Goal: Task Accomplishment & Management: Use online tool/utility

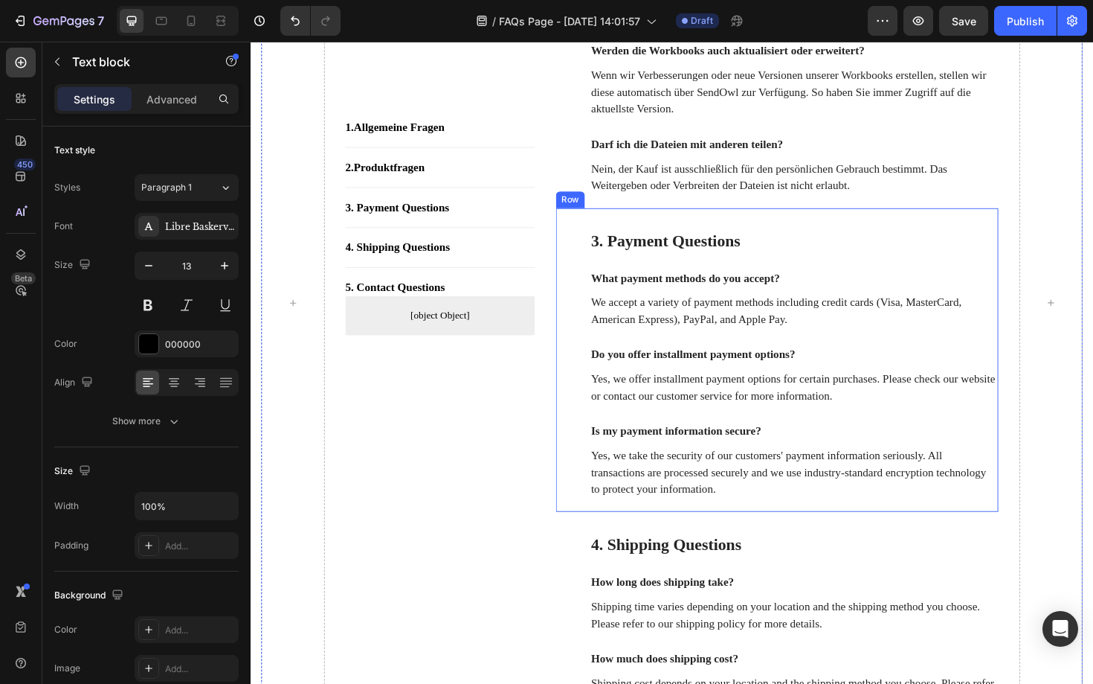
scroll to position [935, 0]
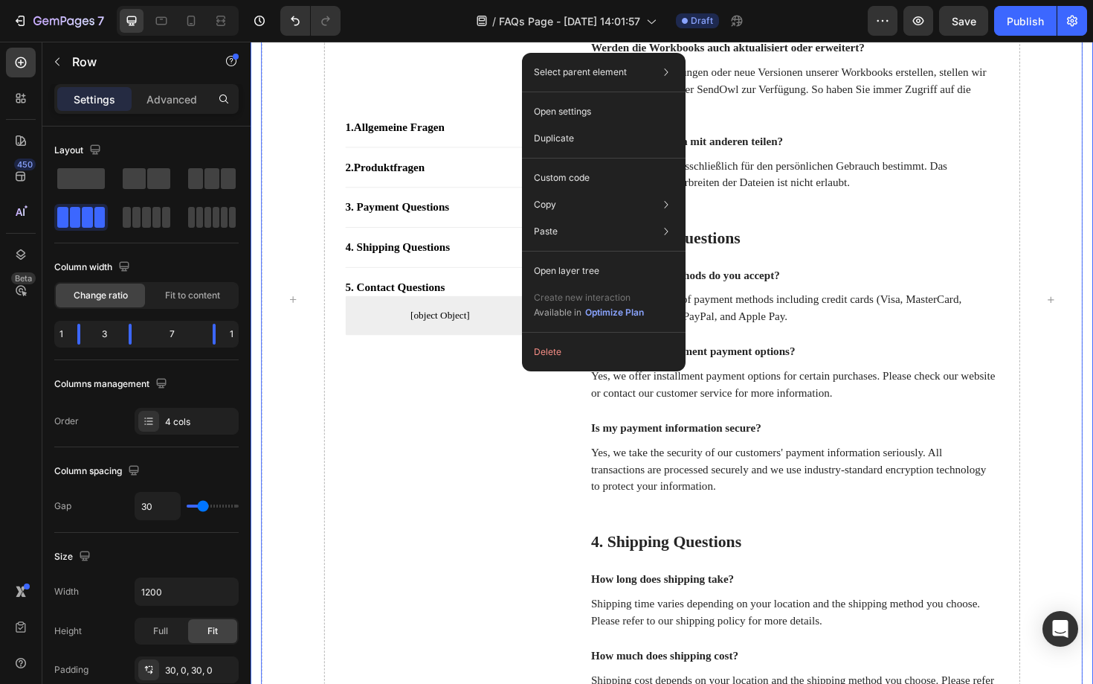
click at [1093, 389] on div "1. Allgemeine Fragen Button Title Line 2. Produktfragen Button Title Line 3. Pa…" at bounding box center [697, 326] width 893 height 1979
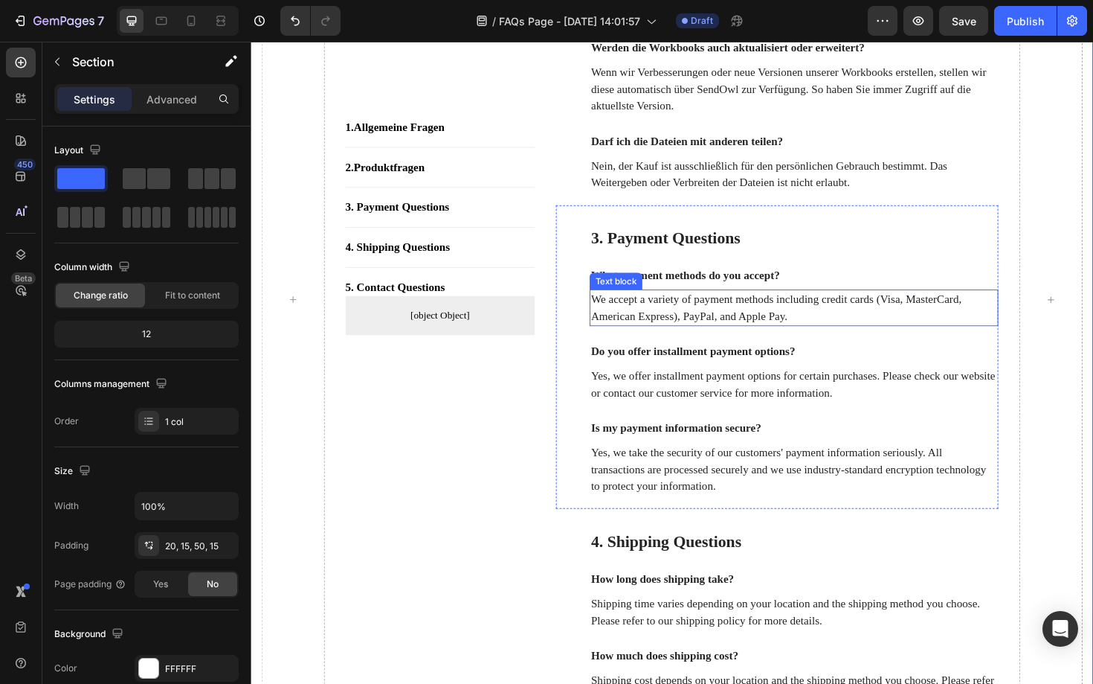
click at [756, 341] on p "We accept a variety of payment methods including credit cards (Visa, MasterCard…" at bounding box center [826, 324] width 430 height 36
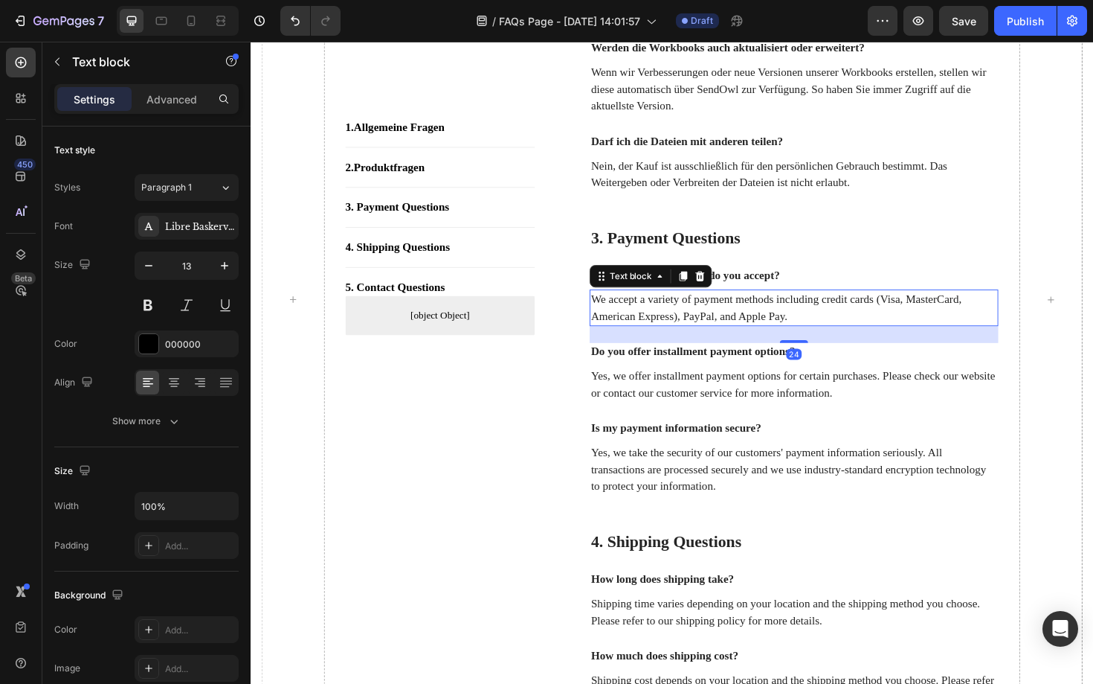
click at [756, 341] on p "We accept a variety of payment methods including credit cards (Visa, MasterCard…" at bounding box center [826, 324] width 430 height 36
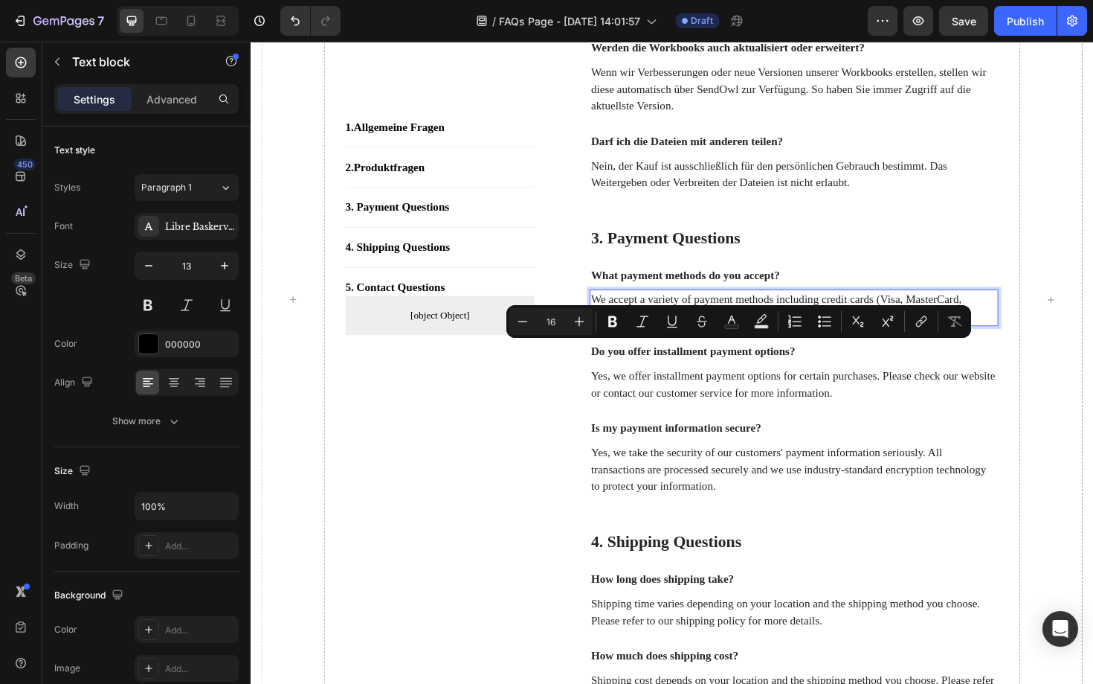
click at [777, 341] on p "We accept a variety of payment methods including credit cards (Visa, MasterCard…" at bounding box center [826, 324] width 430 height 36
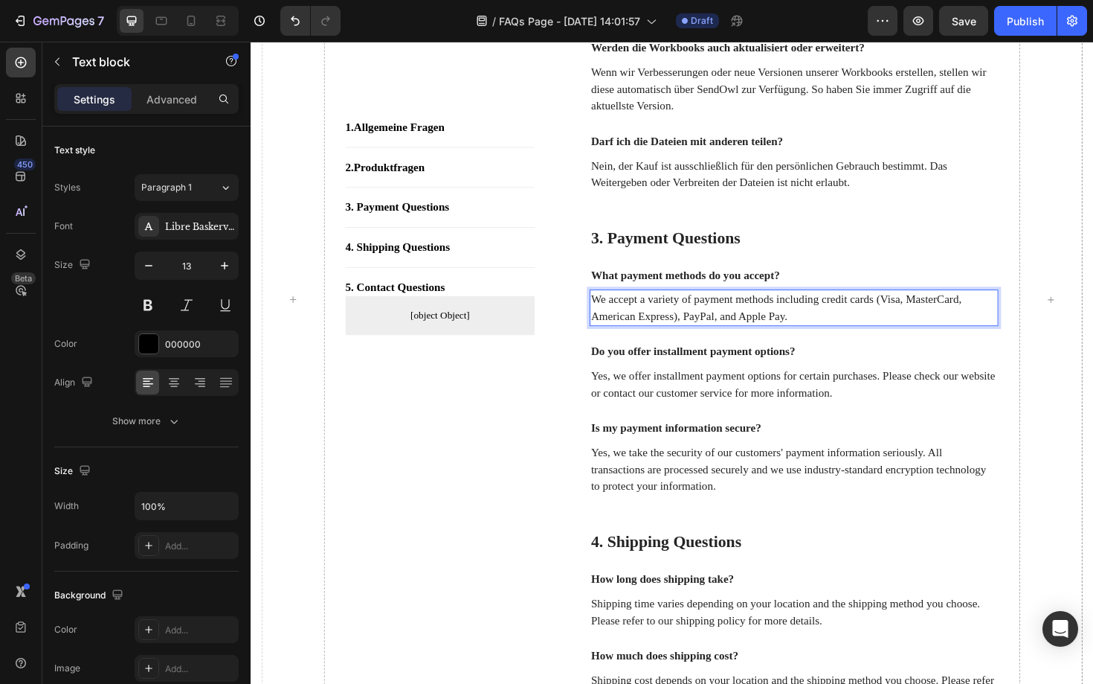
click at [778, 341] on p "We accept a variety of payment methods including credit cards (Visa, MasterCard…" at bounding box center [826, 324] width 430 height 36
click at [828, 341] on p "We accept a variety of payment methods including credit cards (Visa, MasterCard…" at bounding box center [826, 324] width 430 height 36
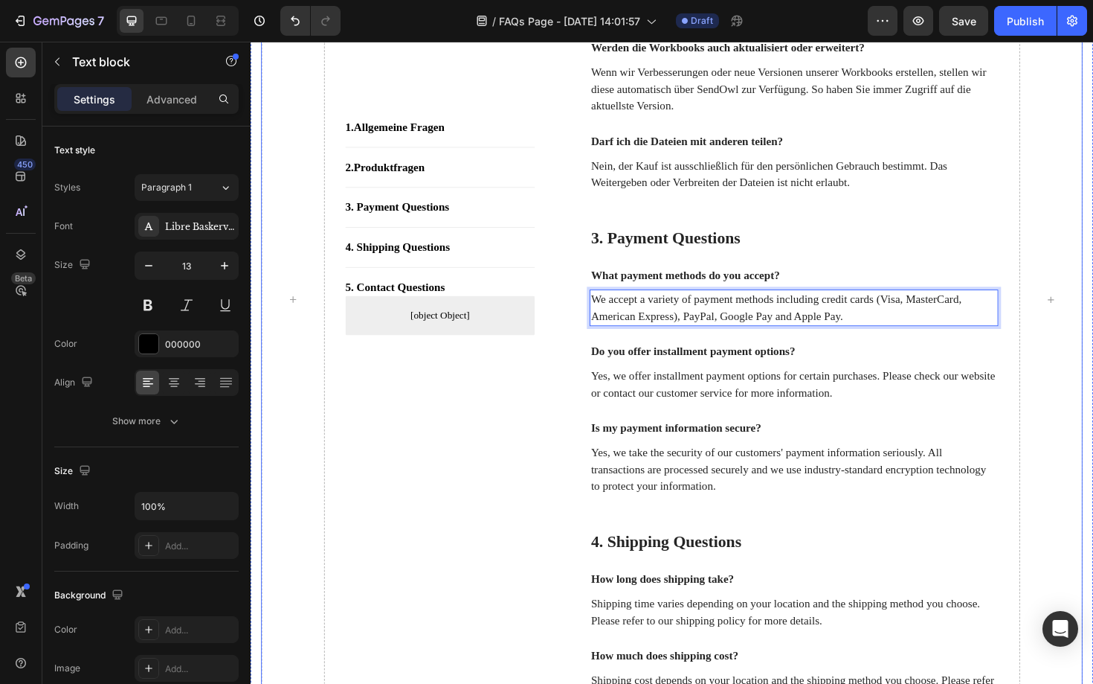
click at [472, 460] on div "1. Allgemeine Fragen Button Title Line 2. Produktfragen Button Title Line 3. Pa…" at bounding box center [451, 315] width 201 height 1883
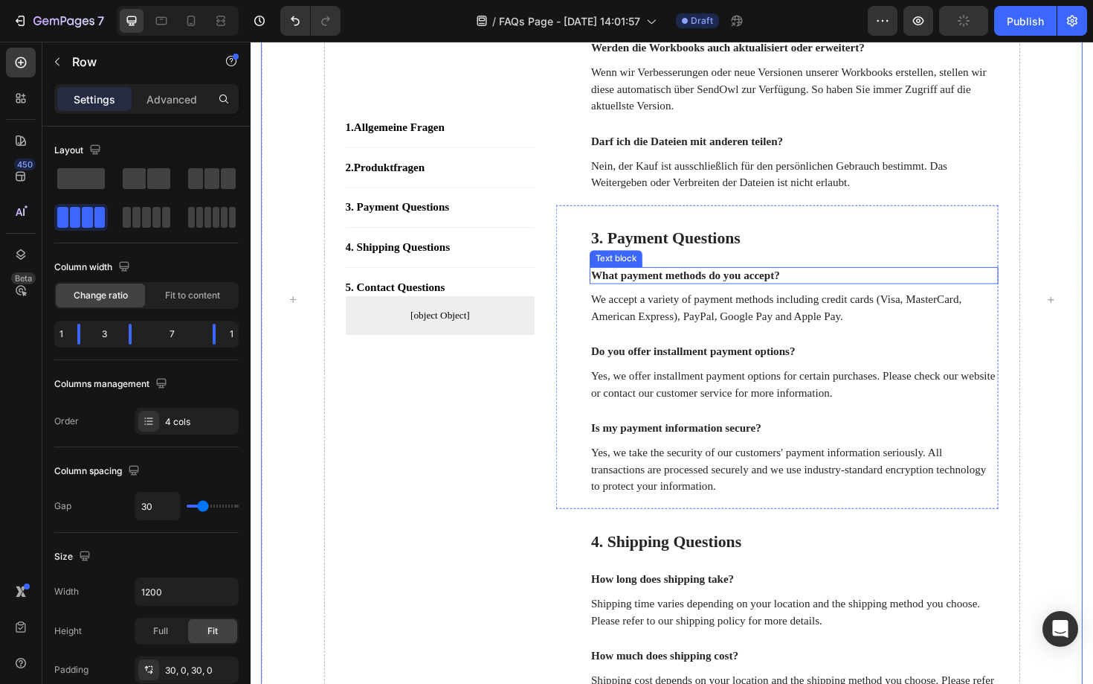
click at [756, 298] on p "What payment methods do you accept?" at bounding box center [826, 290] width 430 height 16
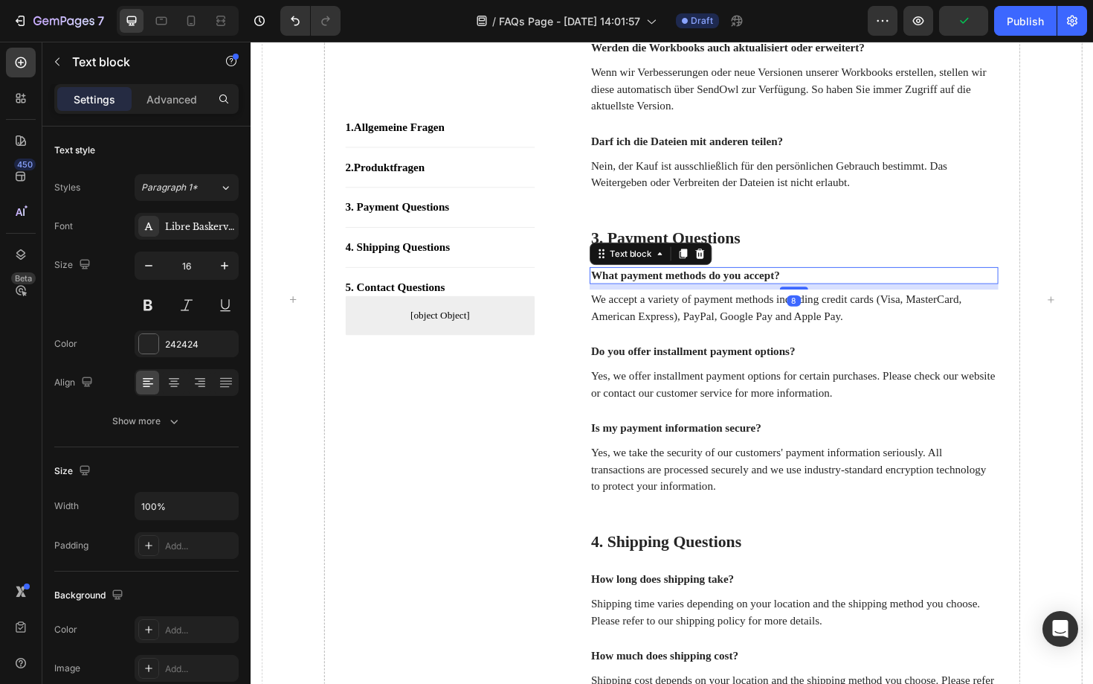
click at [756, 298] on p "What payment methods do you accept?" at bounding box center [826, 290] width 430 height 16
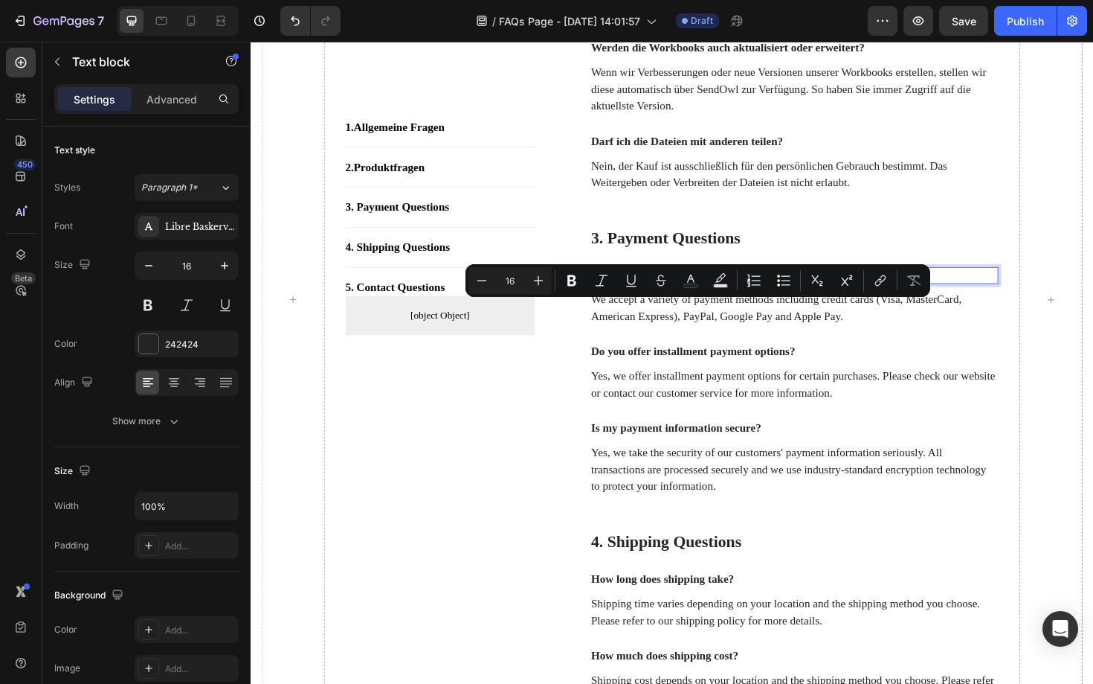
copy p "What payment methods do you accept?"
click at [694, 341] on p "We accept a variety of payment methods including credit cards (Visa, MasterCard…" at bounding box center [826, 324] width 430 height 36
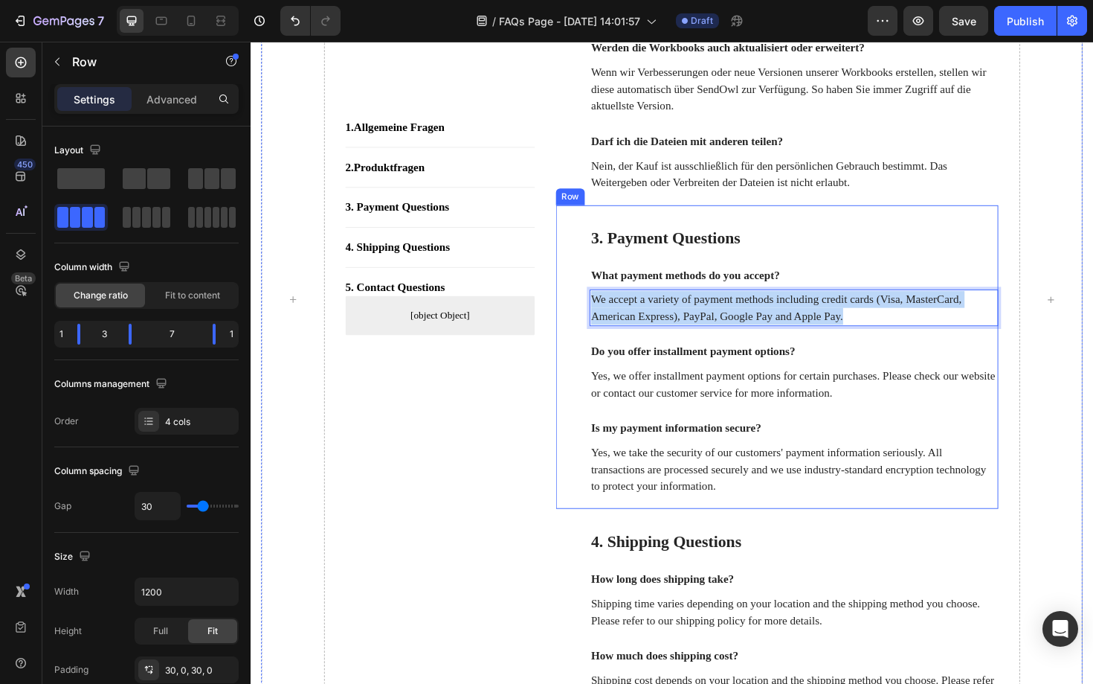
click at [405, 536] on div "1. Allgemeine Fragen Button Title Line 2. Produktfragen Button Title Line 3. Pa…" at bounding box center [451, 315] width 201 height 1883
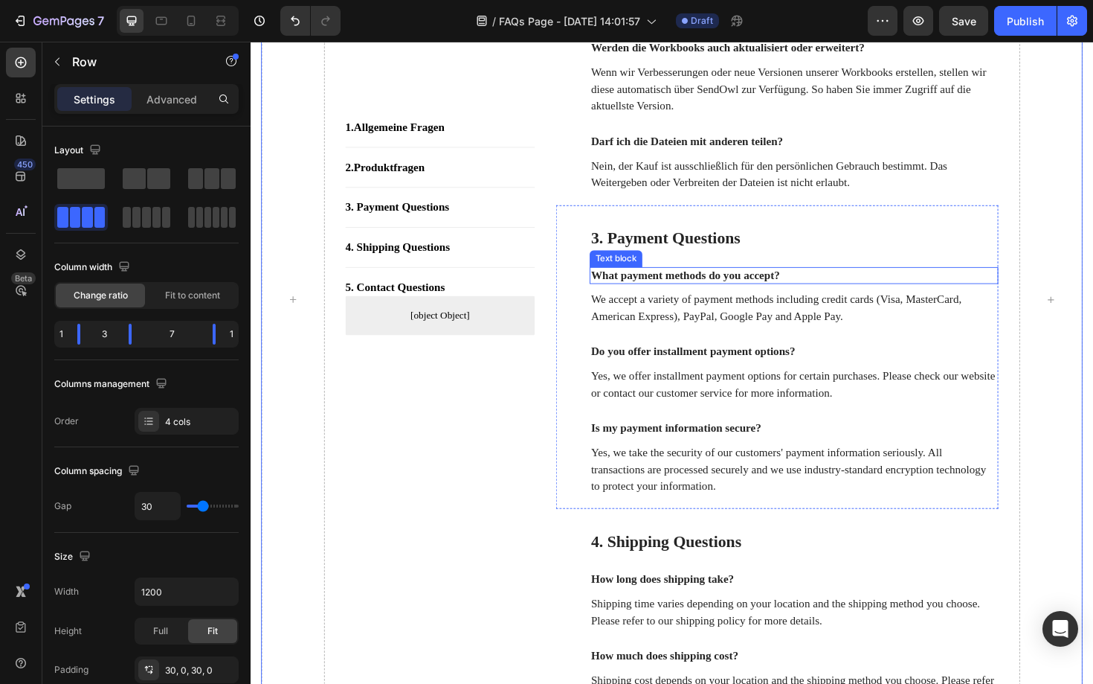
click at [746, 298] on p "What payment methods do you accept?" at bounding box center [826, 290] width 430 height 16
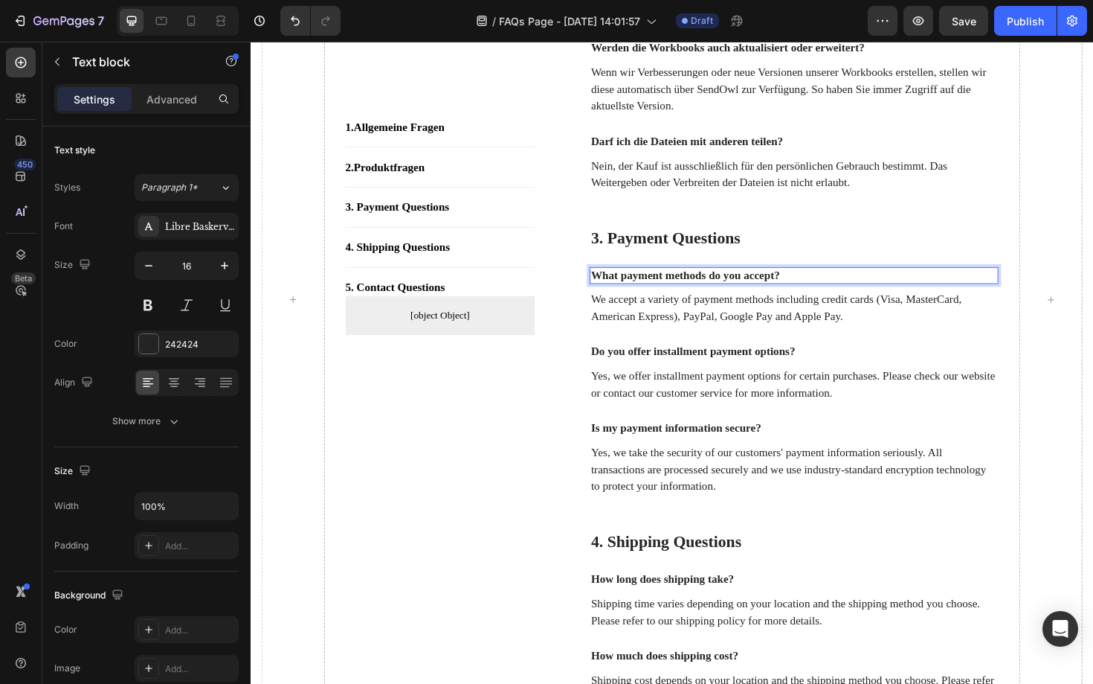
click at [746, 298] on p "What payment methods do you accept?" at bounding box center [826, 290] width 430 height 16
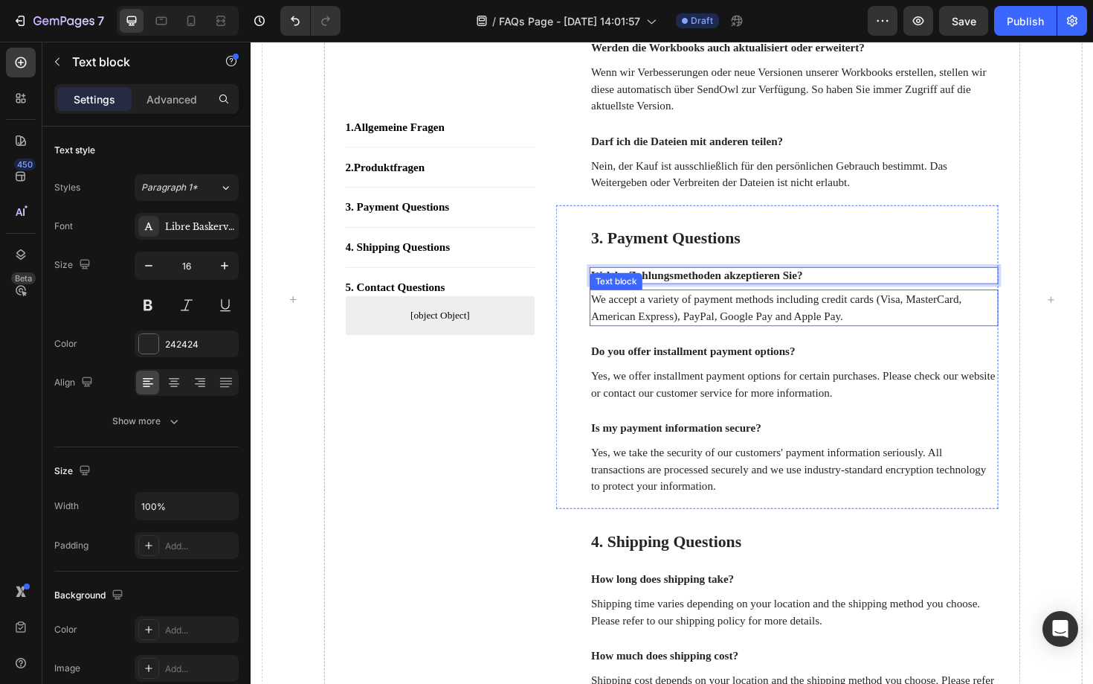
click at [703, 341] on p "We accept a variety of payment methods including credit cards (Visa, MasterCard…" at bounding box center [826, 324] width 430 height 36
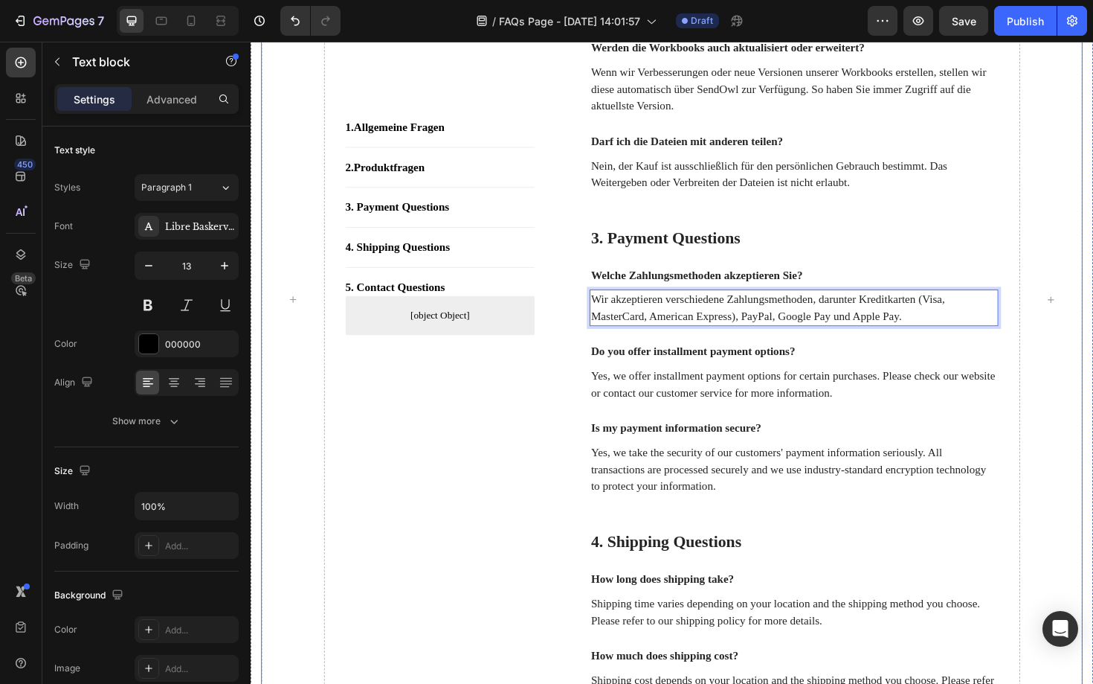
click at [456, 574] on div "1. Allgemeine Fragen Button Title Line 2. Produktfragen Button Title Line 3. Pa…" at bounding box center [451, 315] width 201 height 1883
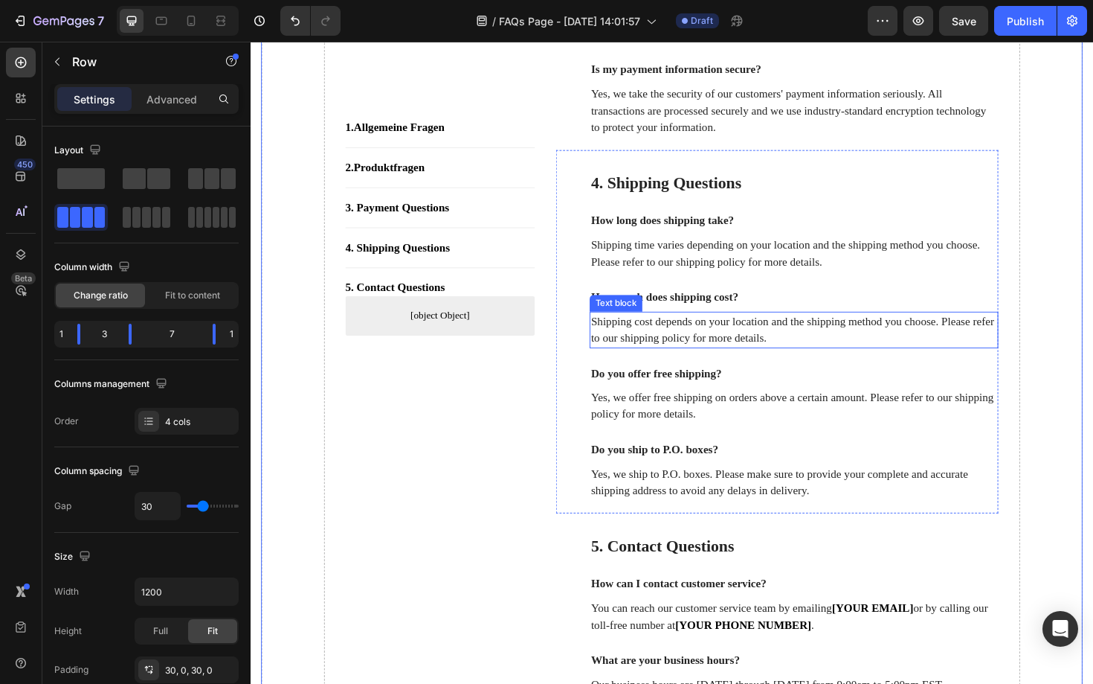
scroll to position [1299, 0]
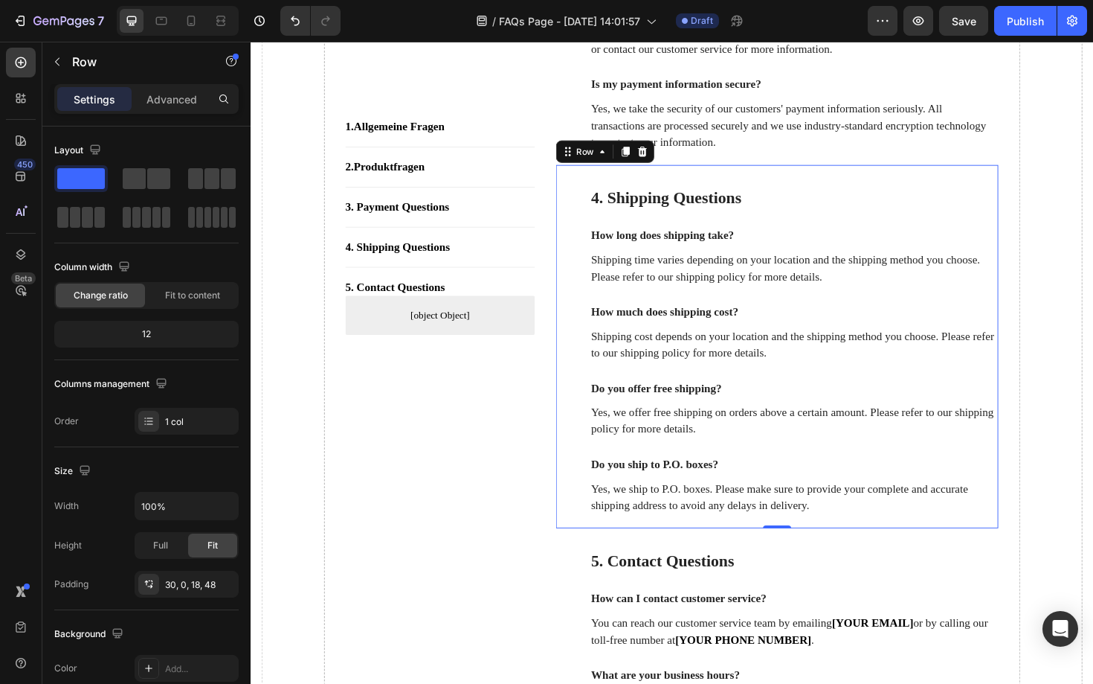
click at [817, 225] on div "4. Shipping Questions Heading How long does shipping take? Text block Shipping …" at bounding box center [808, 365] width 469 height 385
click at [668, 164] on icon at bounding box center [666, 158] width 10 height 10
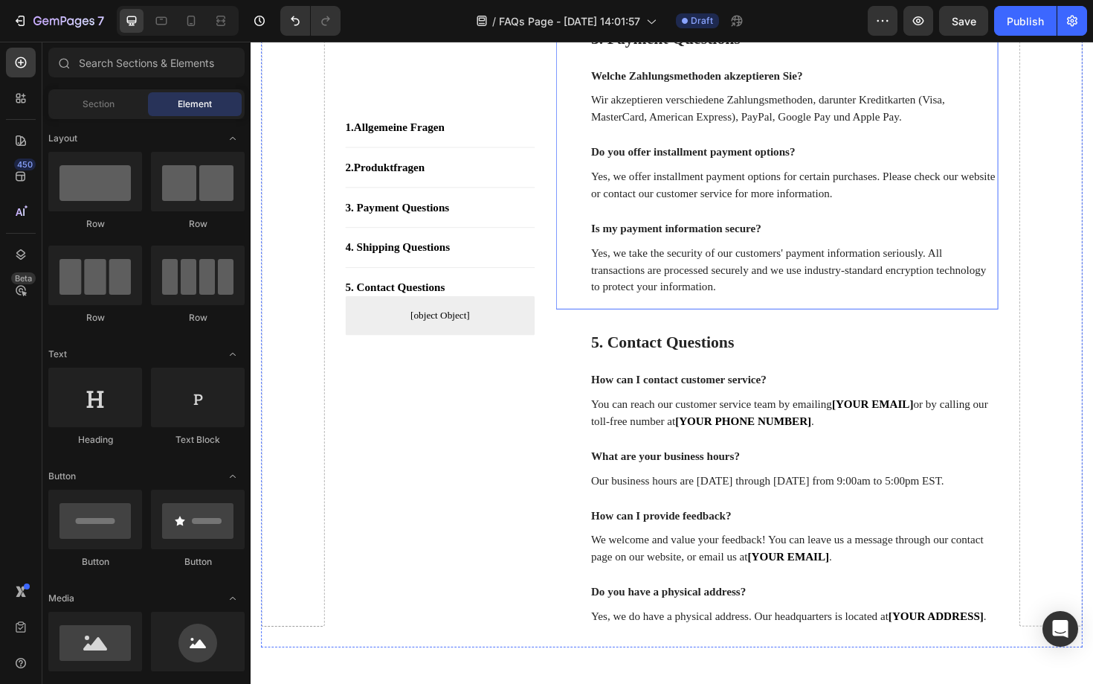
scroll to position [1148, 0]
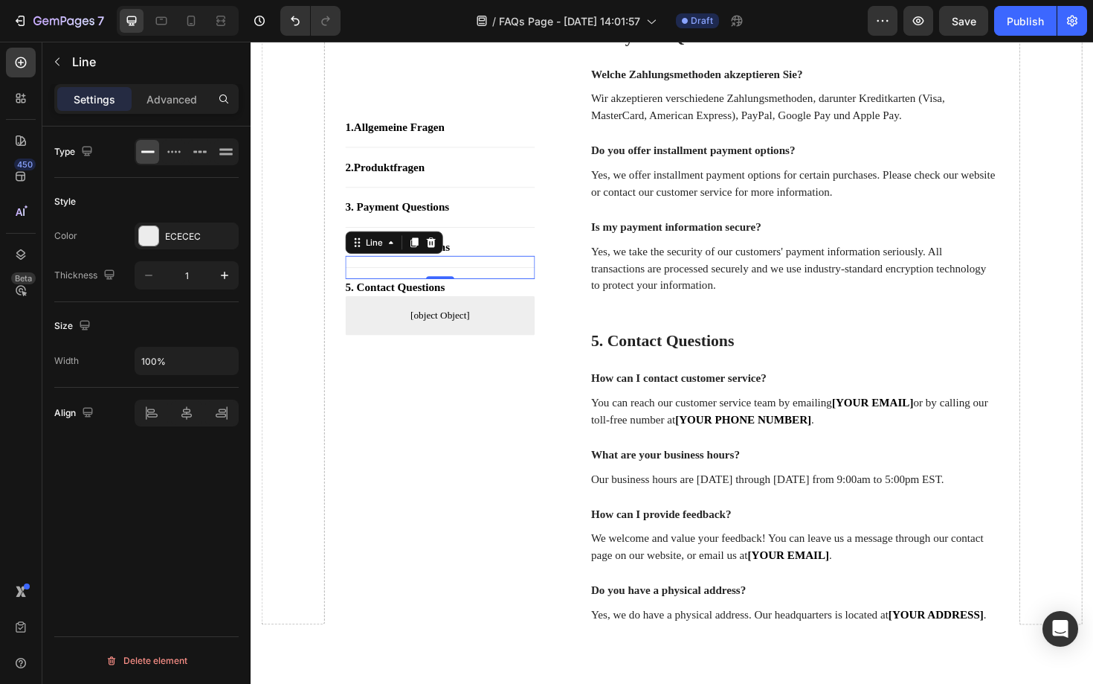
click at [518, 270] on div "Title Line 0" at bounding box center [451, 281] width 201 height 25
click at [516, 266] on div "4. Shipping Questions Button" at bounding box center [451, 260] width 201 height 18
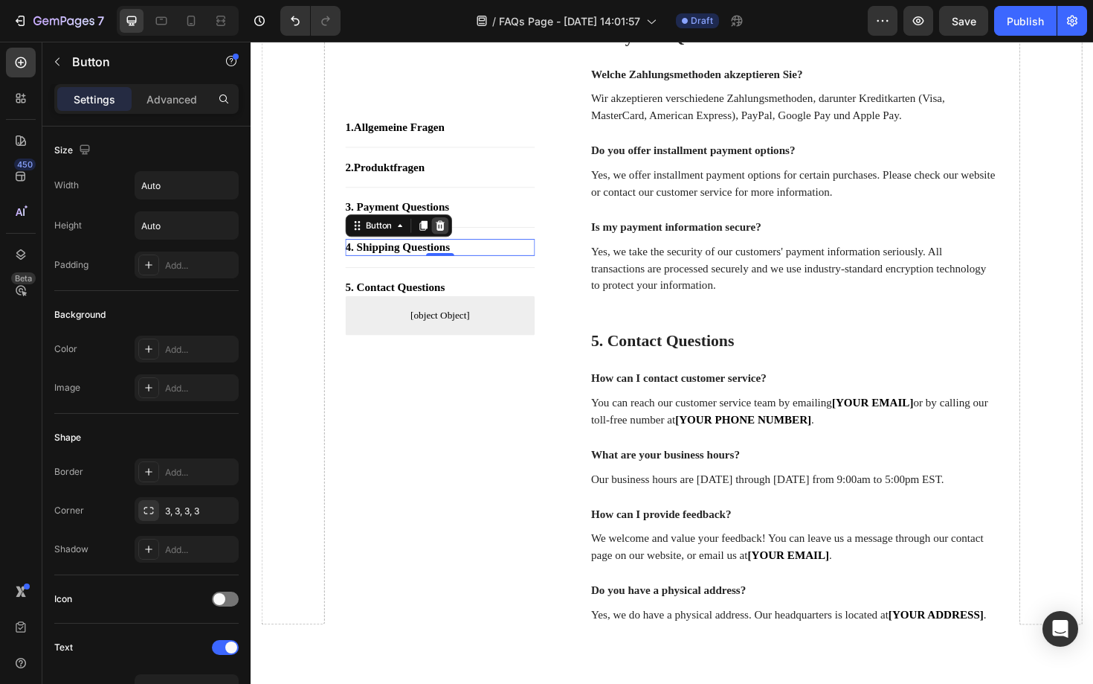
click at [457, 237] on icon at bounding box center [452, 237] width 12 height 12
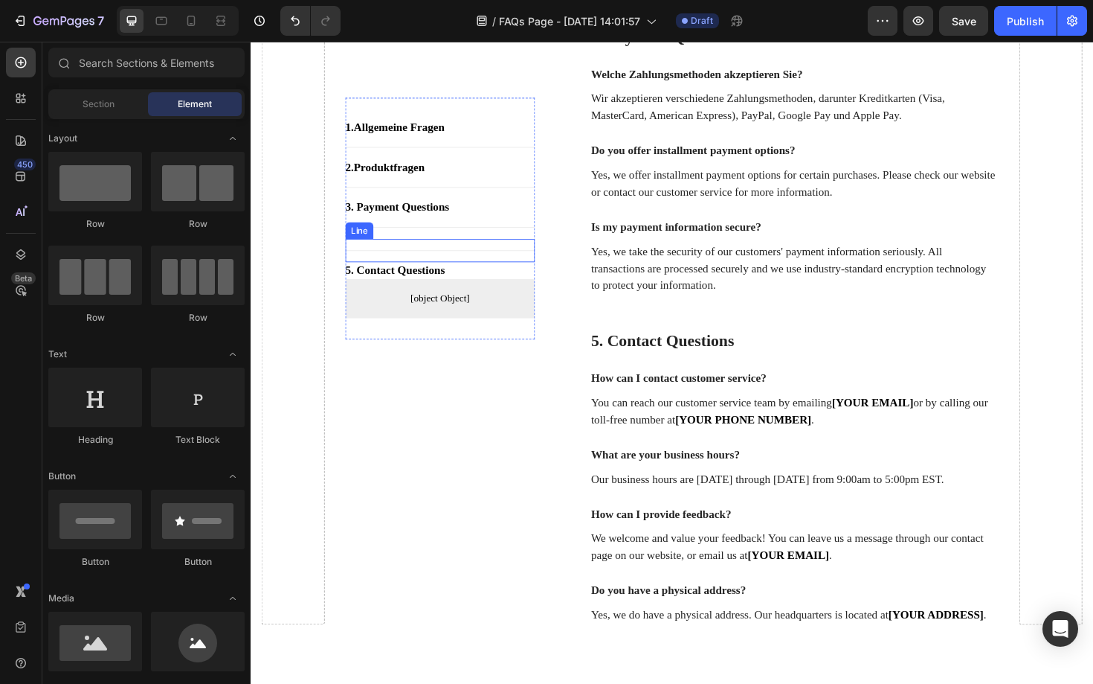
click at [428, 253] on div "Title Line" at bounding box center [451, 263] width 201 height 25
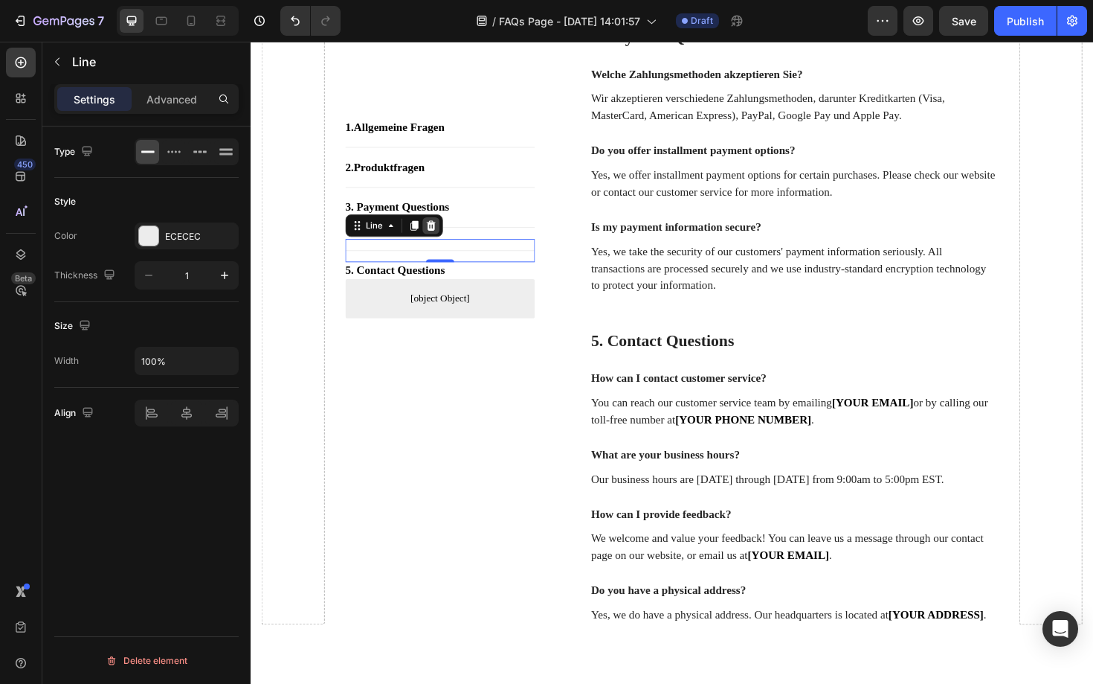
click at [445, 237] on icon at bounding box center [442, 236] width 10 height 10
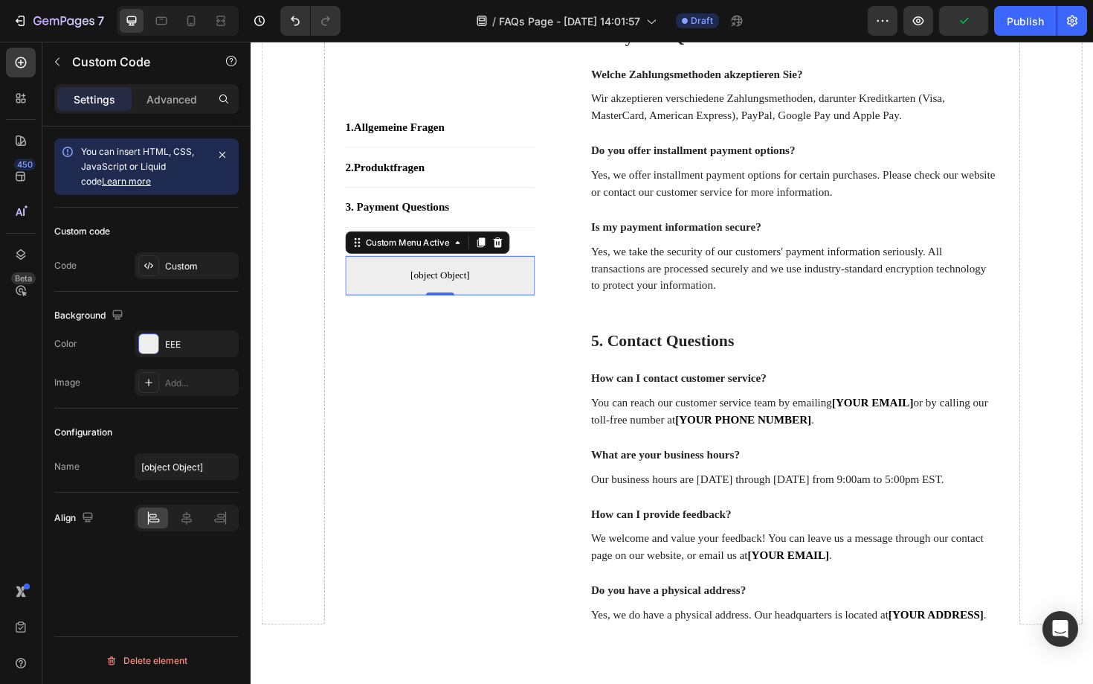
click at [411, 305] on p "[object Object]" at bounding box center [451, 290] width 201 height 42
click at [516, 260] on div at bounding box center [513, 254] width 18 height 18
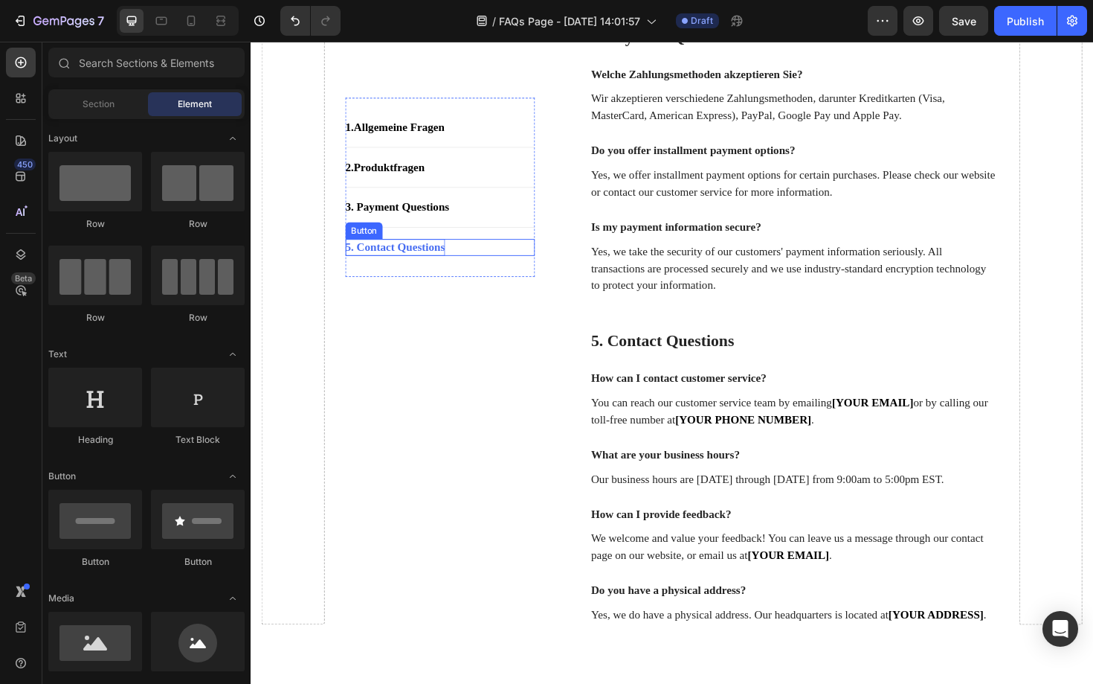
click at [359, 260] on div "5. Contact Questions" at bounding box center [404, 260] width 106 height 18
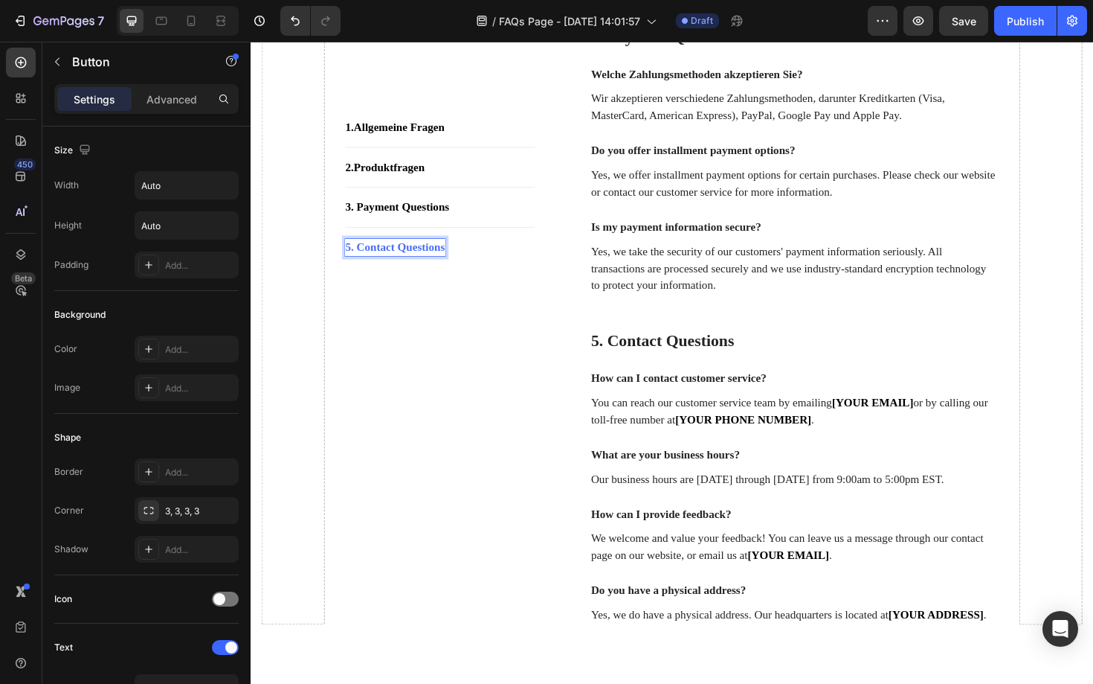
click at [359, 260] on div "5. Contact Questions" at bounding box center [404, 260] width 106 height 18
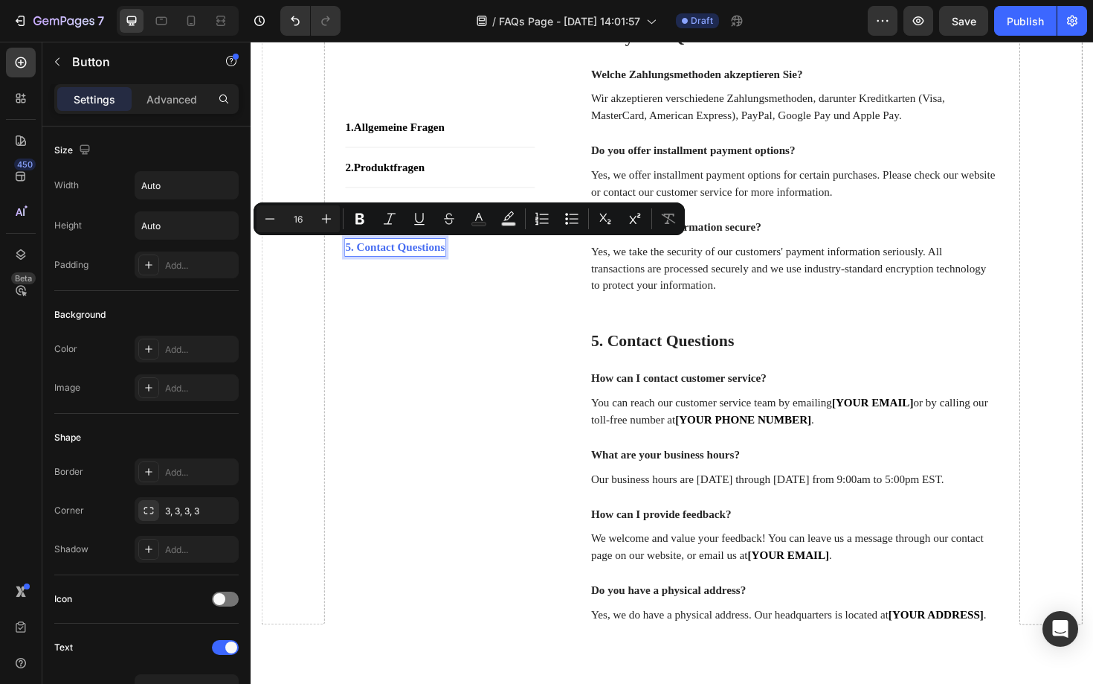
click at [359, 265] on p "5. Contact Questions" at bounding box center [404, 260] width 106 height 18
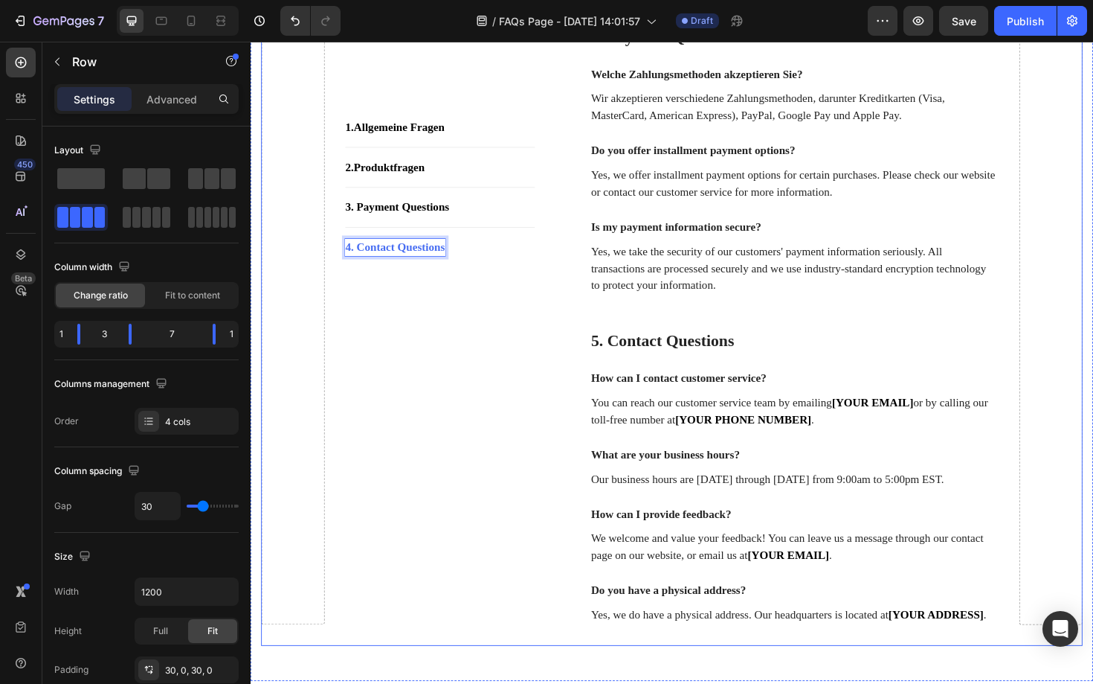
click at [622, 370] on p "5. Contact Questions" at bounding box center [826, 358] width 430 height 22
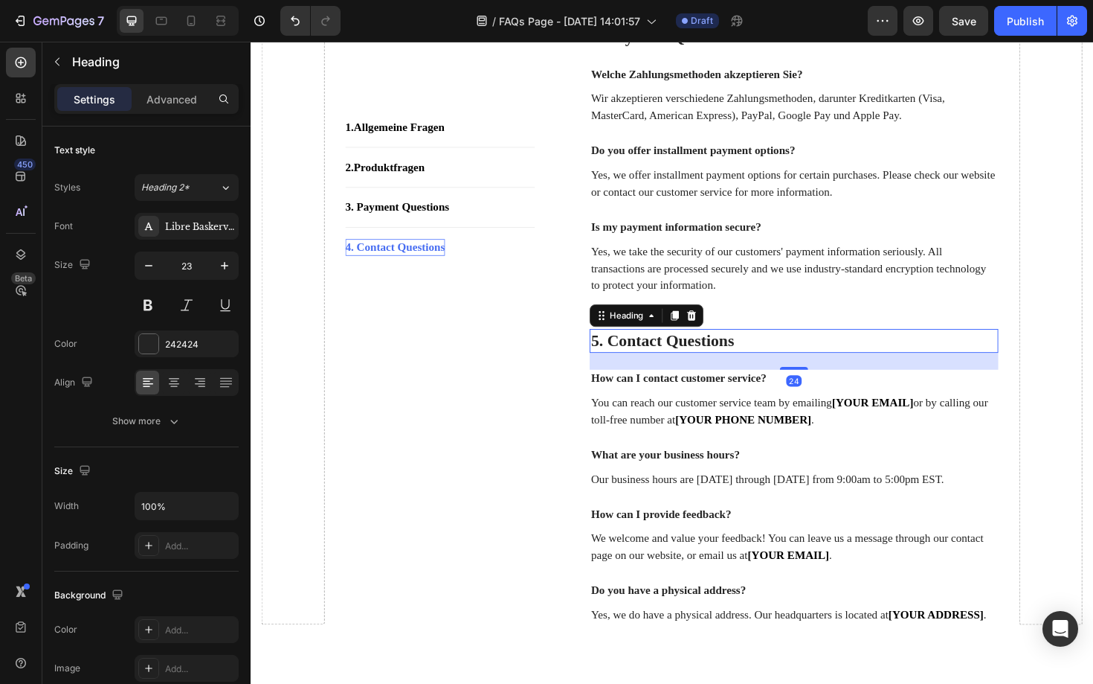
click at [622, 370] on p "5. Contact Questions" at bounding box center [826, 358] width 430 height 22
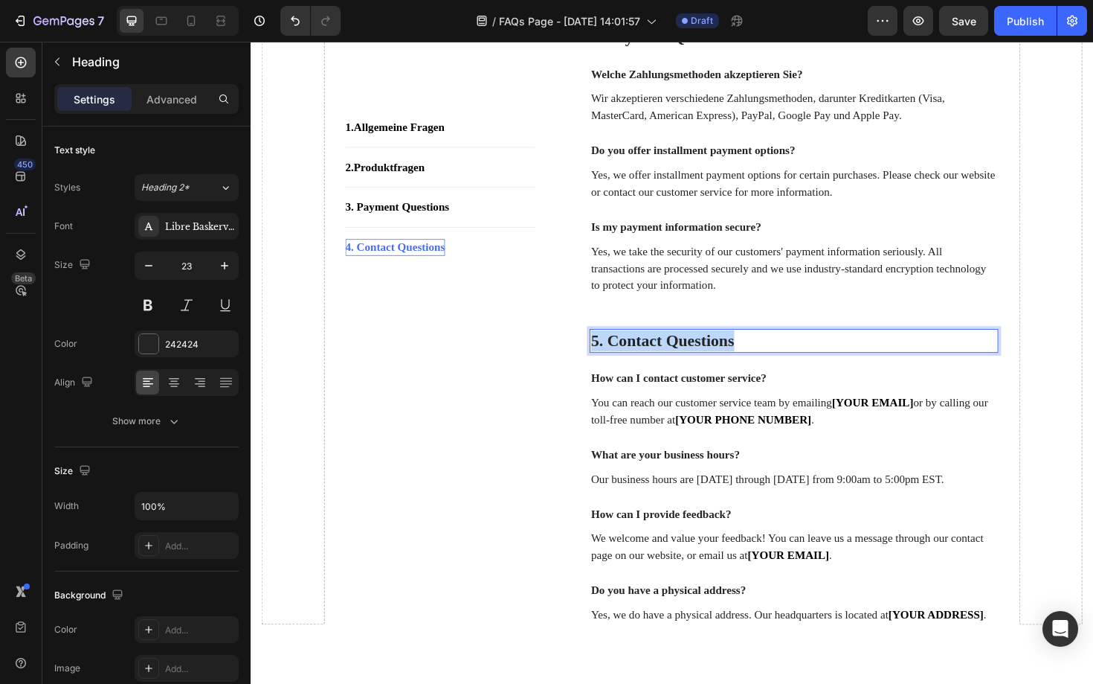
click at [622, 370] on p "5. Contact Questions" at bounding box center [826, 358] width 430 height 22
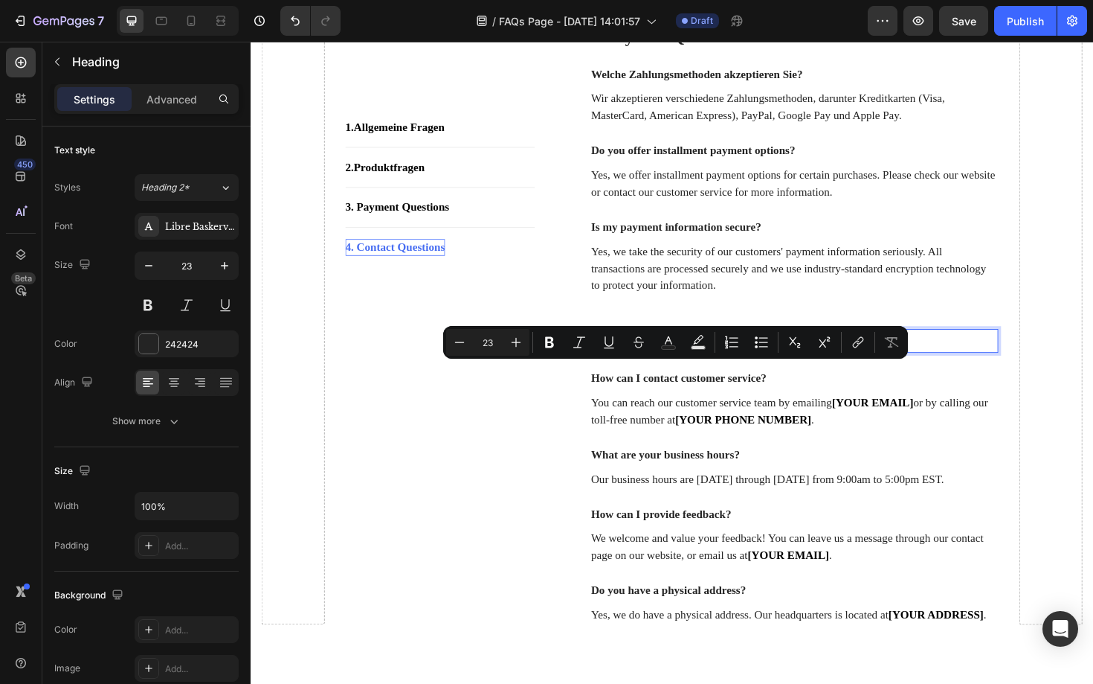
click at [618, 370] on p "5. Contact Questions" at bounding box center [826, 358] width 430 height 22
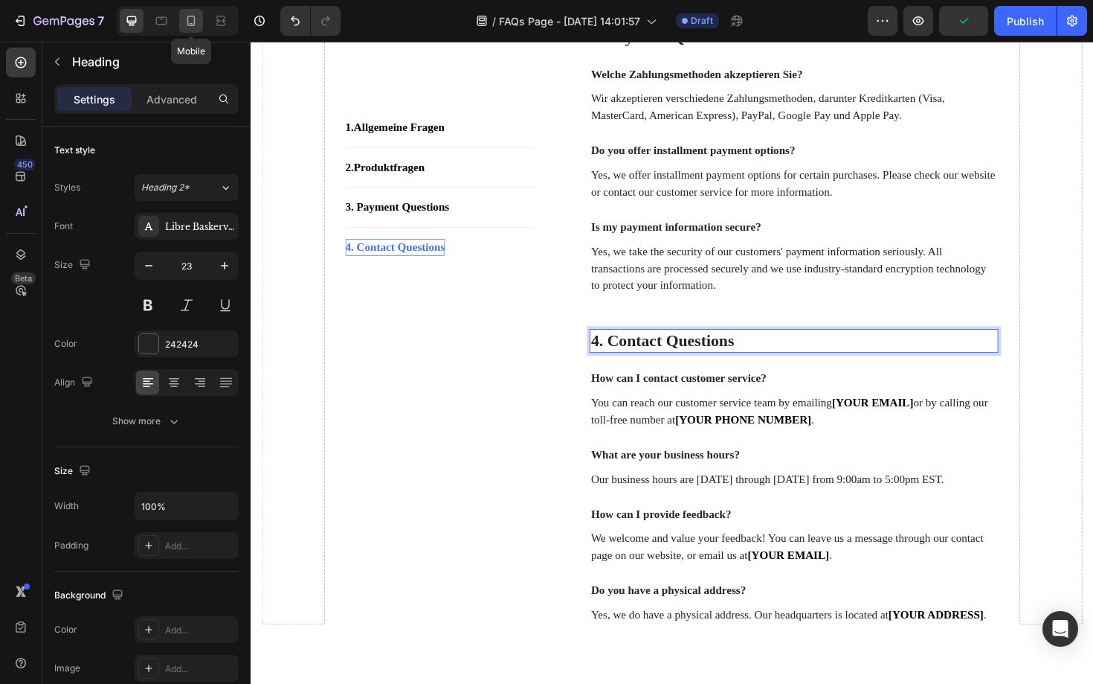
click at [185, 19] on icon at bounding box center [191, 20] width 15 height 15
type input "20"
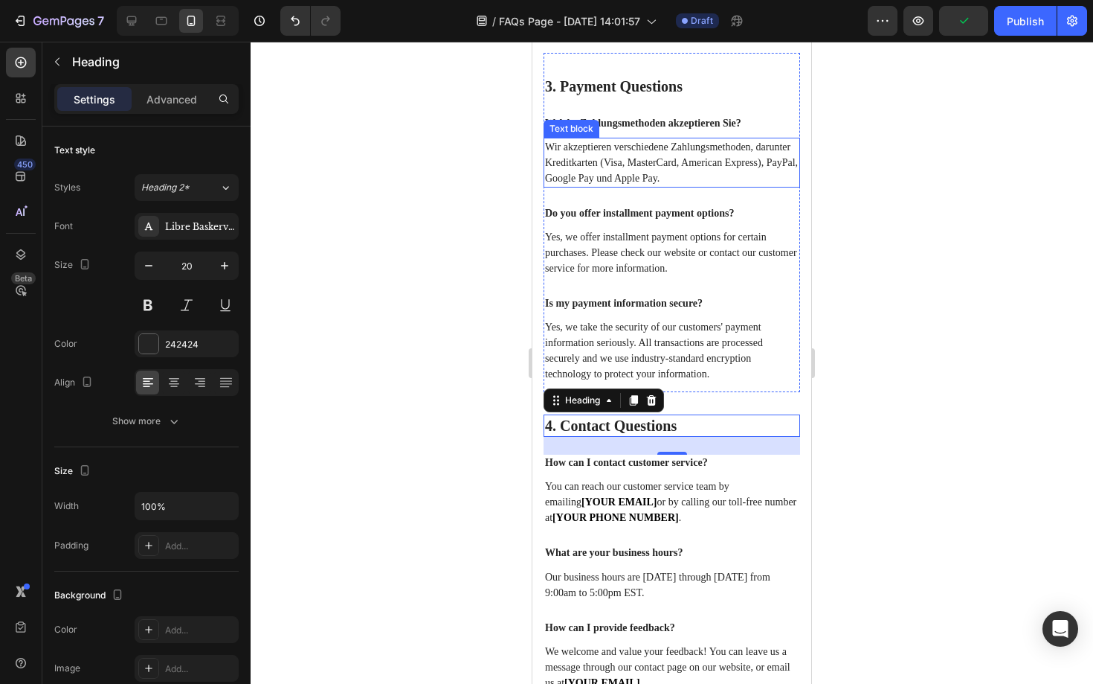
click at [707, 186] on p "Wir akzeptieren verschiedene Zahlungsmethoden, darunter Kreditkarten (Visa, Mas…" at bounding box center [672, 162] width 254 height 47
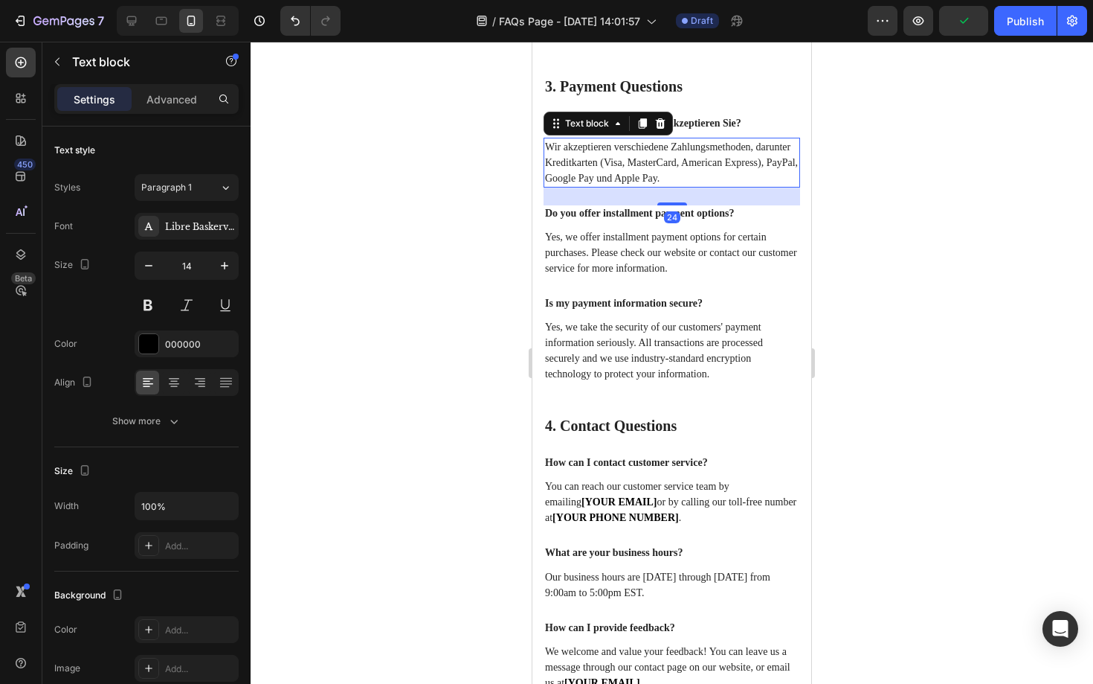
scroll to position [1431, 0]
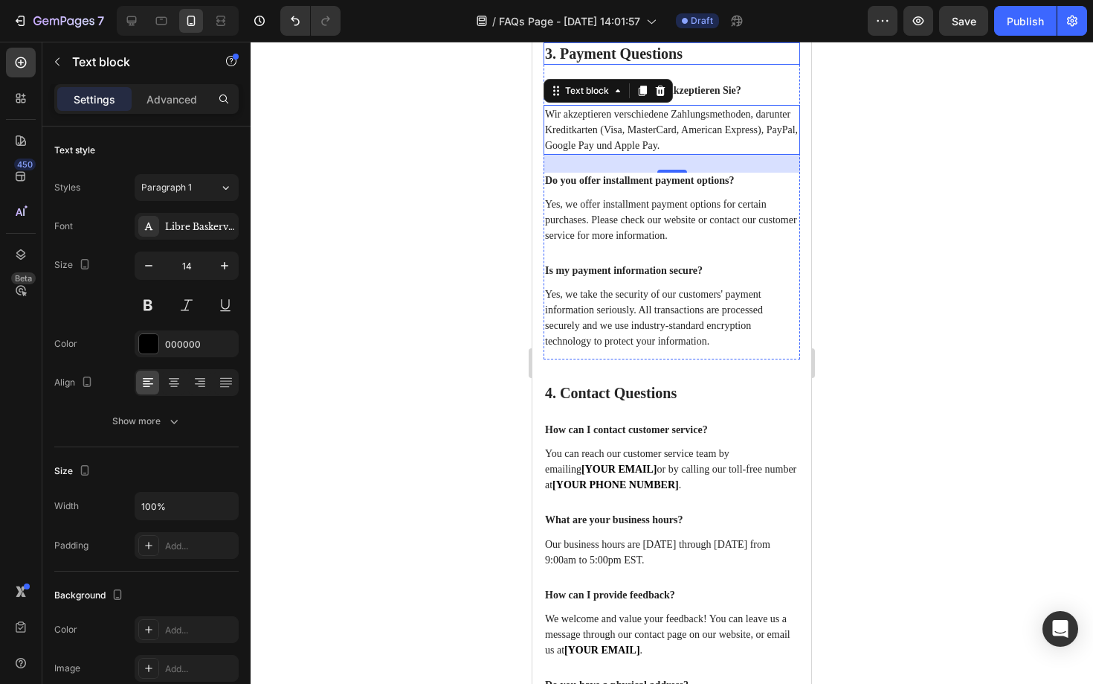
click at [649, 63] on p "3. Payment Questions" at bounding box center [672, 53] width 254 height 19
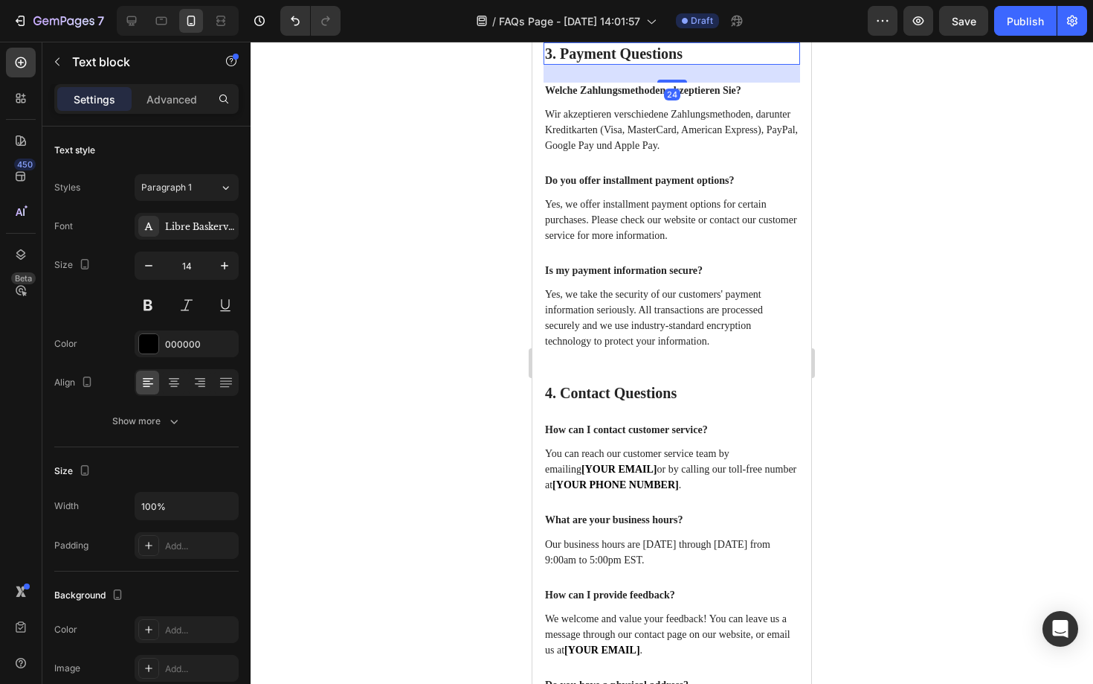
click at [649, 63] on p "3. Payment Questions" at bounding box center [672, 53] width 254 height 19
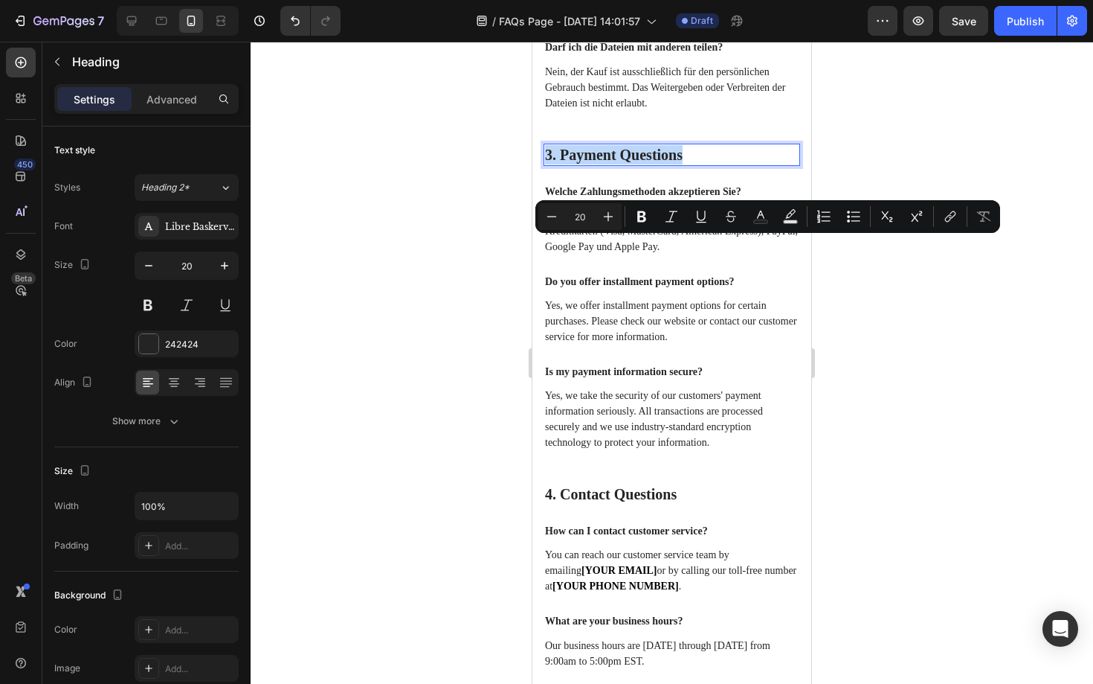
scroll to position [1334, 0]
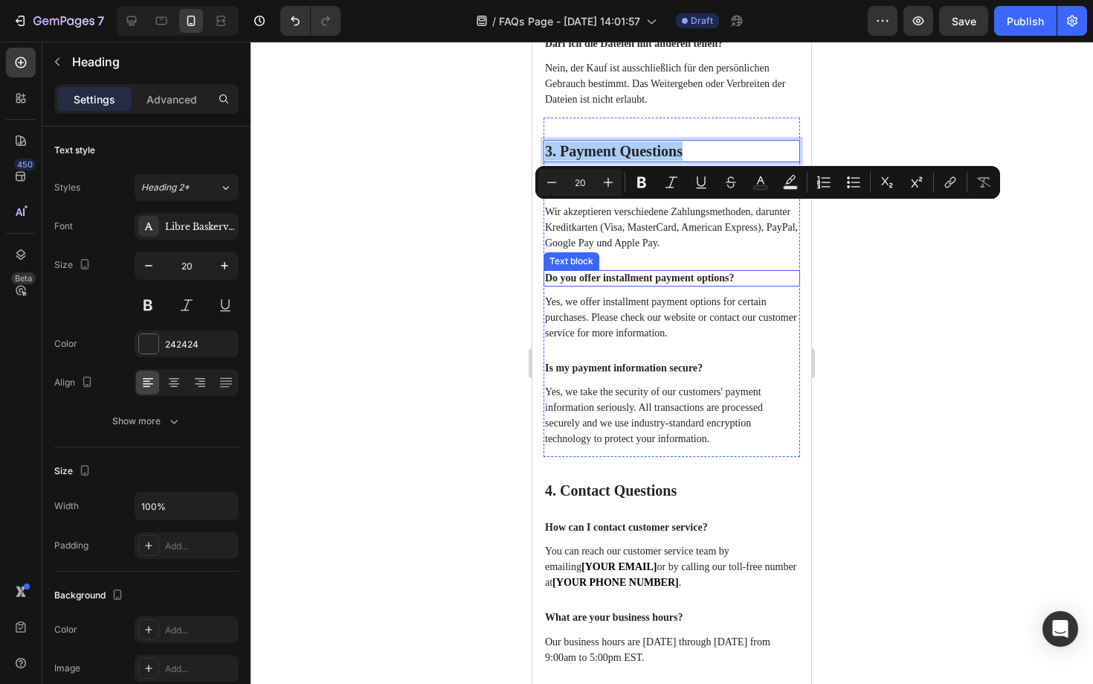
click at [658, 285] on p "Do you offer installment payment options?" at bounding box center [672, 278] width 254 height 13
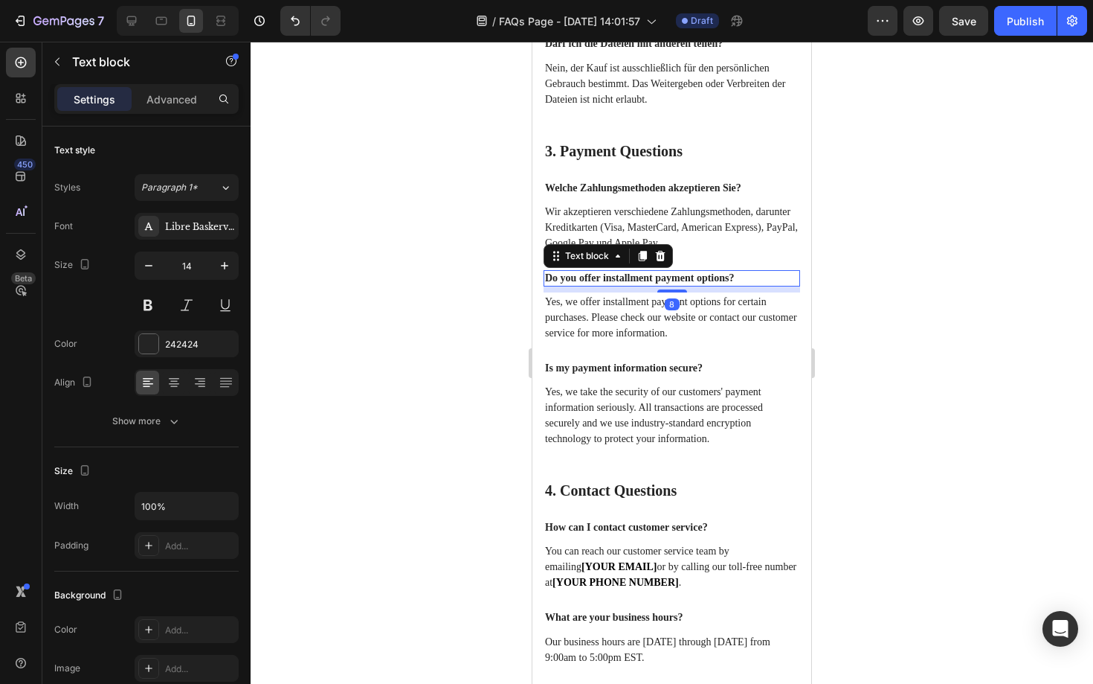
click at [658, 285] on p "Do you offer installment payment options?" at bounding box center [672, 278] width 254 height 13
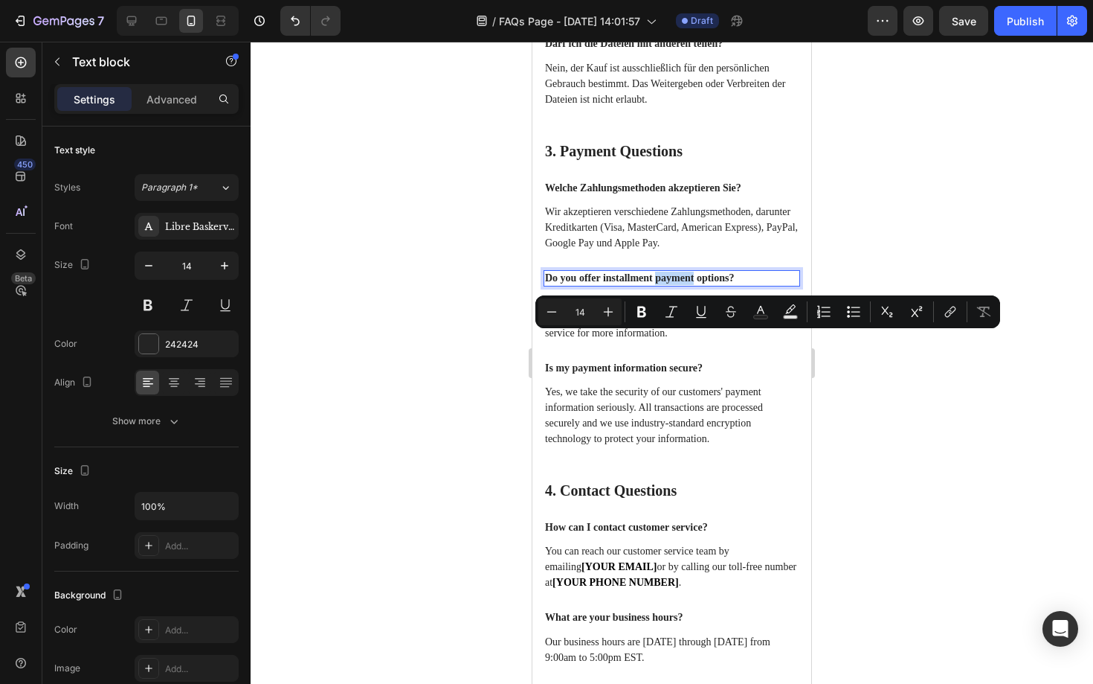
click at [658, 285] on p "Do you offer installment payment options?" at bounding box center [672, 278] width 254 height 13
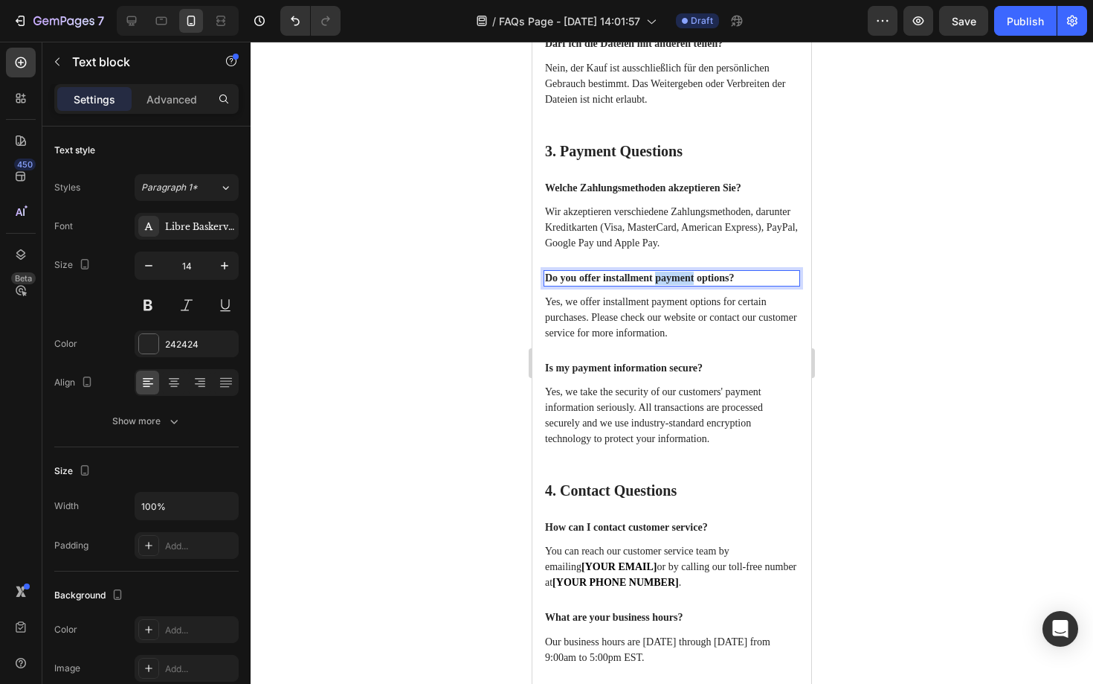
click at [658, 285] on p "Do you offer installment payment options?" at bounding box center [672, 278] width 254 height 13
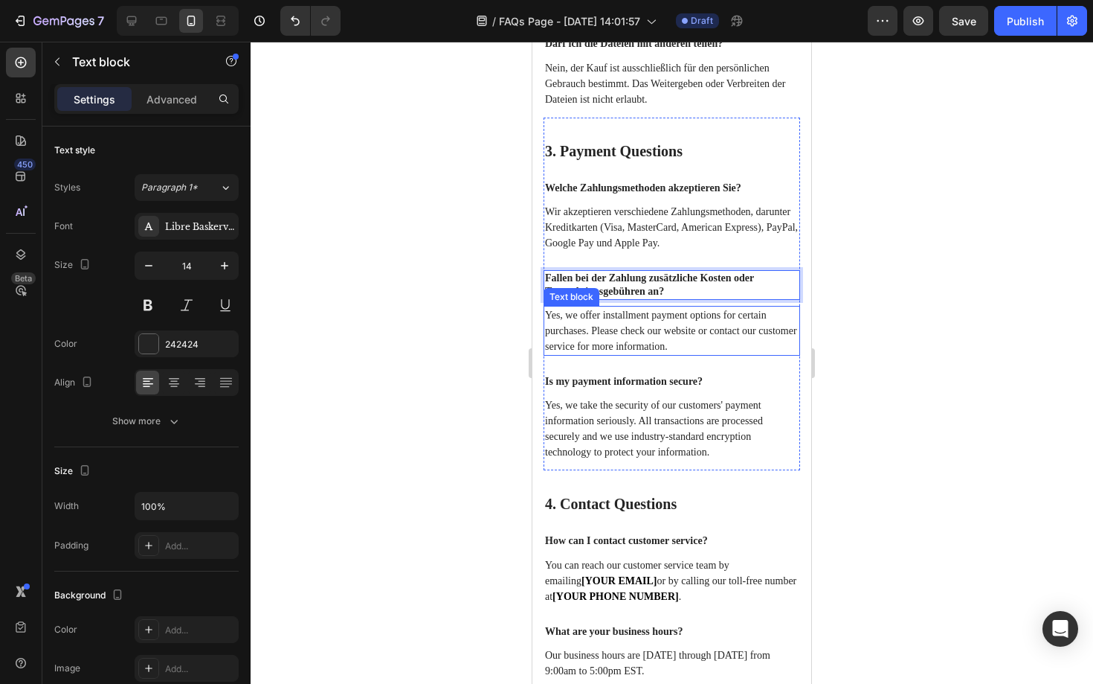
click at [614, 354] on p "Yes, we offer installment payment options for certain purchases. Please check o…" at bounding box center [672, 330] width 254 height 47
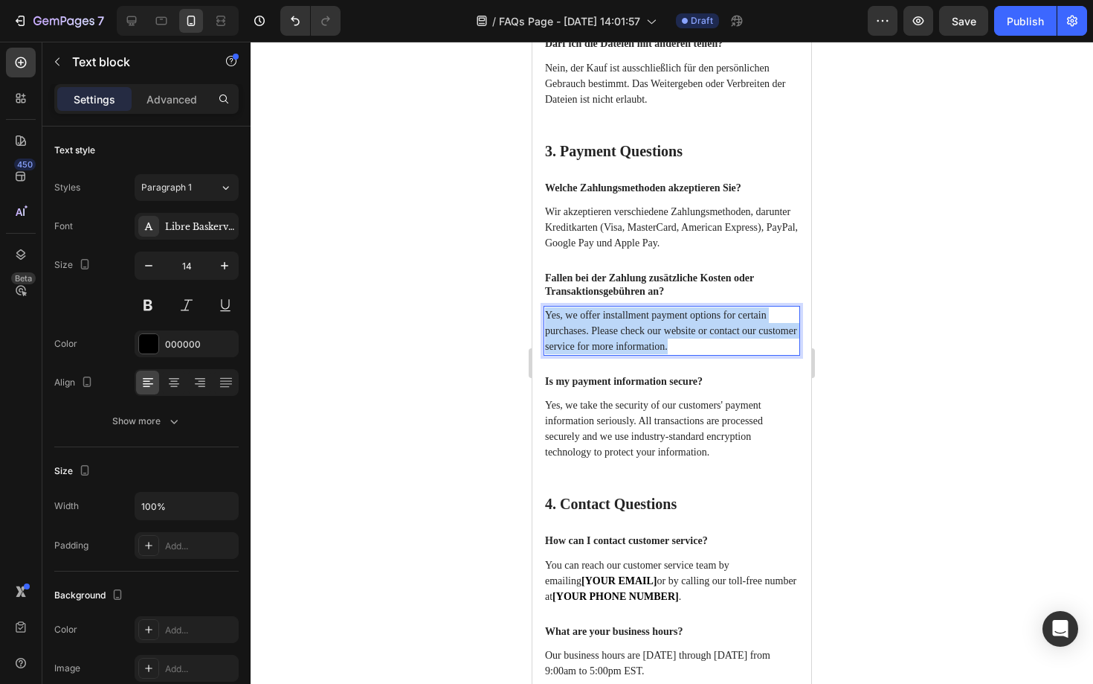
click at [614, 354] on p "Yes, we offer installment payment options for certain purchases. Please check o…" at bounding box center [672, 330] width 254 height 47
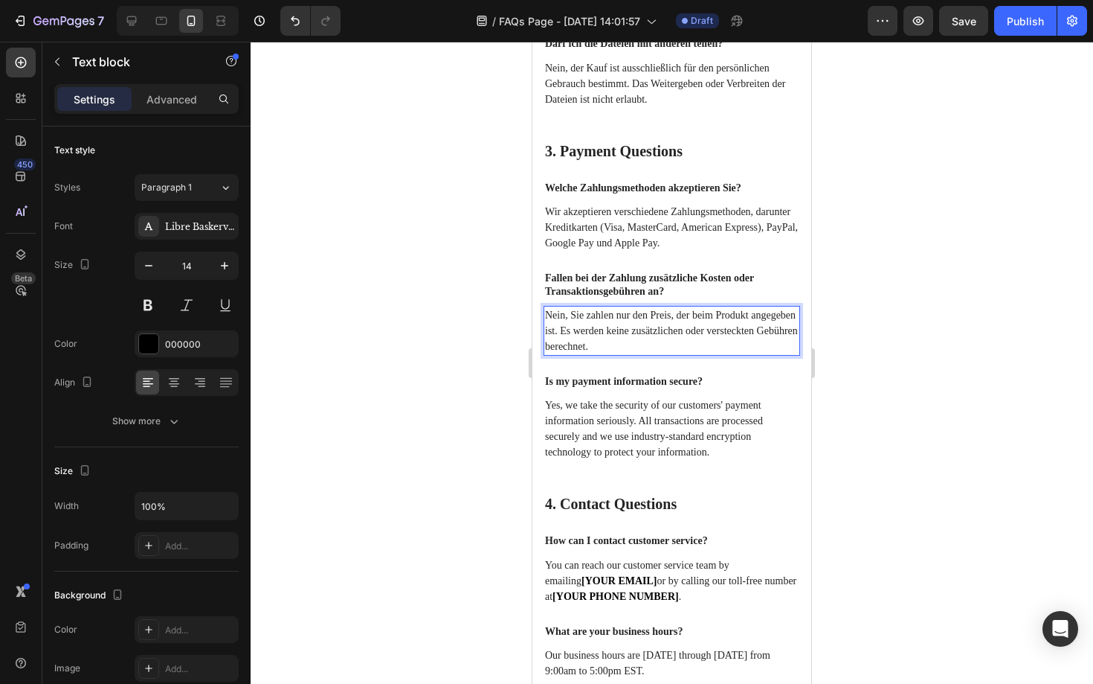
click at [456, 439] on div at bounding box center [672, 363] width 843 height 642
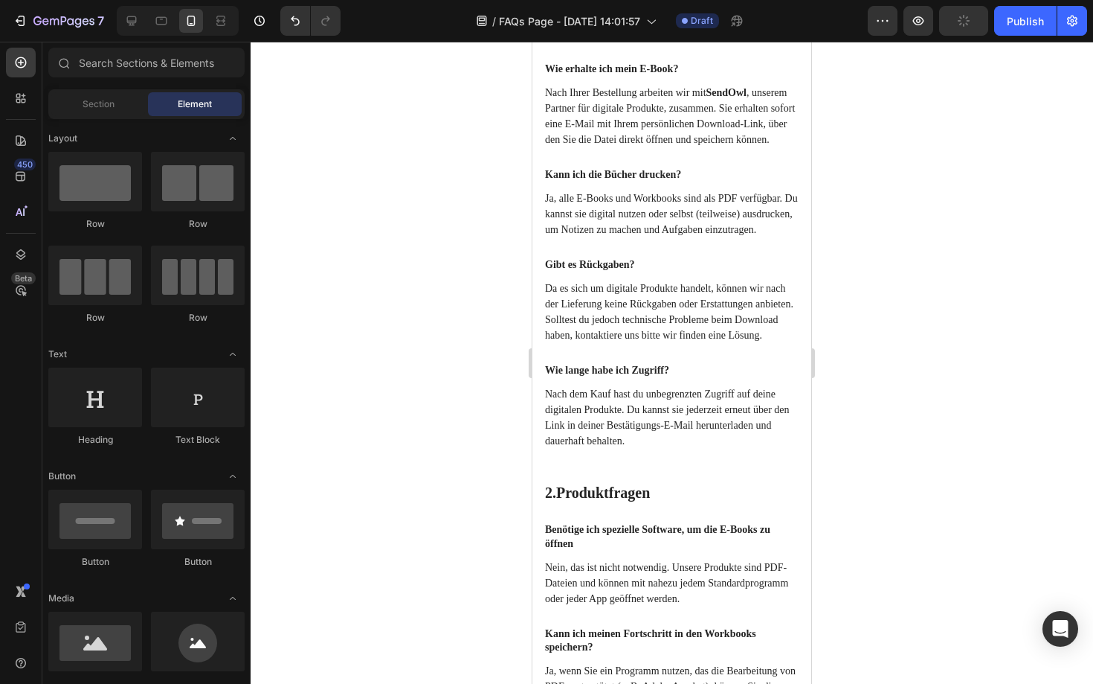
scroll to position [584, 0]
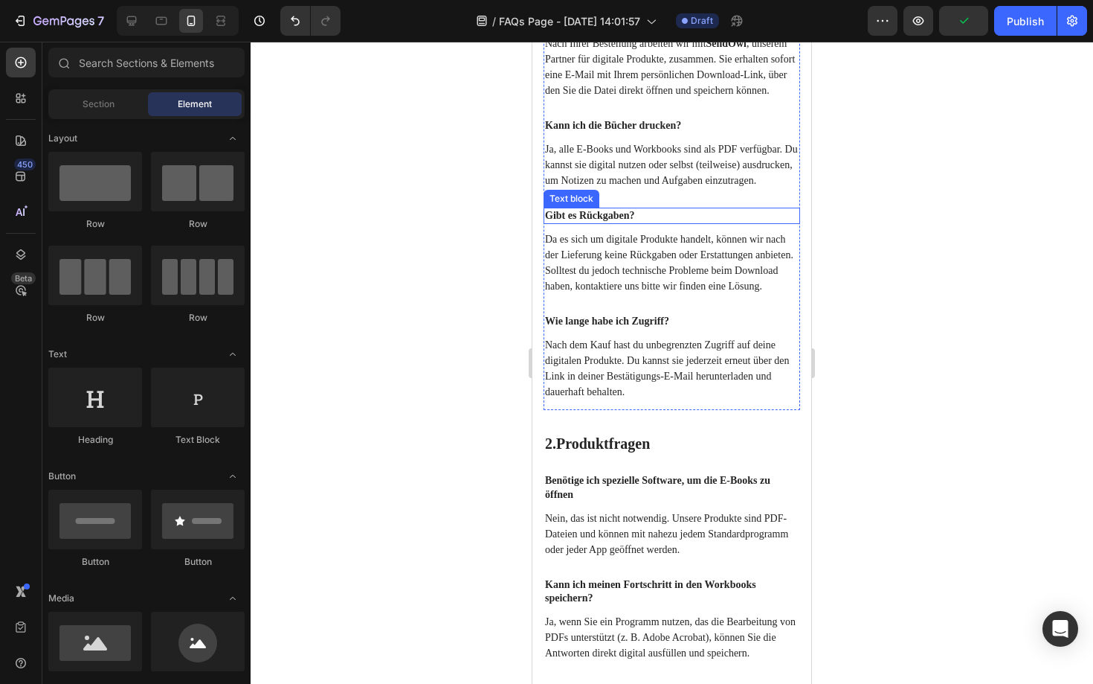
click at [635, 222] on p "Gibt es Rückgaben?" at bounding box center [672, 215] width 254 height 13
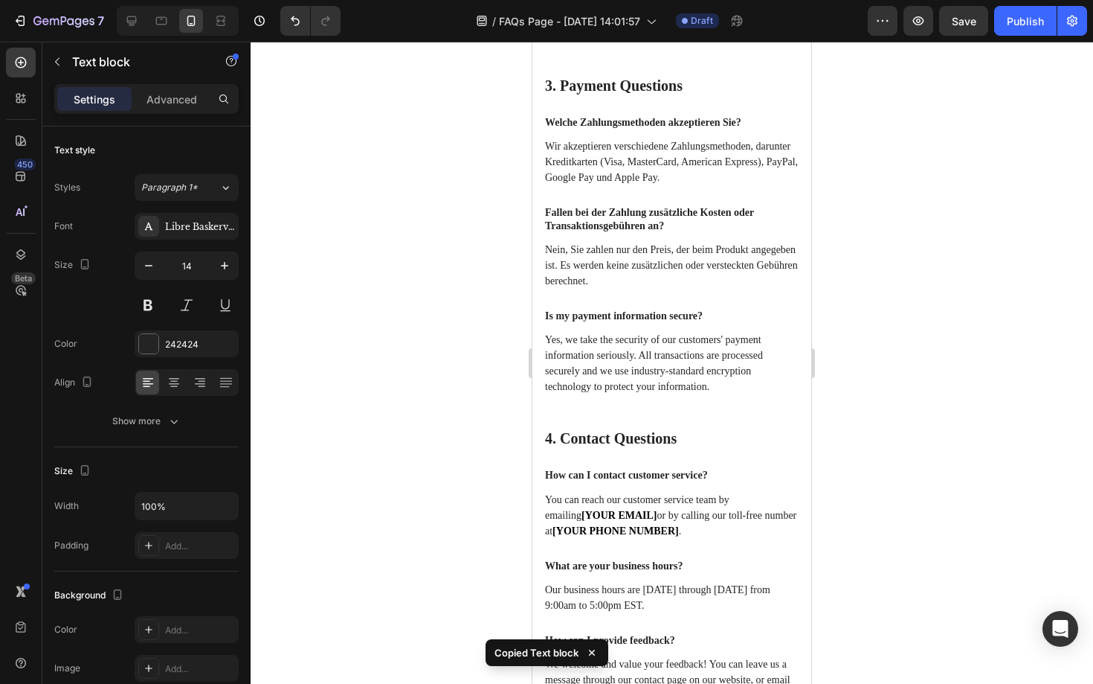
scroll to position [1394, 0]
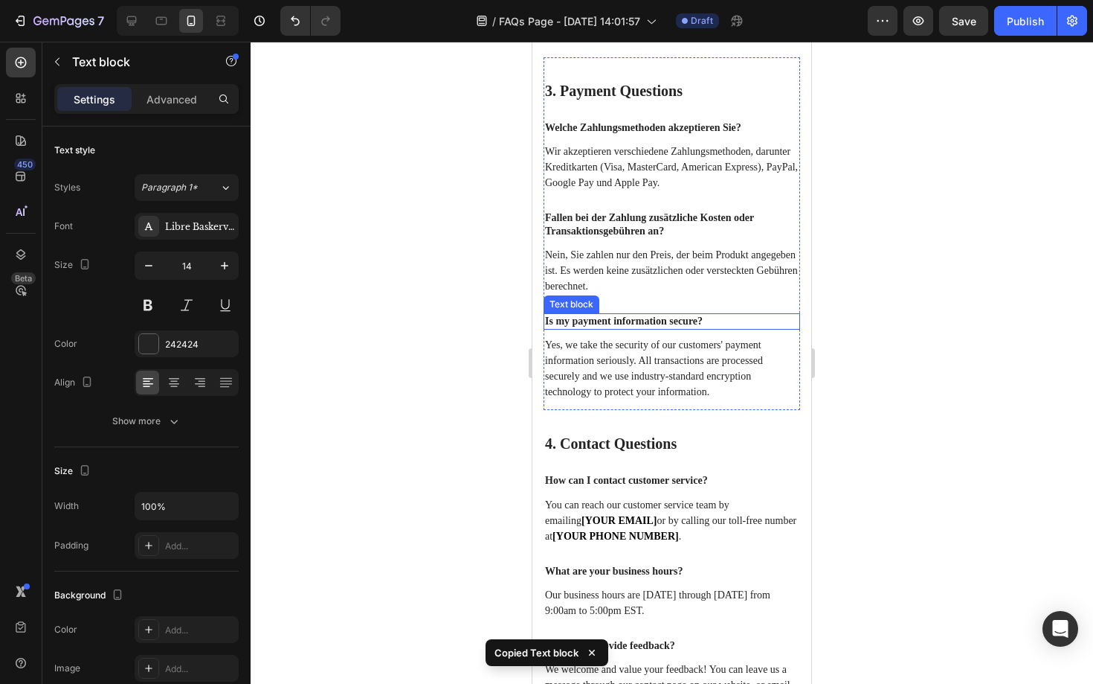
click at [607, 328] on p "Is my payment information secure?" at bounding box center [672, 321] width 254 height 13
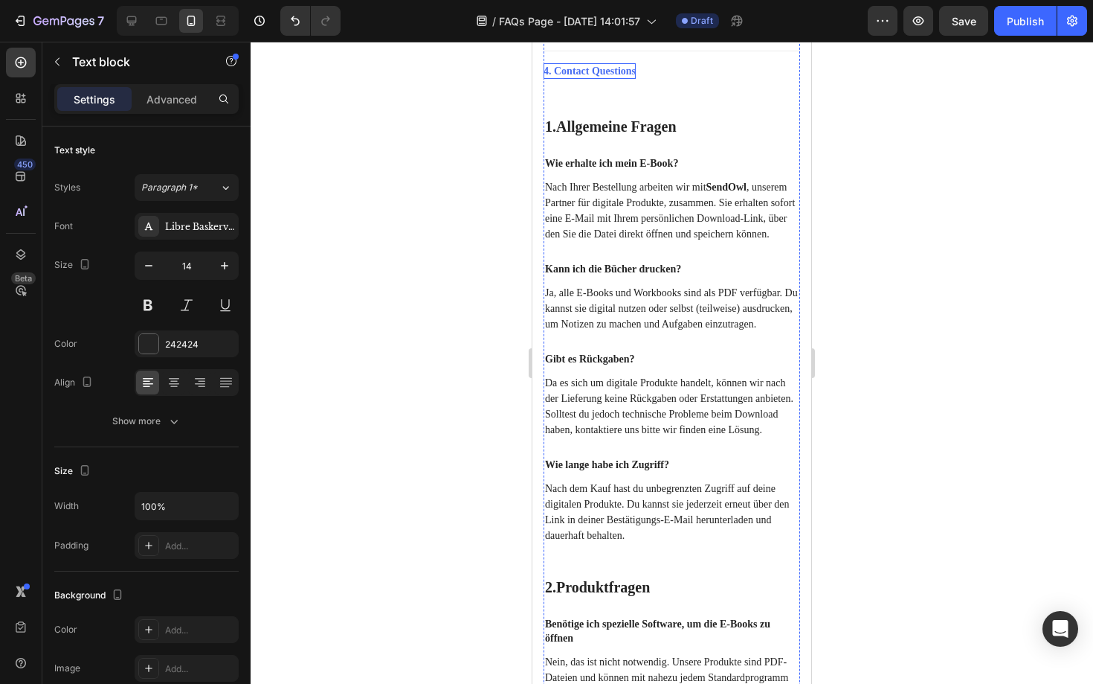
scroll to position [431, 0]
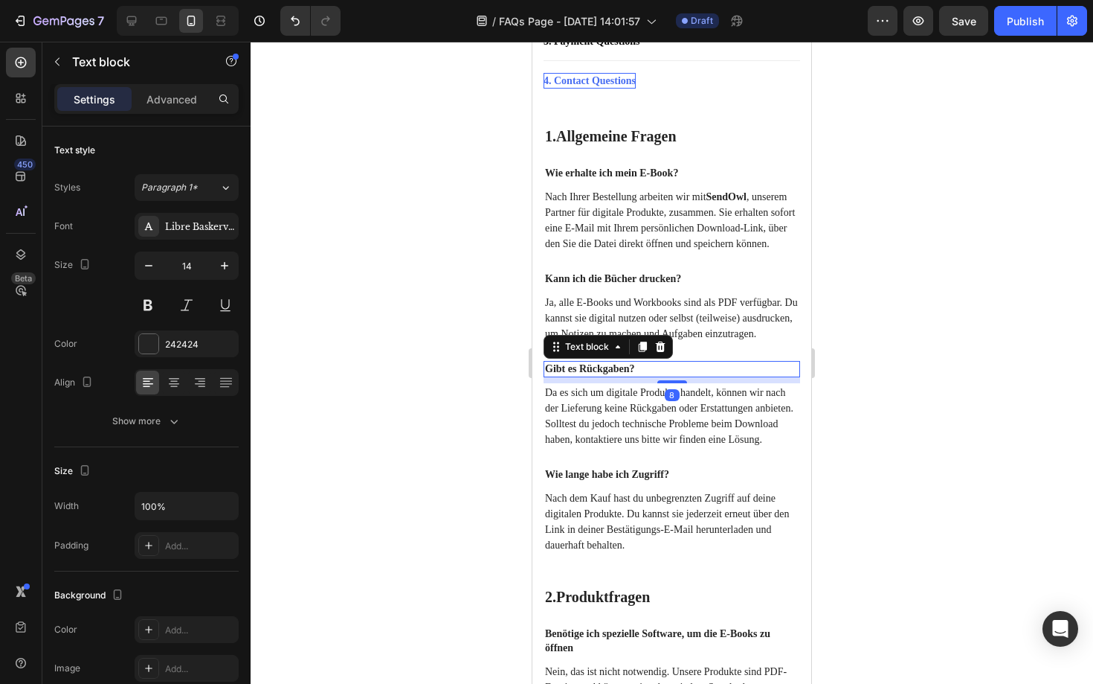
click at [614, 376] on p "Gibt es Rückgaben?" at bounding box center [672, 368] width 254 height 13
click at [574, 376] on p "Gibt es Rückgaben?" at bounding box center [672, 368] width 254 height 13
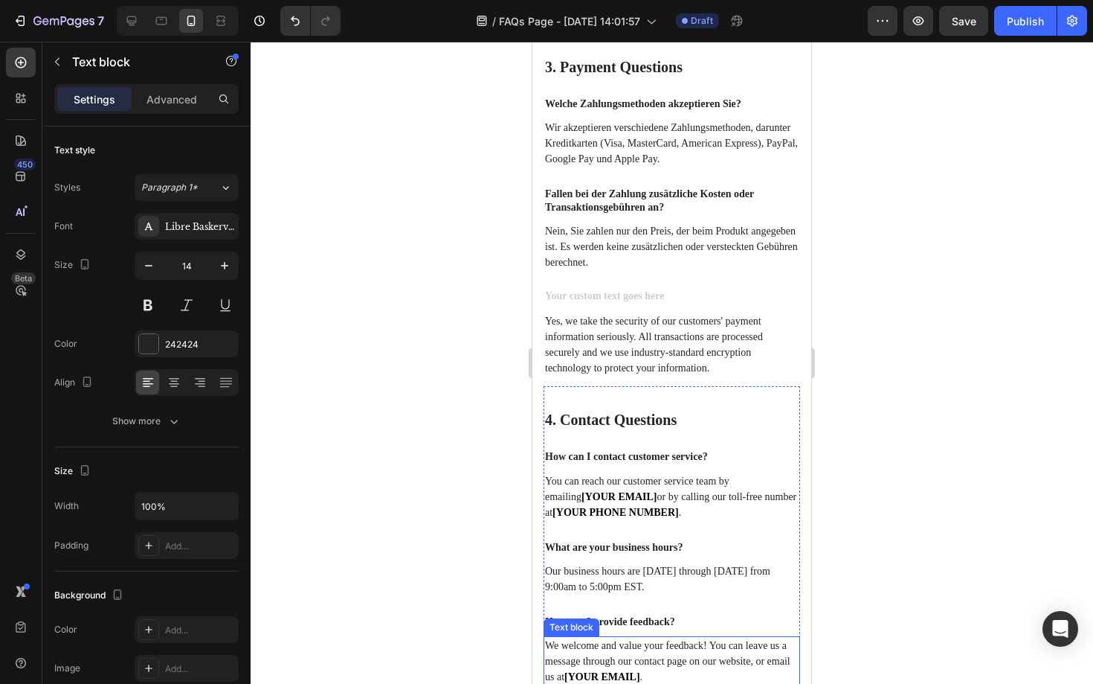
scroll to position [1387, 0]
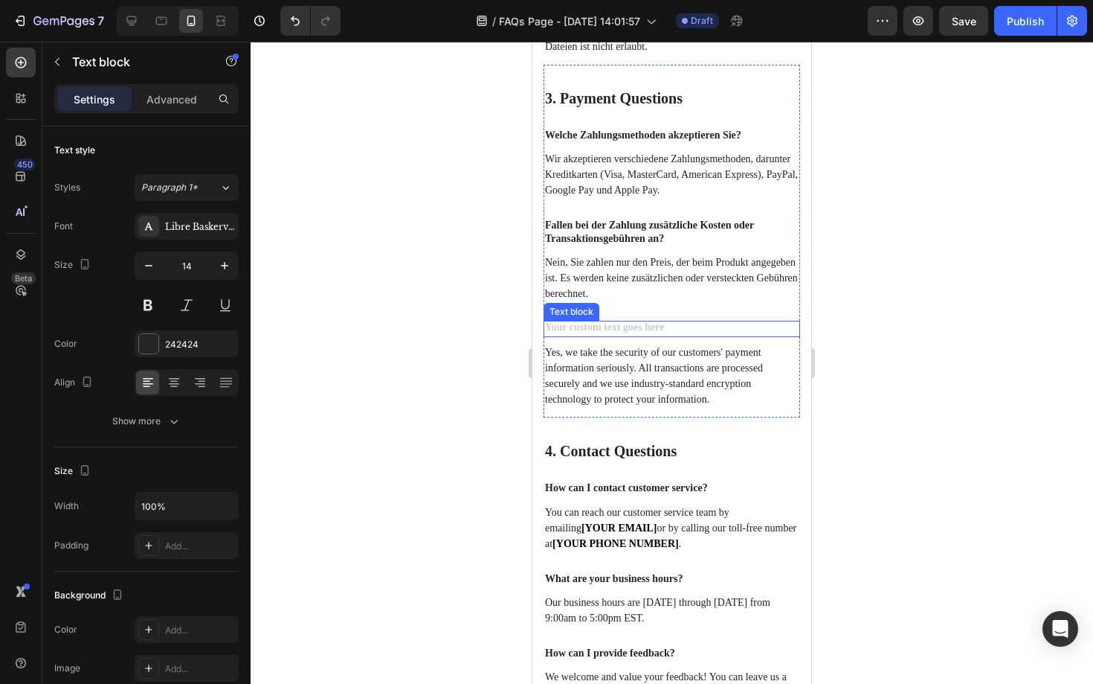
click at [591, 337] on div "Rich Text Editor. Editing area: main" at bounding box center [672, 329] width 257 height 16
click at [484, 406] on div at bounding box center [672, 363] width 843 height 642
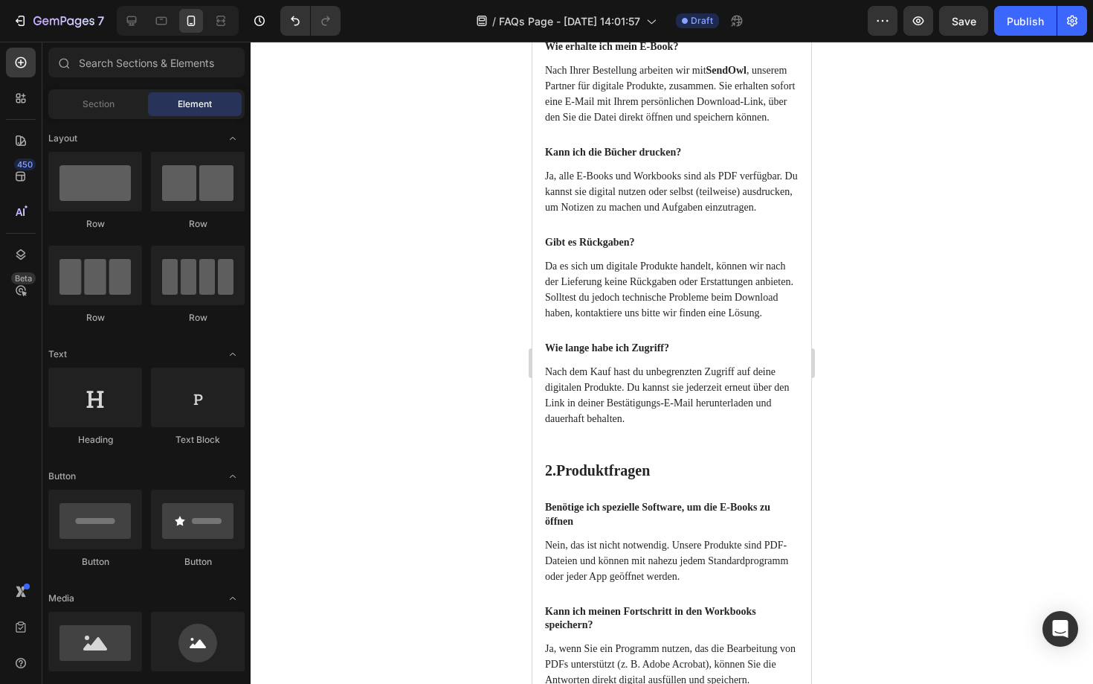
scroll to position [661, 0]
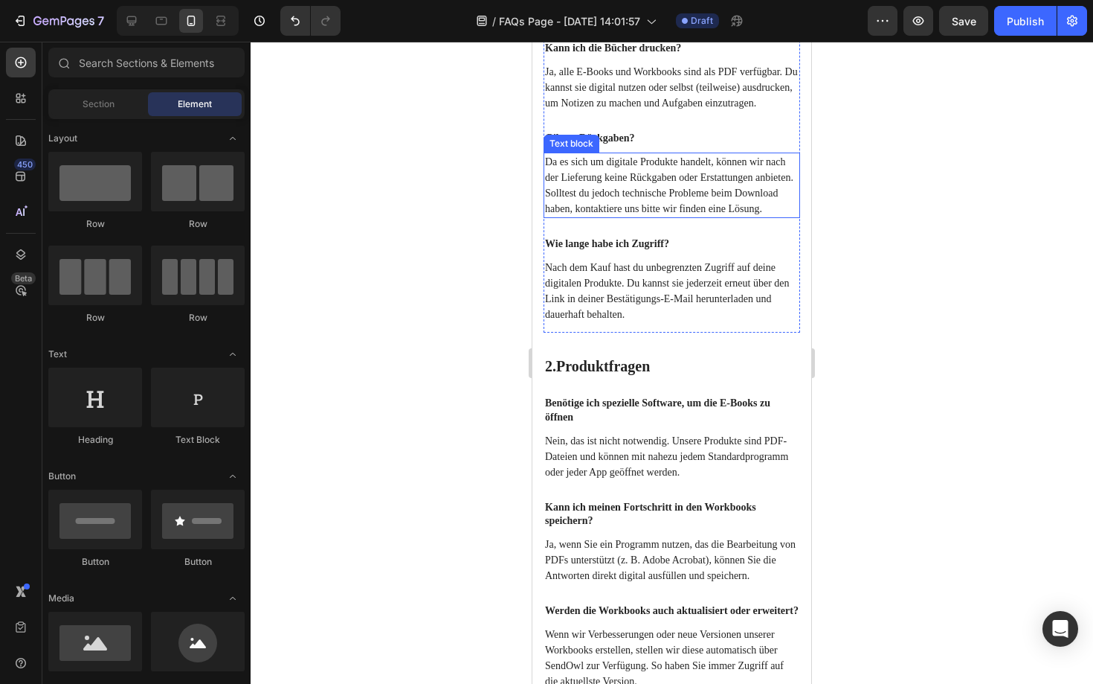
click at [673, 216] on p "Da es sich um digitale Produkte handelt, können wir nach der Lieferung keine Rü…" at bounding box center [672, 185] width 254 height 62
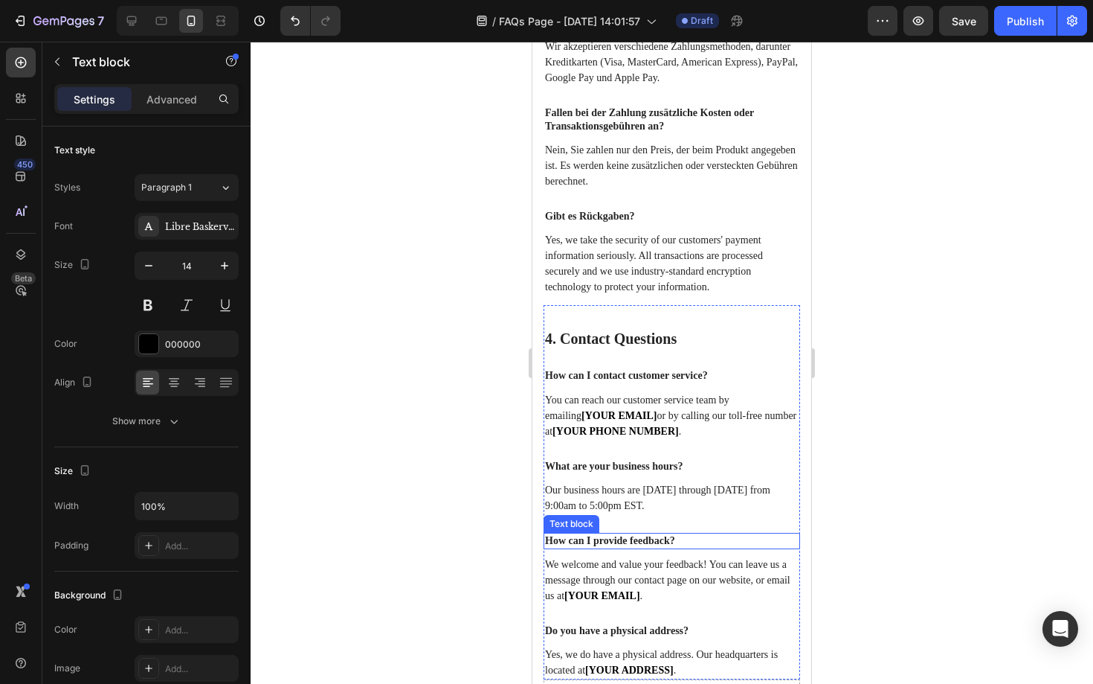
scroll to position [1410, 0]
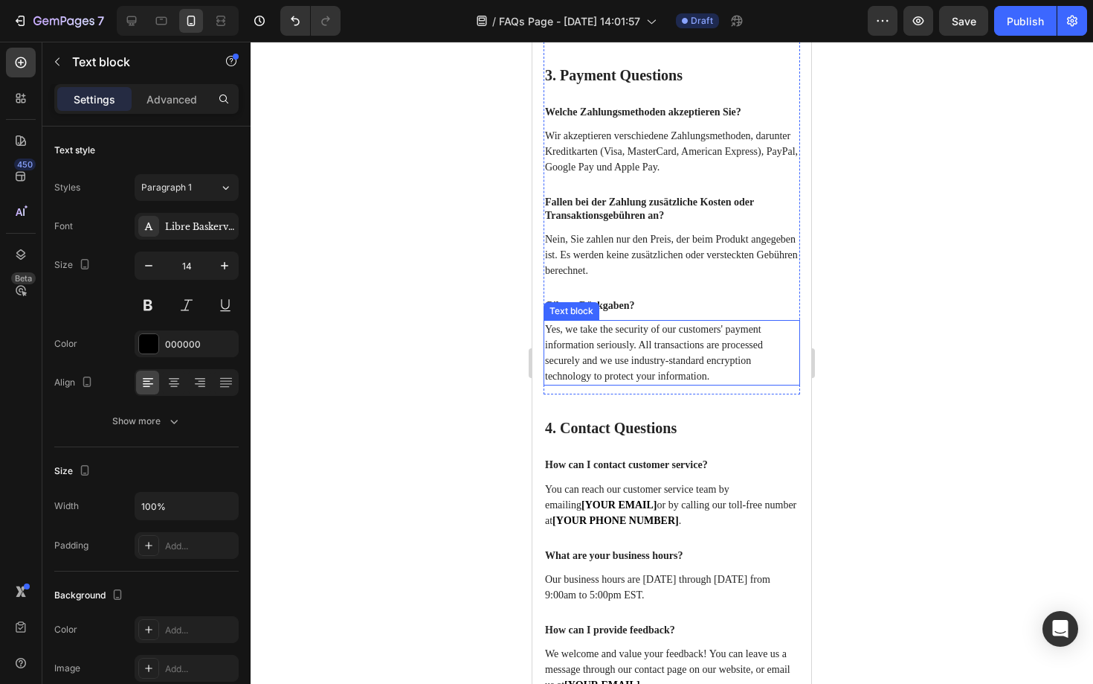
click at [604, 384] on p "Yes, we take the security of our customers' payment information seriously. All …" at bounding box center [672, 352] width 254 height 62
click at [892, 312] on div at bounding box center [672, 363] width 843 height 642
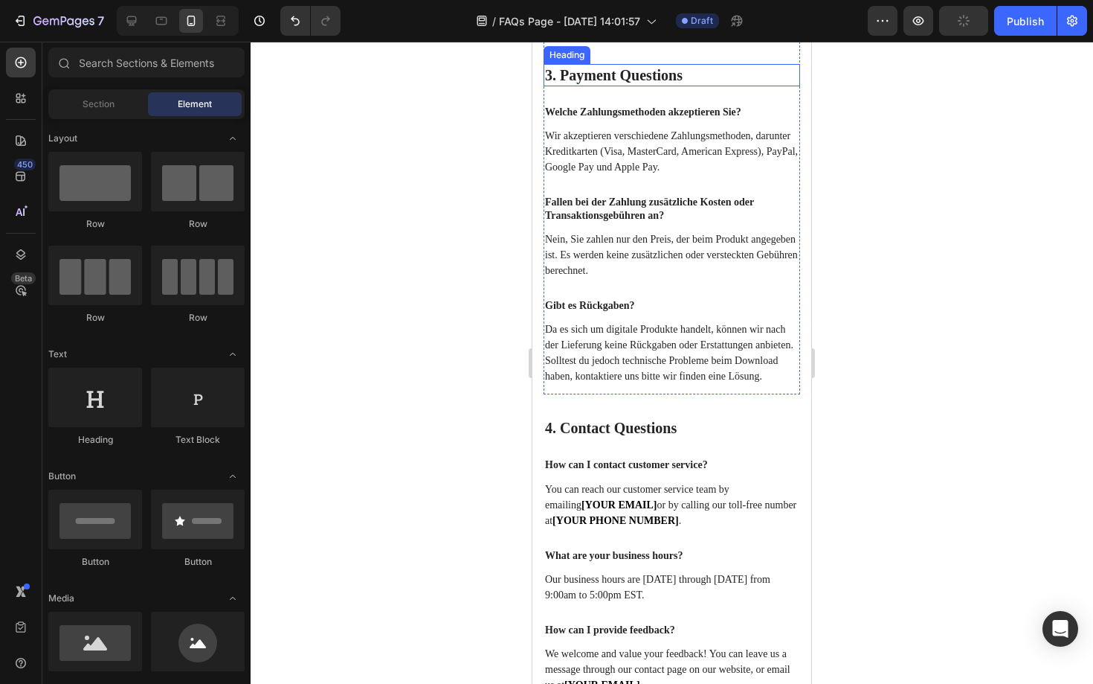
click at [556, 85] on p "3. Payment Questions" at bounding box center [672, 74] width 254 height 19
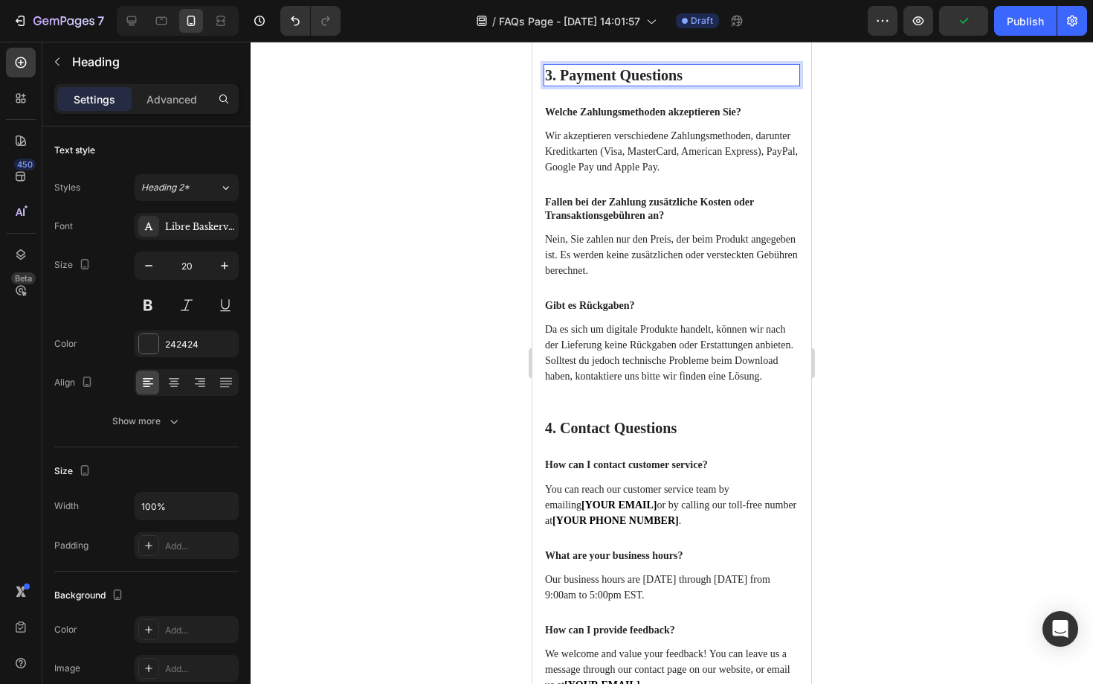
click at [557, 85] on p "3. Payment Questions" at bounding box center [672, 74] width 254 height 19
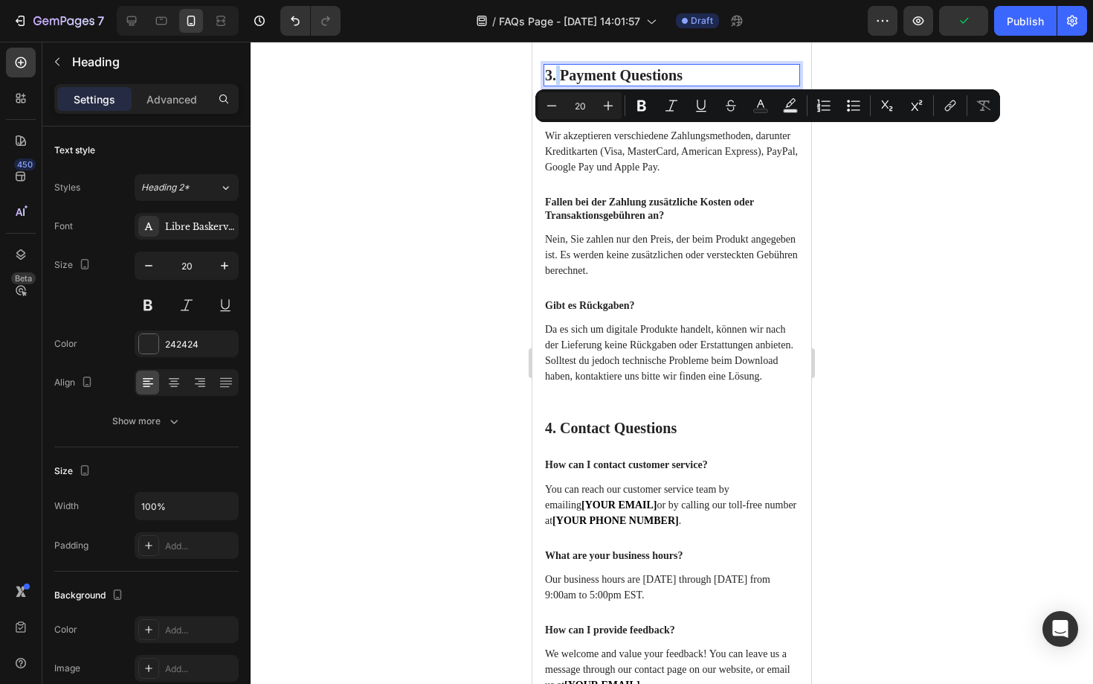
click at [557, 85] on p "3. Payment Questions" at bounding box center [672, 74] width 254 height 19
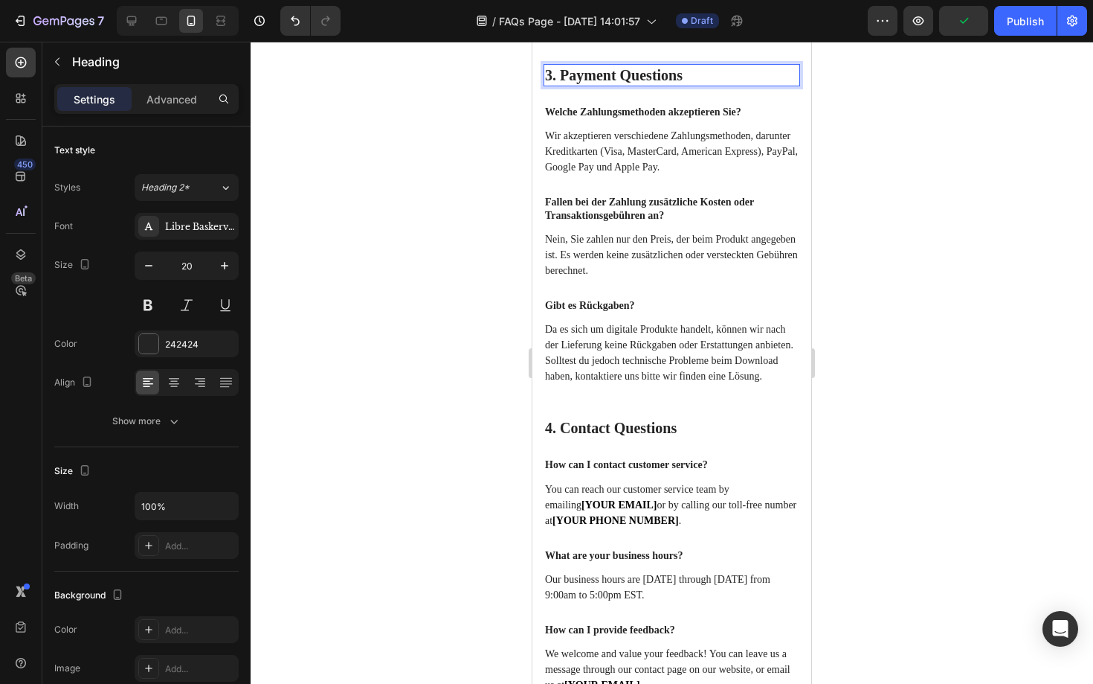
click at [557, 85] on p "3. Payment Questions" at bounding box center [672, 74] width 254 height 19
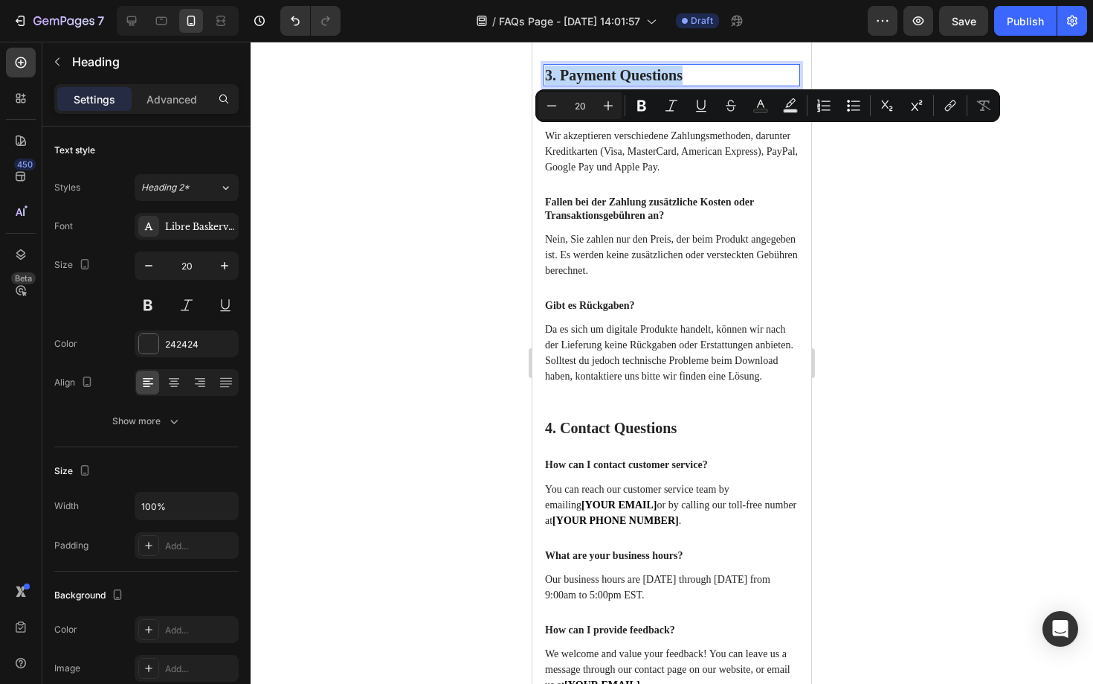
copy p "3. Payment Questions"
click at [690, 85] on p "3. Payment Questions" at bounding box center [672, 74] width 254 height 19
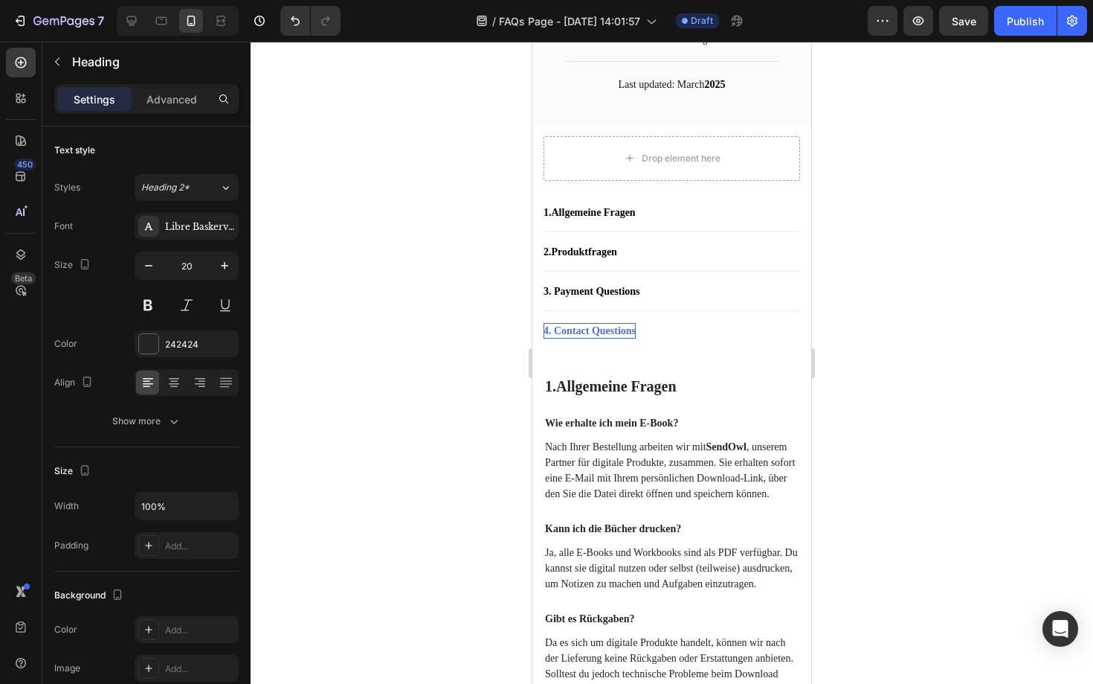
scroll to position [183, 0]
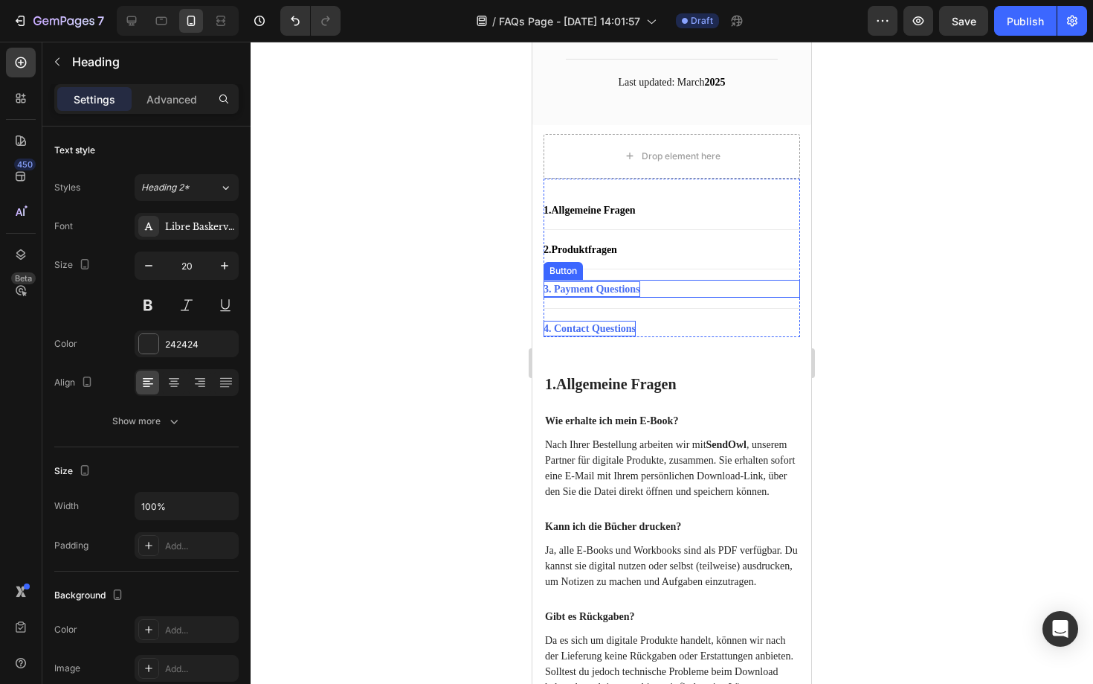
click at [640, 289] on div "3. Payment Questions" at bounding box center [592, 289] width 97 height 16
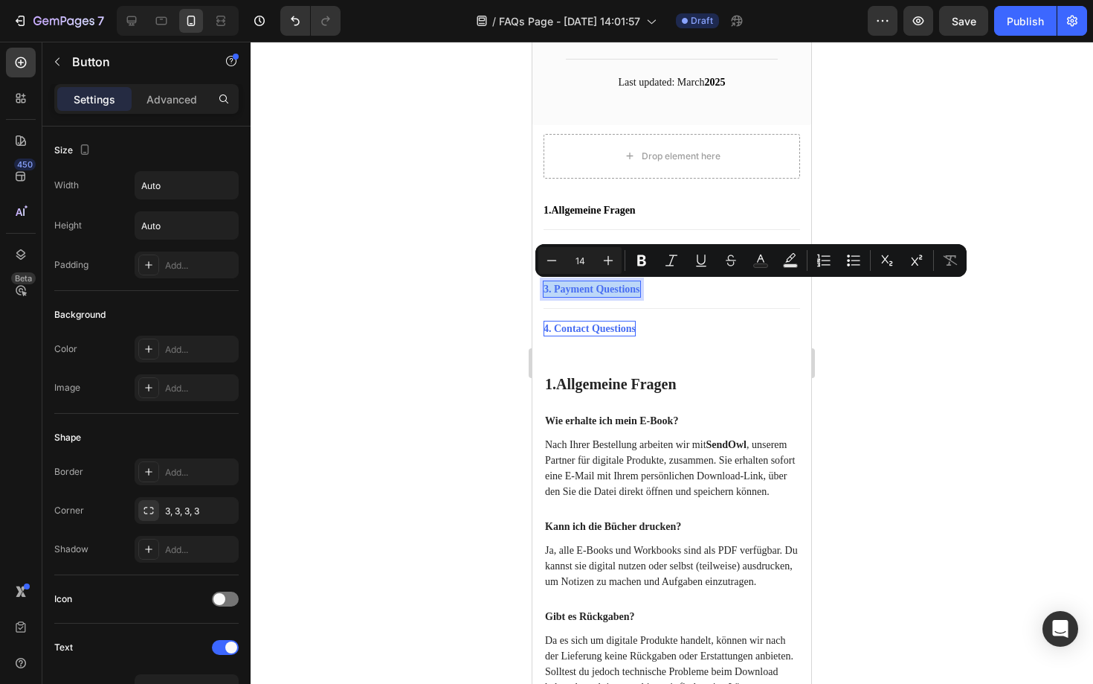
click at [640, 289] on p "3. Payment Questions" at bounding box center [592, 289] width 97 height 16
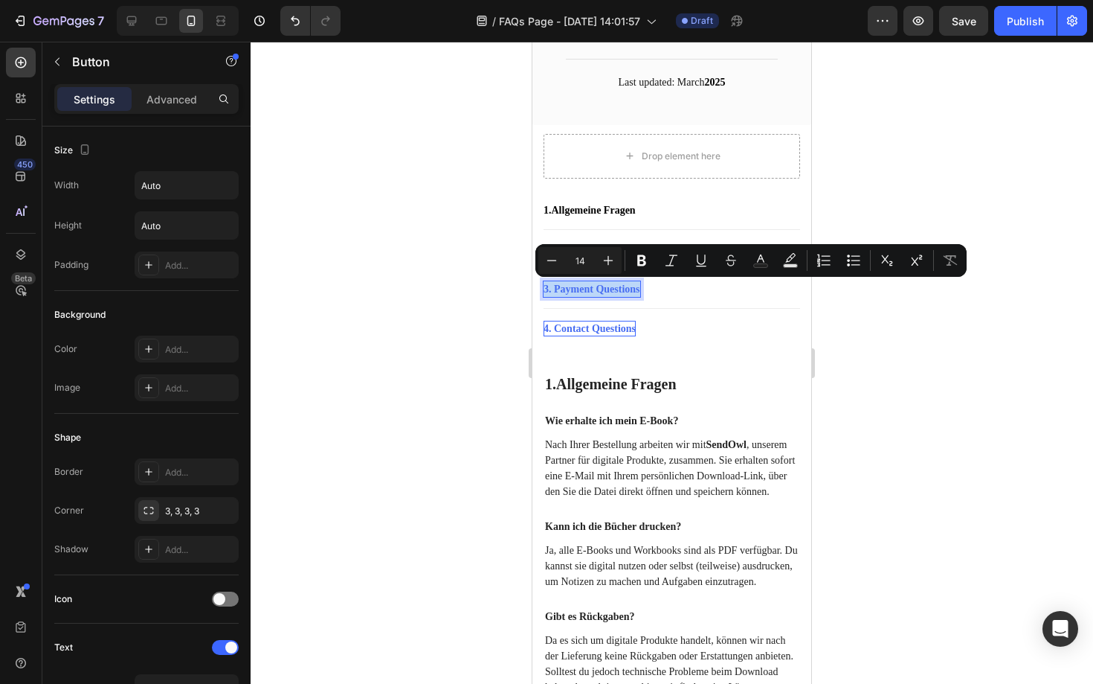
click at [640, 289] on p "3. Payment Questions" at bounding box center [592, 289] width 97 height 16
click at [635, 289] on p "3. Payment Questions" at bounding box center [592, 289] width 97 height 16
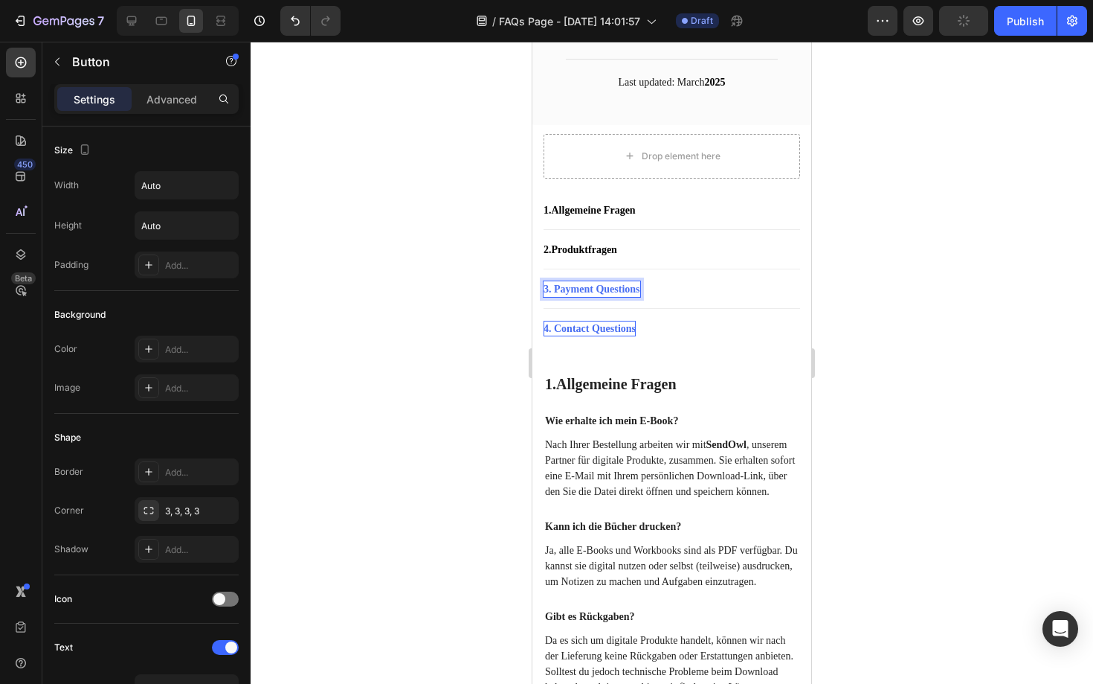
click at [640, 287] on p "3. Payment Questions" at bounding box center [592, 289] width 97 height 16
click at [481, 379] on div at bounding box center [672, 363] width 843 height 642
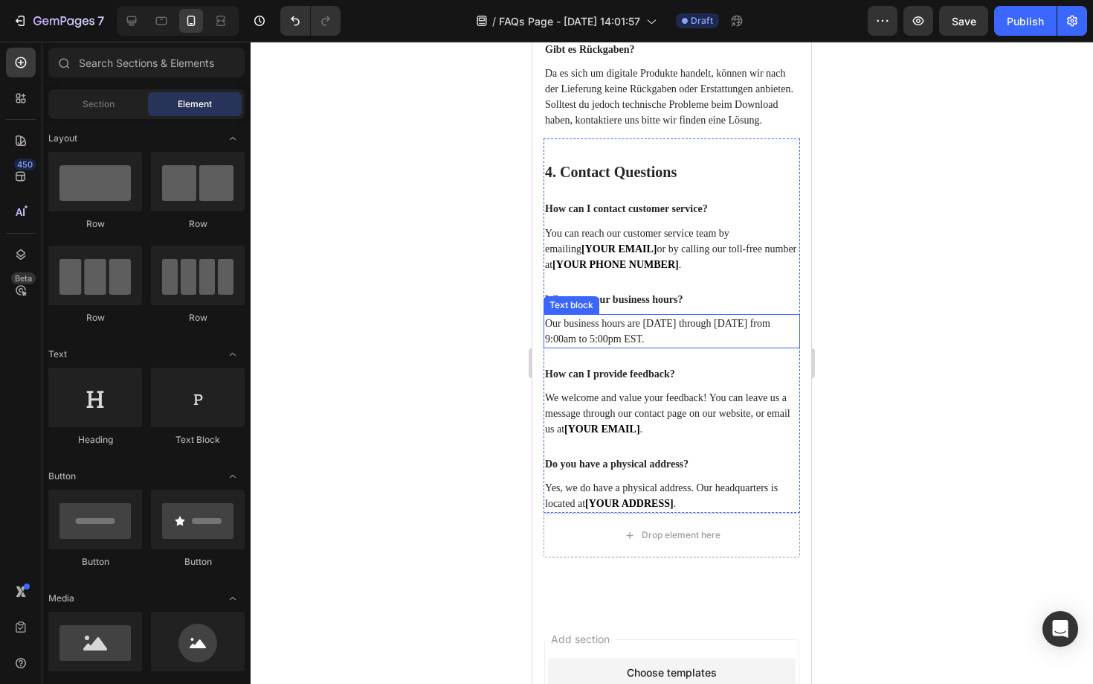
scroll to position [1651, 0]
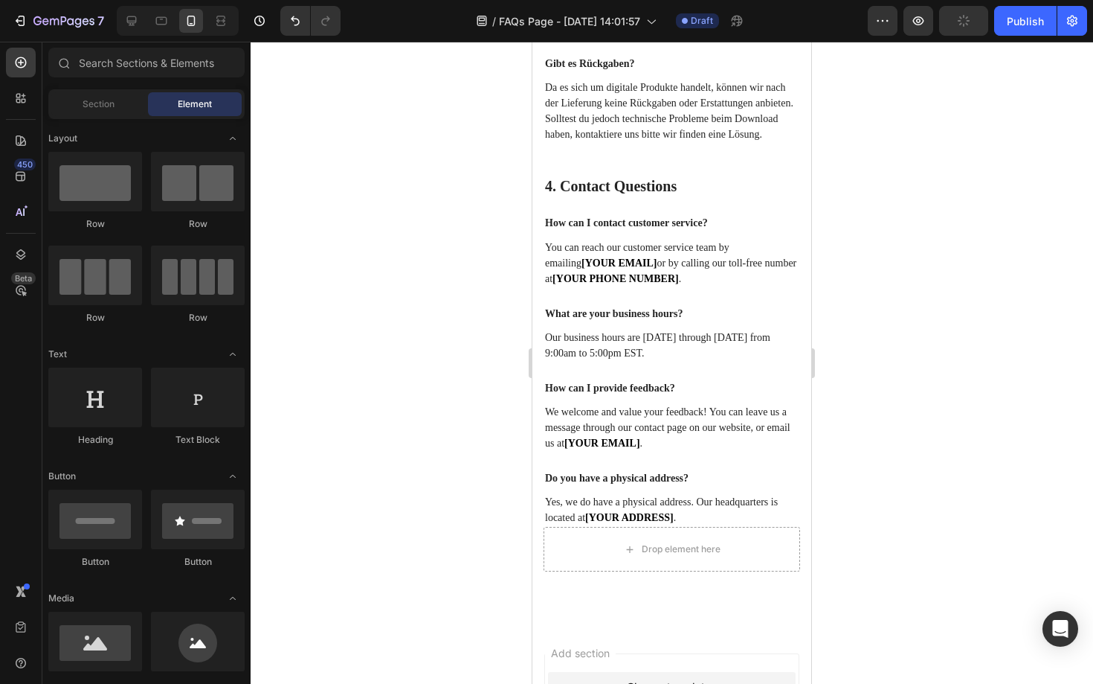
click at [1024, 251] on div at bounding box center [672, 363] width 843 height 642
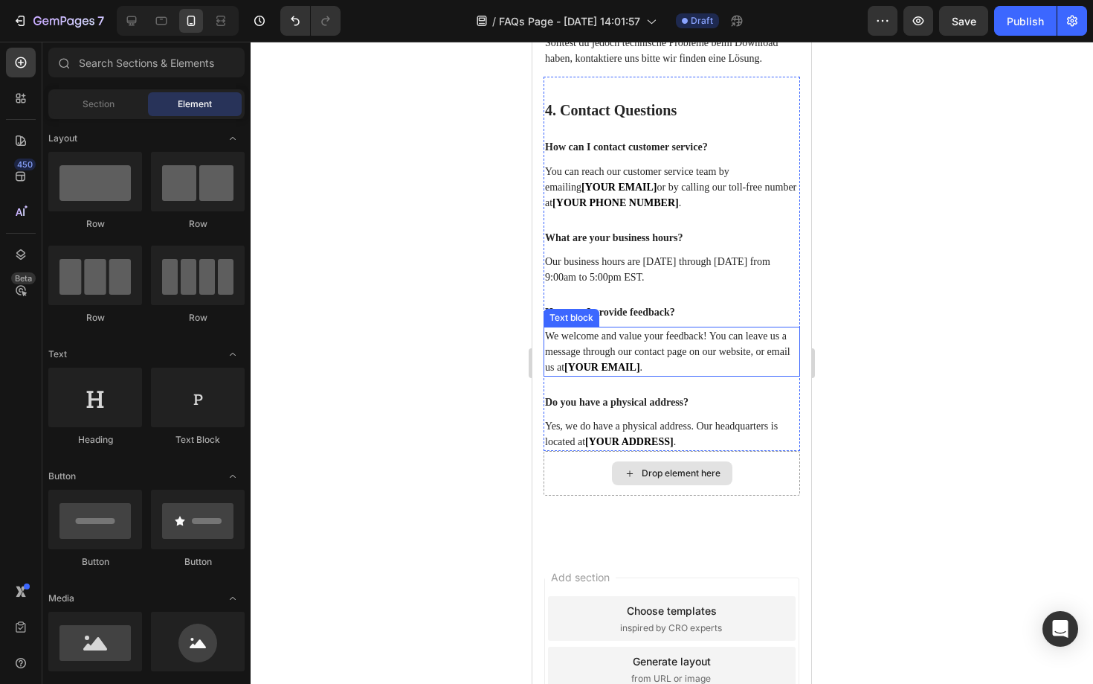
scroll to position [1723, 0]
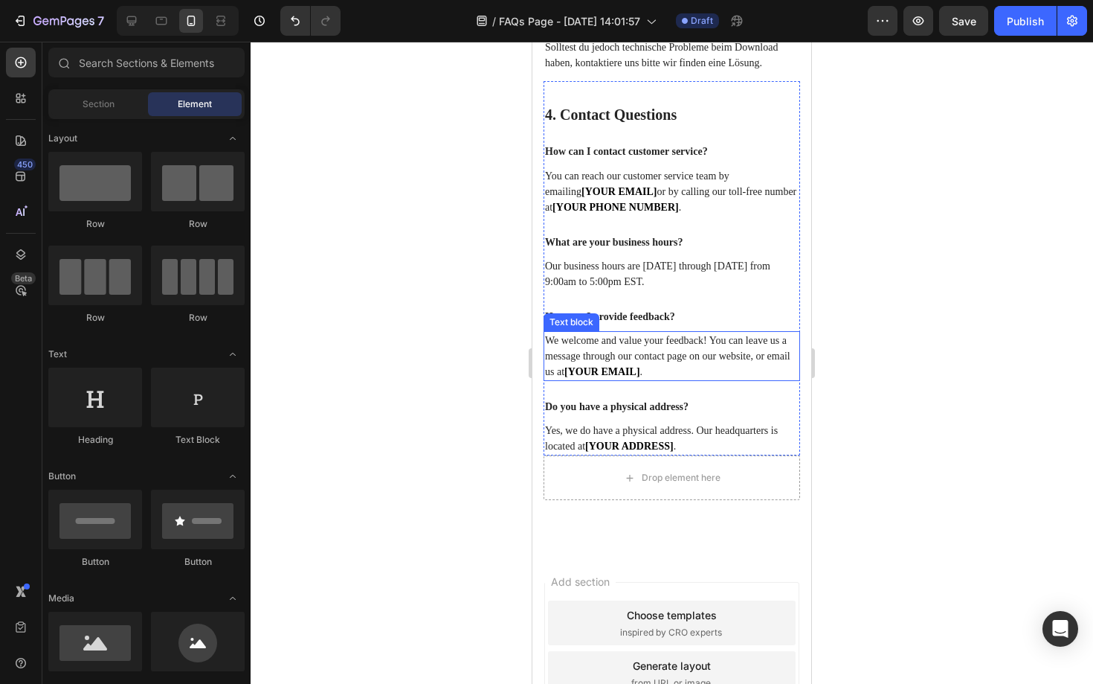
click at [710, 379] on p "We welcome and value your feedback! You can leave us a message through our cont…" at bounding box center [672, 356] width 254 height 47
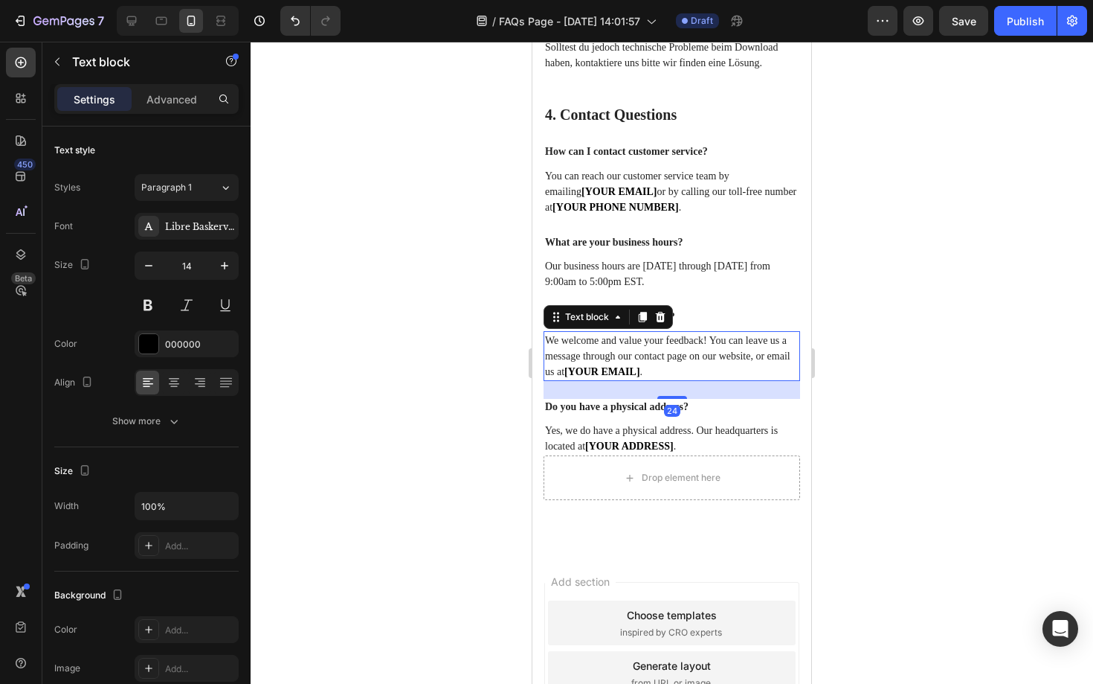
click at [718, 379] on p "We welcome and value your feedback! You can leave us a message through our cont…" at bounding box center [672, 356] width 254 height 47
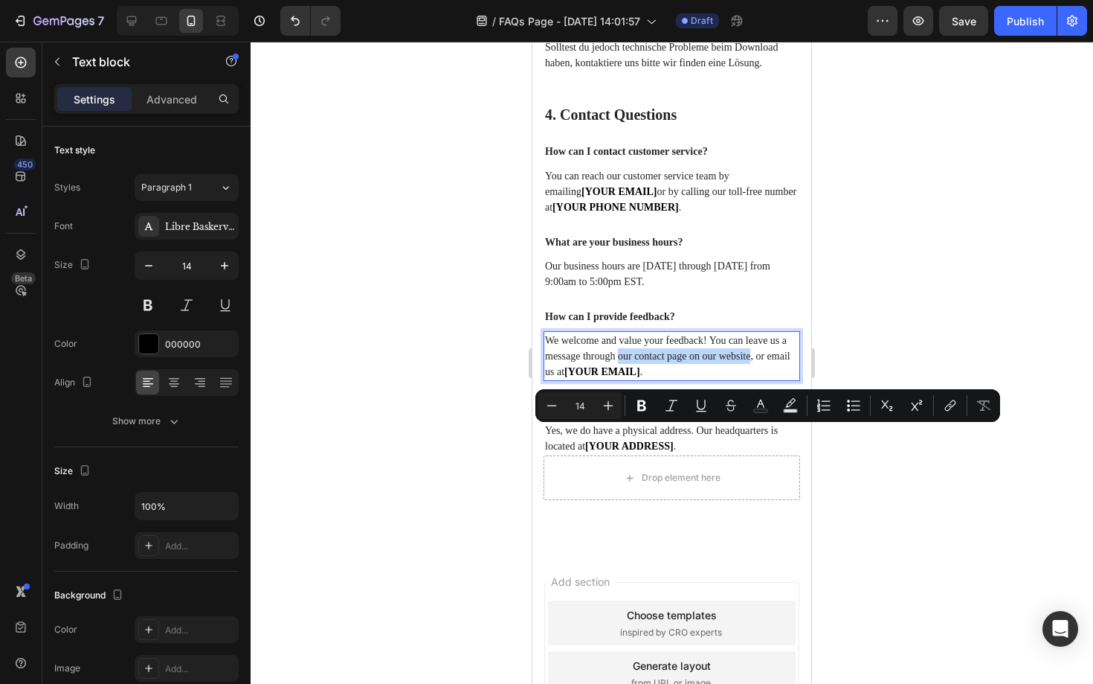
drag, startPoint x: 634, startPoint y: 435, endPoint x: 780, endPoint y: 434, distance: 145.8
click at [780, 379] on p "We welcome and value your feedback! You can leave us a message through our cont…" at bounding box center [672, 356] width 254 height 47
copy p "our contact page on our website"
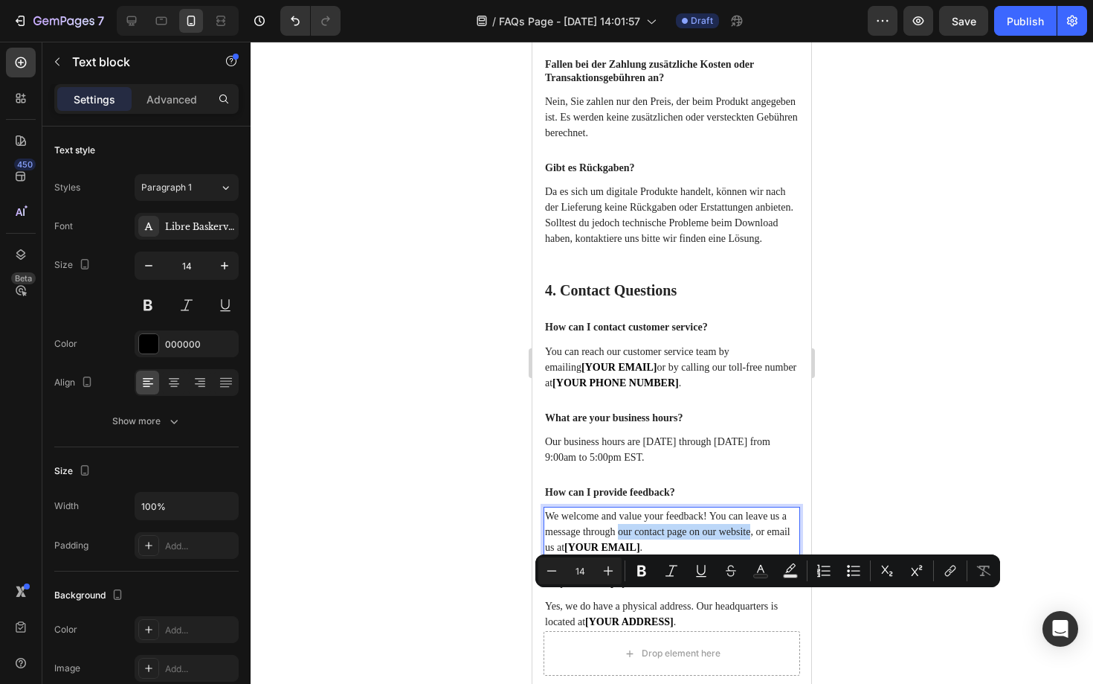
scroll to position [1546, 0]
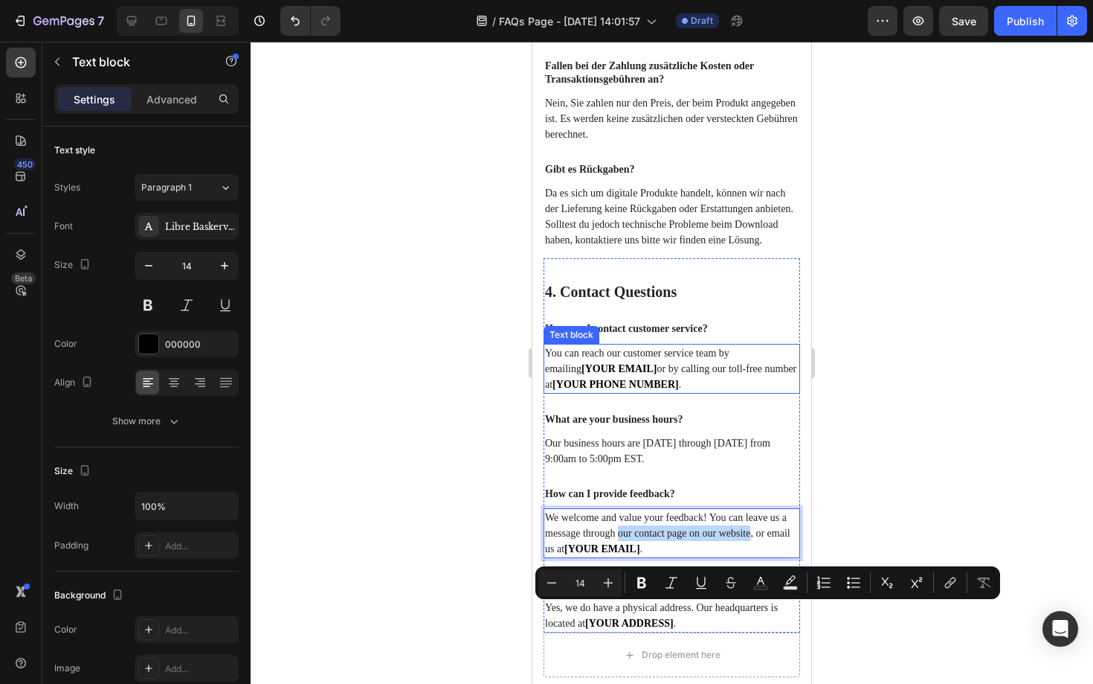
click at [691, 392] on p "You can reach our customer service team by emailing [YOUR EMAIL] or by calling …" at bounding box center [672, 368] width 254 height 47
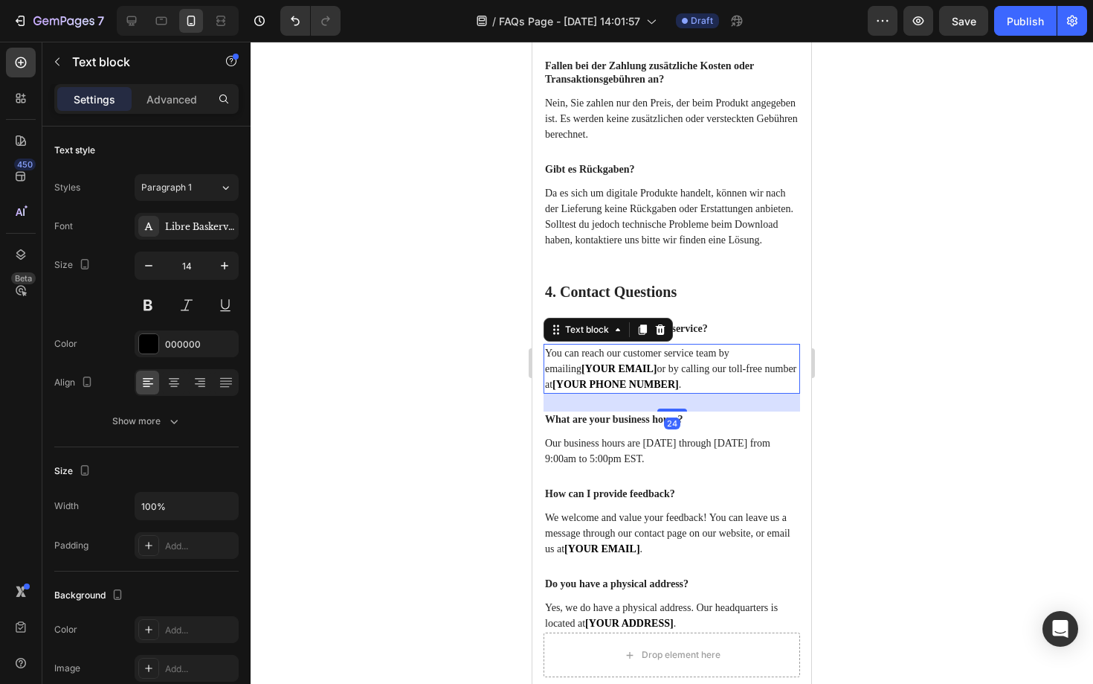
click at [691, 392] on p "You can reach our customer service team by emailing [YOUR EMAIL] or by calling …" at bounding box center [672, 368] width 254 height 47
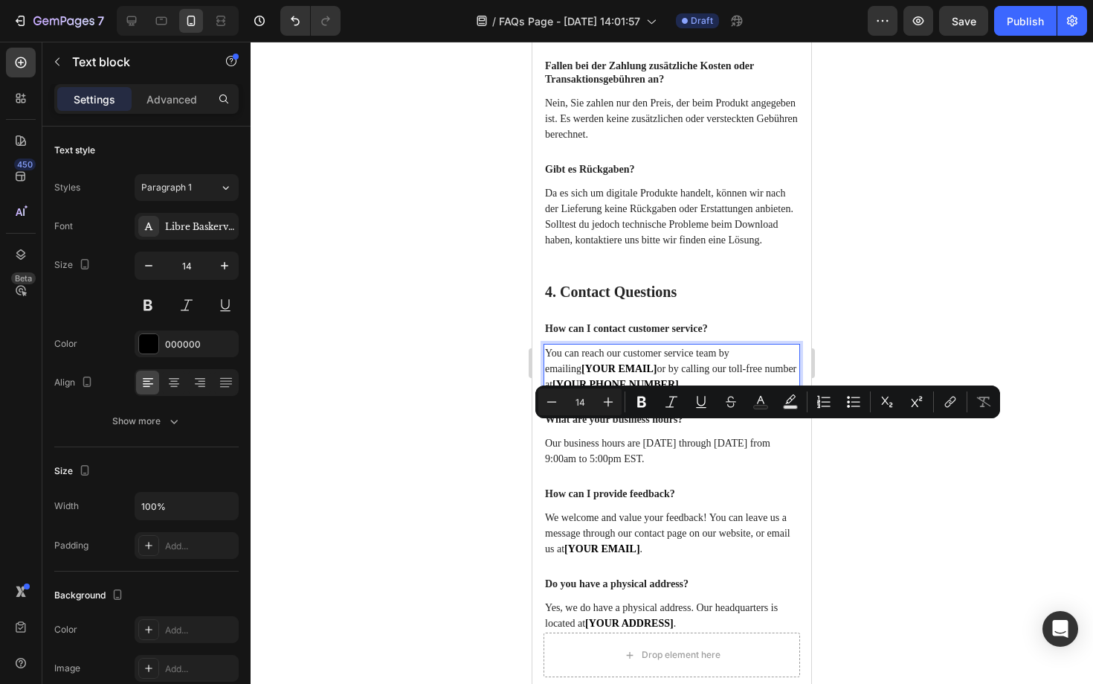
click at [689, 392] on p "You can reach our customer service team by emailing [YOUR EMAIL] or by calling …" at bounding box center [672, 368] width 254 height 47
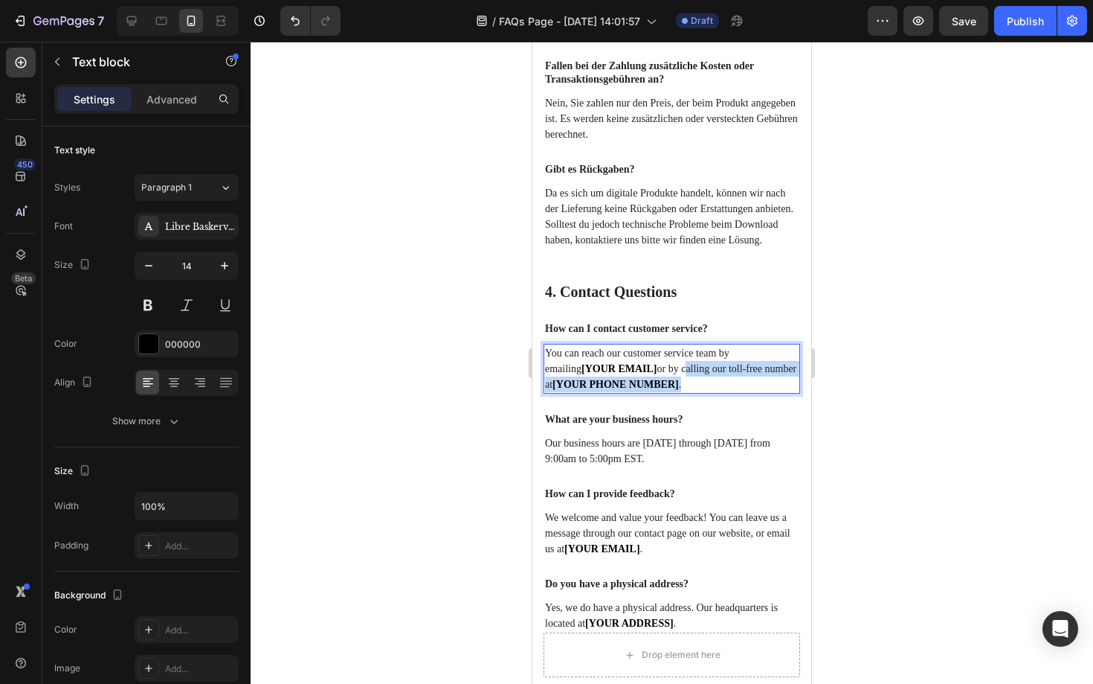
drag, startPoint x: 656, startPoint y: 447, endPoint x: 704, endPoint y: 457, distance: 48.7
click at [704, 392] on p "You can reach our customer service team by emailing [YOUR EMAIL] or by calling …" at bounding box center [672, 368] width 254 height 47
click at [656, 392] on p "You can reach our customer service team by emailing [YOUR EMAIL] or by our cont…" at bounding box center [672, 368] width 254 height 47
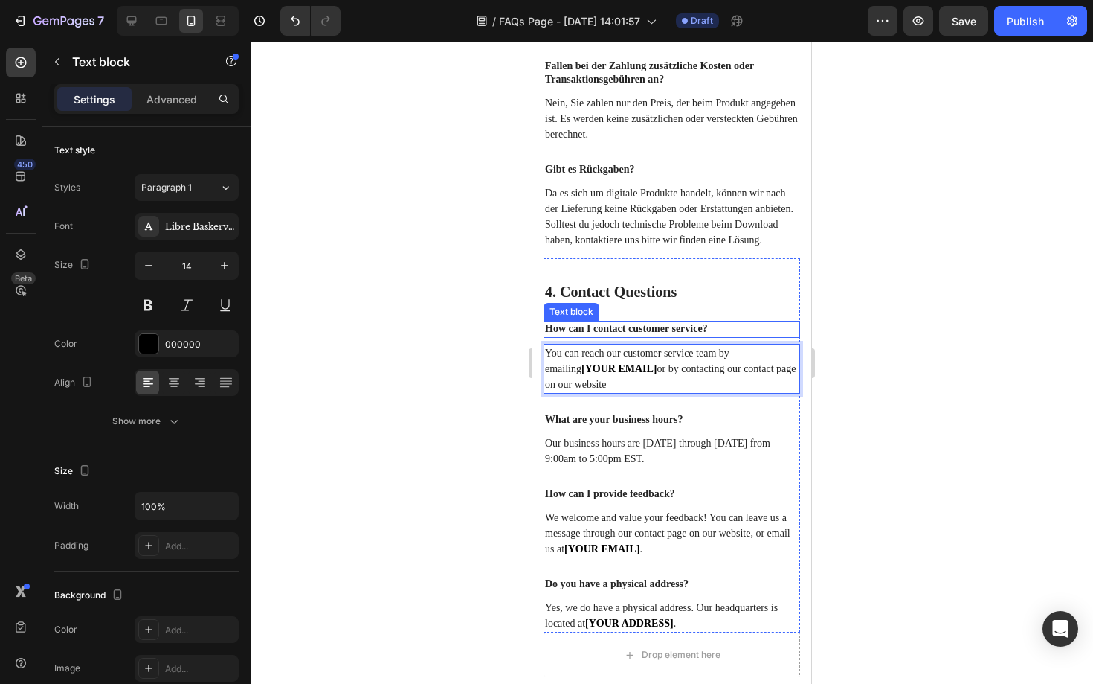
click at [661, 335] on p "How can I contact customer service?" at bounding box center [672, 328] width 254 height 13
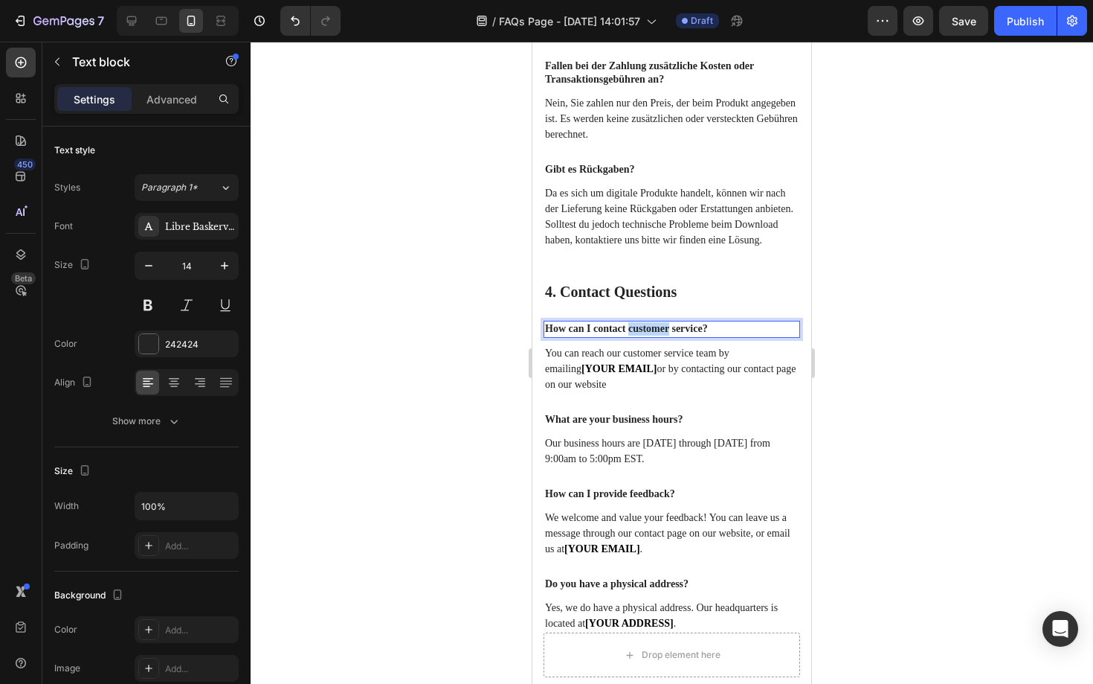
click at [661, 335] on p "How can I contact customer service?" at bounding box center [672, 328] width 254 height 13
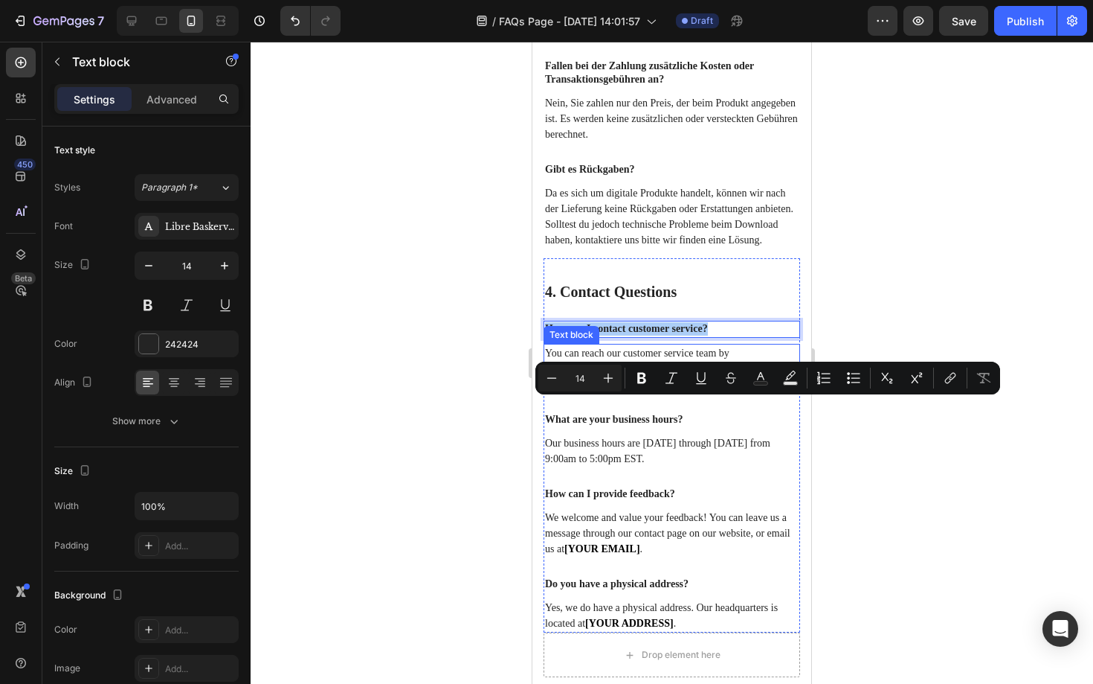
click at [468, 469] on div at bounding box center [672, 363] width 843 height 642
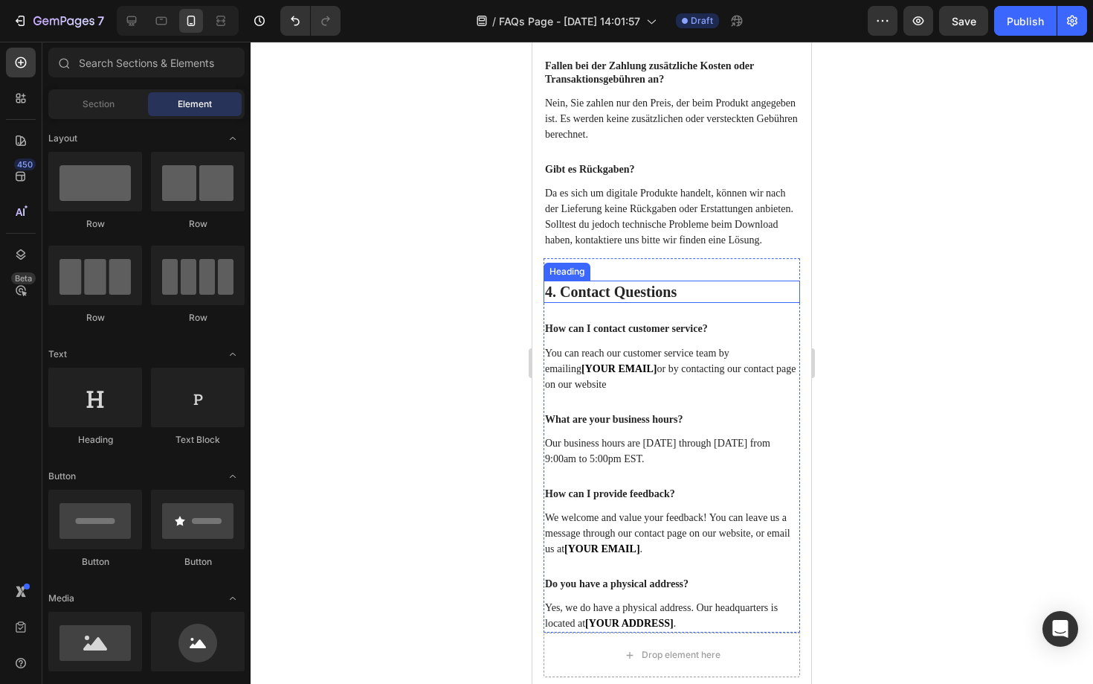
click at [679, 301] on p "4. Contact Questions" at bounding box center [672, 291] width 254 height 19
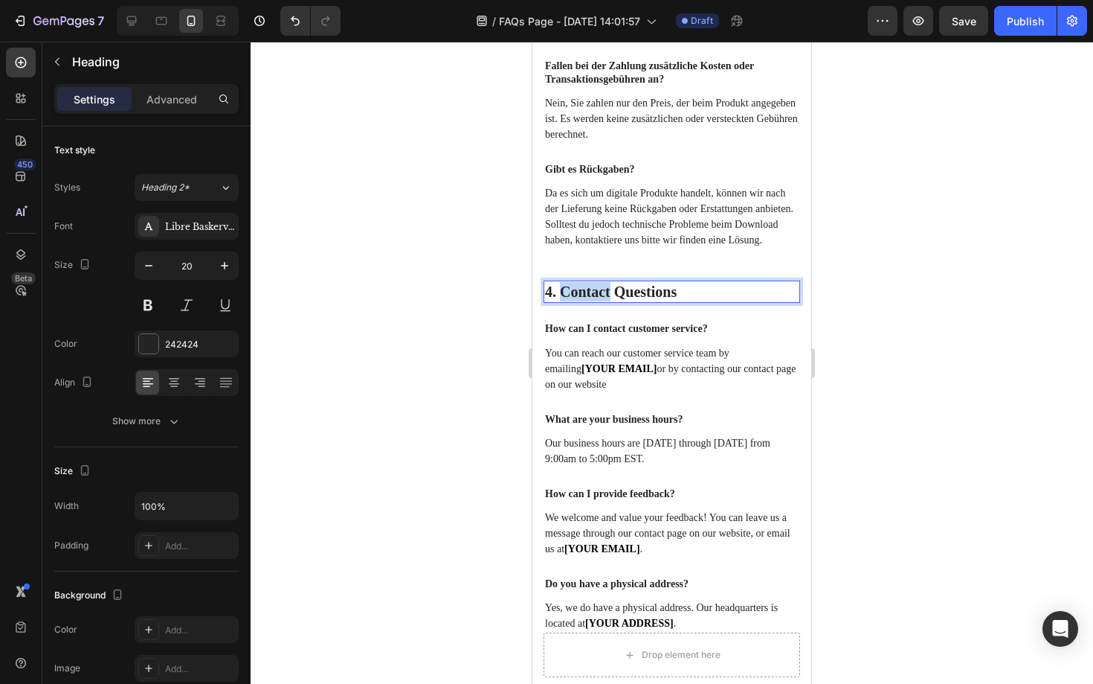
click at [600, 301] on p "4. Contact Questions" at bounding box center [672, 291] width 254 height 19
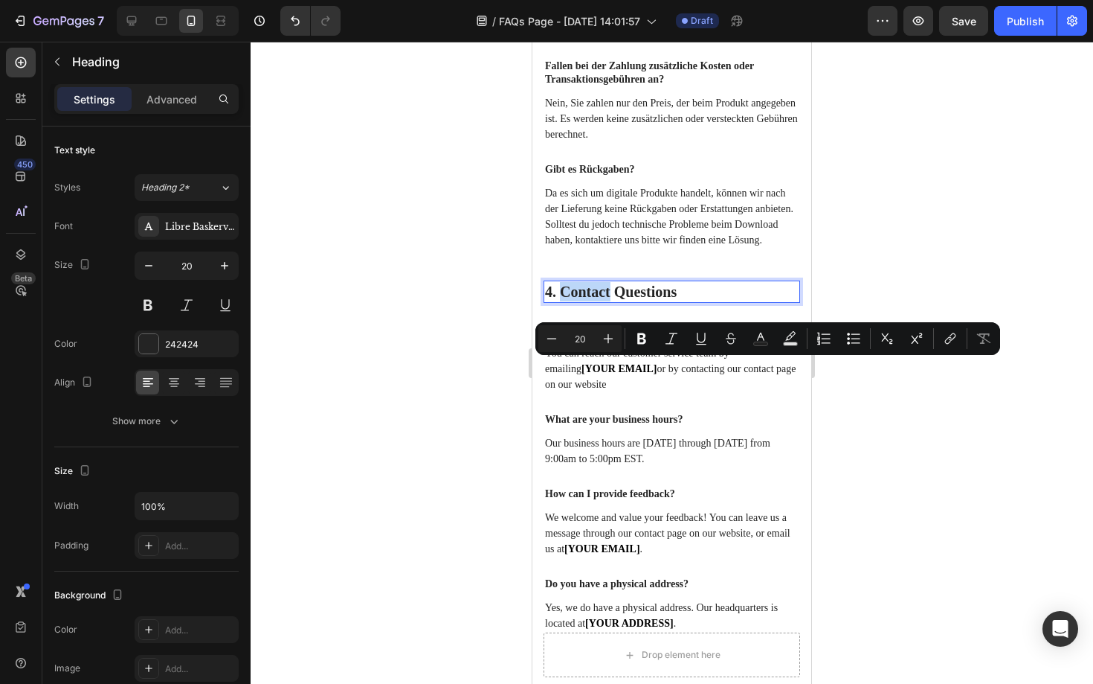
click at [605, 301] on p "4. Contact Questions" at bounding box center [672, 291] width 254 height 19
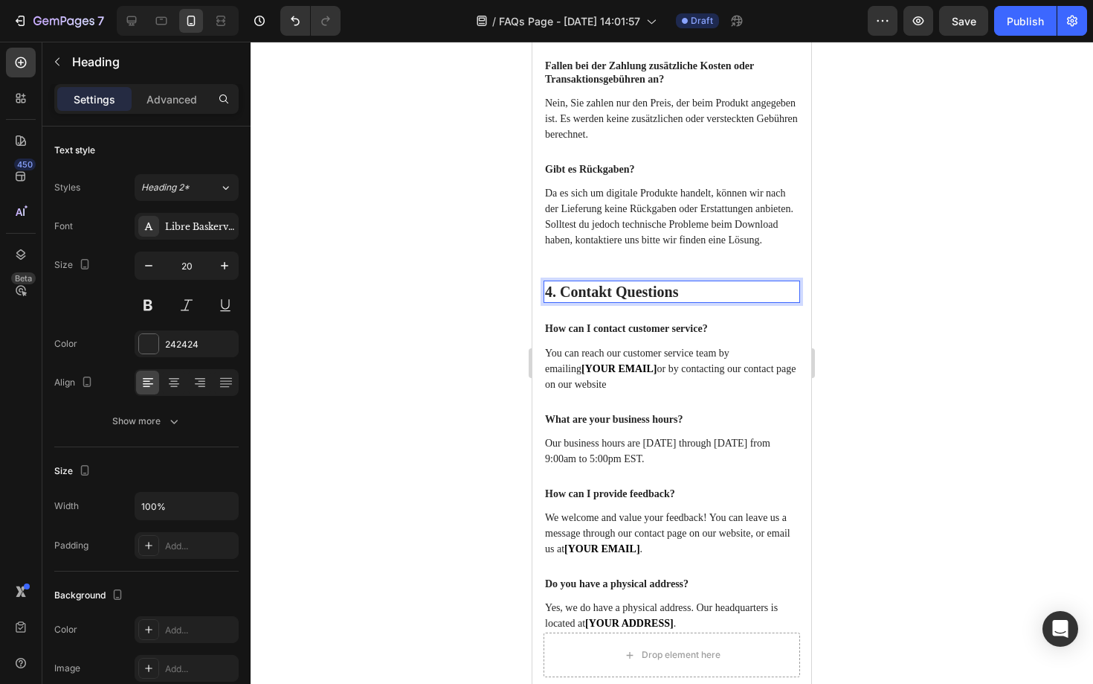
click at [681, 301] on p "4. Contakt Questions" at bounding box center [672, 291] width 254 height 19
click at [617, 301] on p "4. Contakt Fragen" at bounding box center [672, 291] width 254 height 19
click at [617, 301] on p "4. ContaktFragen" at bounding box center [672, 291] width 254 height 19
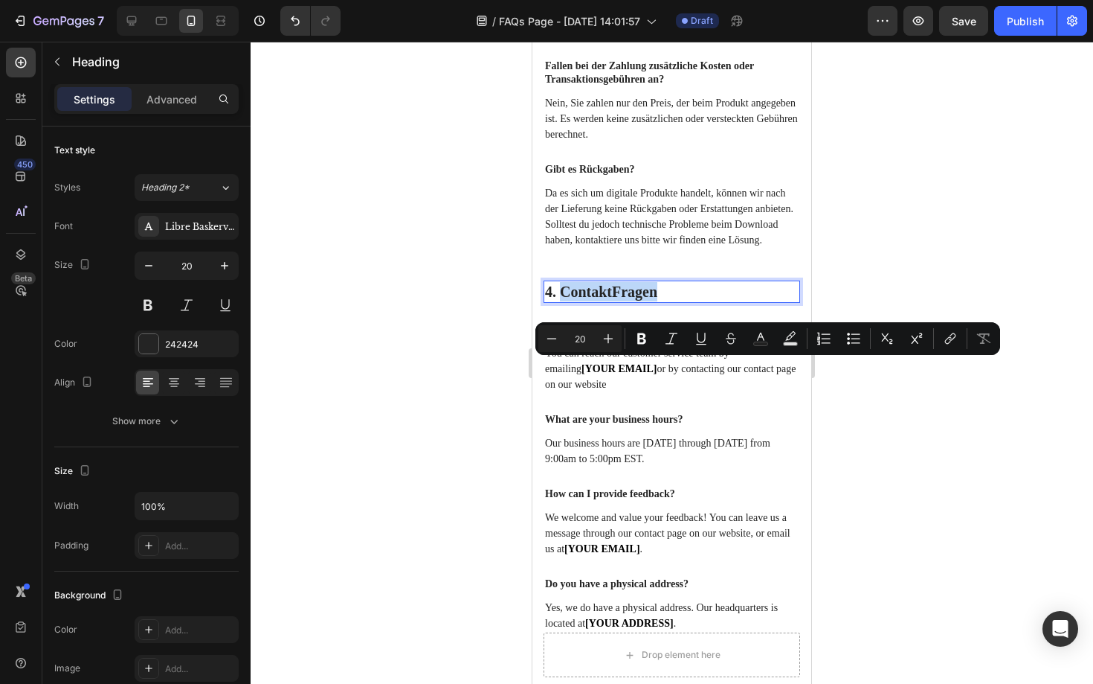
copy p "ContaktFragen"
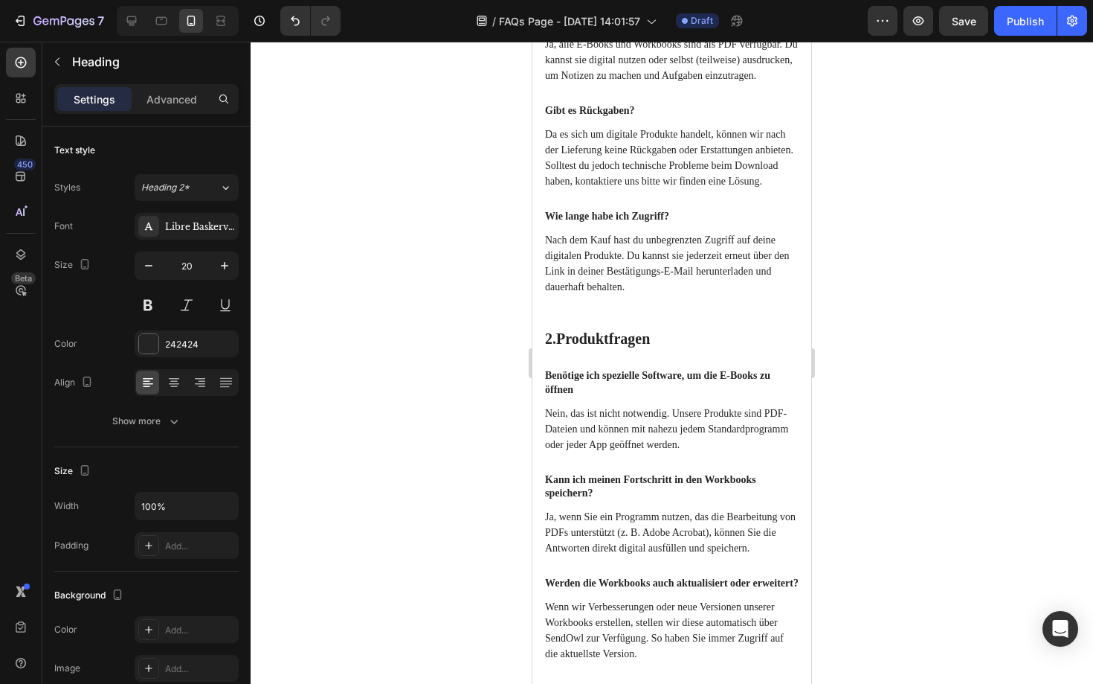
scroll to position [0, 0]
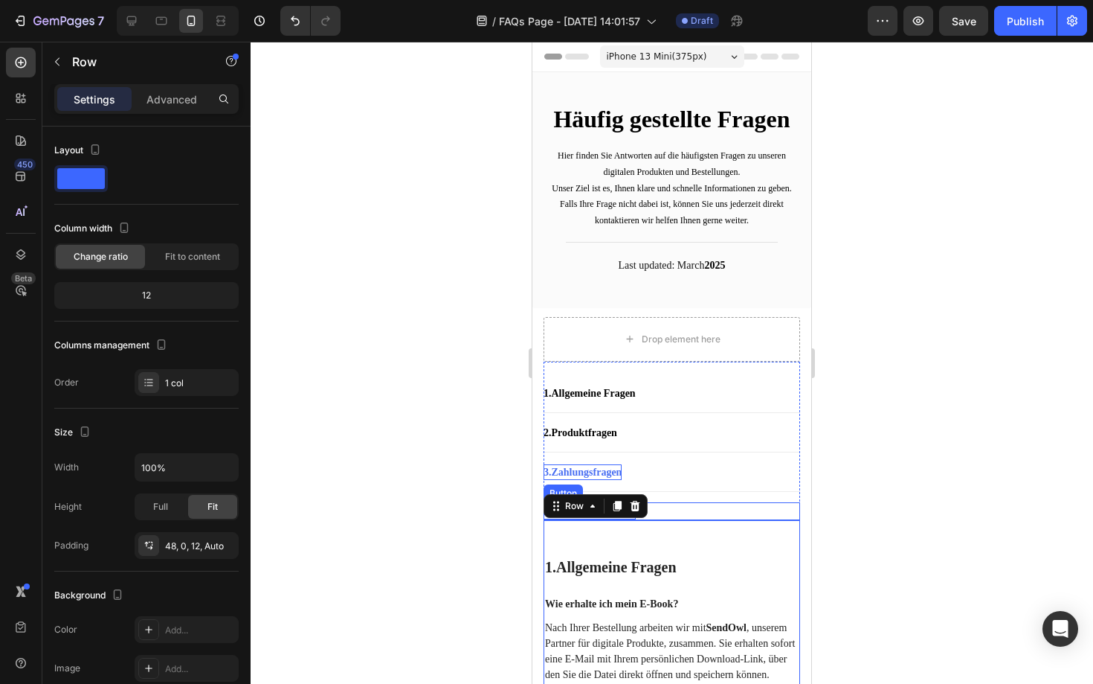
click at [676, 507] on div "4. Contact Questions Button" at bounding box center [672, 511] width 257 height 18
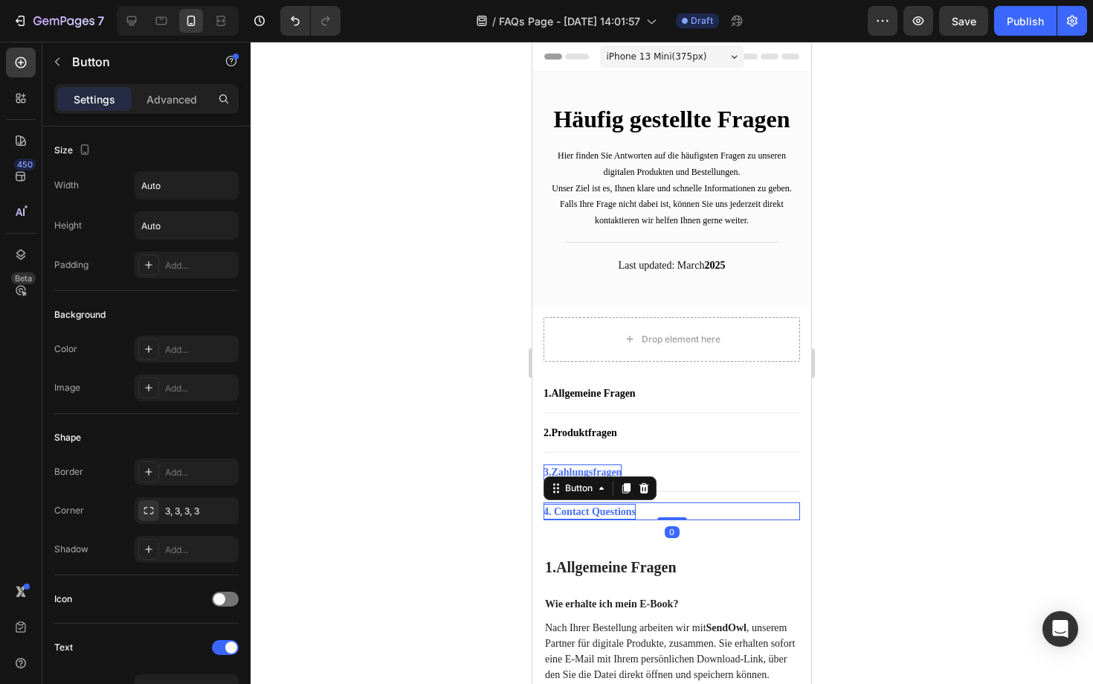
click at [660, 507] on div "4. Contact Questions Button 0" at bounding box center [672, 511] width 257 height 18
click at [636, 511] on p "4. Contact Questions" at bounding box center [590, 512] width 92 height 16
click at [765, 486] on div "Title Line" at bounding box center [672, 492] width 257 height 22
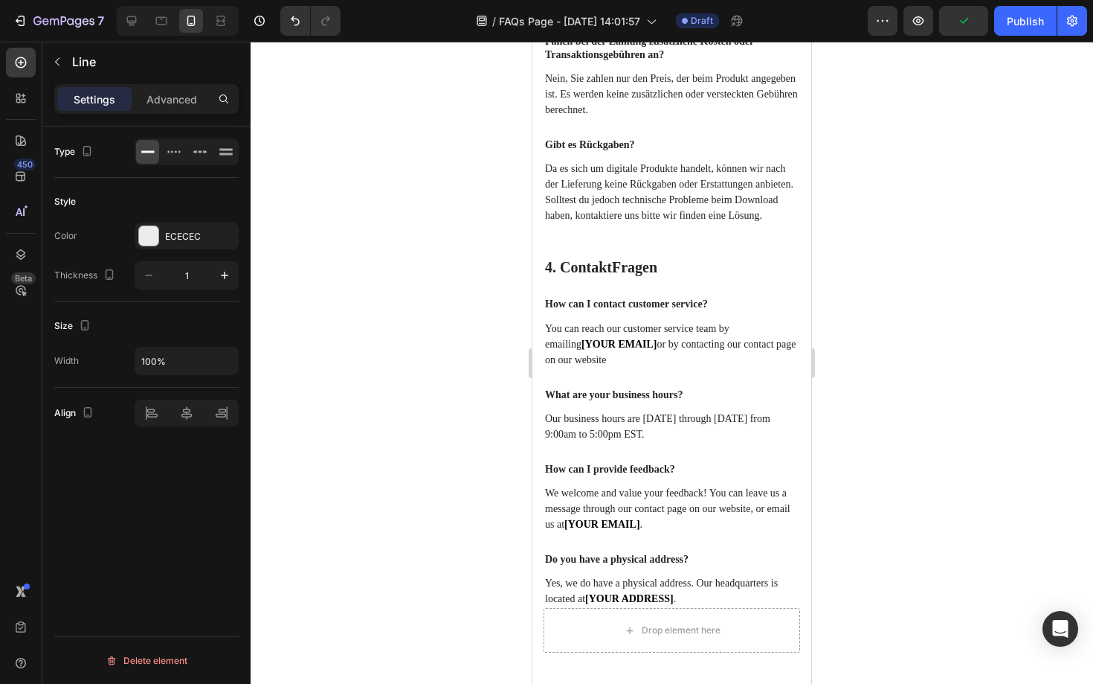
scroll to position [1599, 0]
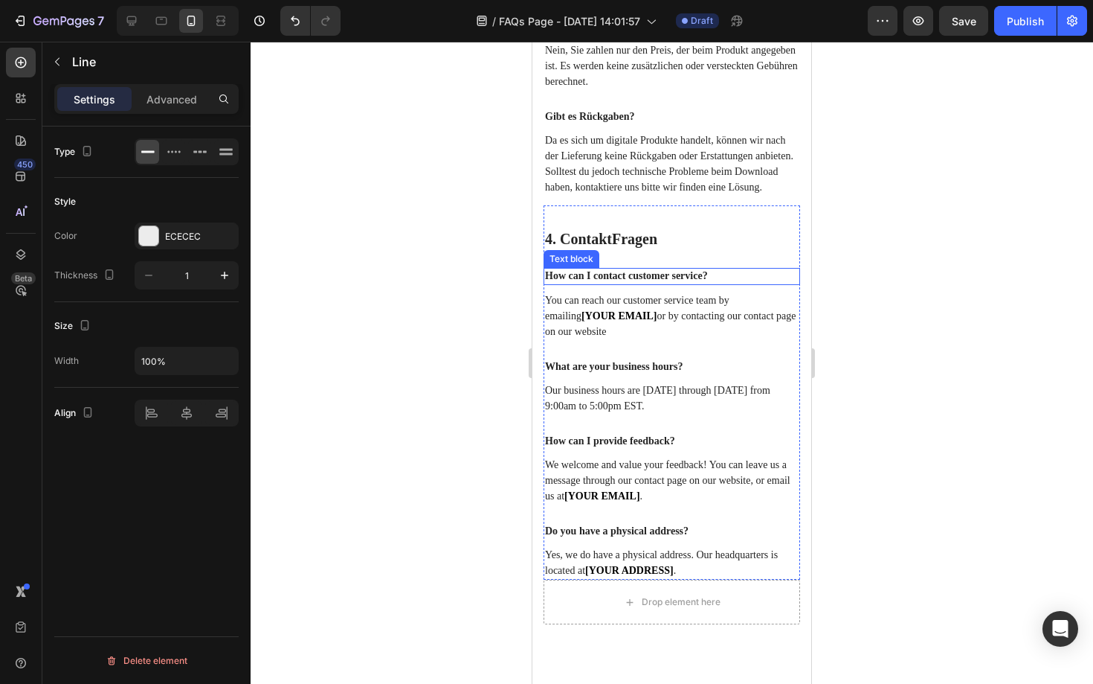
click at [658, 283] on p "How can I contact customer service?" at bounding box center [672, 275] width 254 height 13
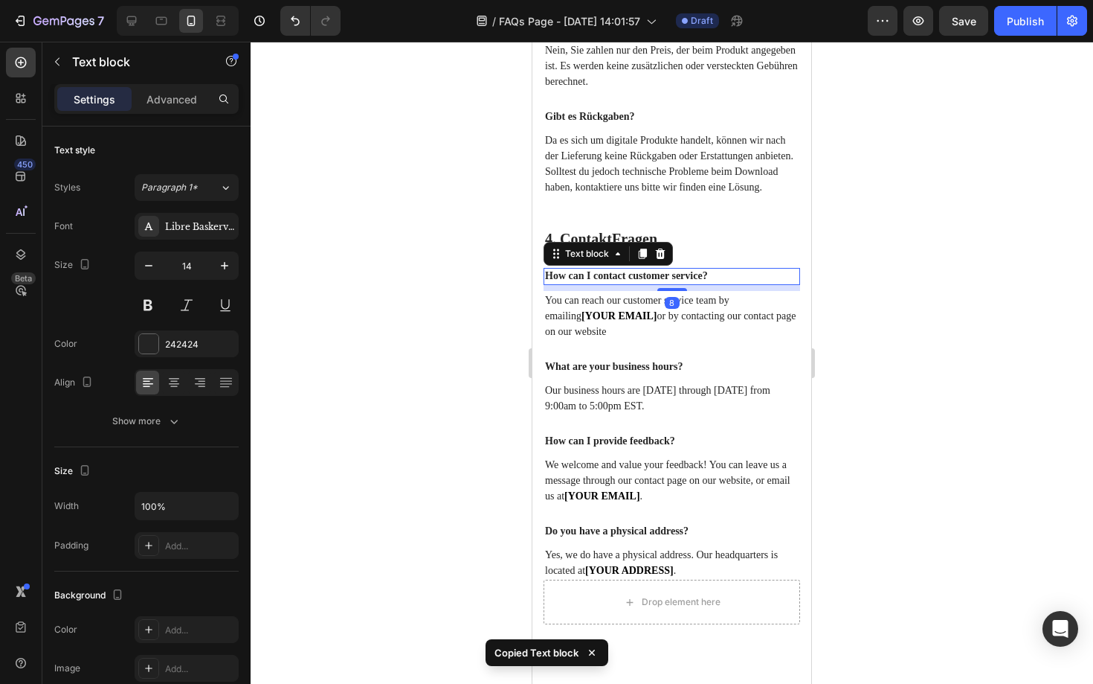
click at [658, 283] on p "How can I contact customer service?" at bounding box center [672, 275] width 254 height 13
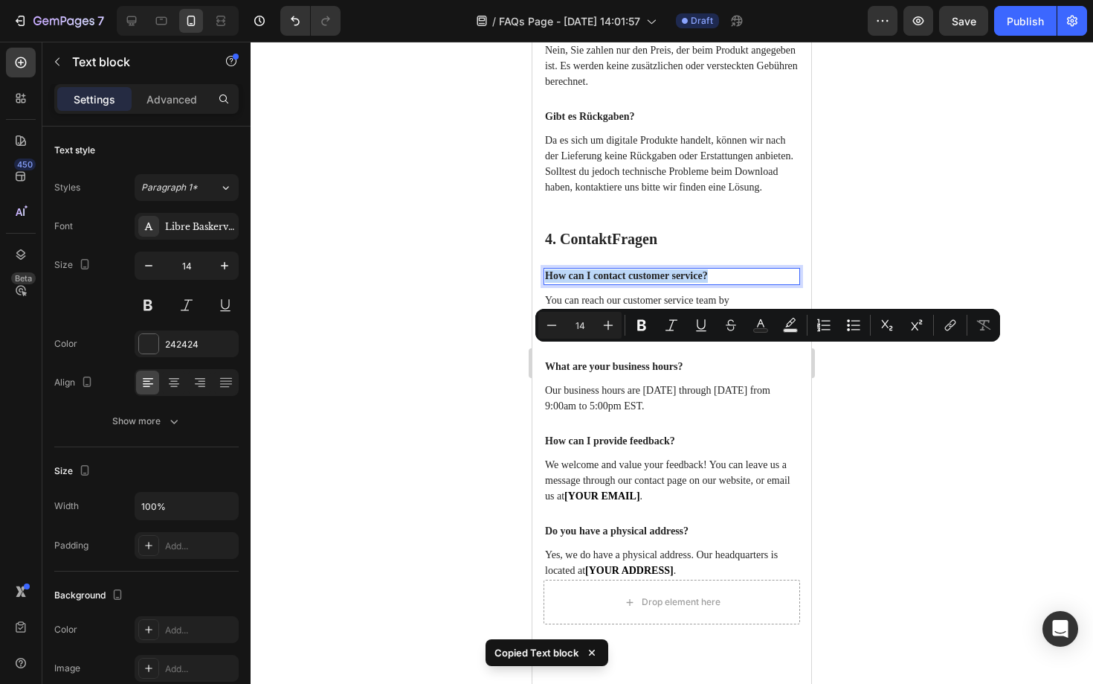
copy p "How can I contact customer service?"
click at [640, 339] on p "You can reach our customer service team by emailing [YOUR EMAIL] or by contacti…" at bounding box center [672, 315] width 254 height 47
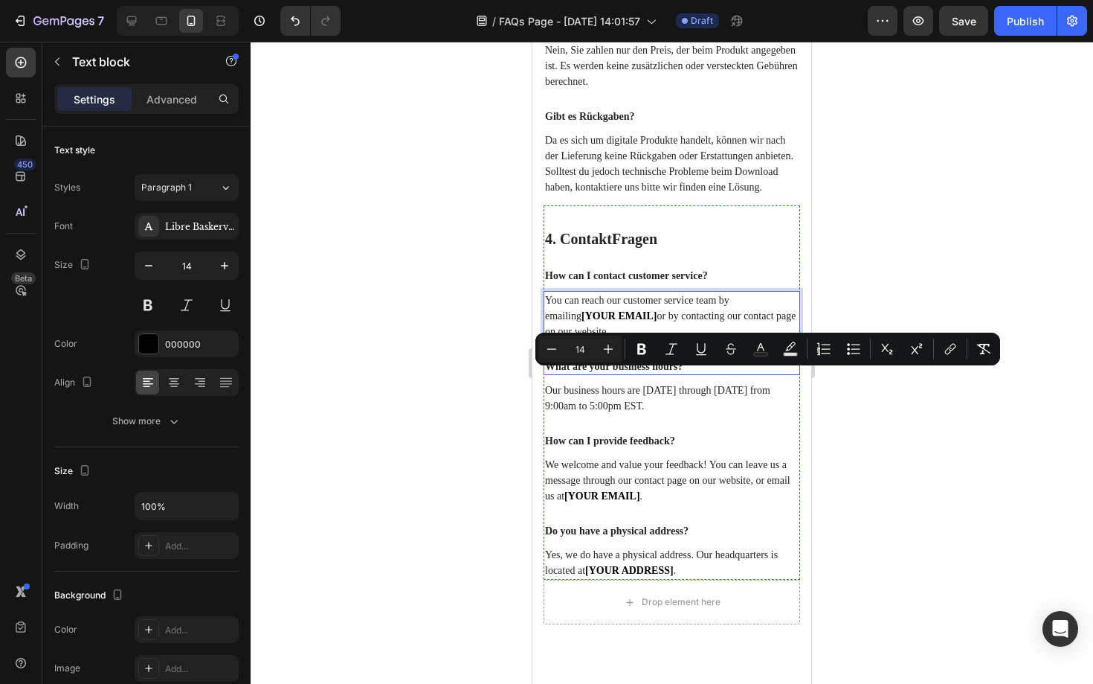
click at [622, 373] on p "What are your business hours?" at bounding box center [672, 366] width 254 height 13
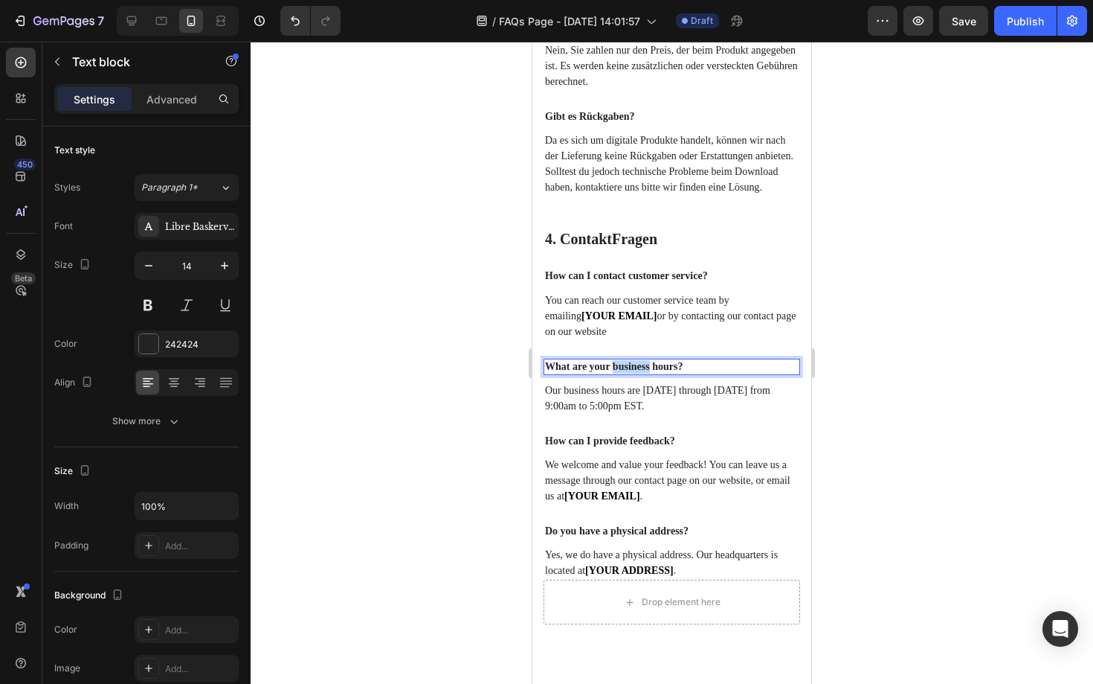
click at [622, 373] on p "What are your business hours?" at bounding box center [672, 366] width 254 height 13
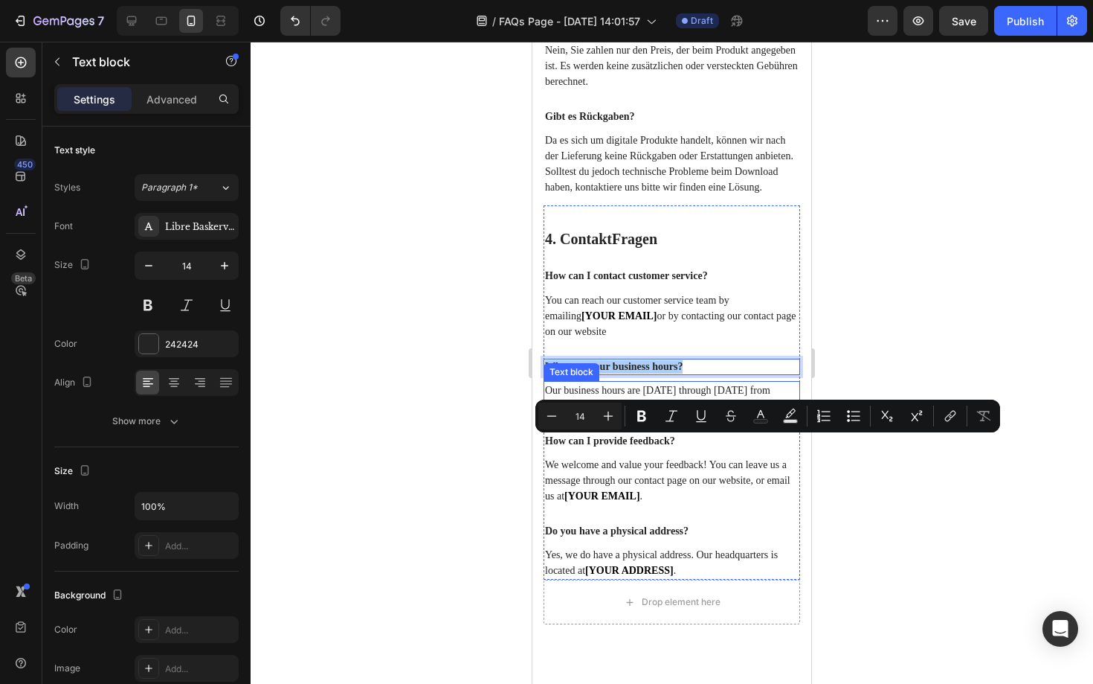
click at [652, 414] on p "Our business hours are Monday through Friday from 9:00am to 5:00pm EST." at bounding box center [672, 397] width 254 height 31
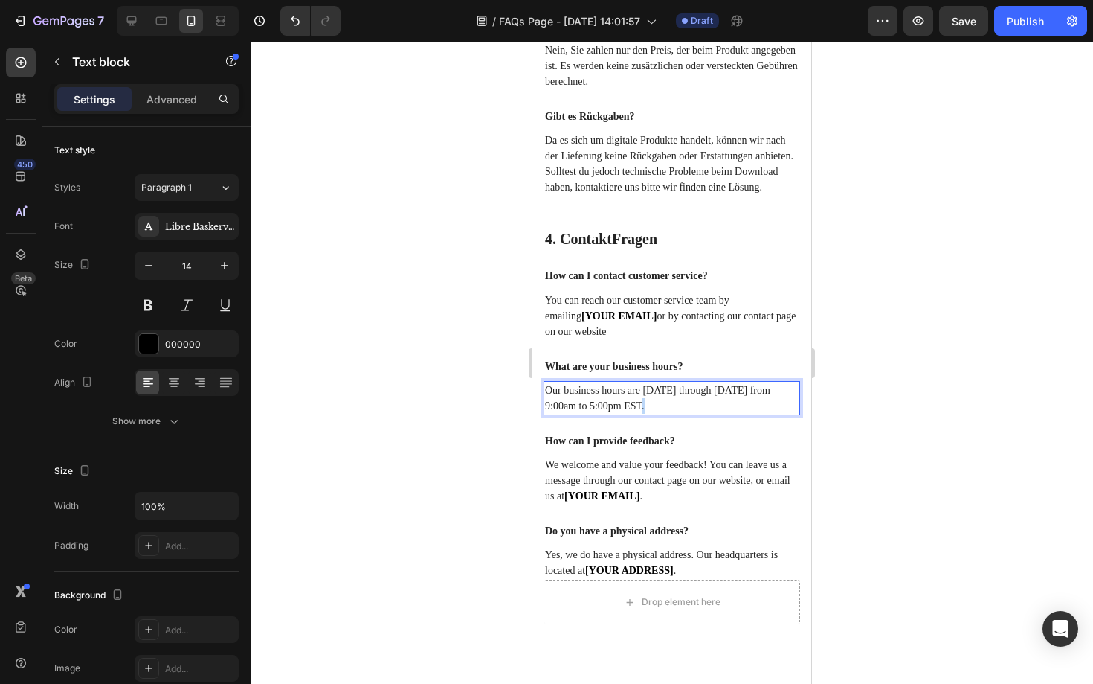
click at [652, 414] on p "Our business hours are Monday through Friday from 9:00am to 5:00pm EST." at bounding box center [672, 397] width 254 height 31
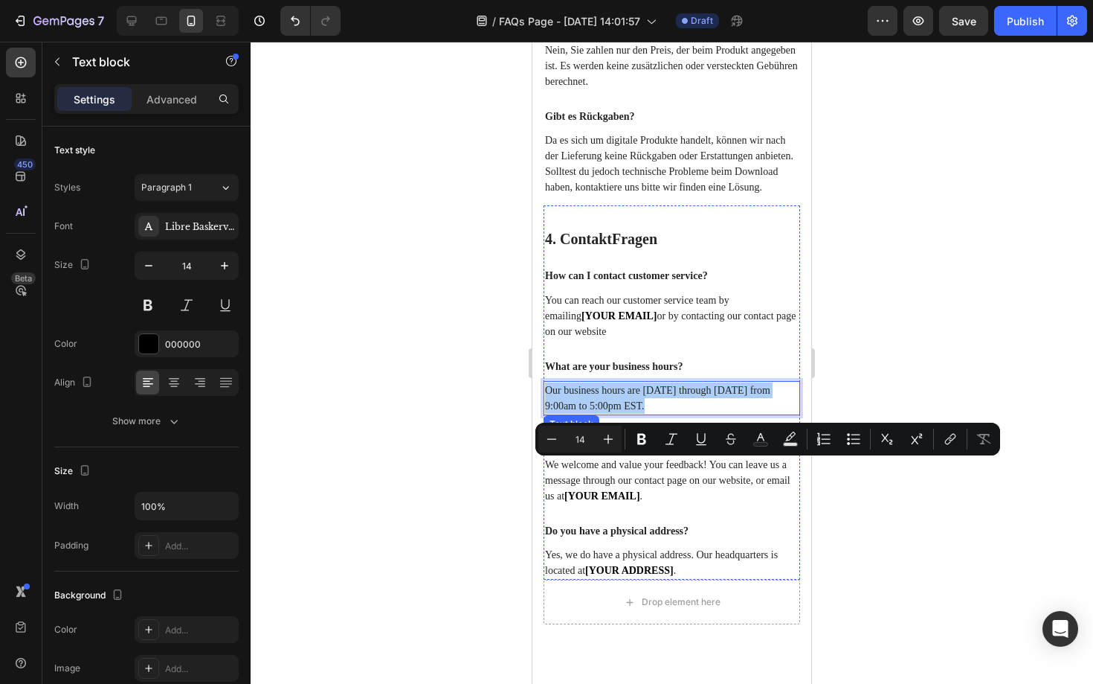
click at [609, 448] on p "How can I provide feedback?" at bounding box center [672, 440] width 254 height 13
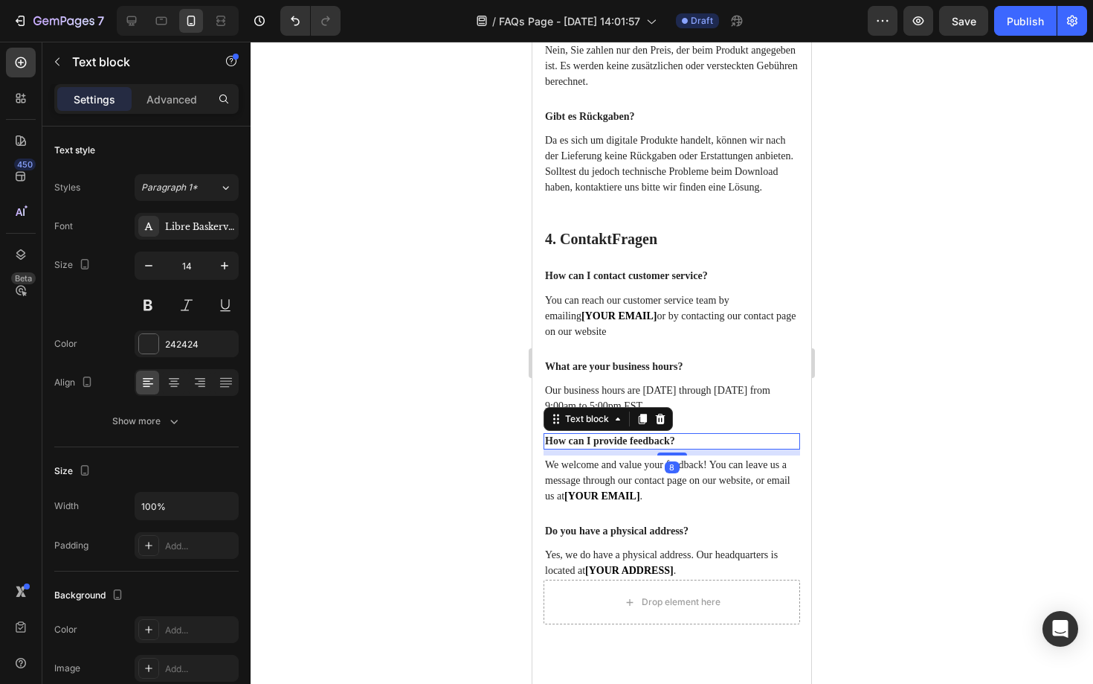
click at [609, 448] on p "How can I provide feedback?" at bounding box center [672, 440] width 254 height 13
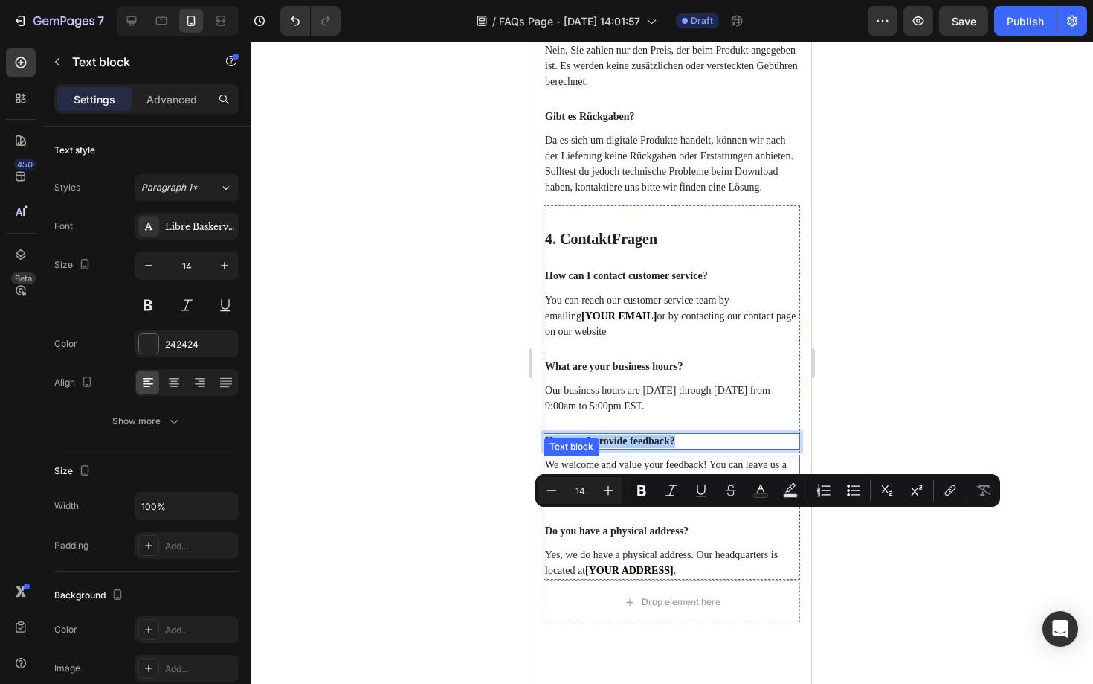
click at [665, 504] on p "We welcome and value your feedback! You can leave us a message through our cont…" at bounding box center [672, 480] width 254 height 47
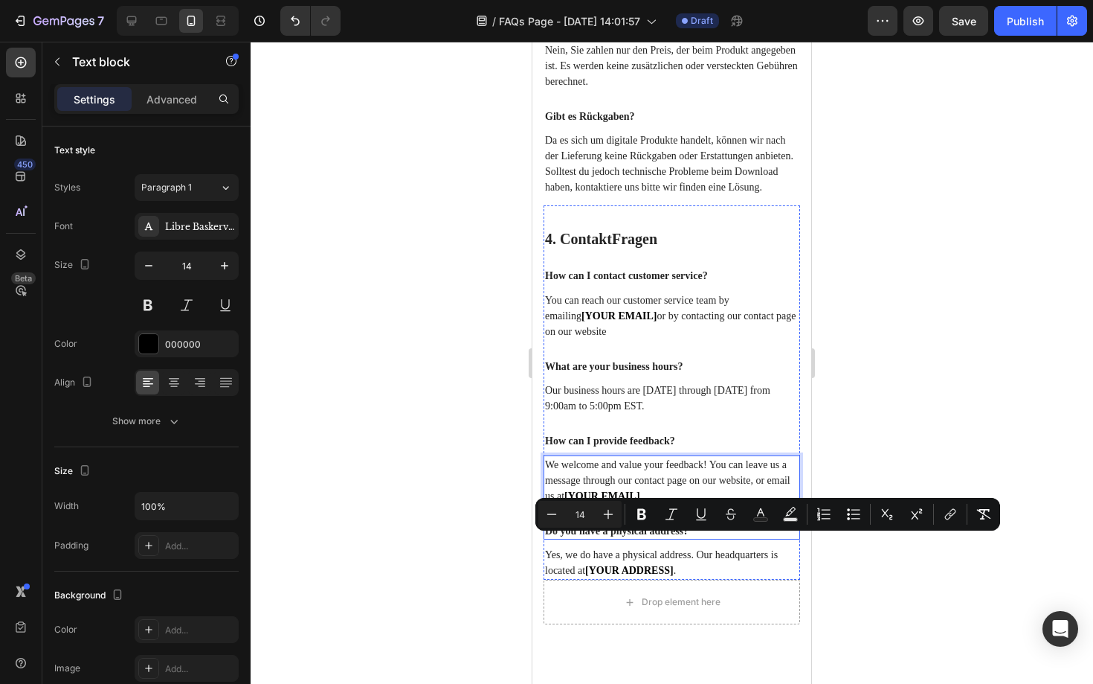
click at [648, 538] on p "Do you have a physical address?" at bounding box center [672, 530] width 254 height 13
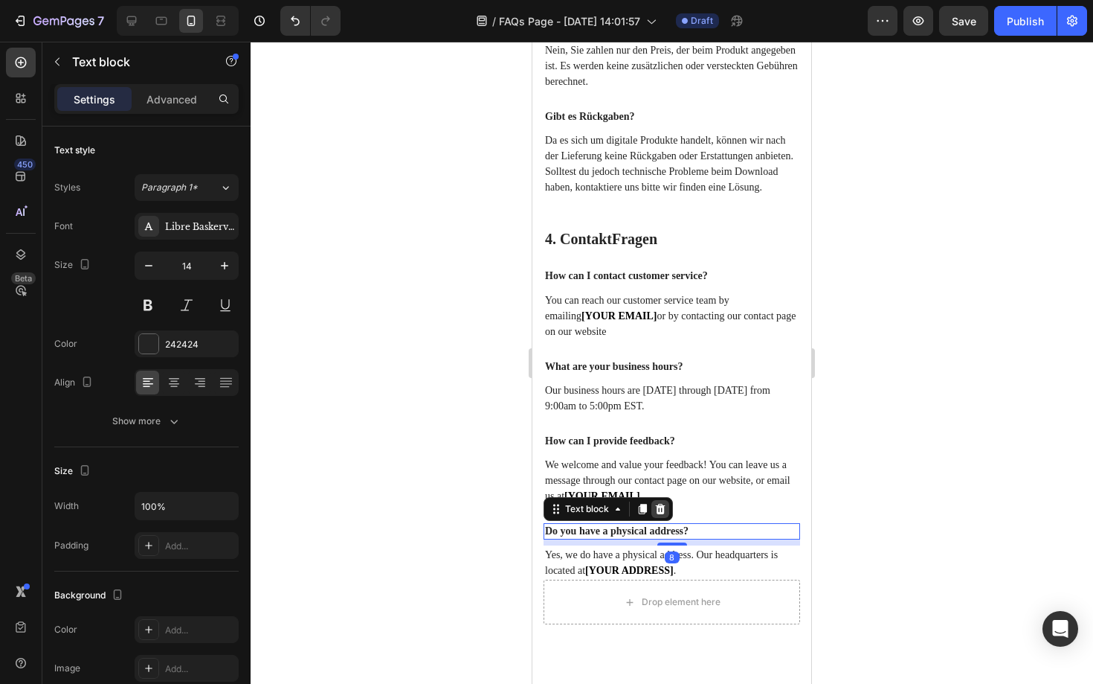
click at [660, 514] on icon at bounding box center [661, 509] width 10 height 10
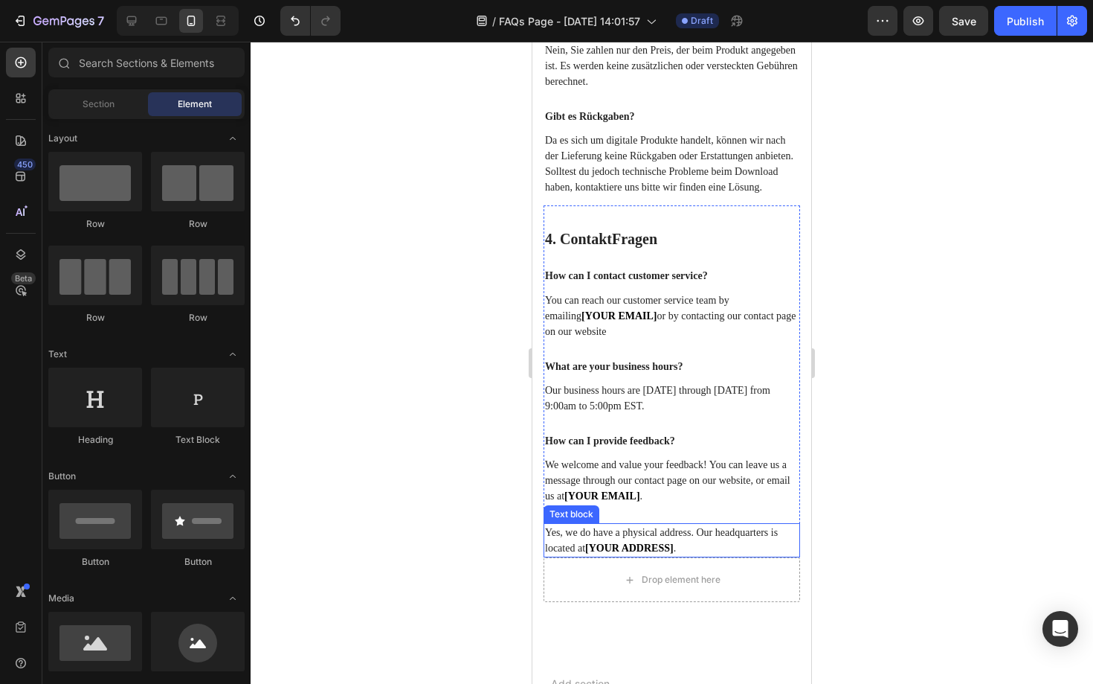
click at [639, 556] on p "Yes, we do have a physical address. Our headquarters is located at [YOUR ADDRES…" at bounding box center [672, 539] width 254 height 31
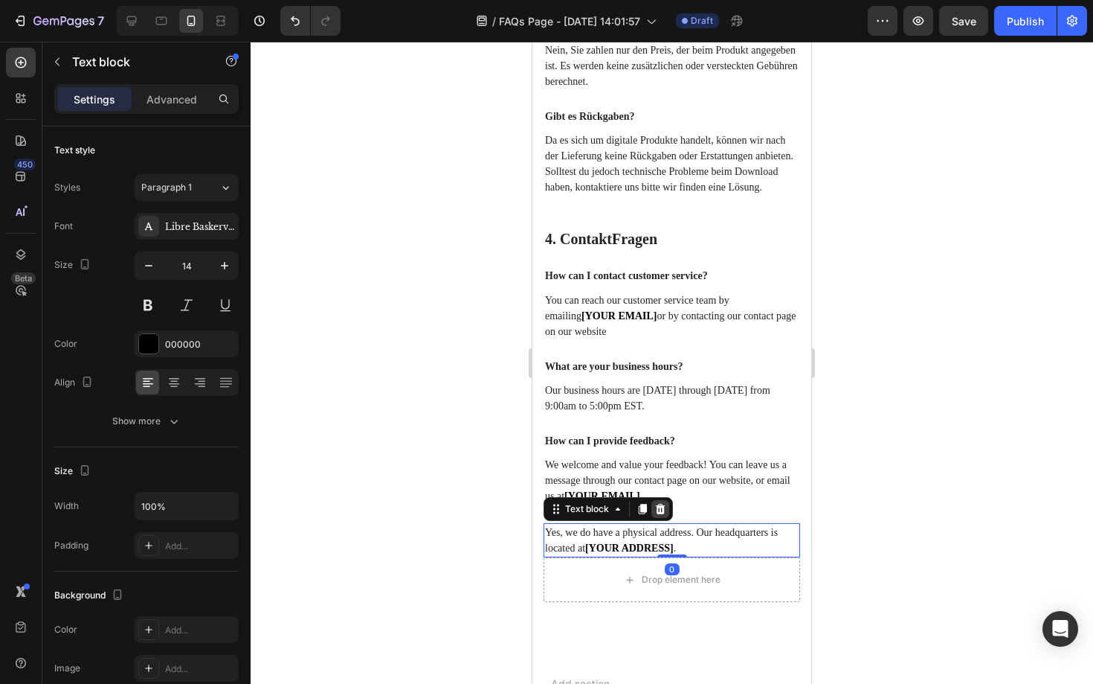
click at [661, 514] on icon at bounding box center [661, 509] width 10 height 10
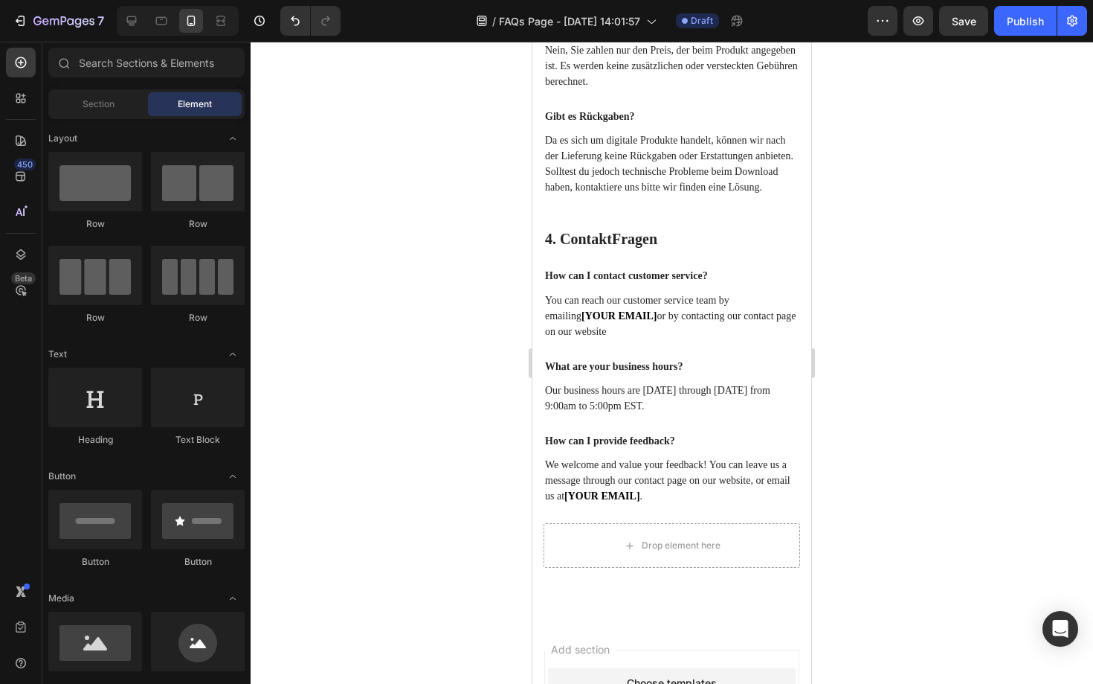
click at [496, 614] on div at bounding box center [672, 363] width 843 height 642
click at [630, 283] on p "How can I contact customer service?" at bounding box center [672, 275] width 254 height 13
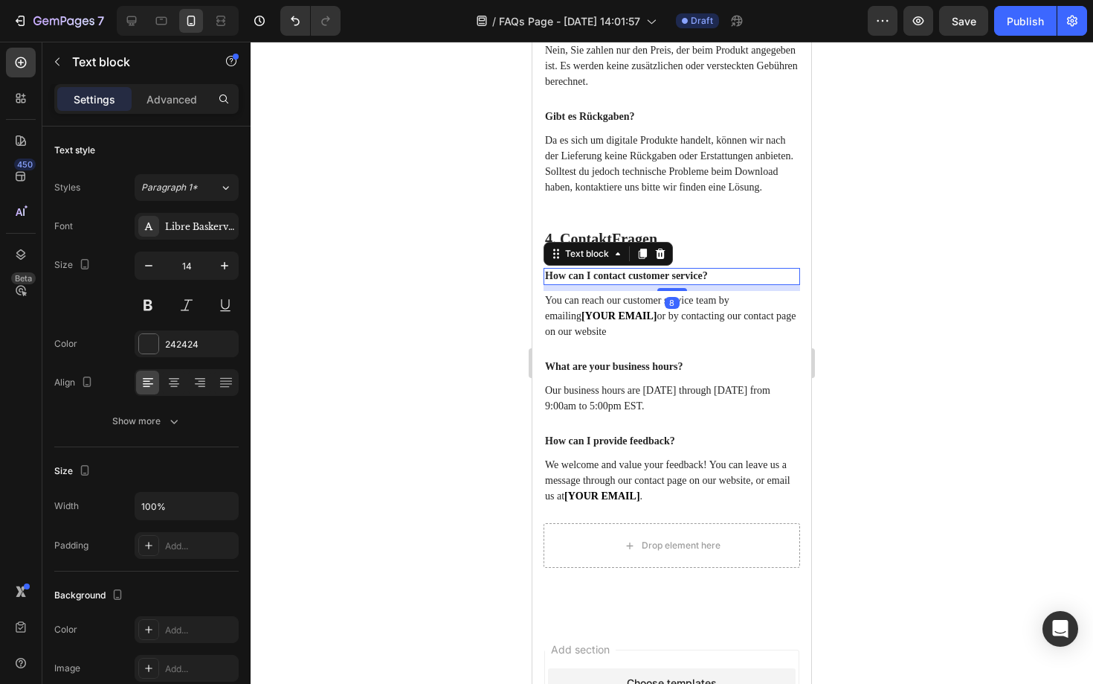
click at [630, 283] on p "How can I contact customer service?" at bounding box center [672, 275] width 254 height 13
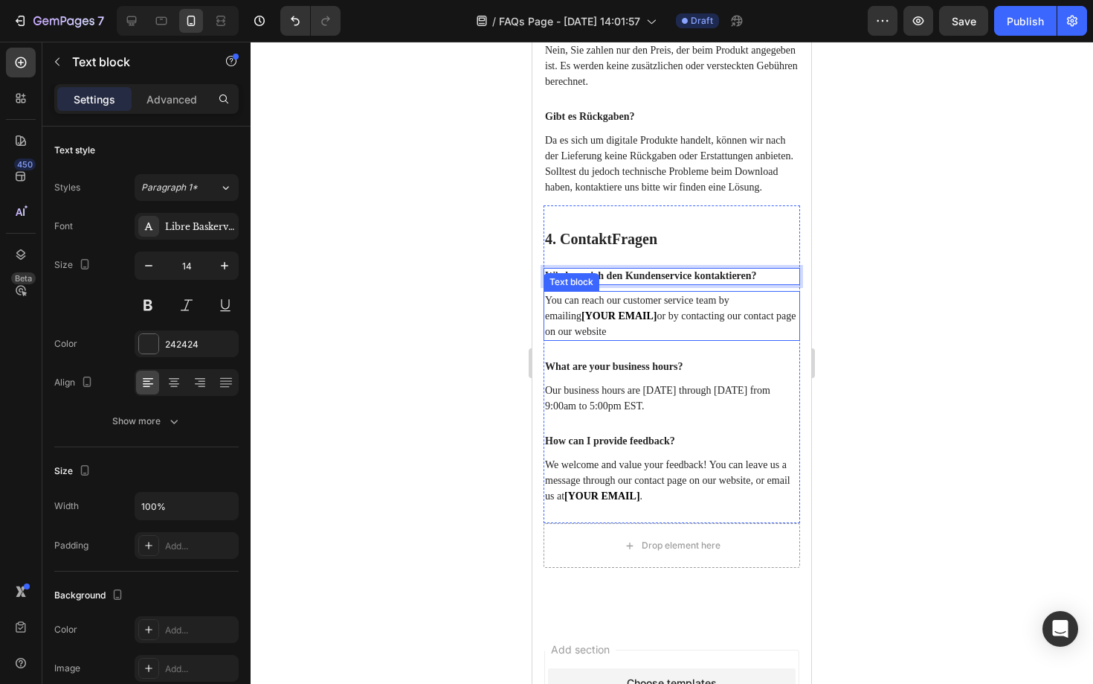
click at [600, 339] on p "You can reach our customer service team by emailing [YOUR EMAIL] or by contacti…" at bounding box center [672, 315] width 254 height 47
click at [646, 339] on p "Sie können unser Kundenservice-Team per E-Mail unter [IHRE E-MAIL] erreichen od…" at bounding box center [672, 315] width 254 height 47
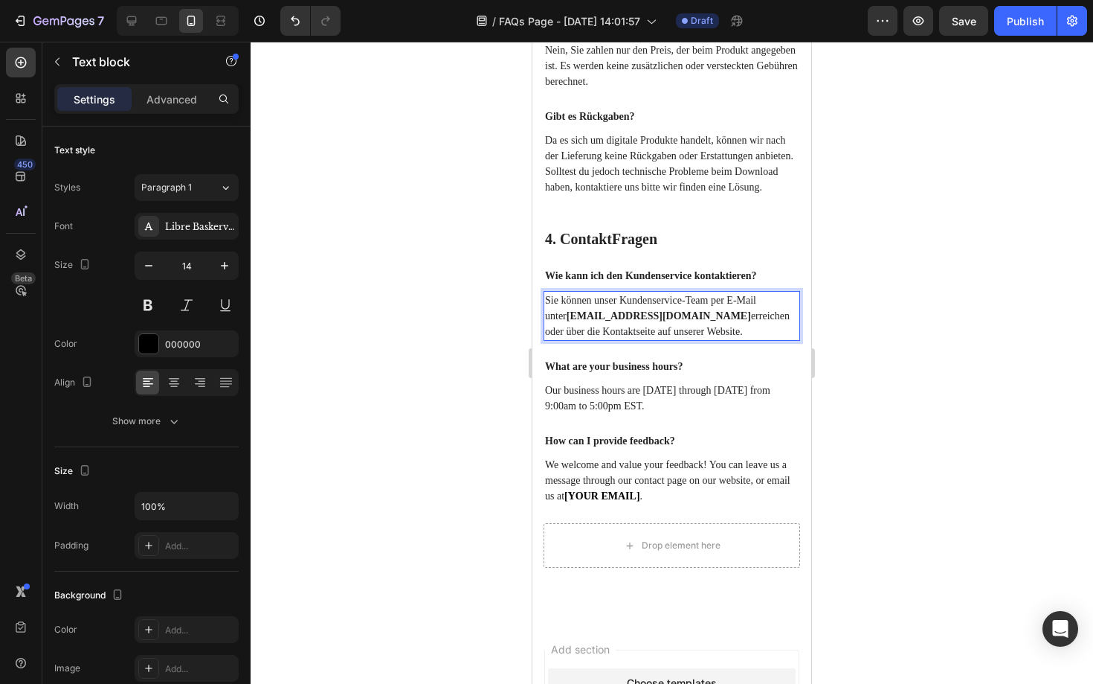
click at [415, 475] on div at bounding box center [672, 363] width 843 height 642
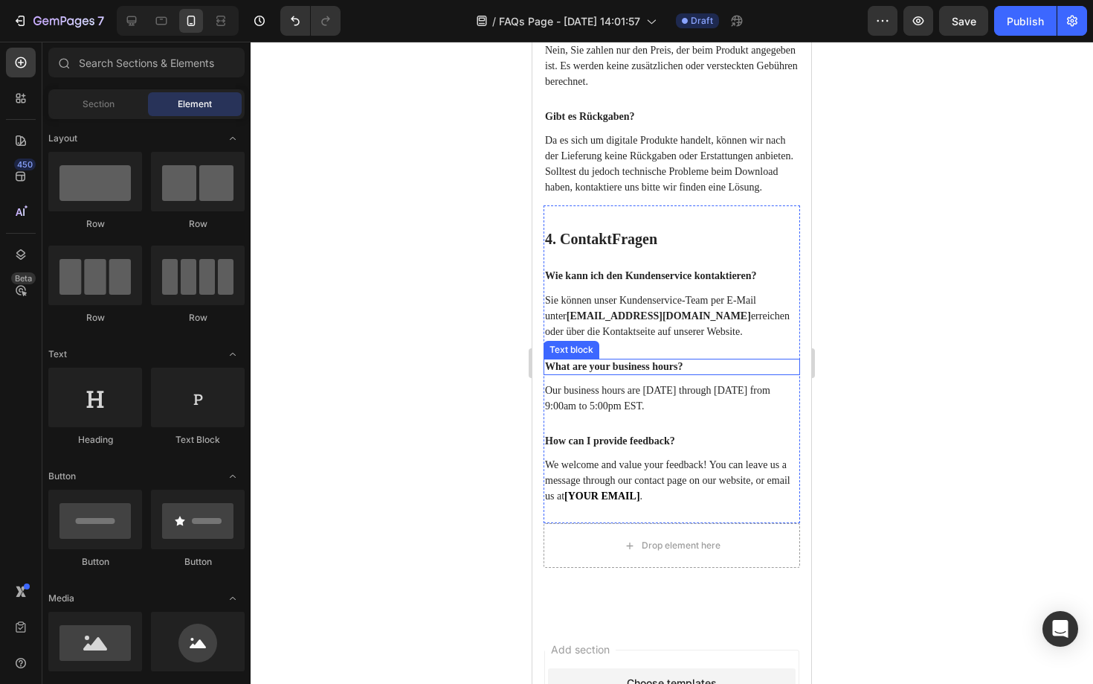
click at [646, 373] on p "What are your business hours?" at bounding box center [672, 366] width 254 height 13
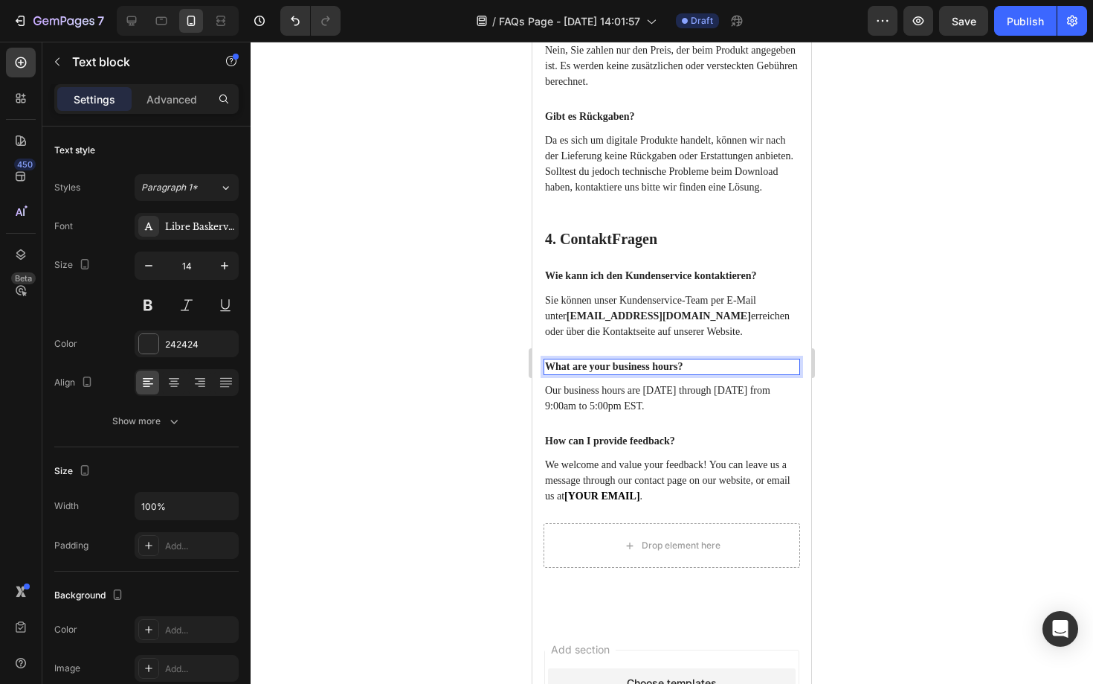
click at [646, 373] on p "What are your business hours?" at bounding box center [672, 366] width 254 height 13
click at [606, 414] on p "Our business hours are Monday through Friday from 9:00am to 5:00pm EST." at bounding box center [672, 397] width 254 height 31
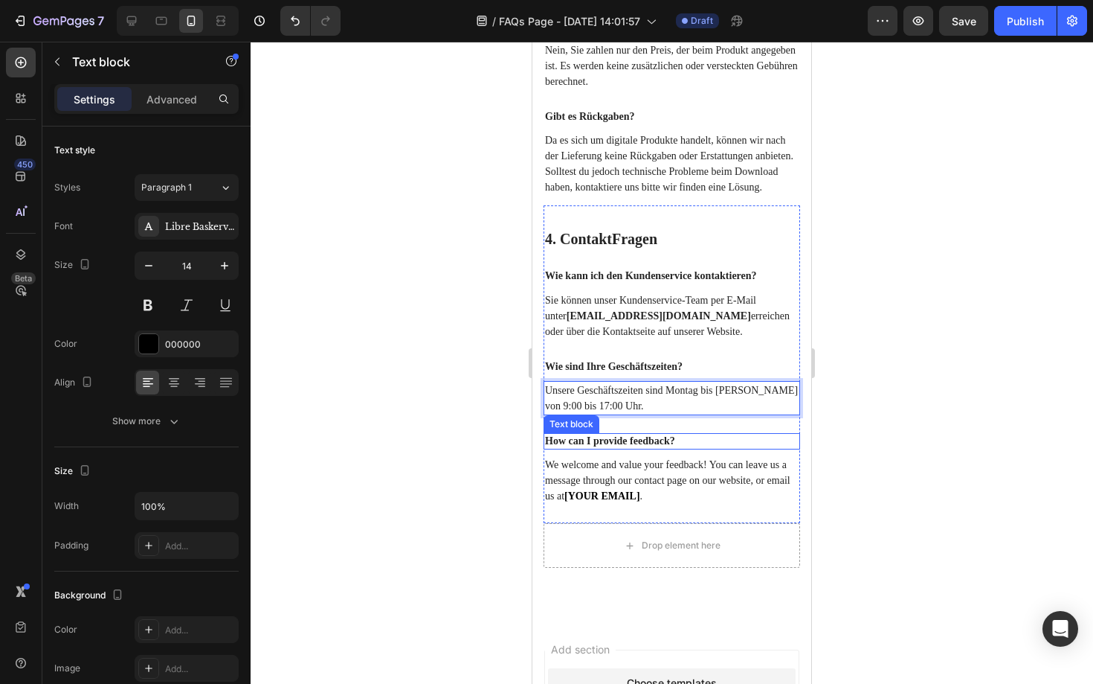
click at [590, 448] on p "How can I provide feedback?" at bounding box center [672, 440] width 254 height 13
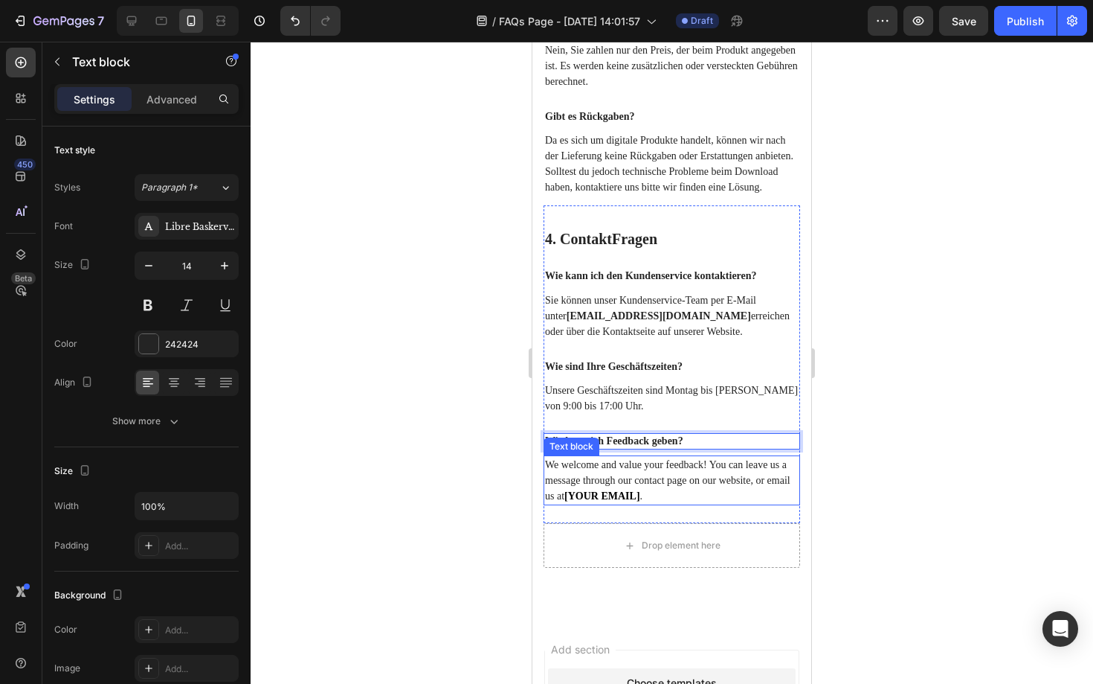
click at [568, 504] on p "We welcome and value your feedback! You can leave us a message through our cont…" at bounding box center [672, 480] width 254 height 47
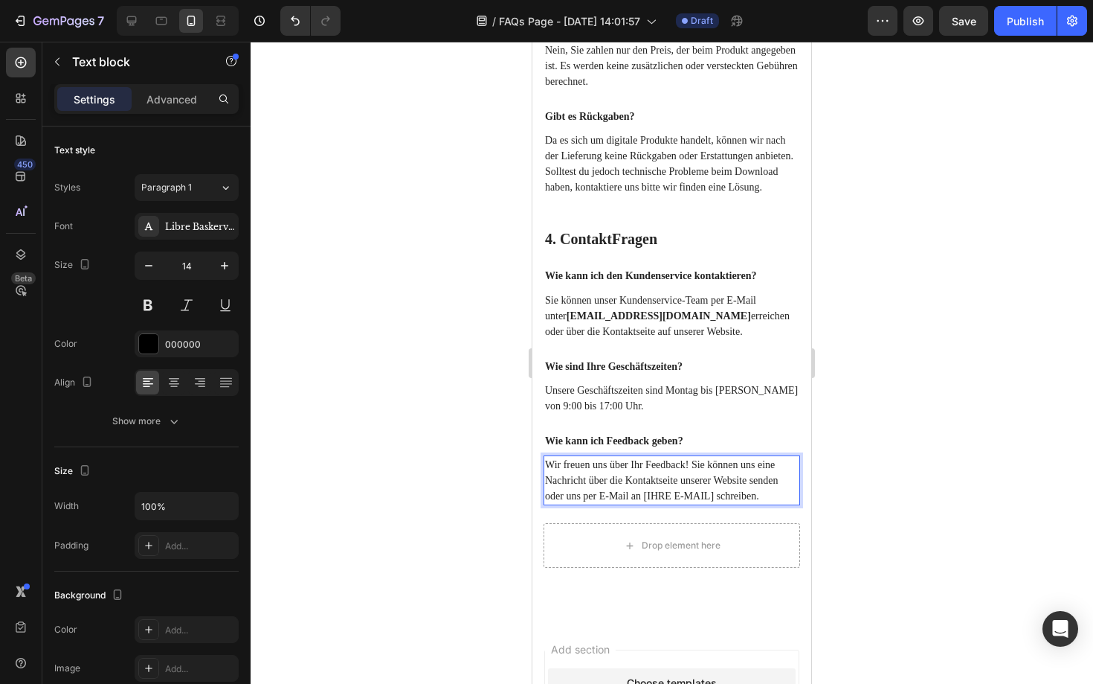
click at [771, 504] on p "Wir freuen uns über Ihr Feedback! Sie können uns eine Nachricht über die Kontak…" at bounding box center [672, 480] width 254 height 47
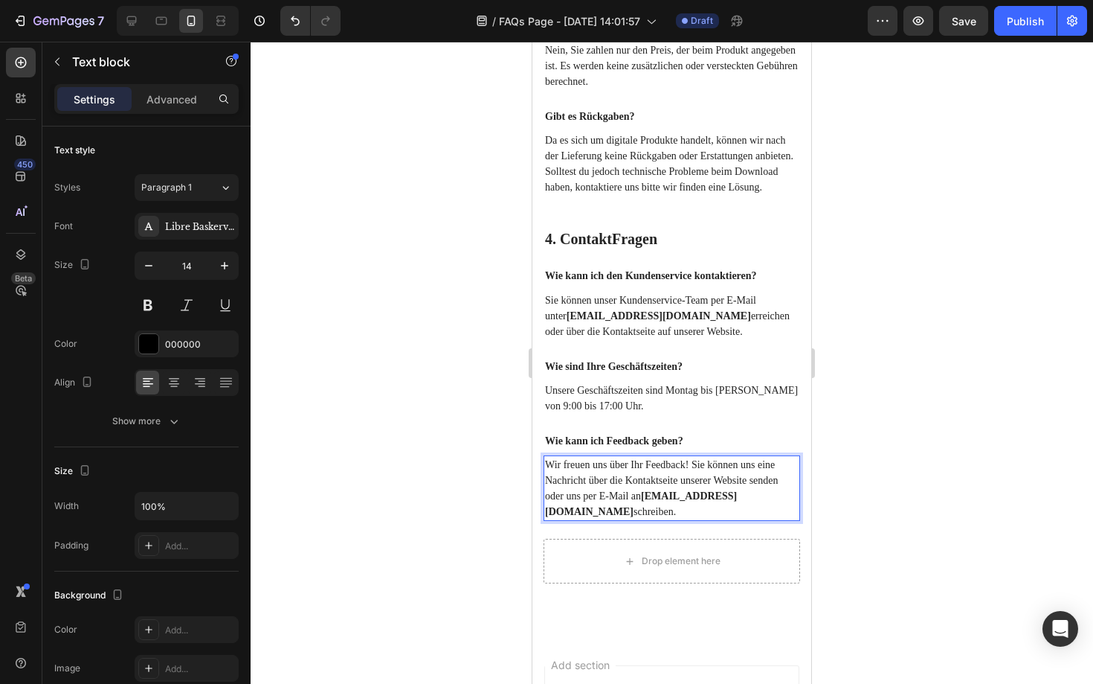
click at [513, 634] on div at bounding box center [672, 363] width 843 height 642
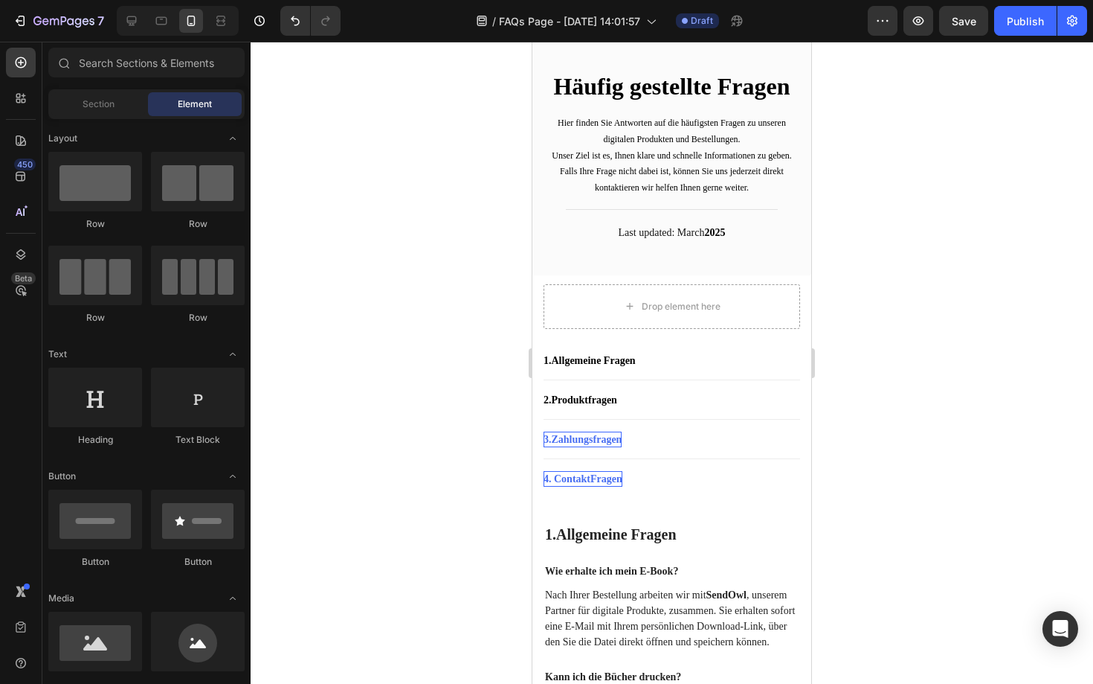
scroll to position [0, 0]
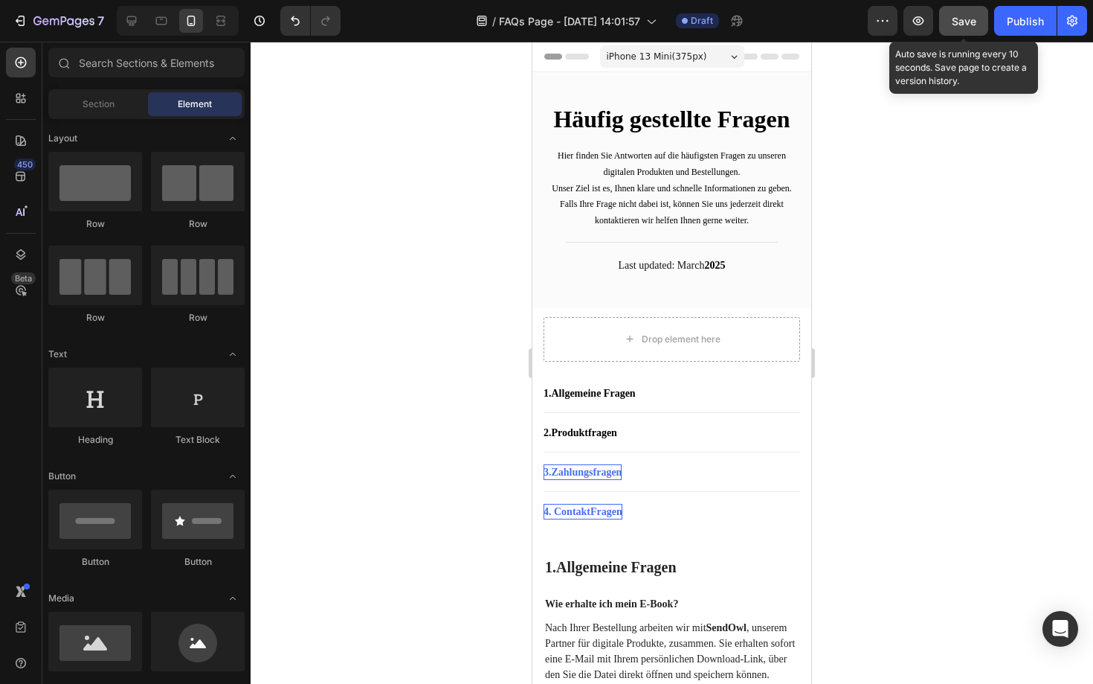
click at [968, 21] on span "Save" at bounding box center [964, 21] width 25 height 13
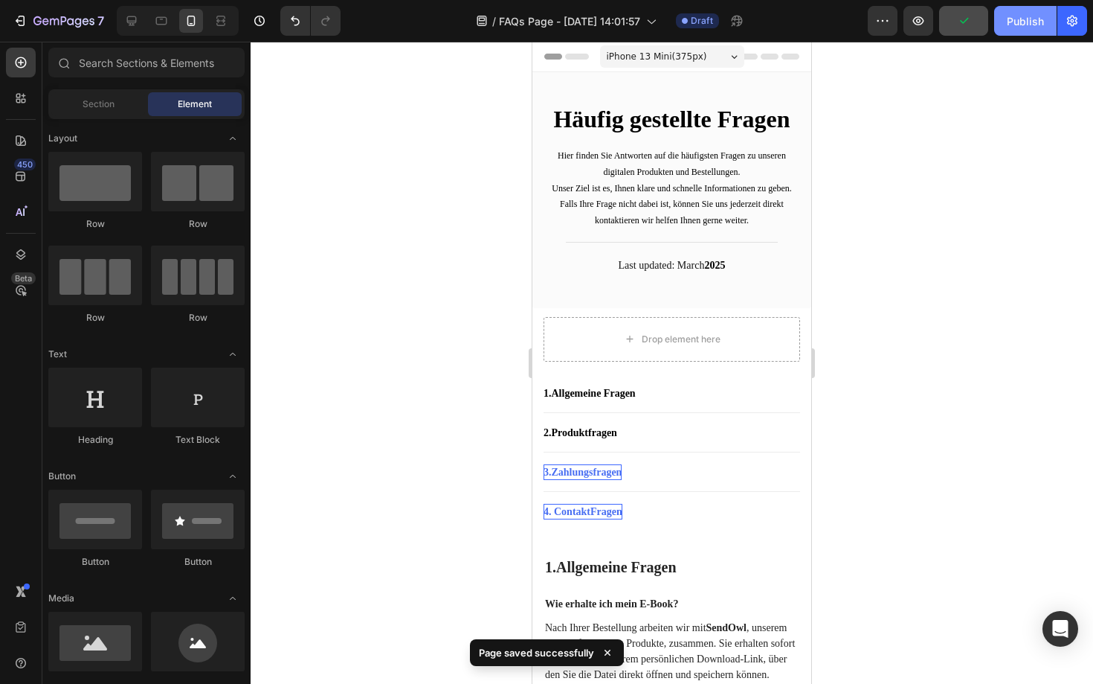
click at [1010, 21] on div "Publish" at bounding box center [1025, 21] width 37 height 16
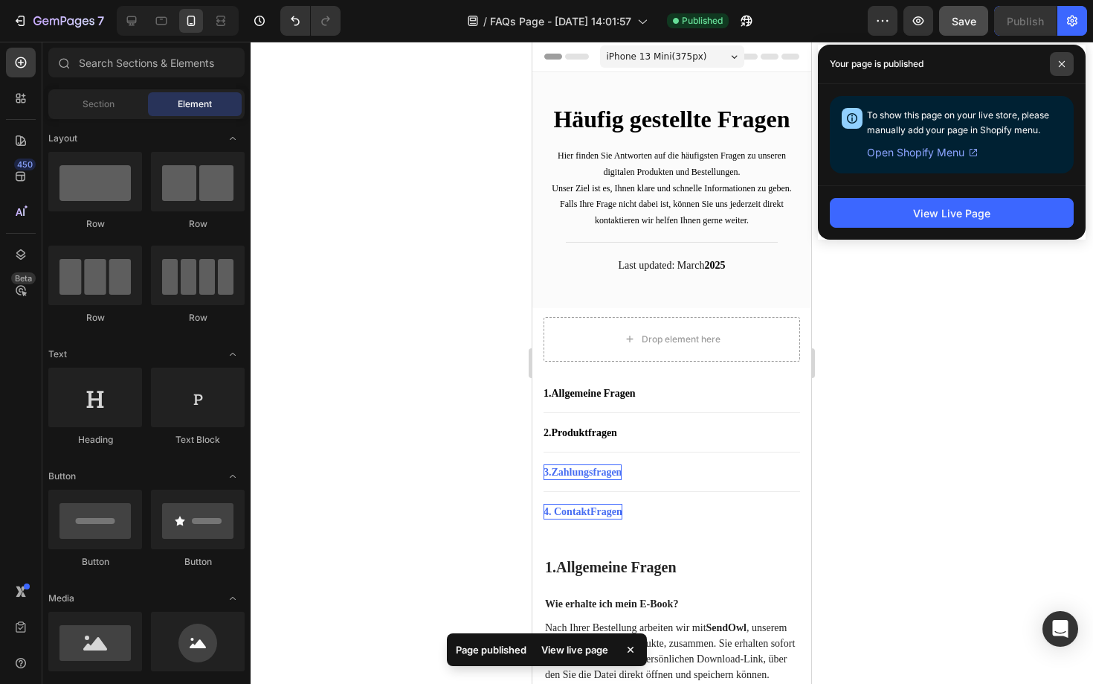
click at [1059, 64] on icon at bounding box center [1062, 63] width 7 height 7
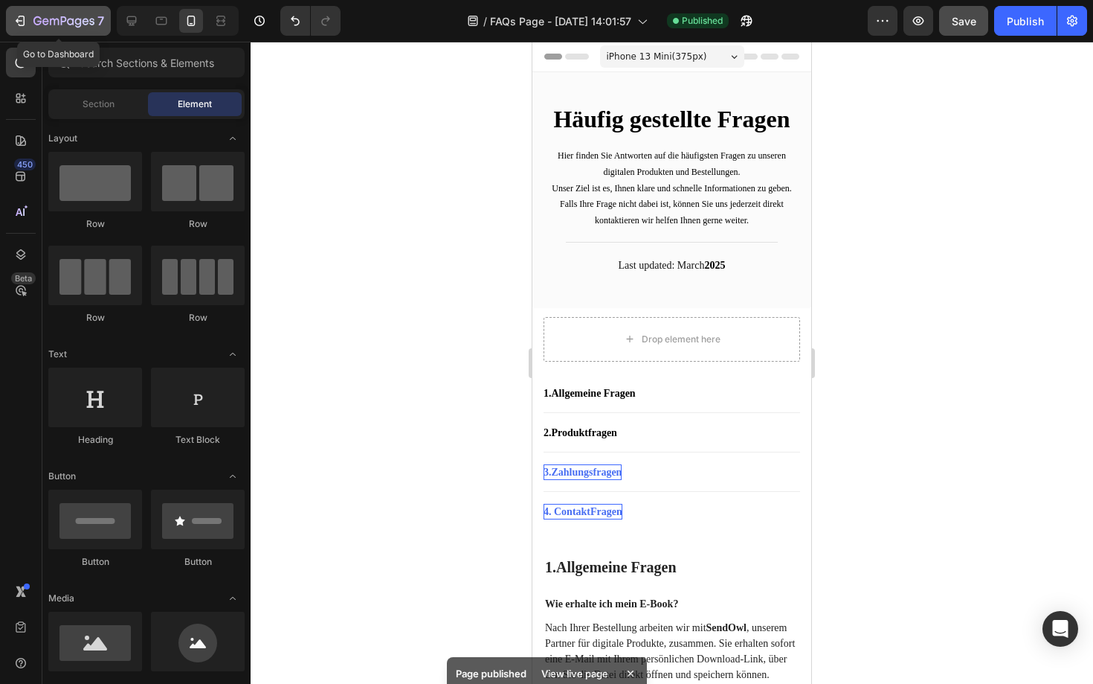
click at [17, 24] on icon "button" at bounding box center [20, 20] width 15 height 15
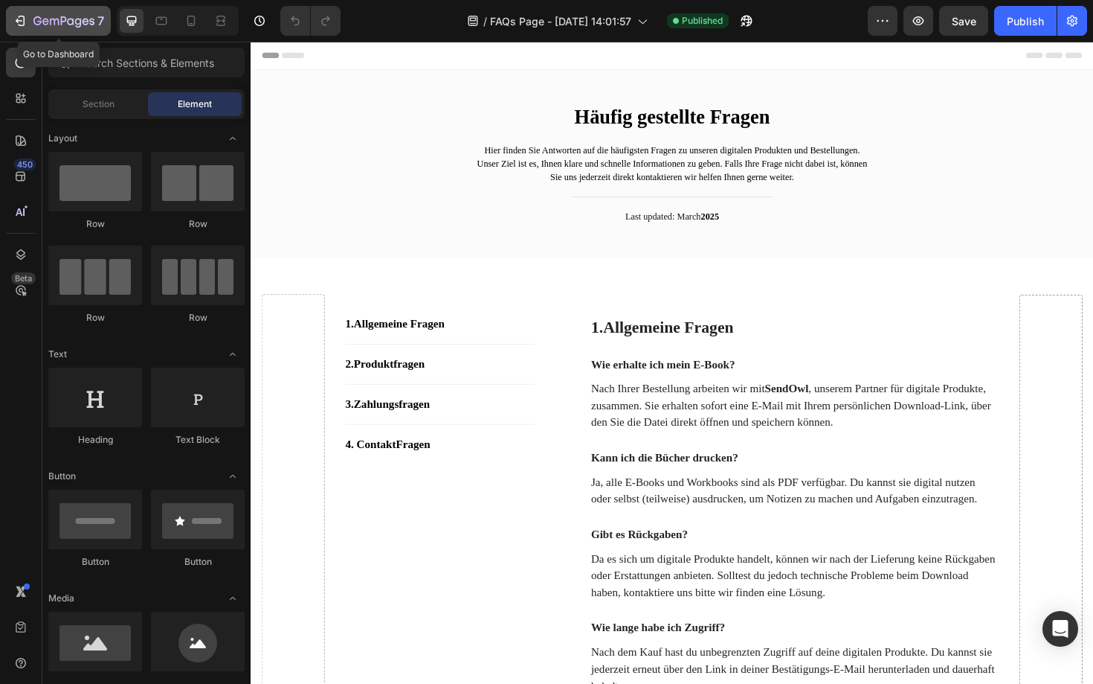
click at [26, 24] on icon "button" at bounding box center [20, 20] width 15 height 15
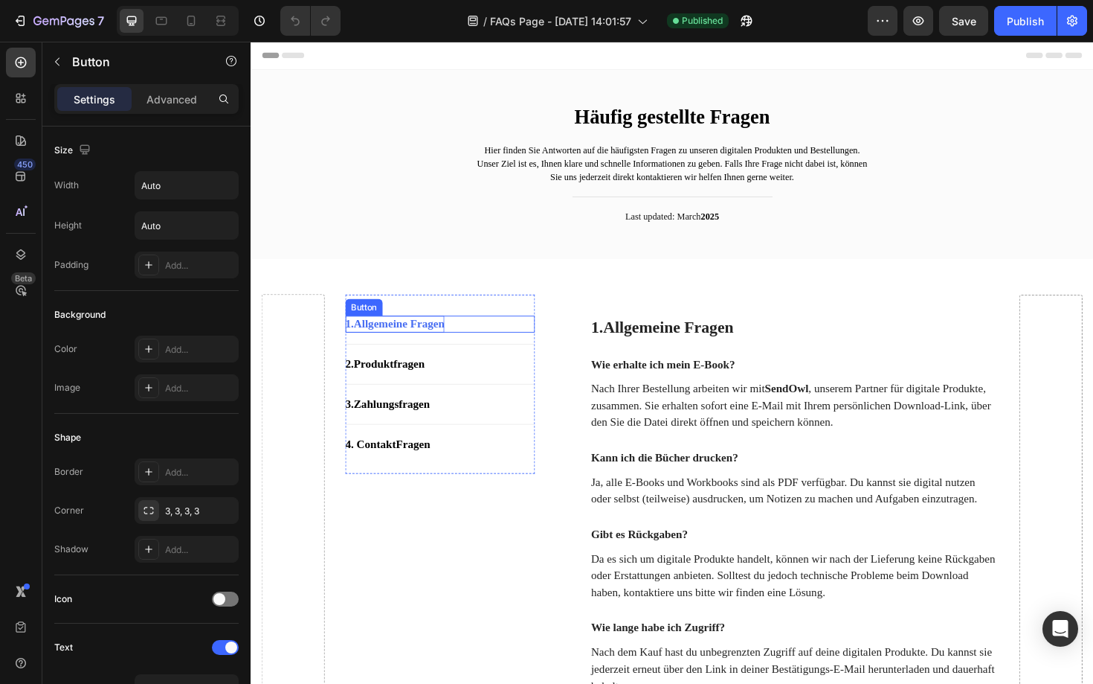
click at [408, 335] on strong "Allgemeine Fragen" at bounding box center [408, 340] width 96 height 13
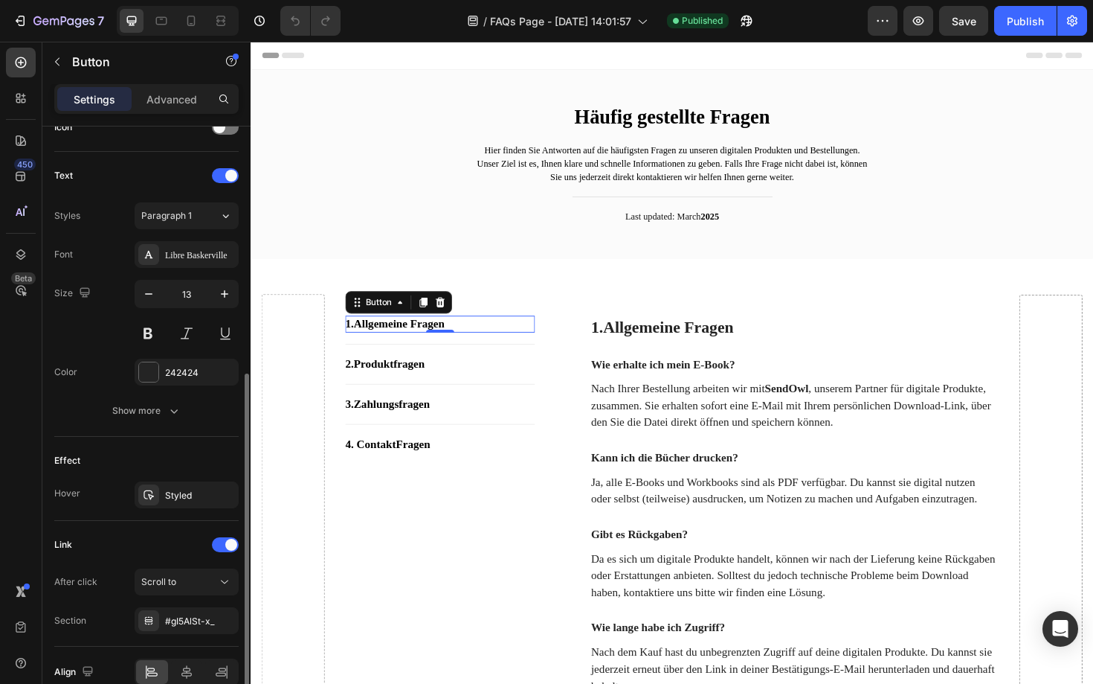
scroll to position [545, 0]
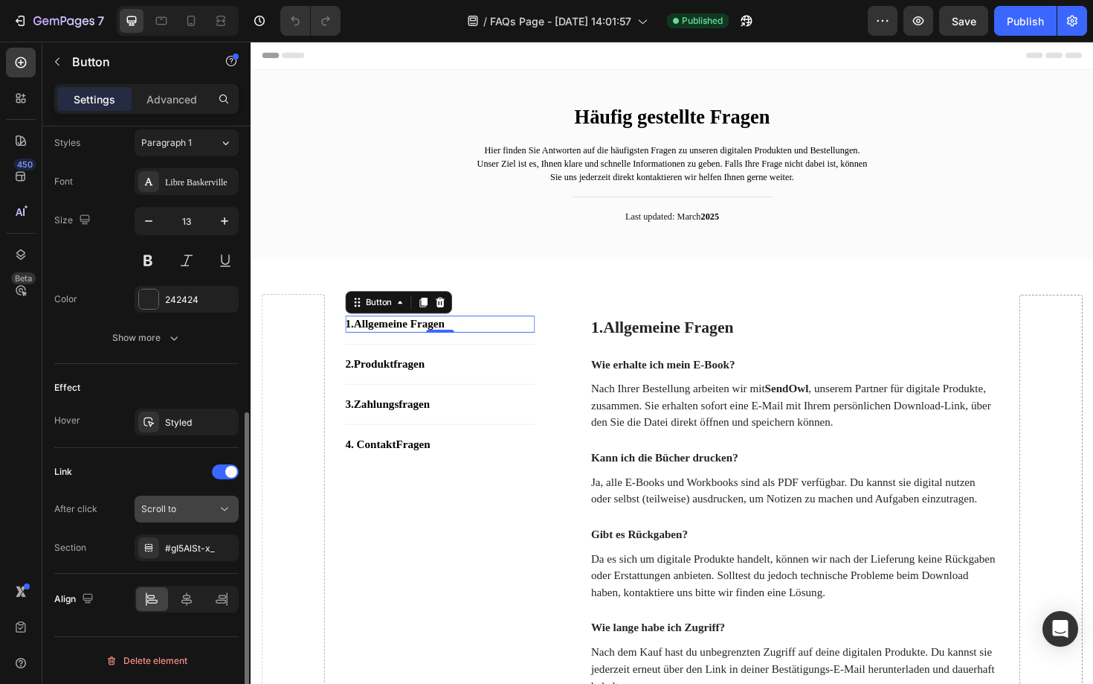
click at [188, 514] on div "Scroll to" at bounding box center [179, 508] width 76 height 13
click at [0, 588] on div "450 Beta" at bounding box center [21, 363] width 42 height 642
click at [203, 553] on div "#gI5AlSt-x_" at bounding box center [186, 548] width 43 height 13
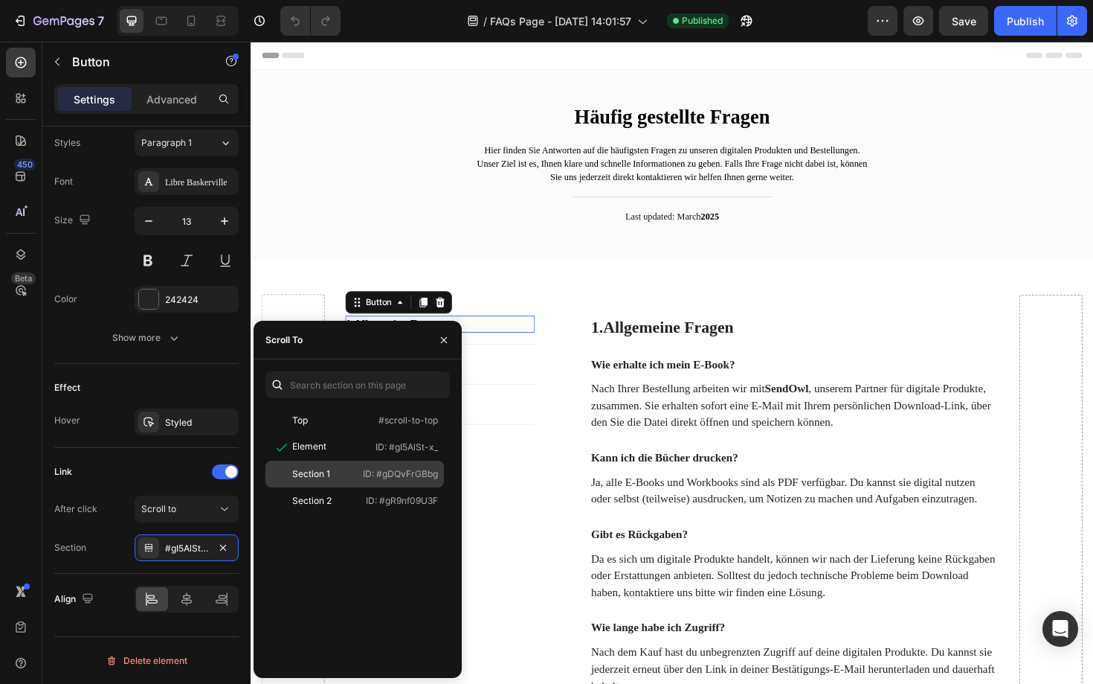
click at [329, 467] on div "Section 1" at bounding box center [311, 473] width 38 height 13
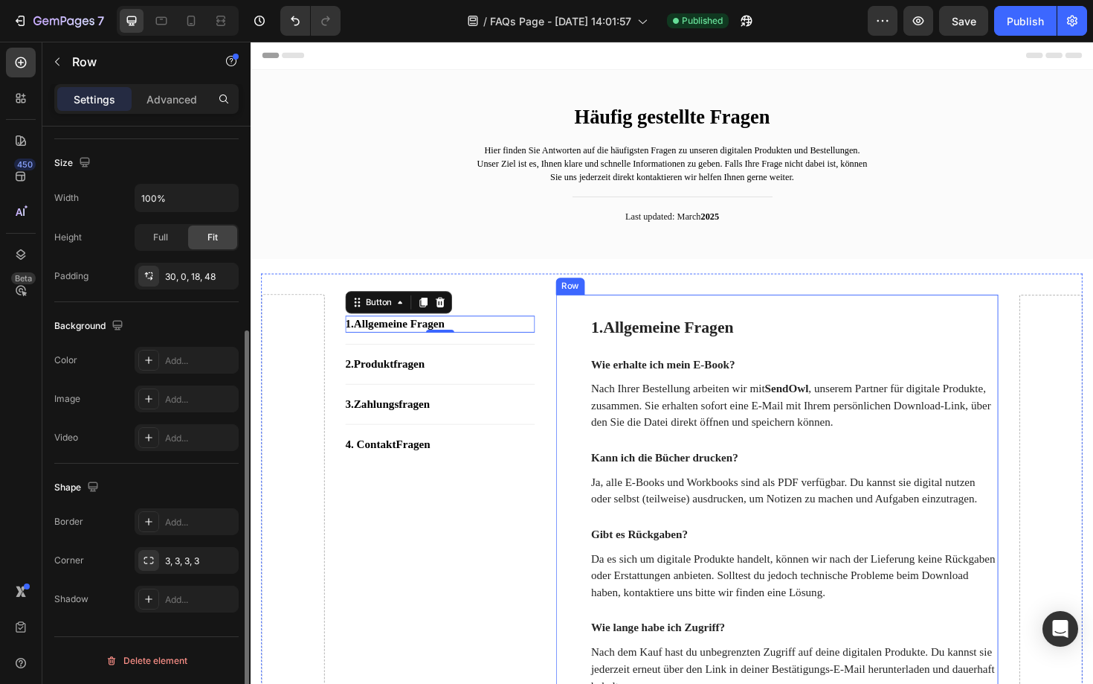
click at [580, 425] on div "1. Allgemeine Fragen Heading Wie erhalte ich mein E-Book? Text block Nach Ihrer…" at bounding box center [808, 528] width 469 height 438
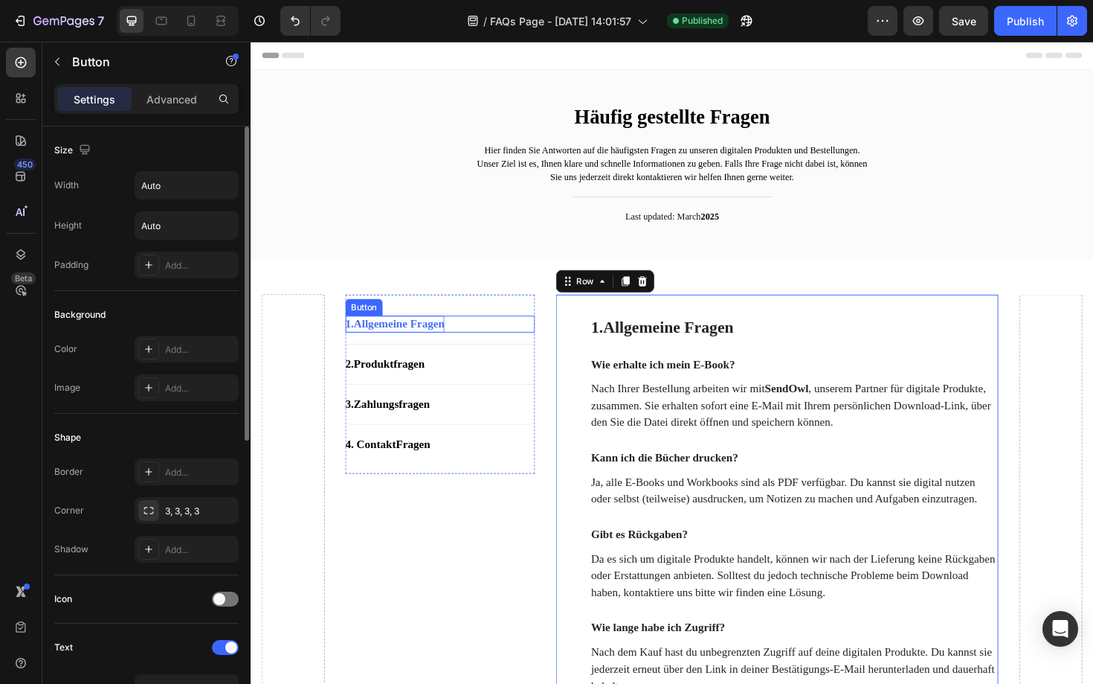
click at [425, 344] on strong "Allgemeine Fragen" at bounding box center [408, 340] width 96 height 13
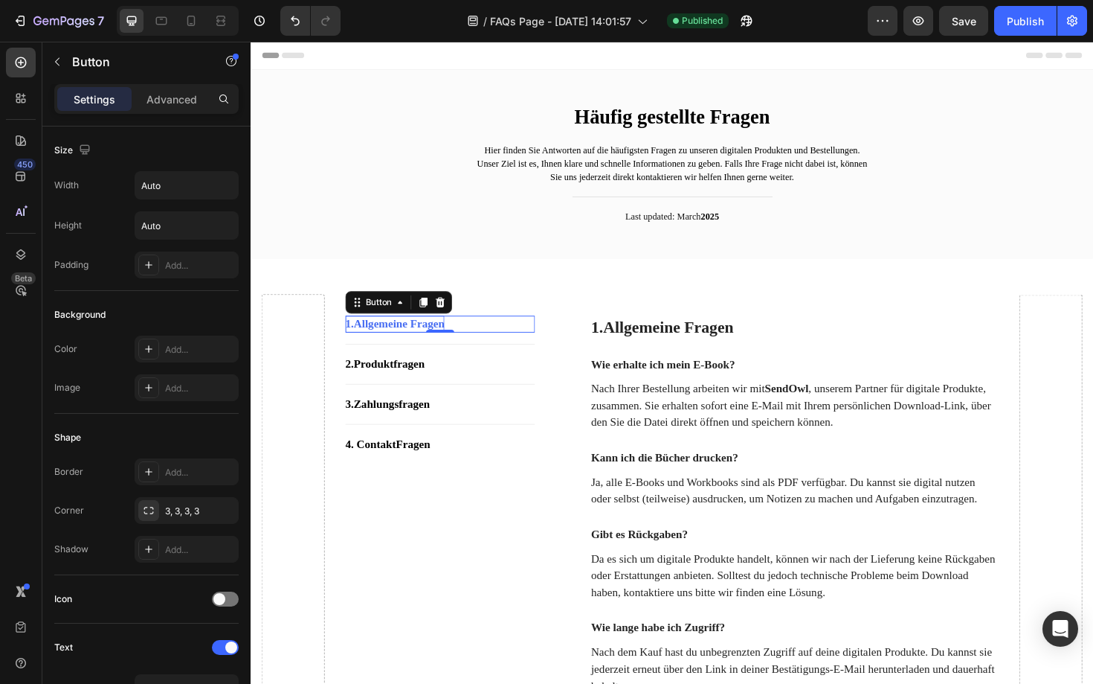
click at [425, 344] on strong "Allgemeine Fragen" at bounding box center [408, 340] width 96 height 13
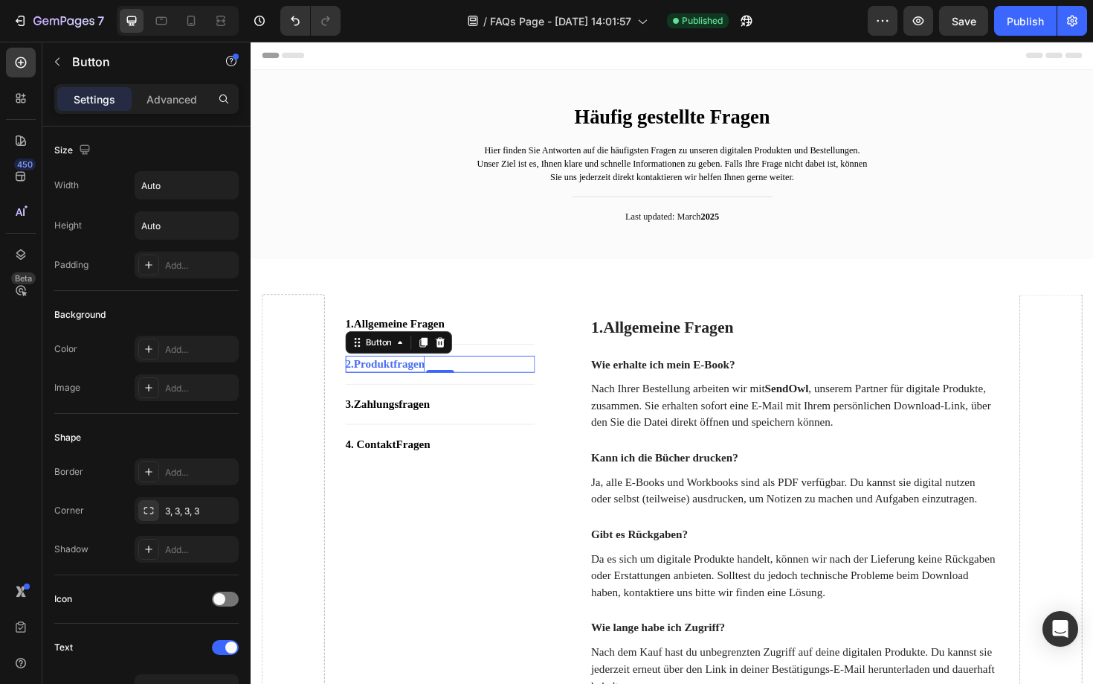
click at [420, 385] on strong "Produktfragen" at bounding box center [397, 382] width 75 height 13
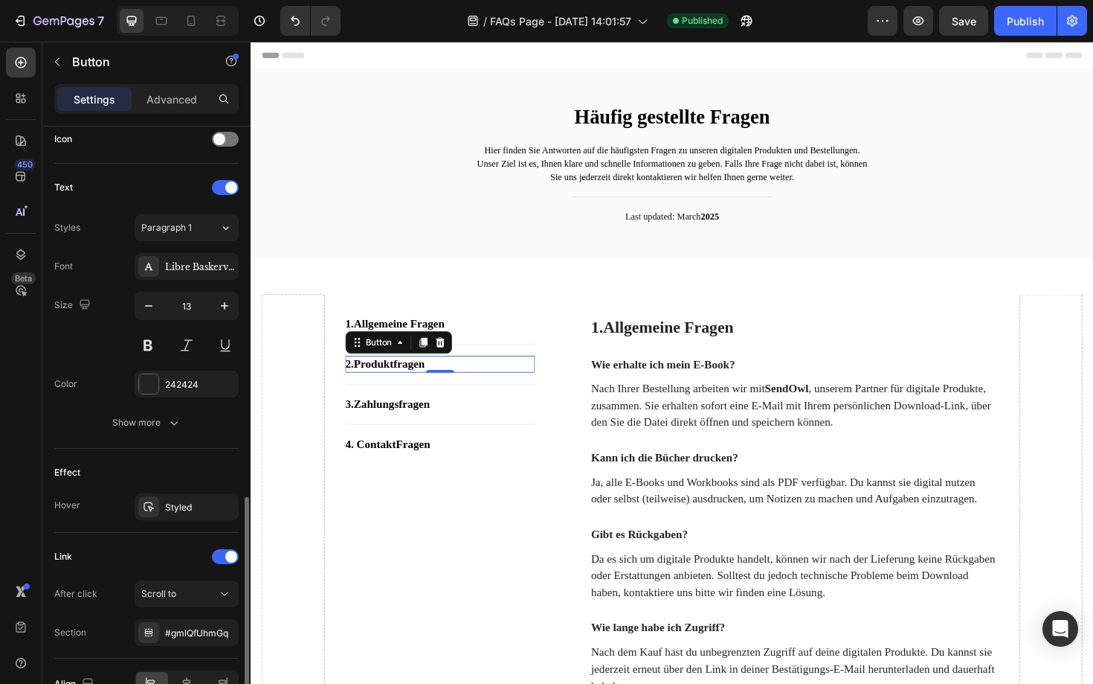
scroll to position [545, 0]
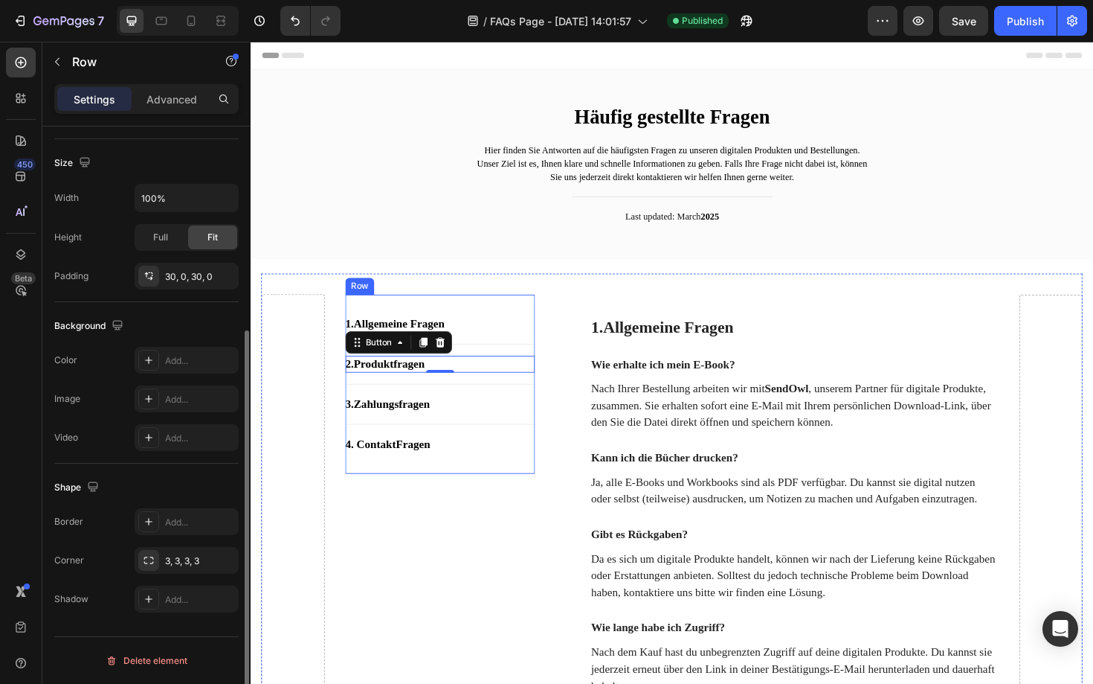
click at [352, 479] on div "1. Allgemeine Fragen Button Title Line 2. Produktfragen Button 0 Title Line 3. …" at bounding box center [451, 404] width 201 height 190
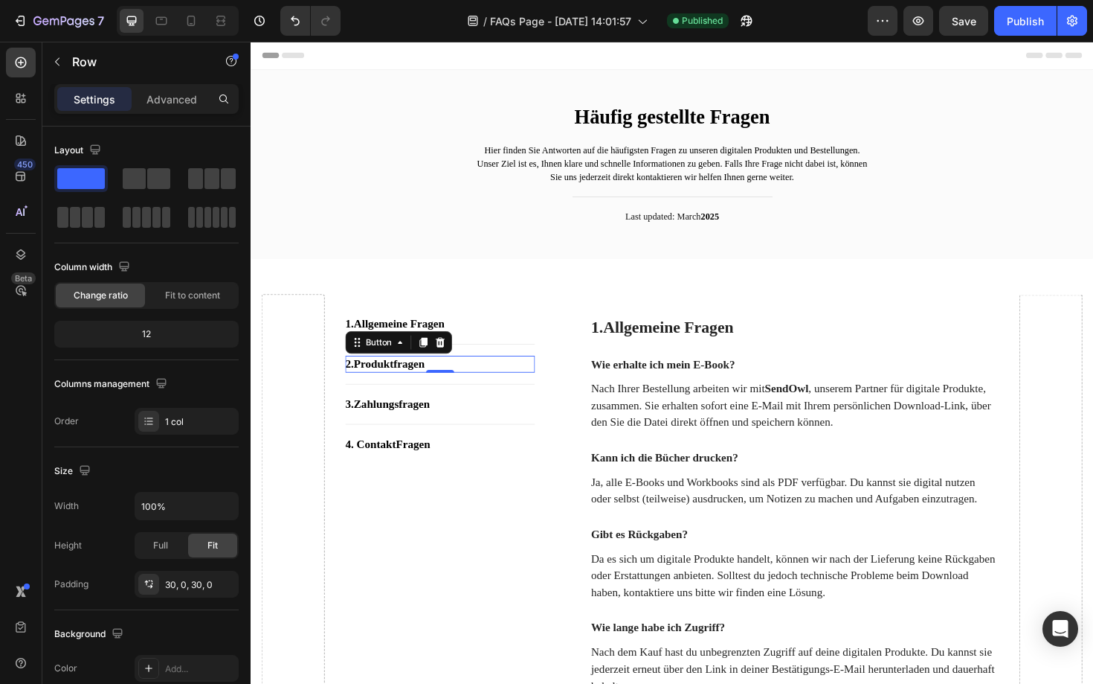
click at [475, 382] on div "2. Produktfragen Button 0" at bounding box center [451, 383] width 201 height 18
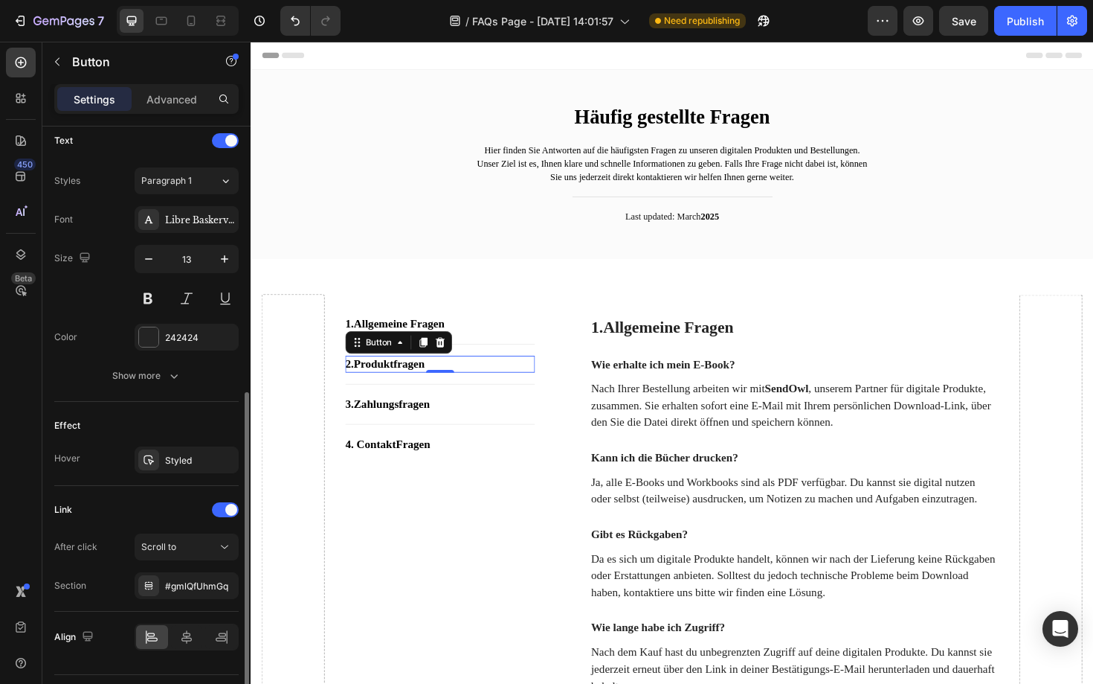
scroll to position [545, 0]
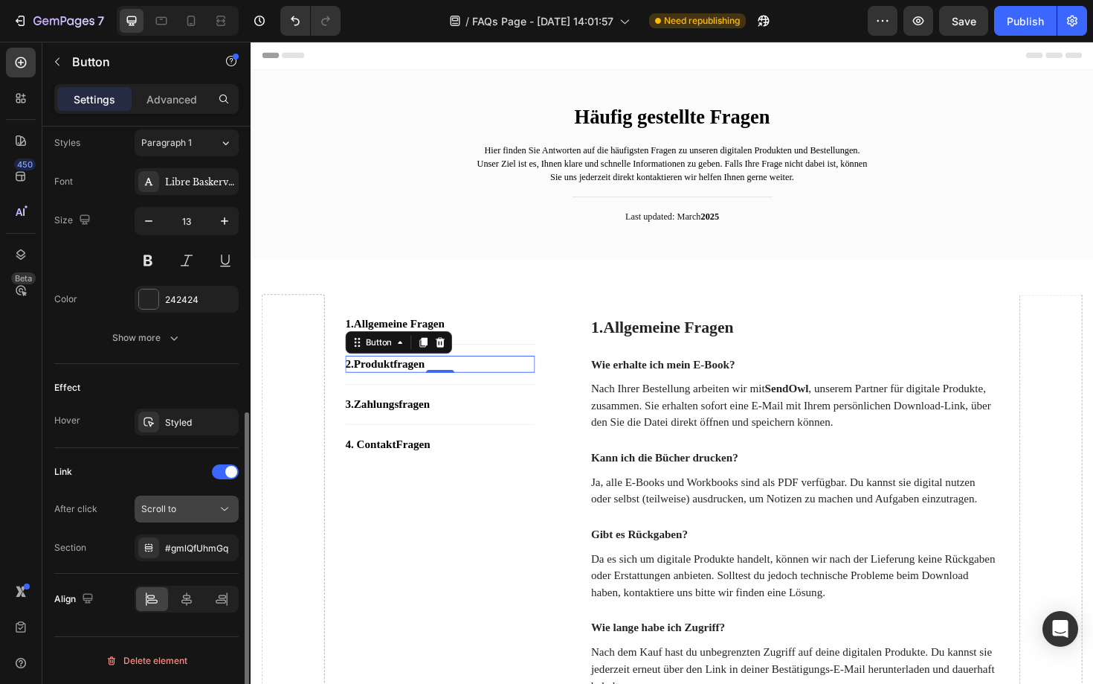
click at [202, 502] on div "Scroll to" at bounding box center [179, 508] width 76 height 13
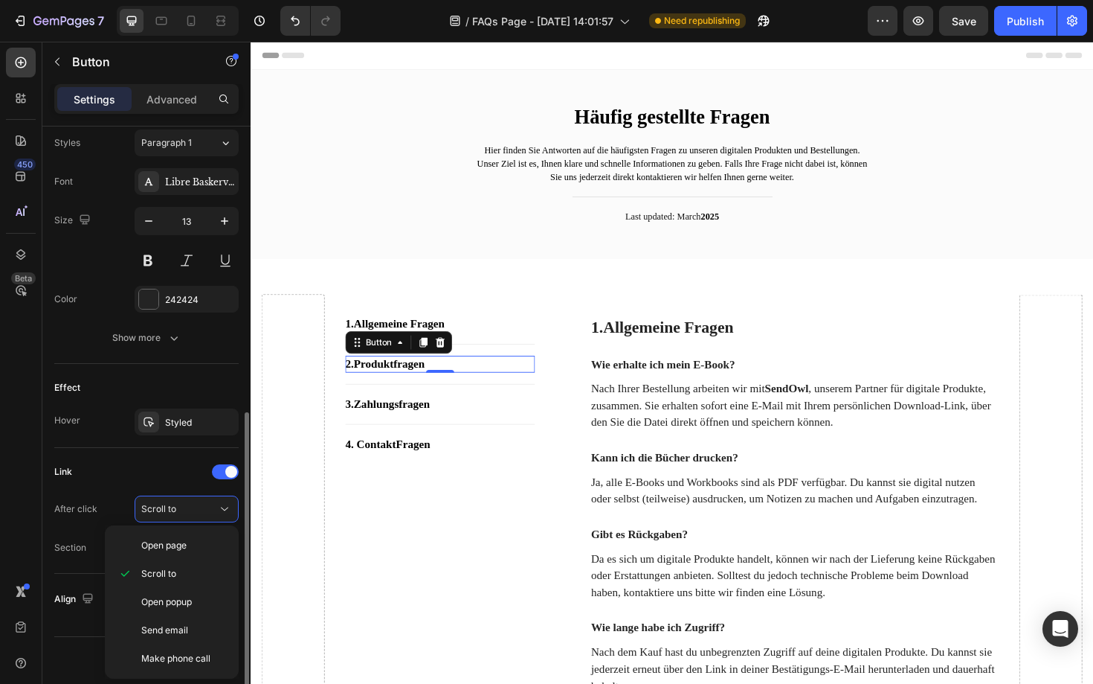
click at [121, 477] on div "Link" at bounding box center [146, 472] width 184 height 24
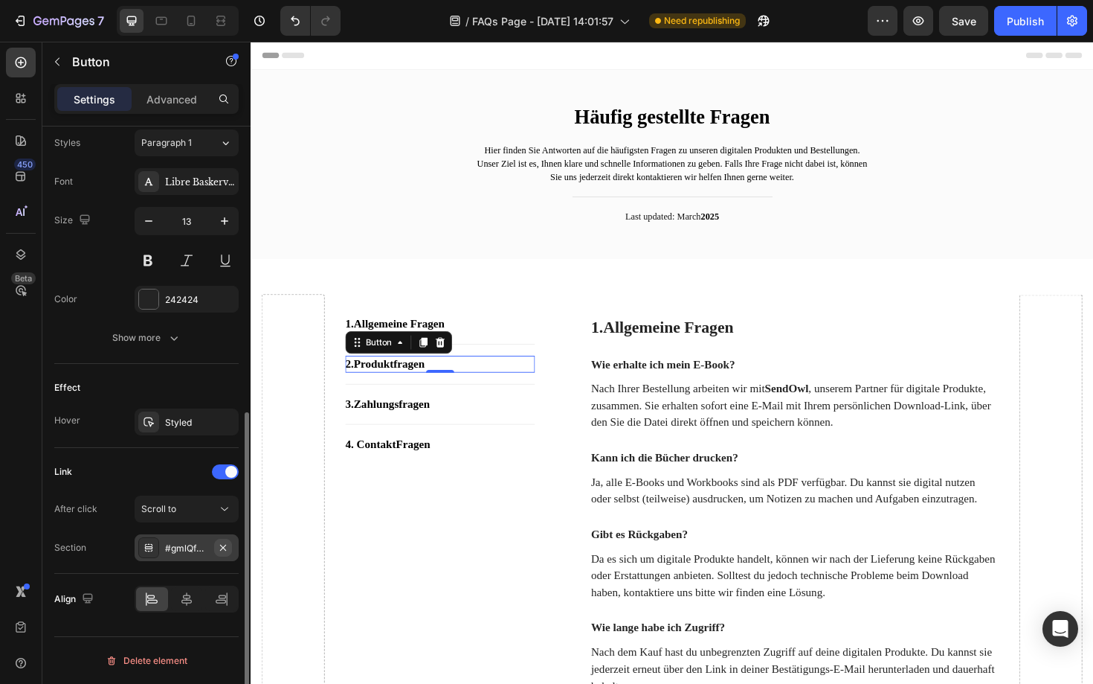
click at [214, 542] on button "button" at bounding box center [223, 548] width 18 height 18
click at [184, 547] on div "Add..." at bounding box center [200, 548] width 70 height 13
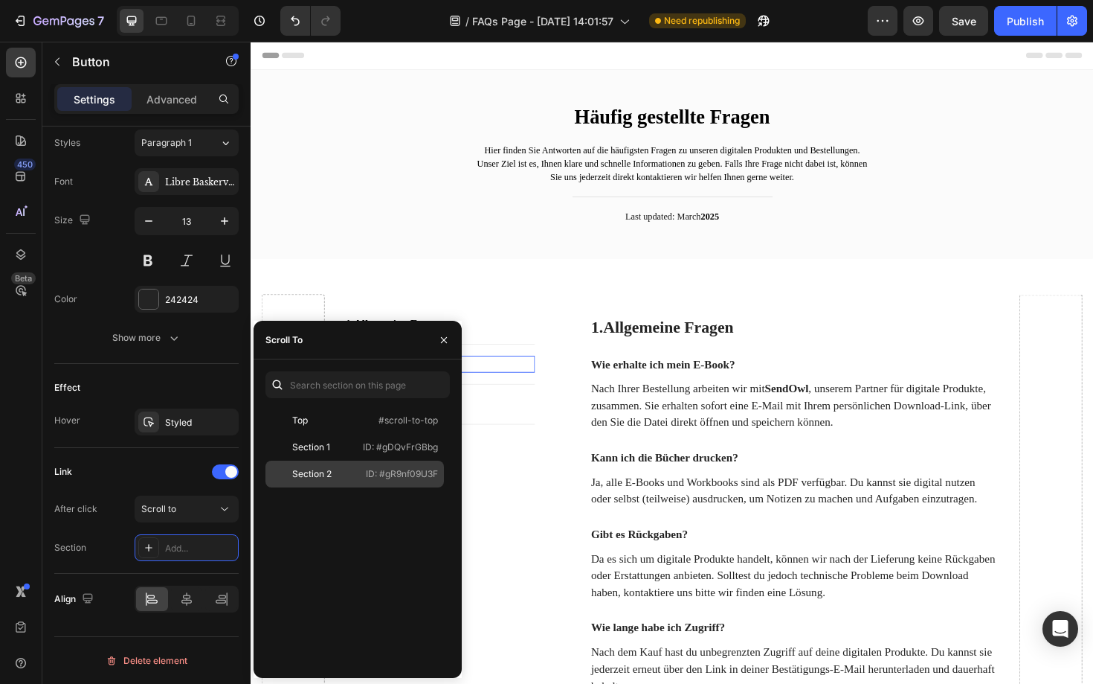
click at [352, 472] on div "Section 2" at bounding box center [315, 473] width 86 height 13
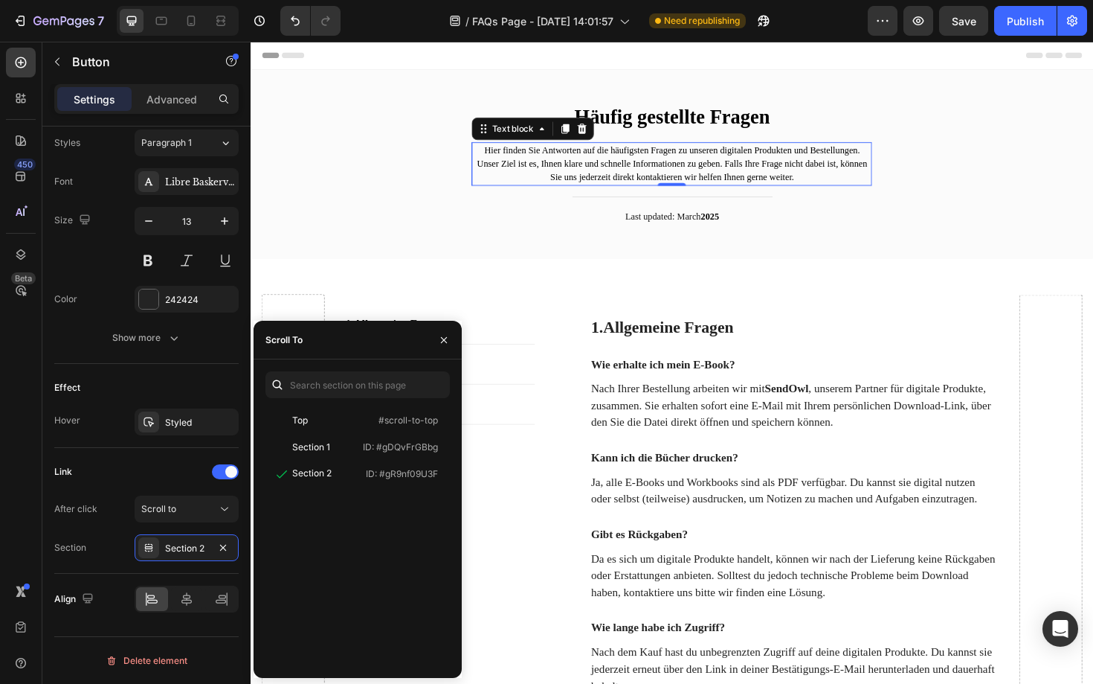
click at [867, 151] on p "Hier finden Sie Antworten auf die häufigsten Fragen zu unseren digitalen Produk…" at bounding box center [696, 157] width 421 height 15
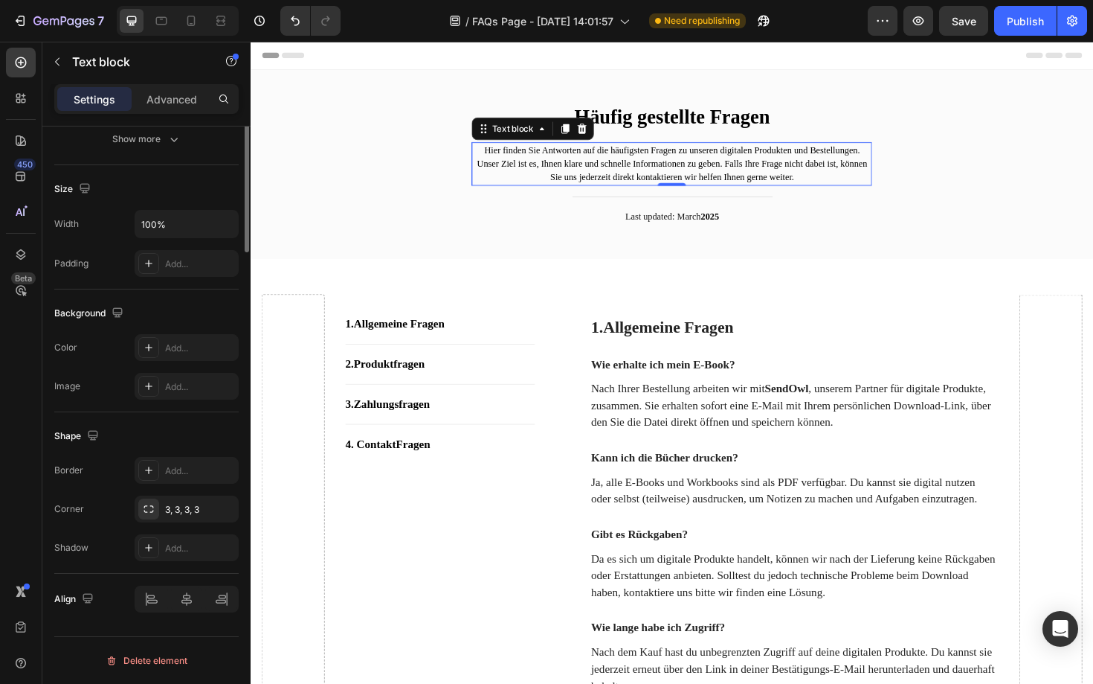
scroll to position [0, 0]
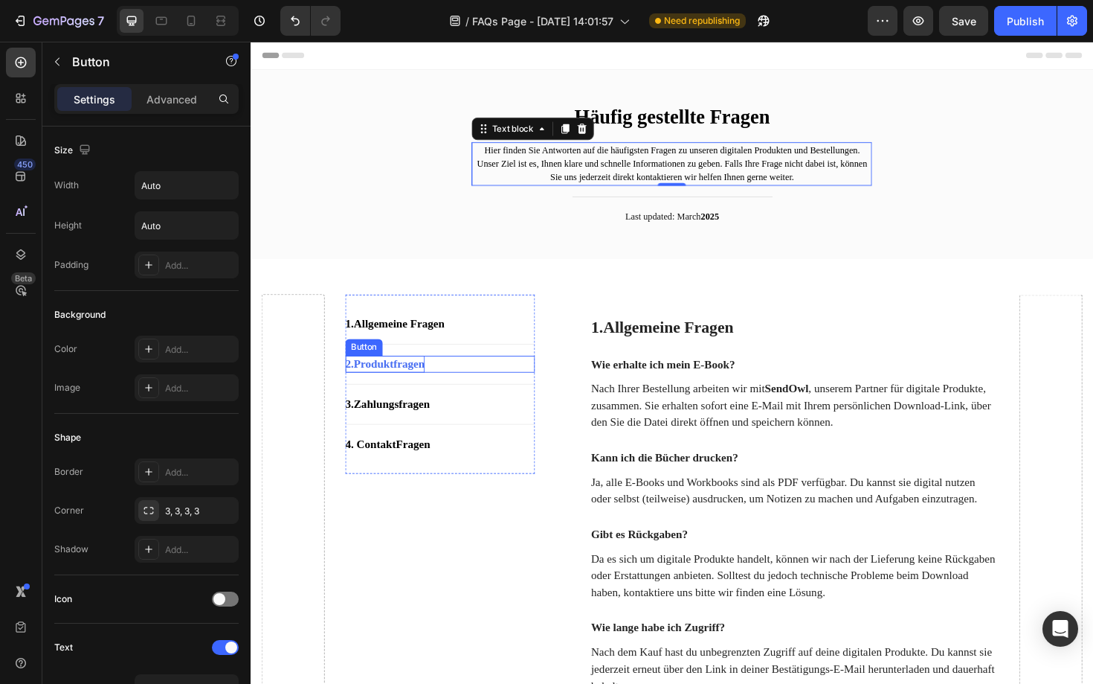
click at [423, 381] on strong "Produktfragen" at bounding box center [397, 382] width 75 height 13
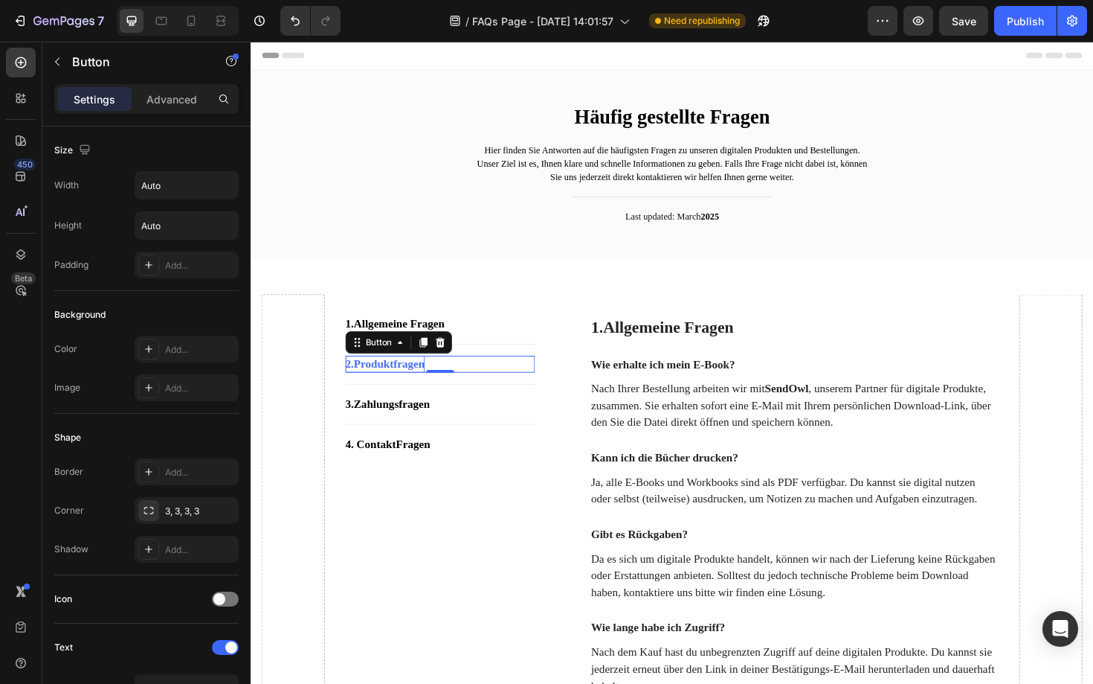
click at [423, 381] on strong "Produktfragen" at bounding box center [397, 382] width 75 height 13
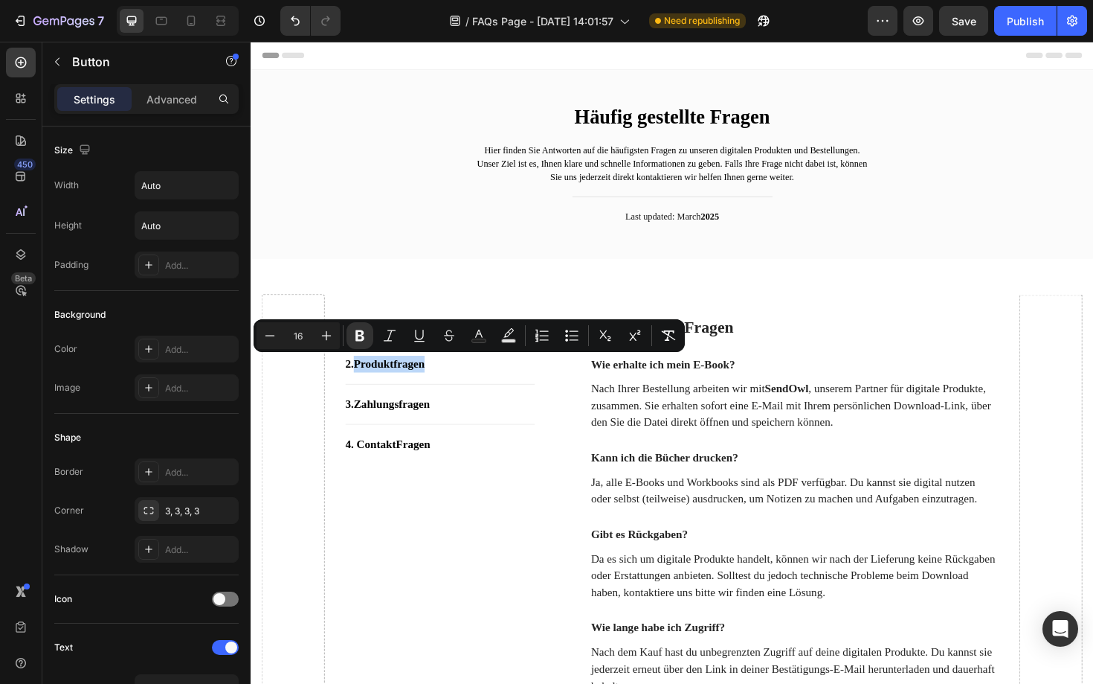
click at [521, 381] on div "2. Produktfragen Button 0" at bounding box center [451, 383] width 201 height 18
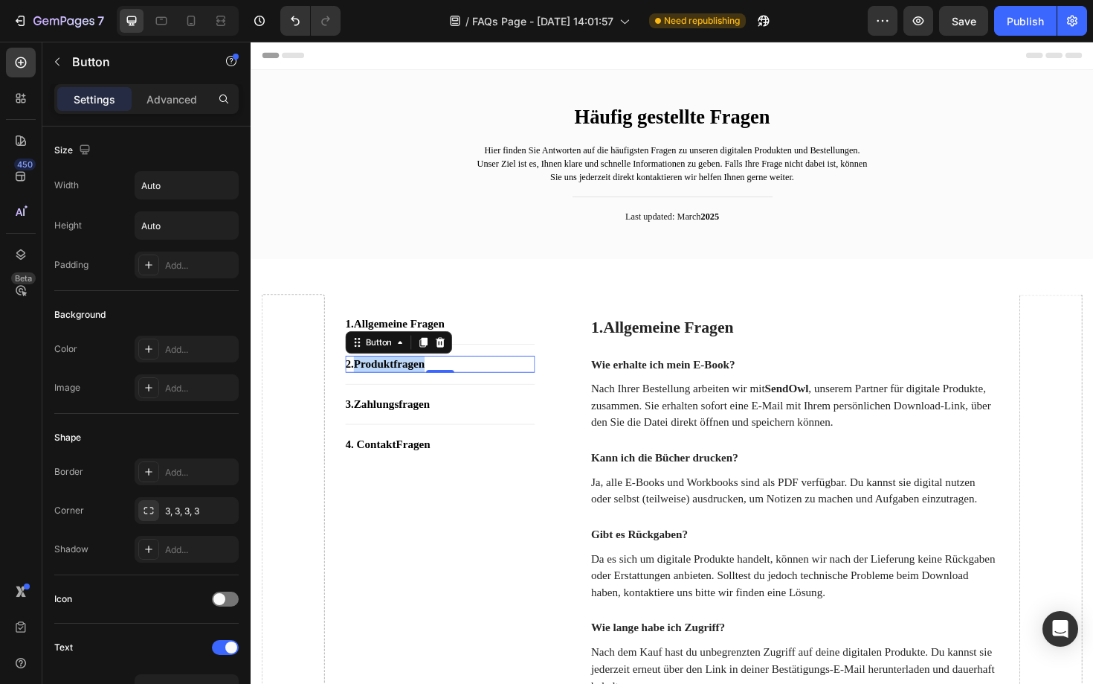
click at [488, 383] on div "2. Produktfragen Button 0" at bounding box center [451, 383] width 201 height 18
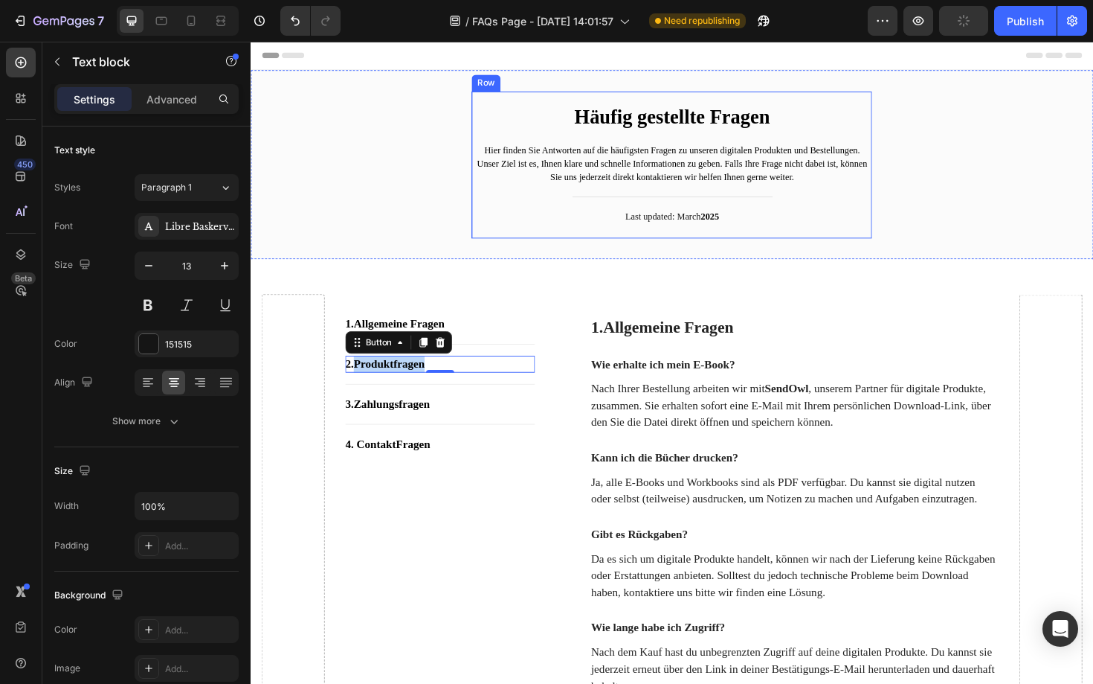
click at [825, 228] on p "Last updated: March 2025" at bounding box center [696, 227] width 421 height 15
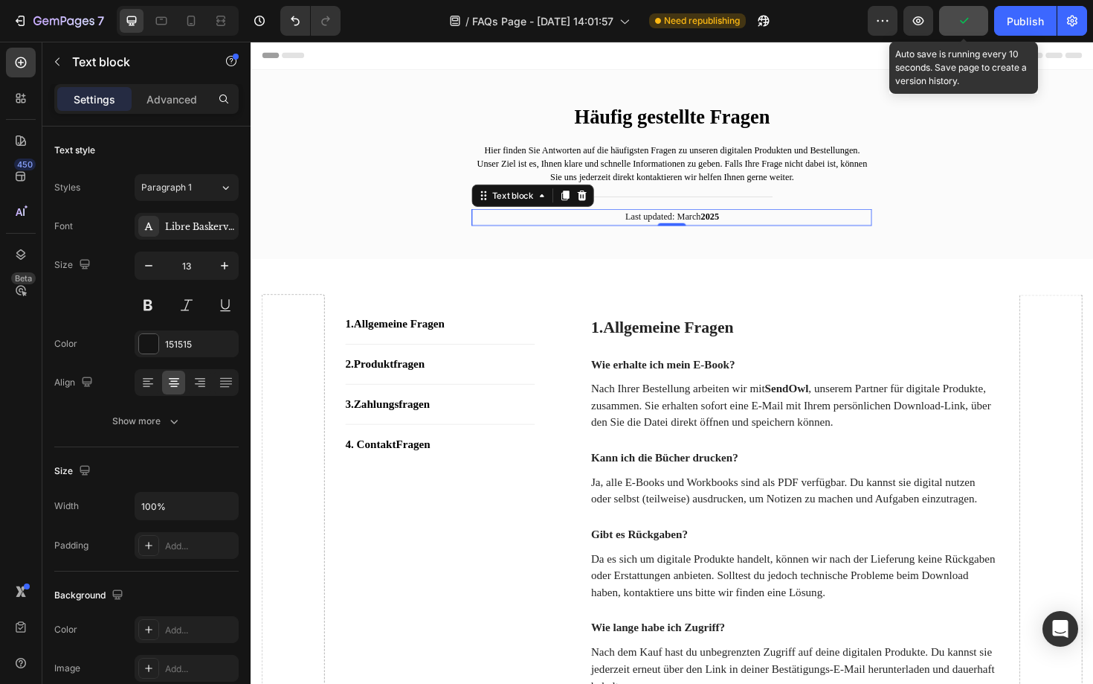
click at [971, 28] on button "button" at bounding box center [963, 21] width 49 height 30
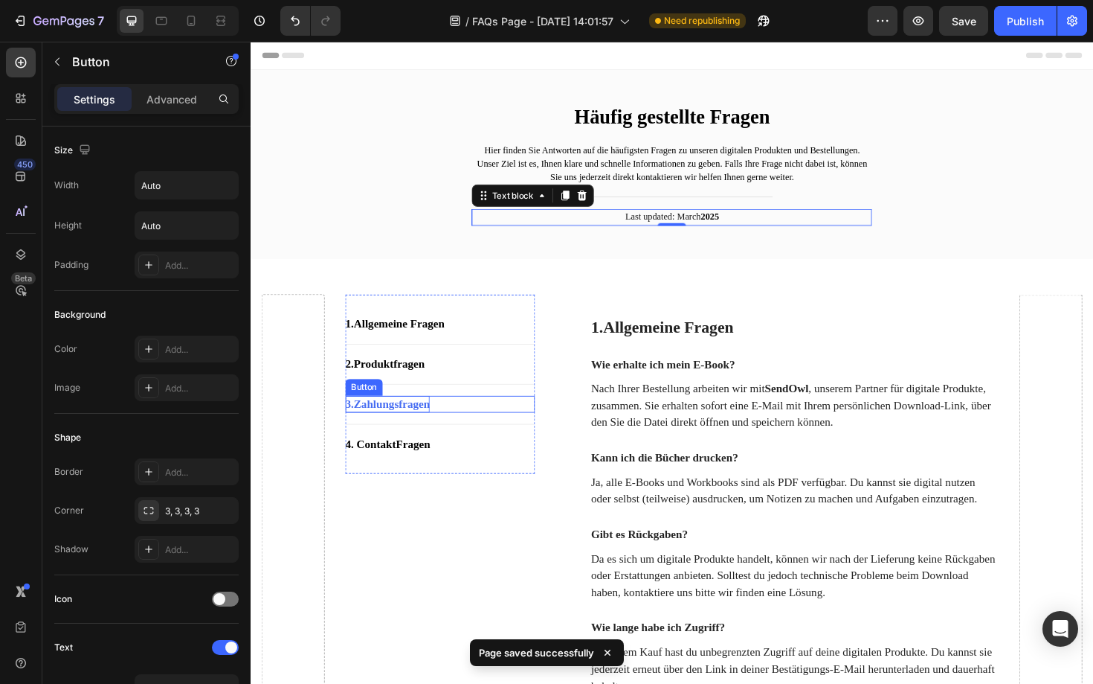
click at [419, 426] on strong "Zahlungsfragen" at bounding box center [400, 425] width 80 height 13
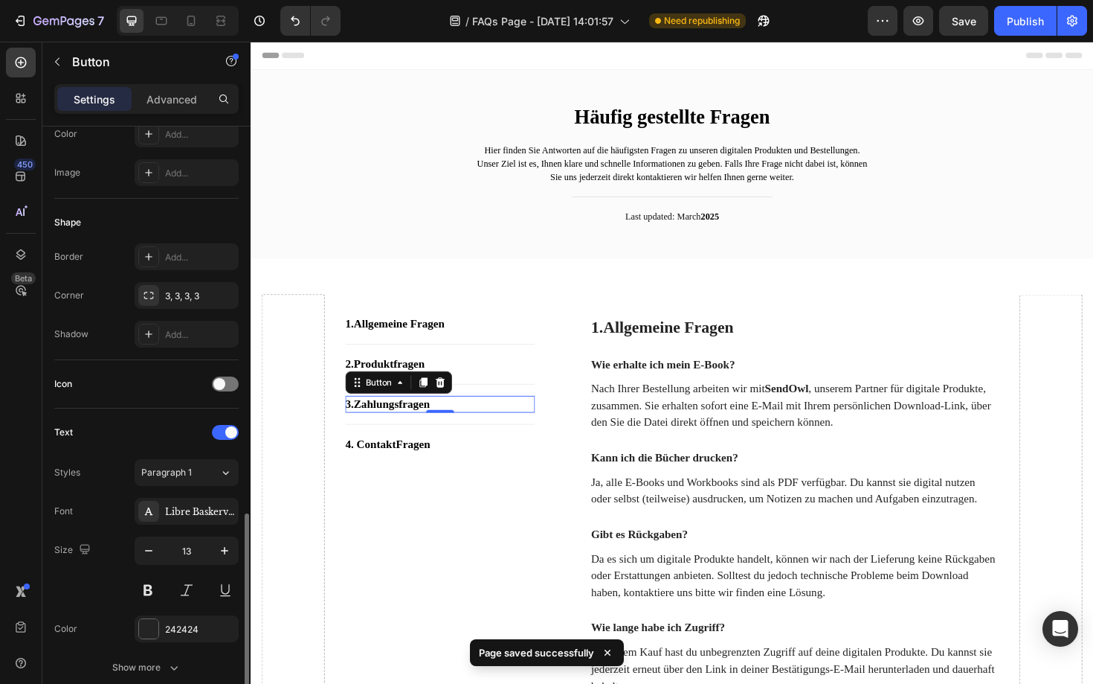
scroll to position [545, 0]
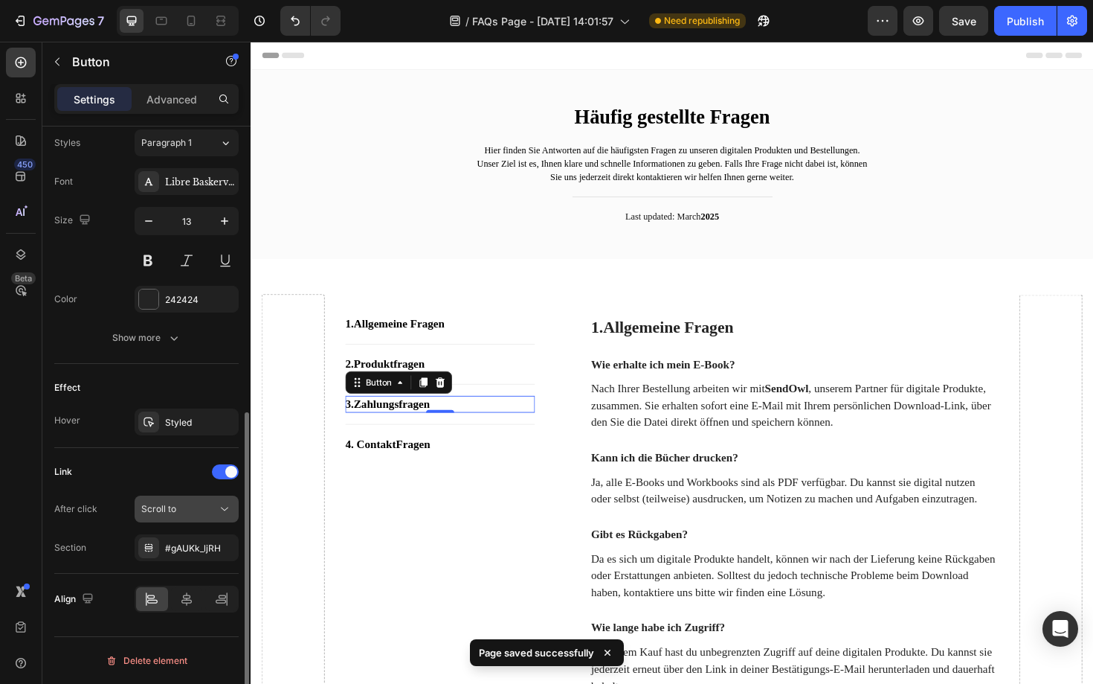
click at [200, 507] on div "Scroll to" at bounding box center [179, 508] width 76 height 13
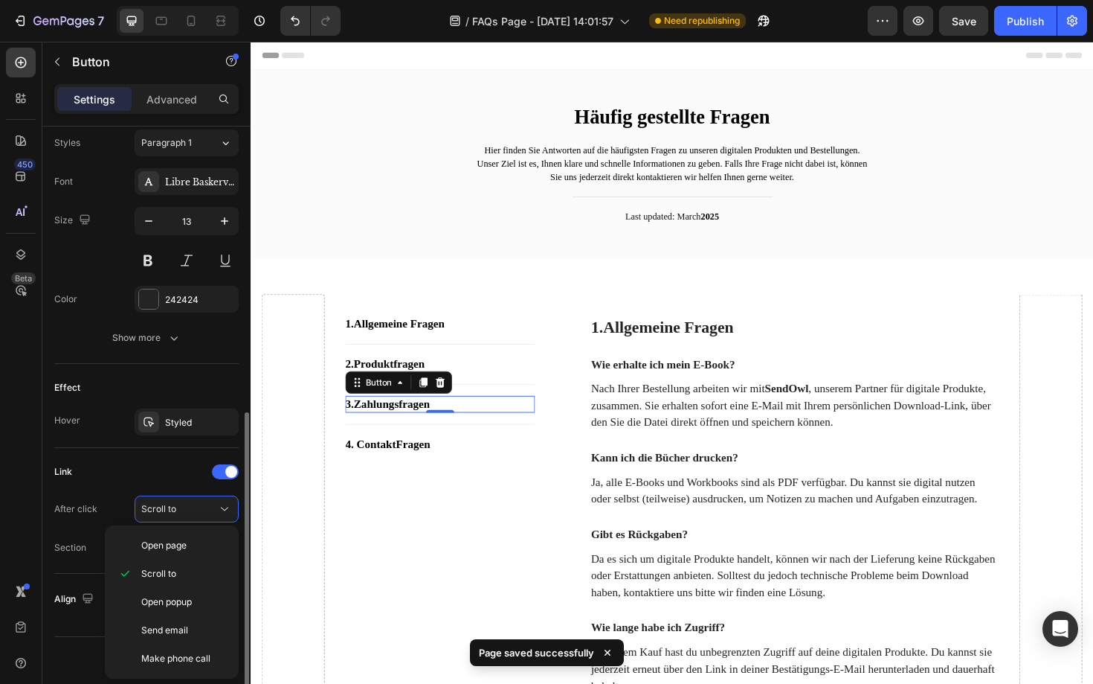
click at [82, 484] on div "Link After click Scroll to Section #gAUKk_ljRH" at bounding box center [146, 510] width 184 height 101
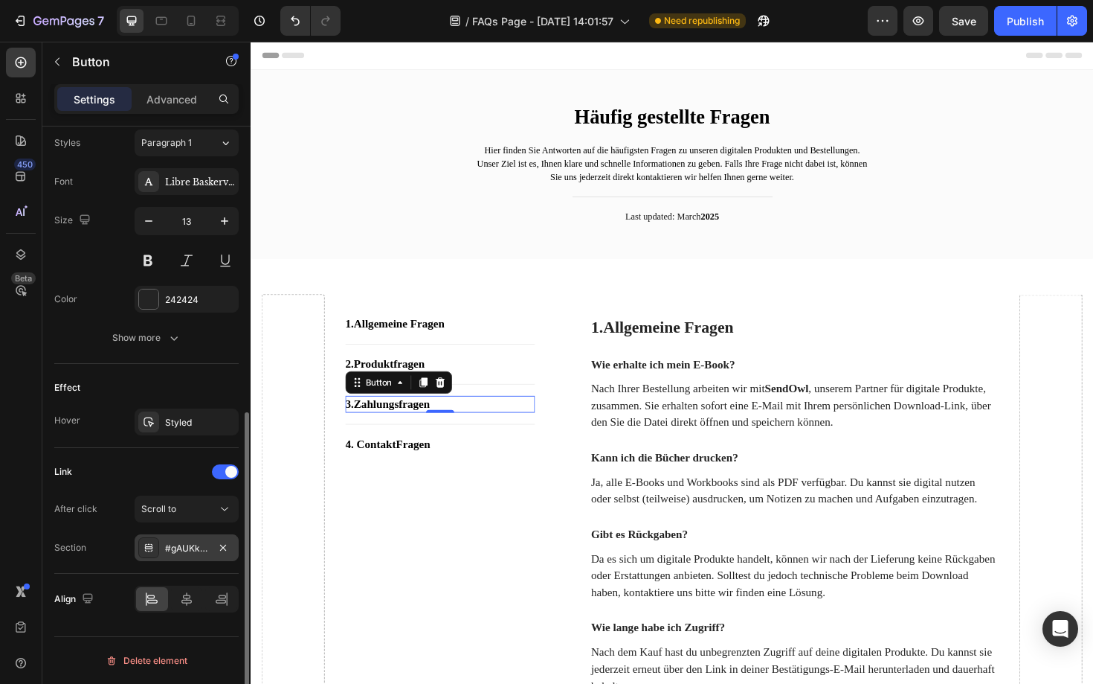
click at [187, 542] on div "#gAUKk_ljRH" at bounding box center [186, 548] width 43 height 13
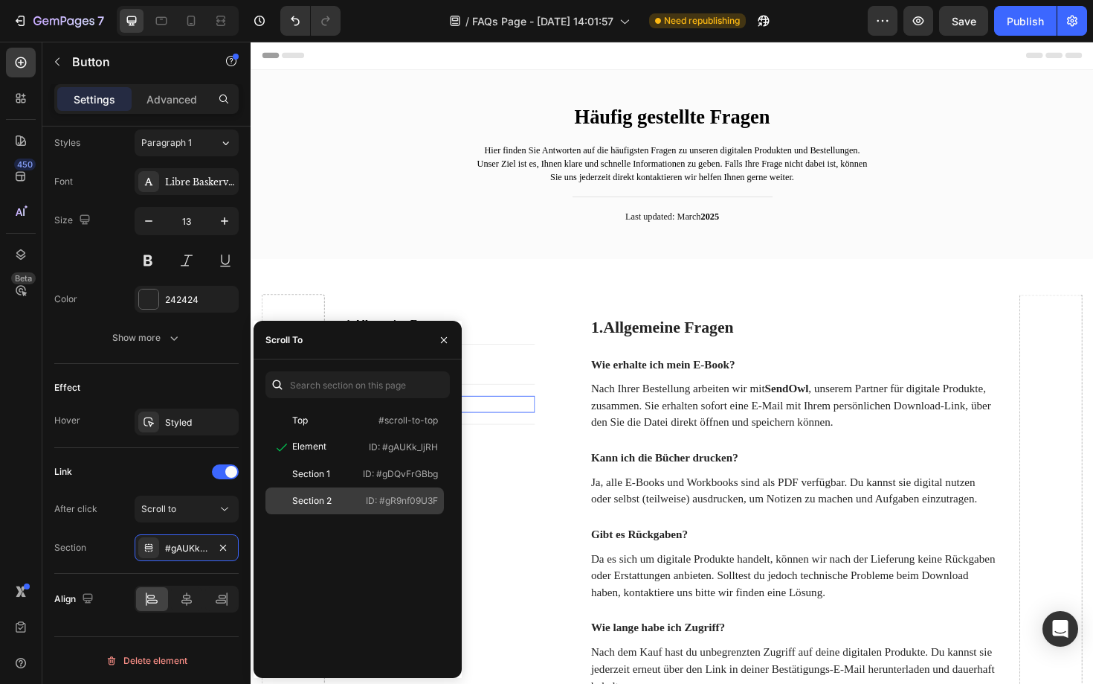
click at [341, 497] on div "Section 2" at bounding box center [315, 500] width 86 height 13
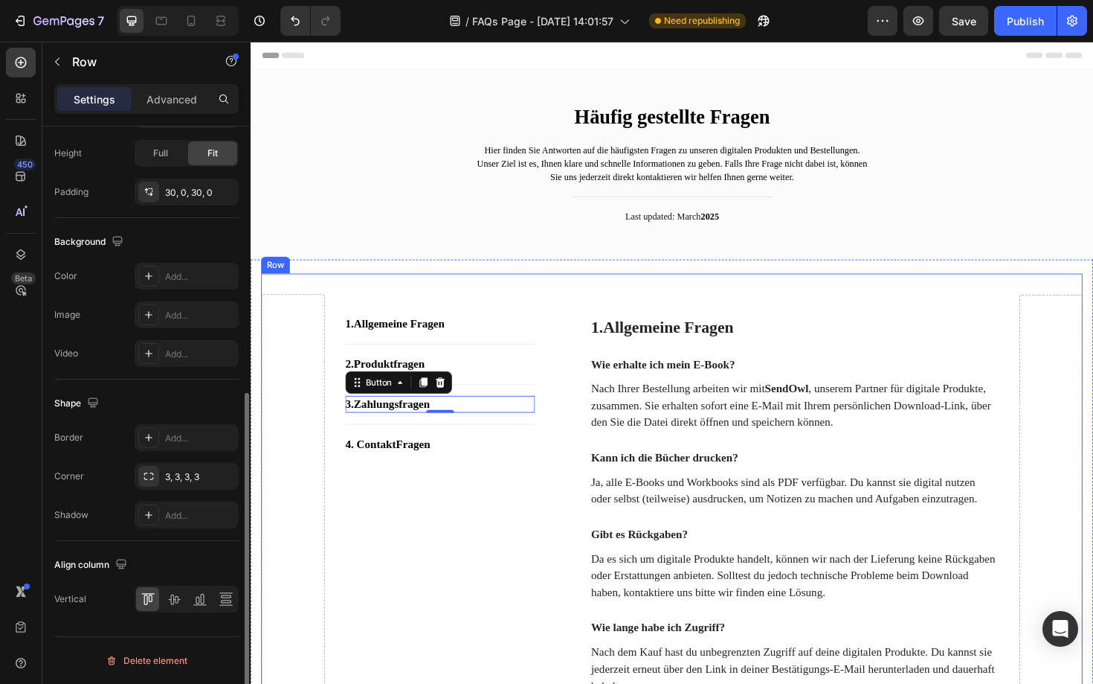
scroll to position [0, 0]
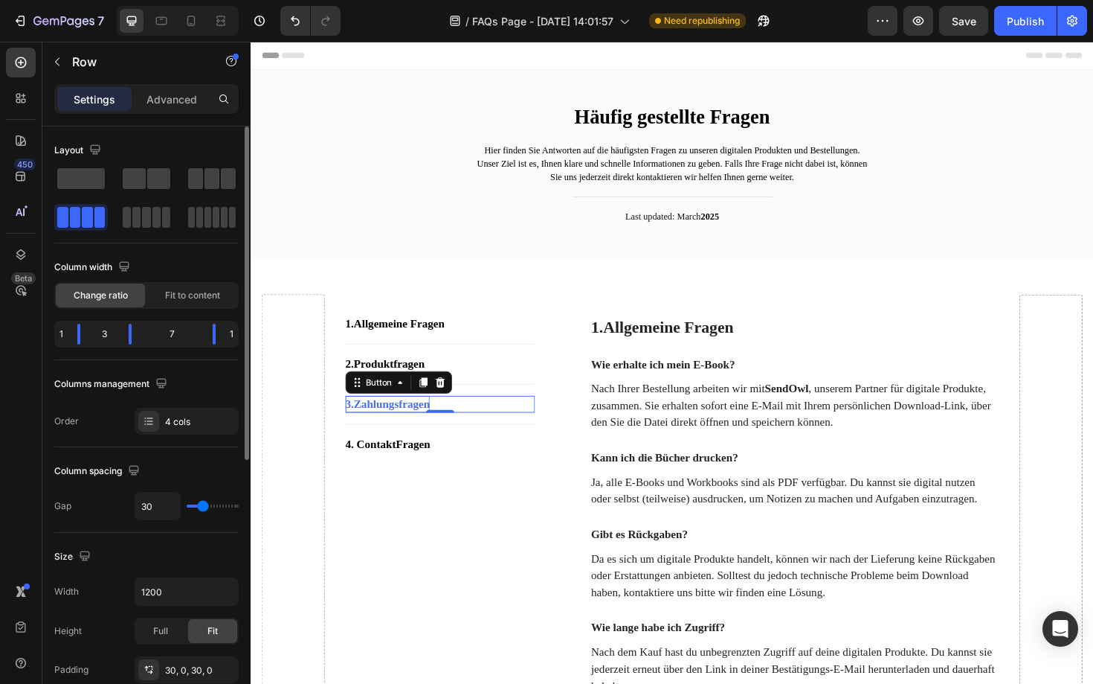
click at [430, 428] on strong "Zahlungsfragen" at bounding box center [400, 425] width 80 height 13
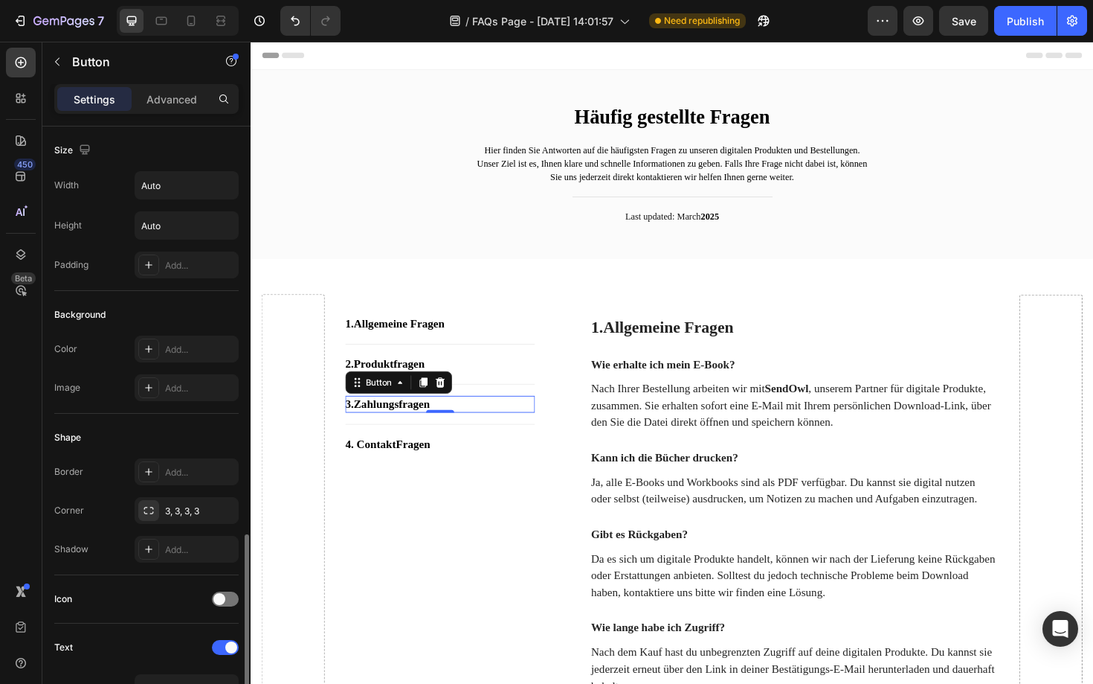
scroll to position [545, 0]
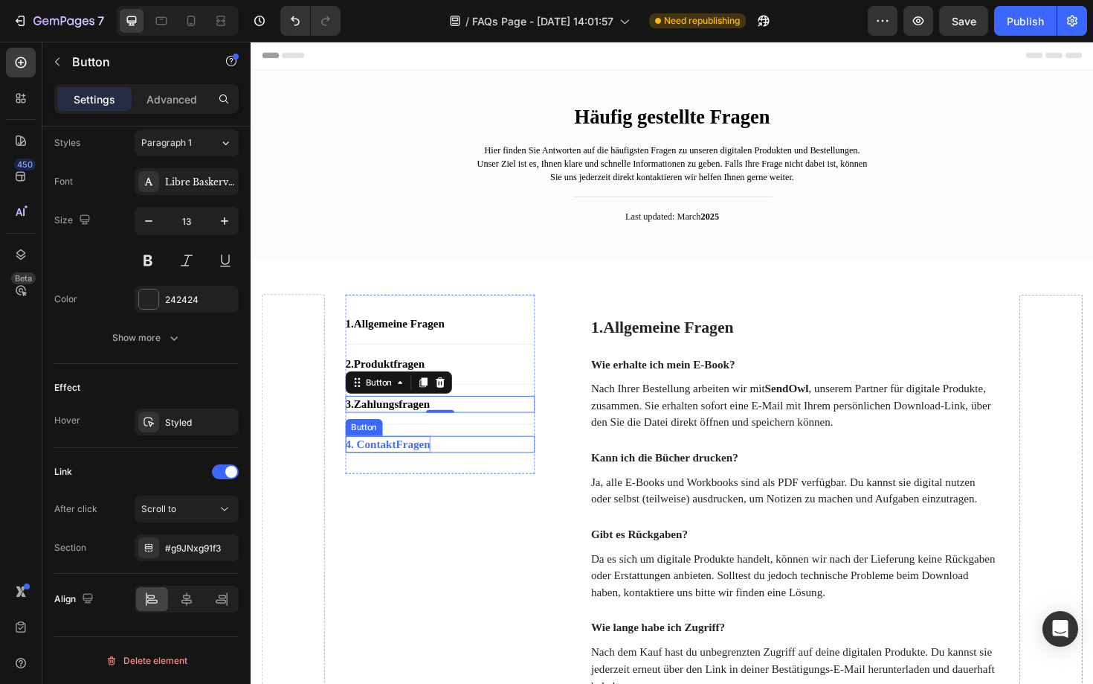
click at [441, 469] on p "4. ContaktFragen" at bounding box center [396, 468] width 90 height 18
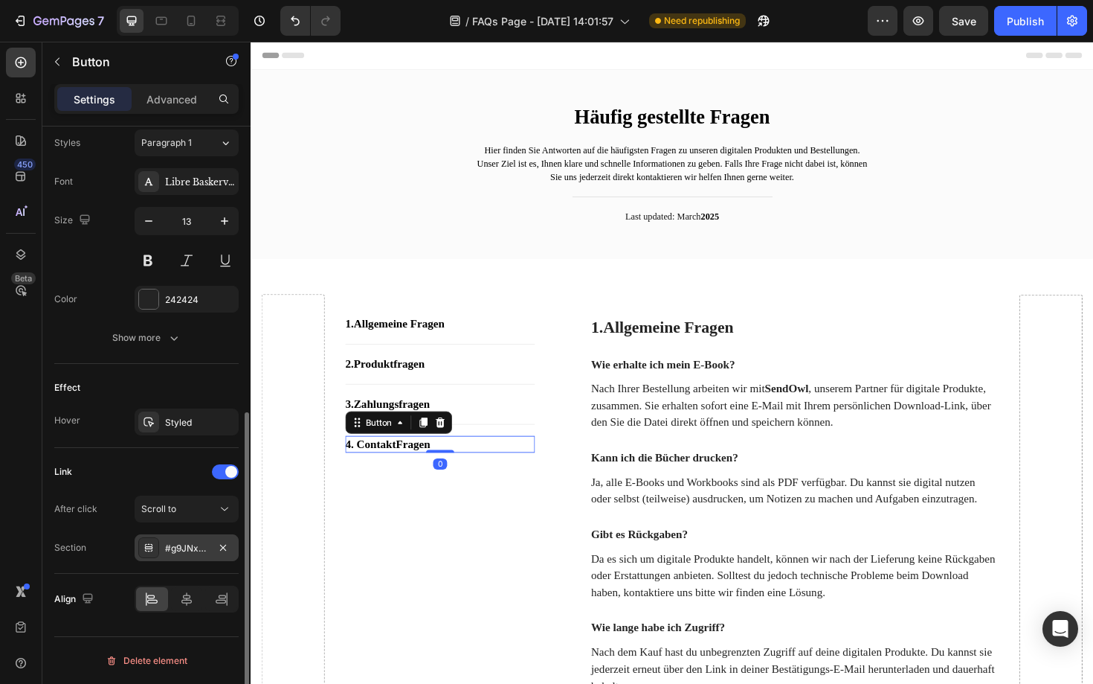
click at [196, 552] on div "#g9JNxg91f3" at bounding box center [186, 548] width 43 height 13
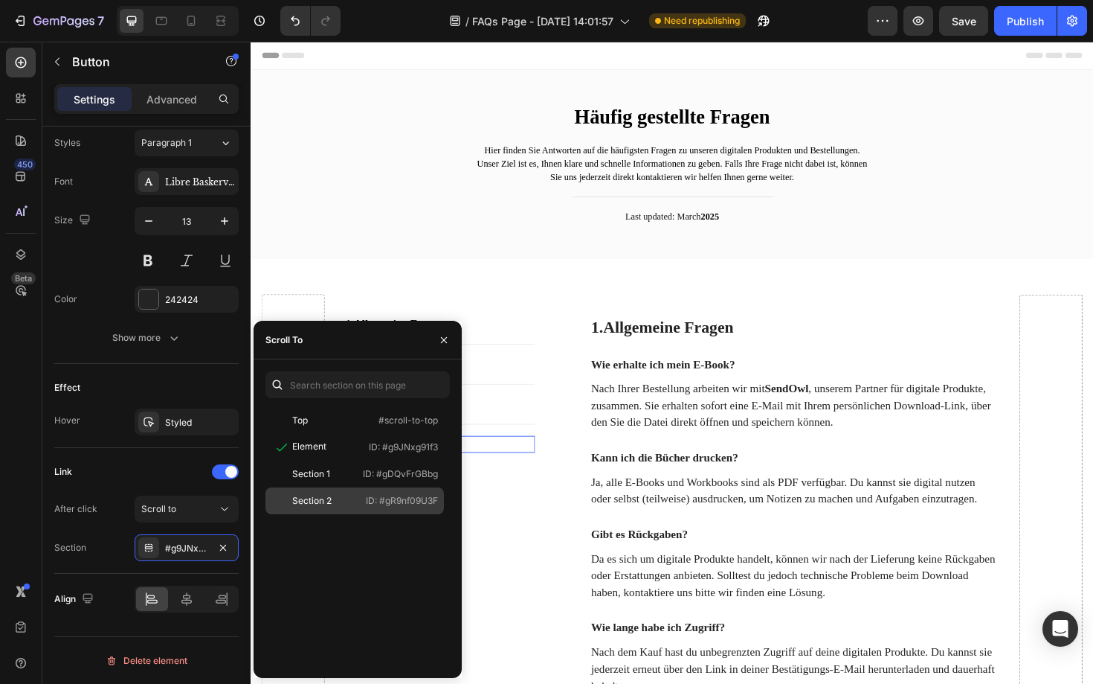
click at [366, 504] on p "ID: #gR9nf09U3F" at bounding box center [402, 500] width 72 height 13
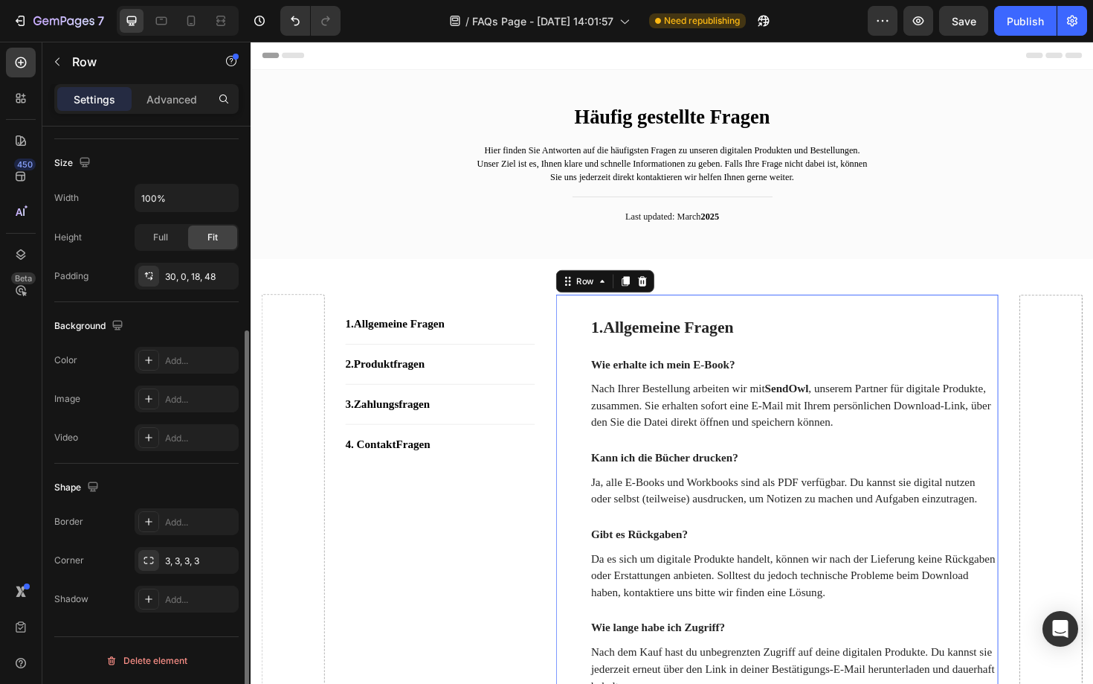
click at [934, 309] on div "1. Allgemeine Fragen Heading Wie erhalte ich mein E-Book? Text block Nach Ihrer…" at bounding box center [808, 528] width 469 height 438
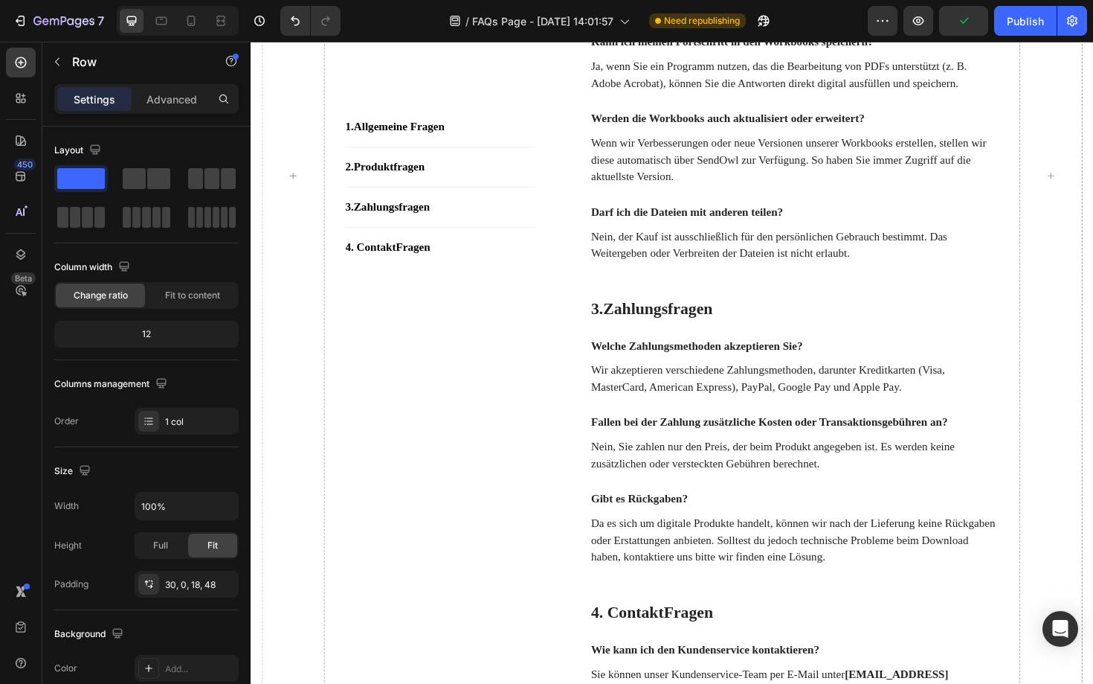
scroll to position [864, 0]
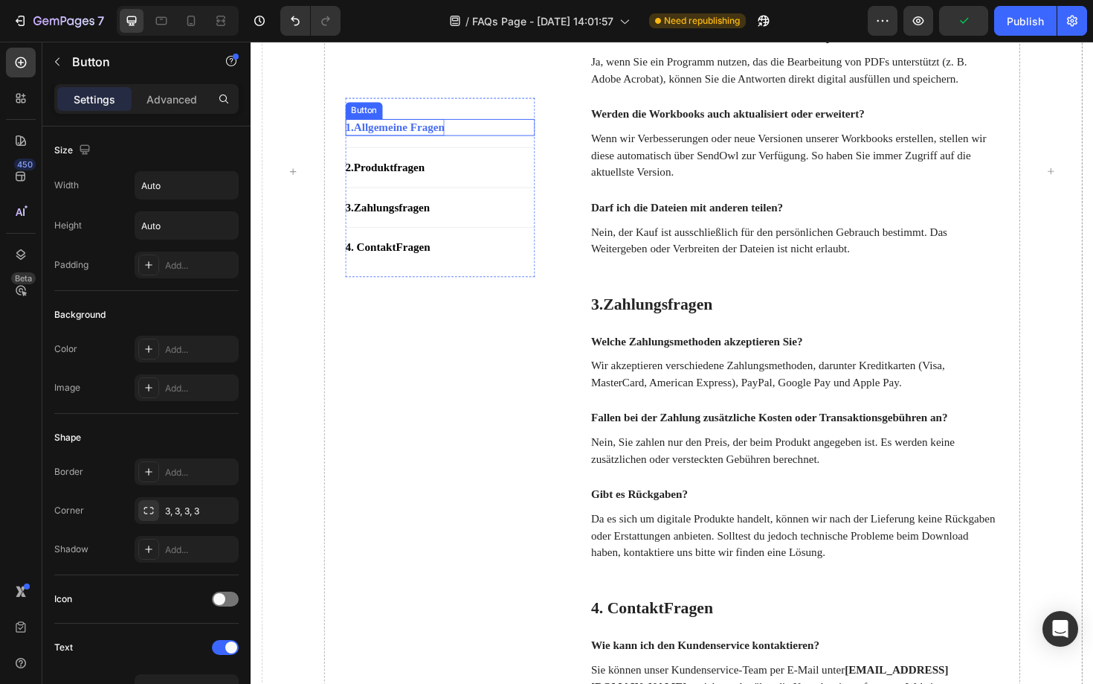
click at [456, 132] on strong "Allgemeine Fragen" at bounding box center [408, 132] width 96 height 13
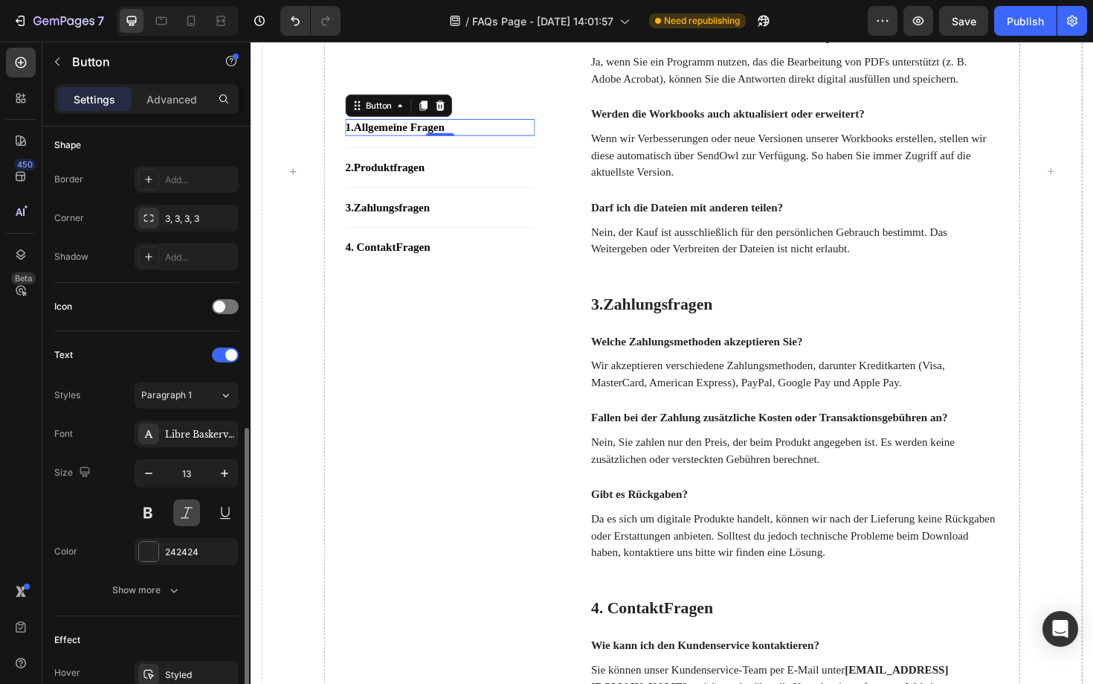
scroll to position [545, 0]
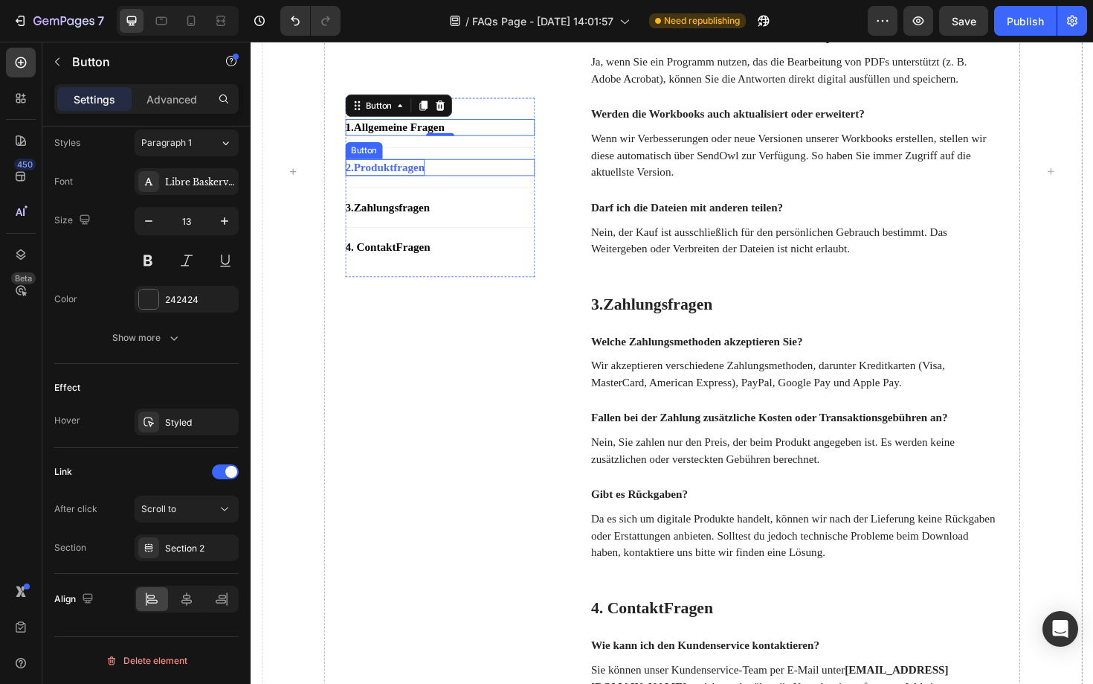
click at [435, 179] on strong "Produktfragen" at bounding box center [397, 174] width 75 height 13
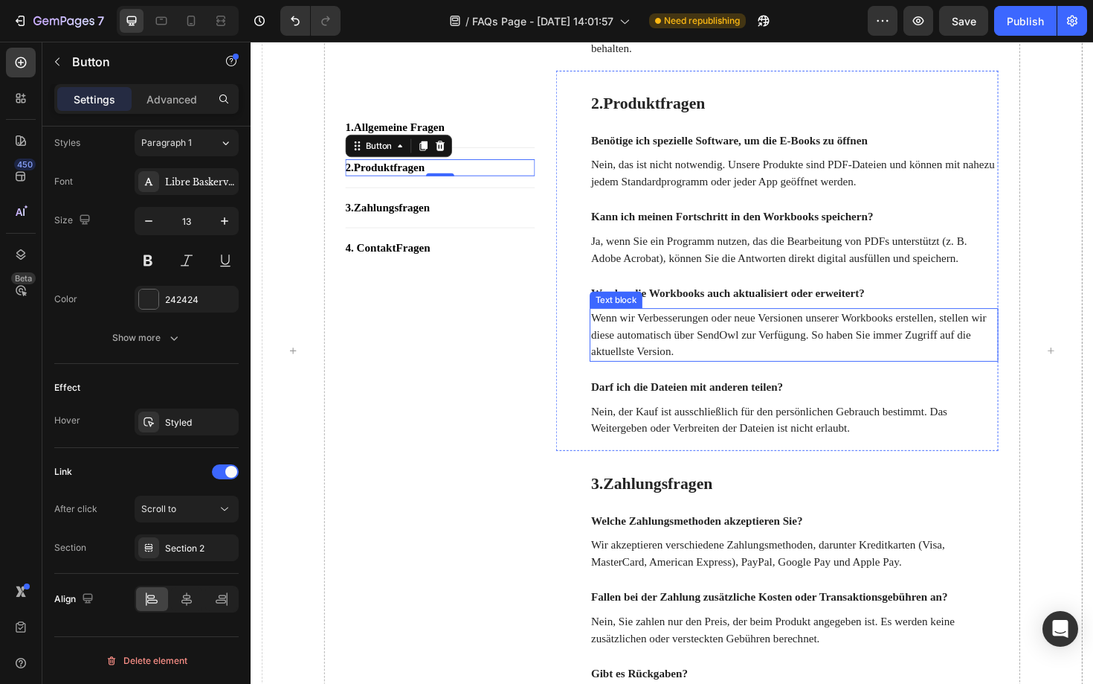
scroll to position [690, 0]
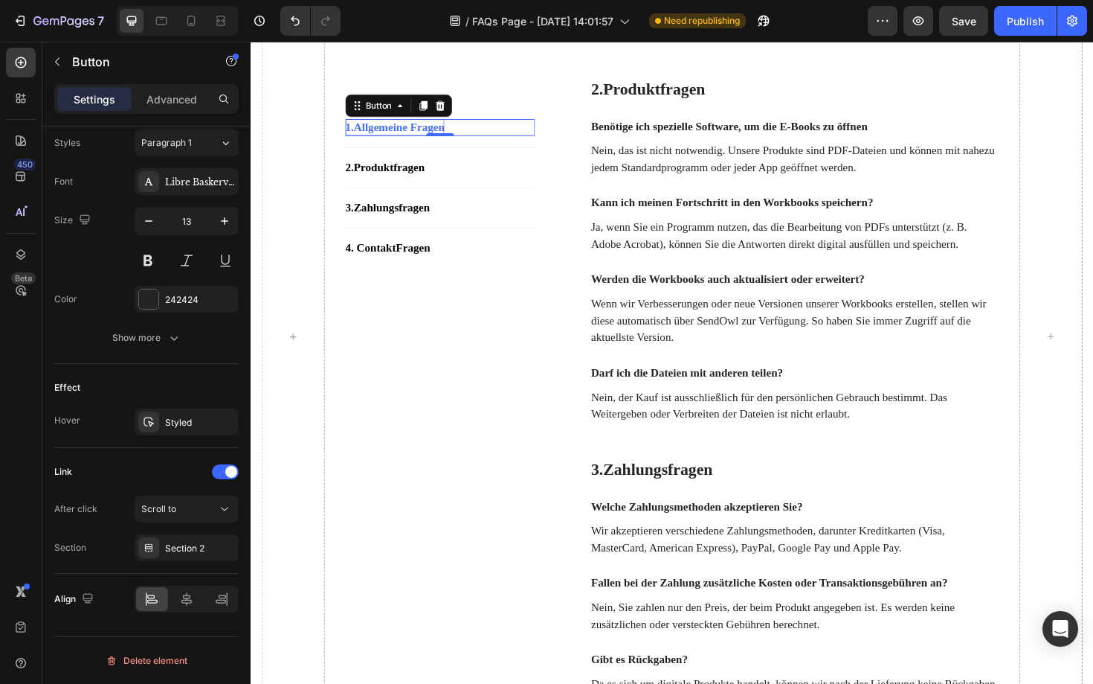
click at [456, 129] on strong "Allgemeine Fragen" at bounding box center [408, 132] width 96 height 13
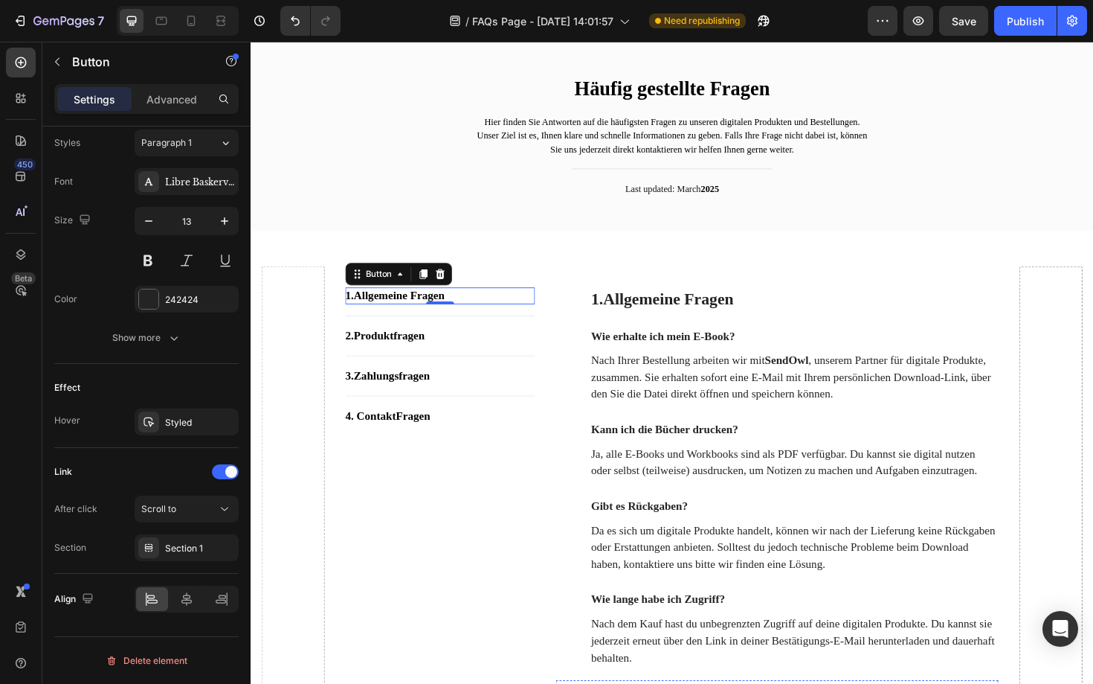
scroll to position [38, 0]
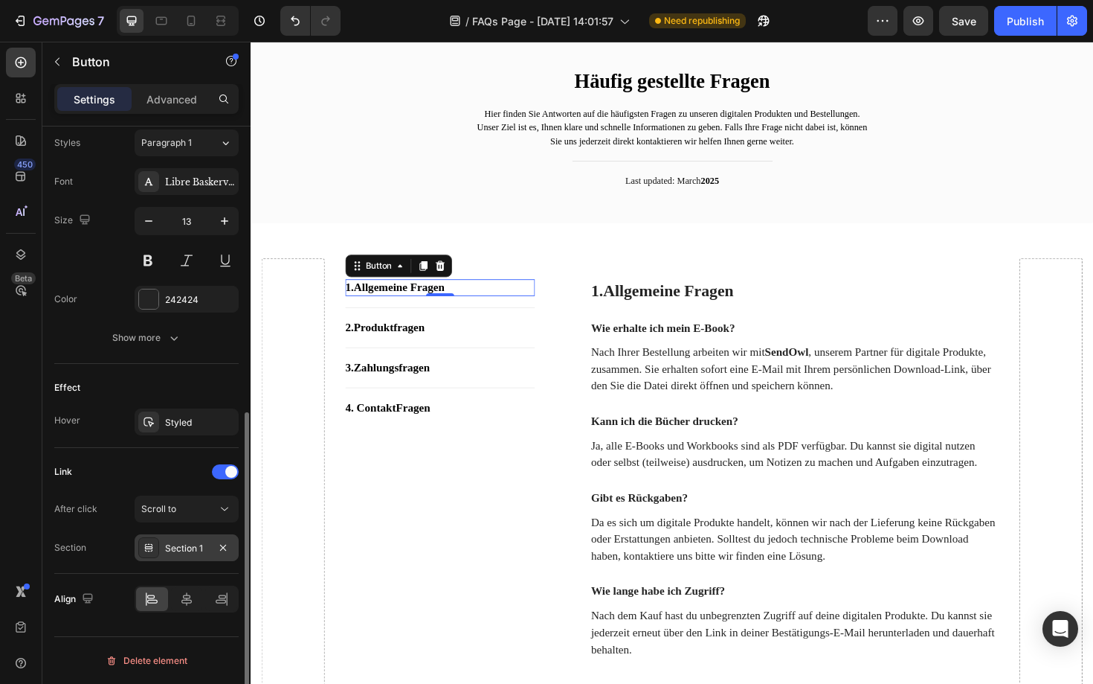
click at [193, 547] on div "Section 1" at bounding box center [186, 548] width 43 height 13
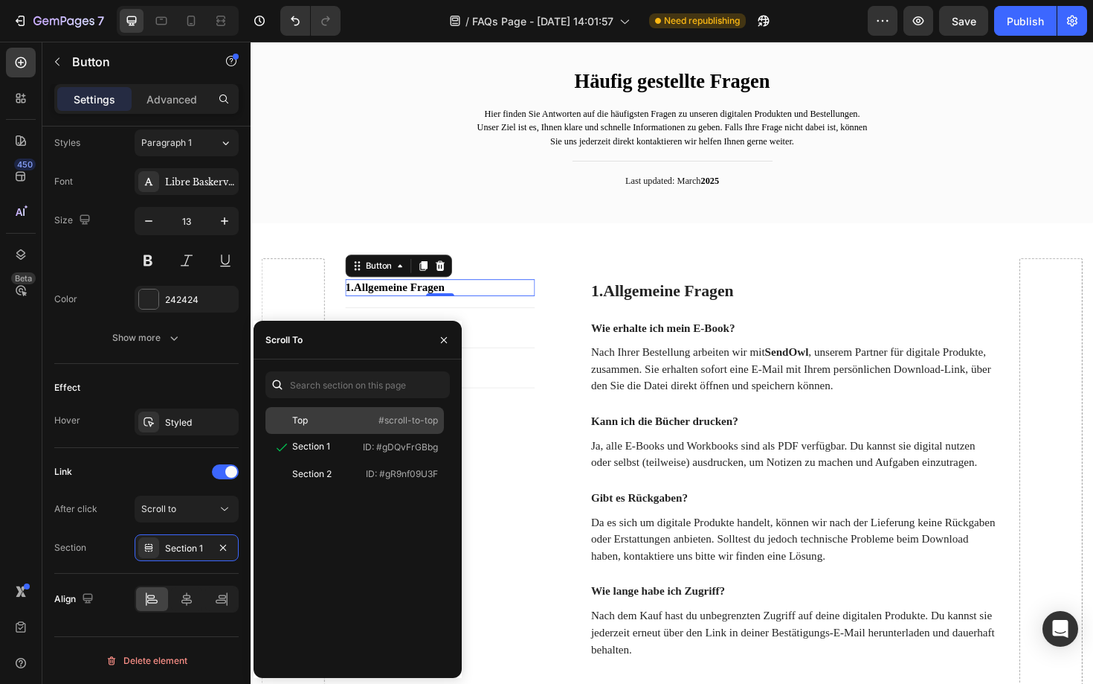
click at [357, 420] on div "Top" at bounding box center [315, 420] width 86 height 13
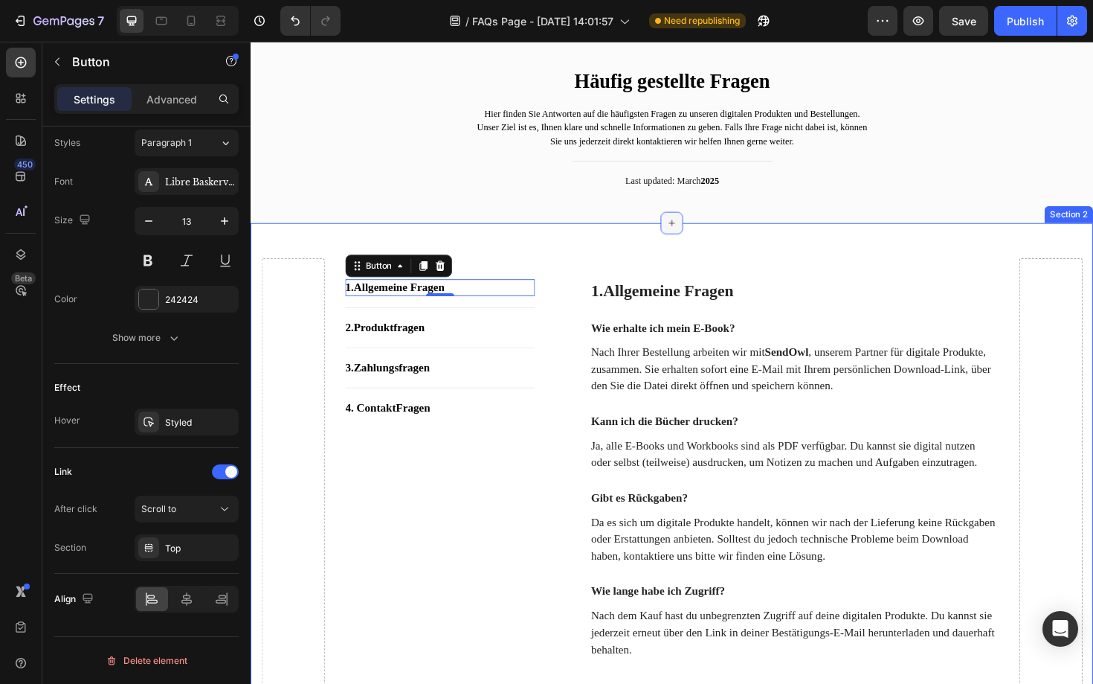
click at [701, 245] on div at bounding box center [697, 234] width 24 height 24
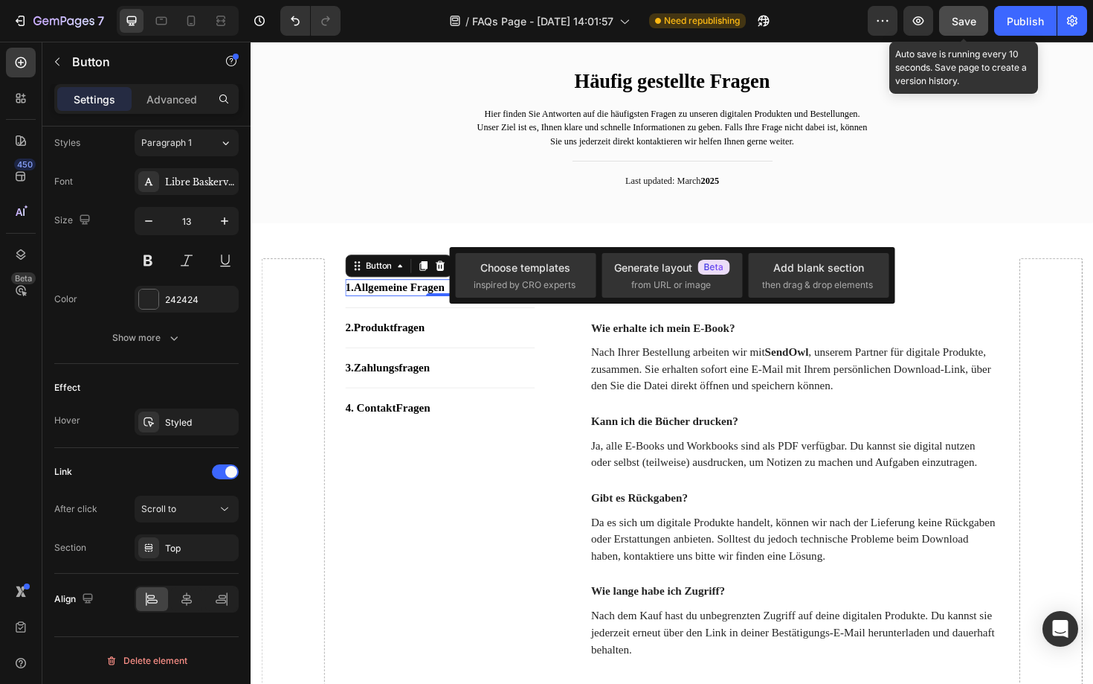
click at [974, 12] on button "Save" at bounding box center [963, 21] width 49 height 30
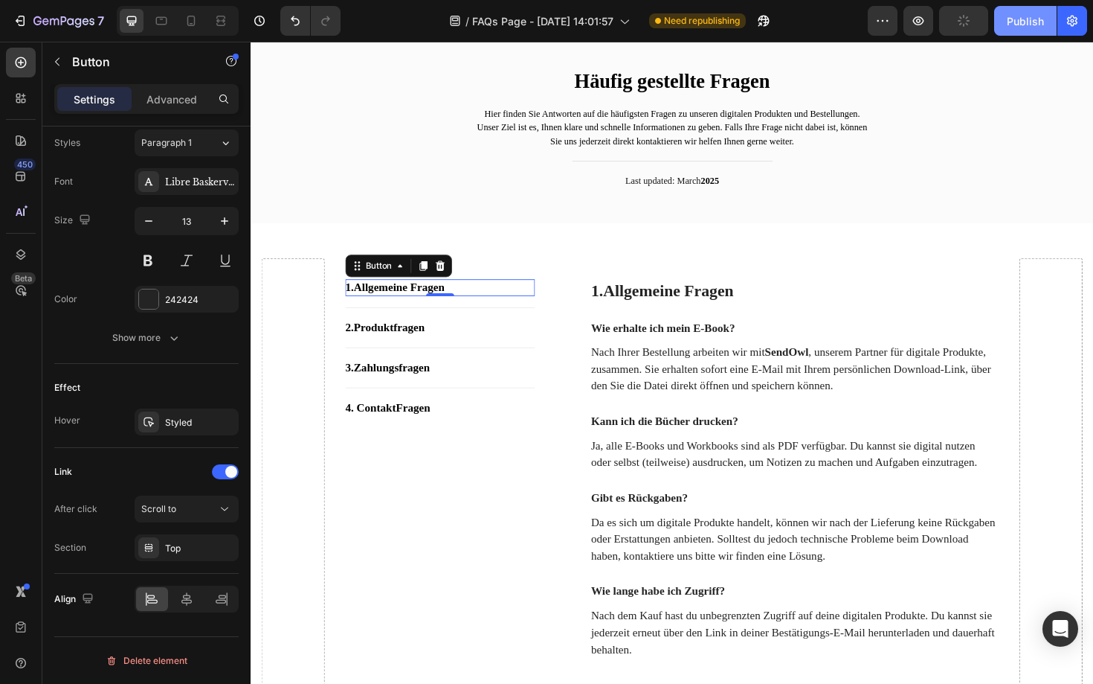
click at [1018, 12] on button "Publish" at bounding box center [1026, 21] width 62 height 30
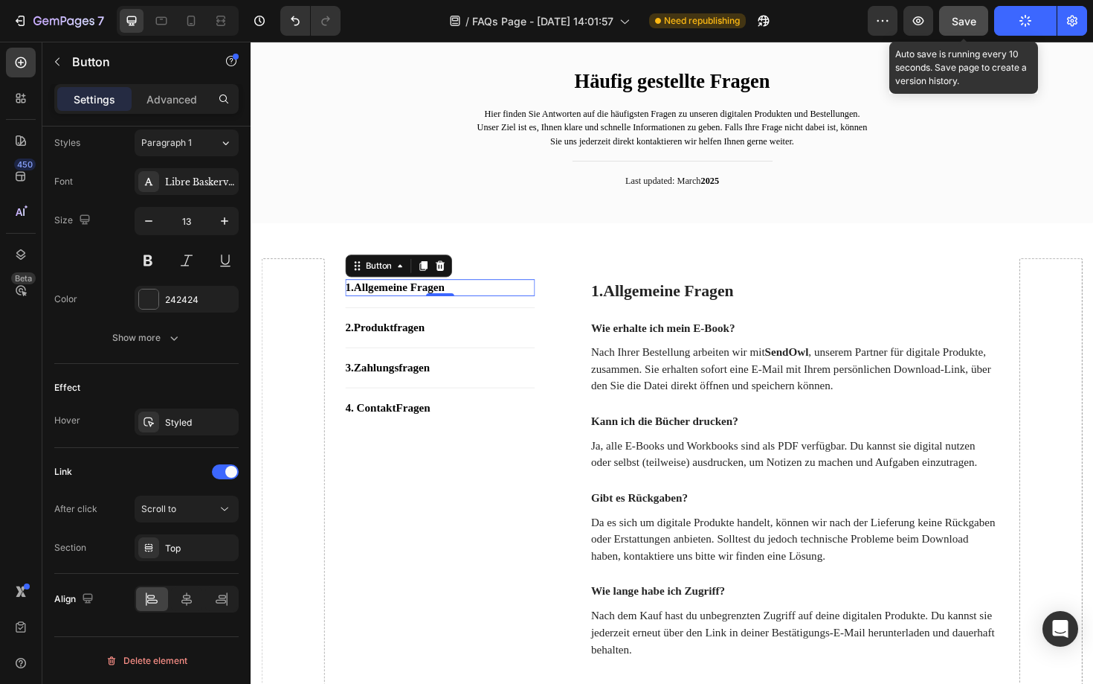
click at [965, 20] on span "Save" at bounding box center [964, 21] width 25 height 13
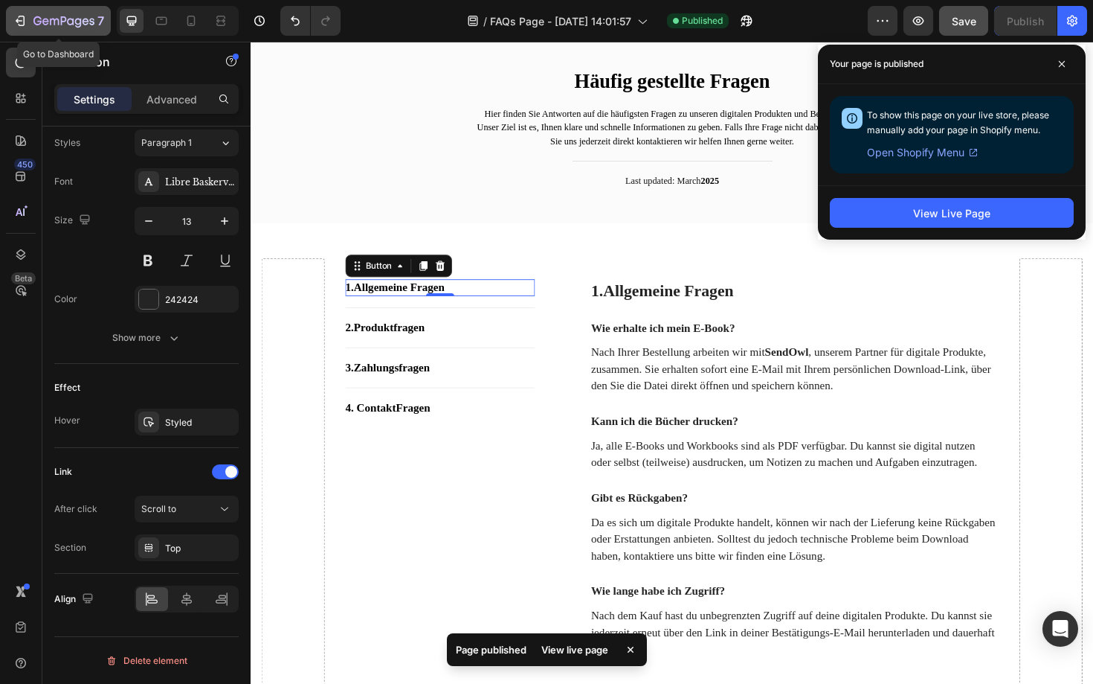
click at [24, 25] on icon "button" at bounding box center [22, 21] width 7 height 10
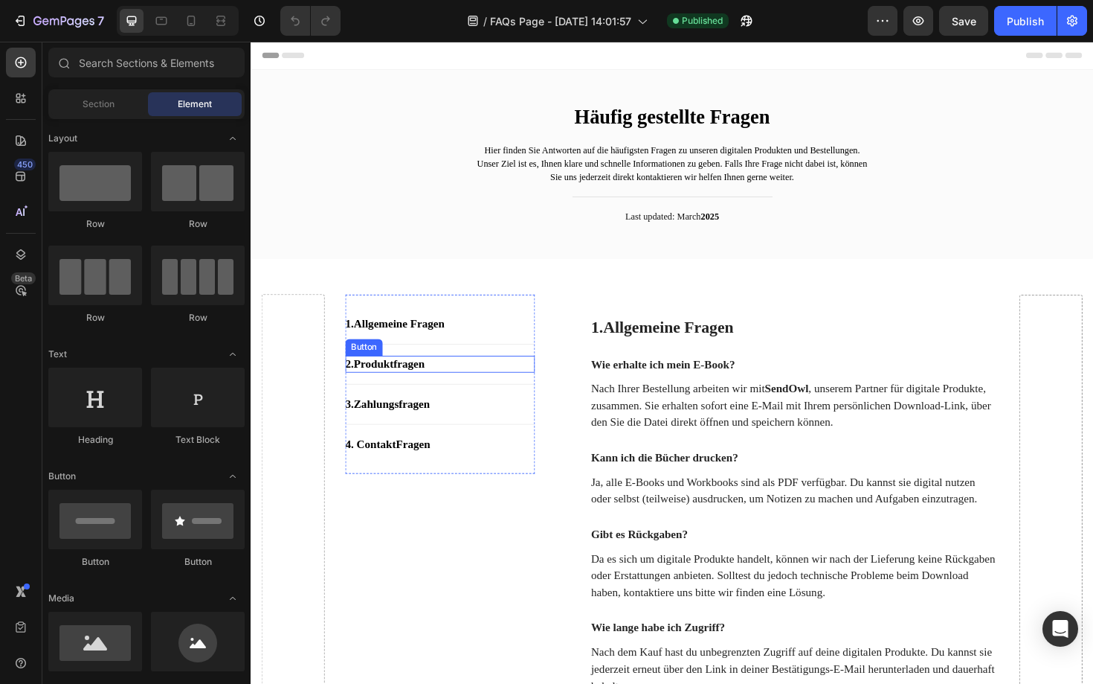
click at [482, 385] on div "2. Produktfragen Button" at bounding box center [451, 383] width 201 height 18
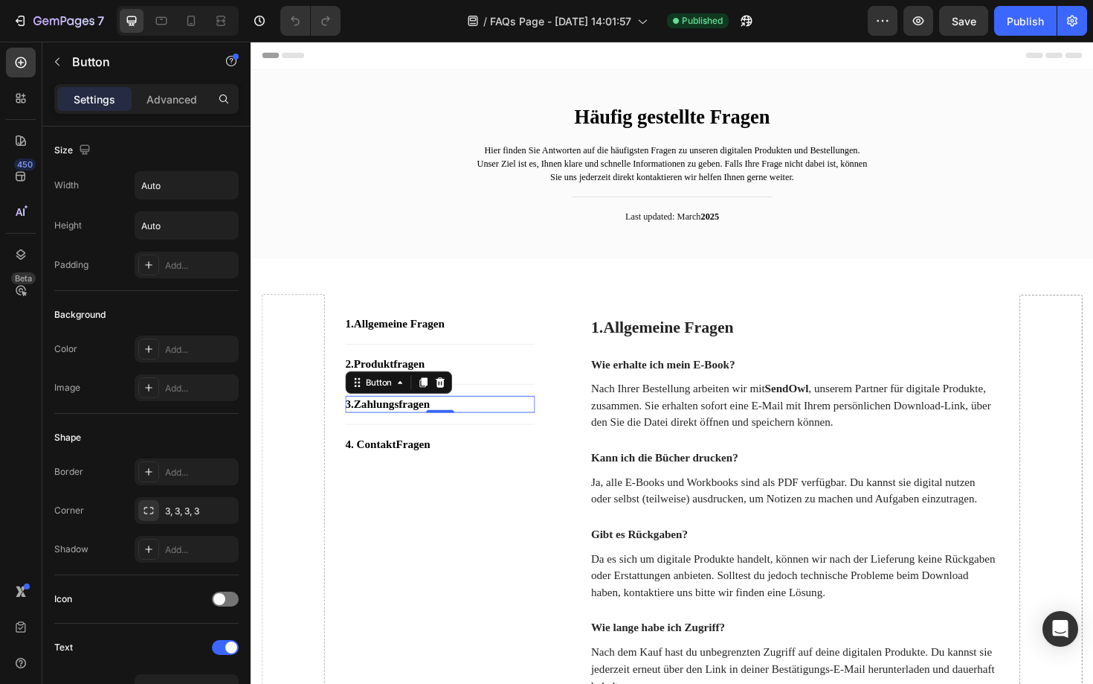
click at [494, 425] on div "3. Zahlungsfragen Button 0" at bounding box center [451, 426] width 201 height 18
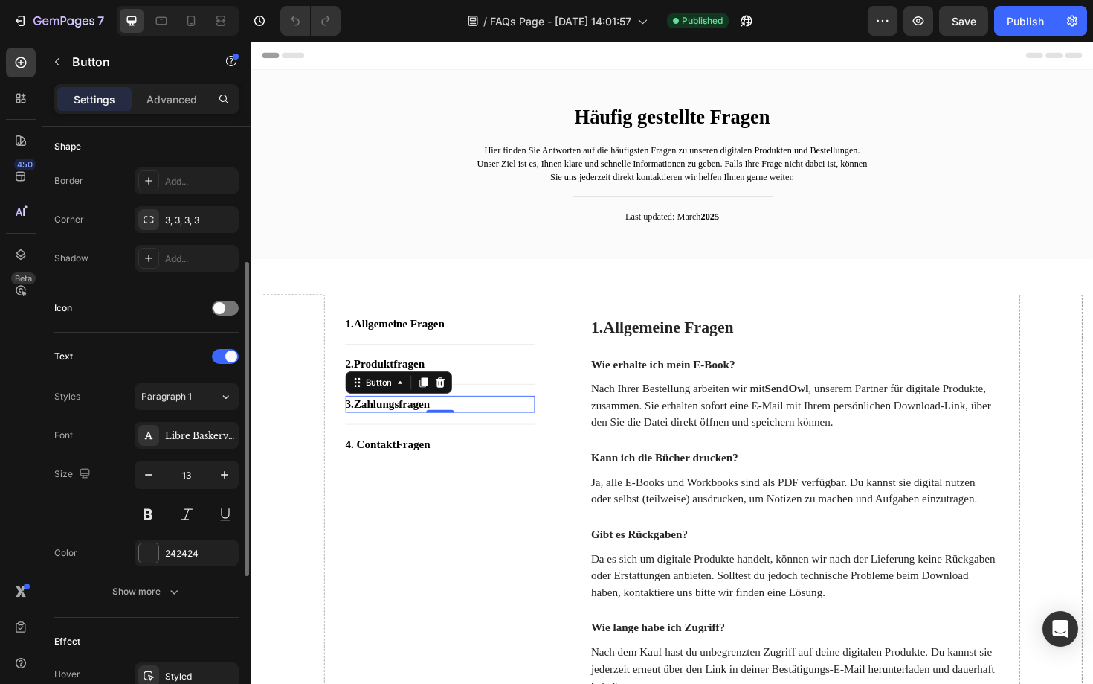
scroll to position [272, 0]
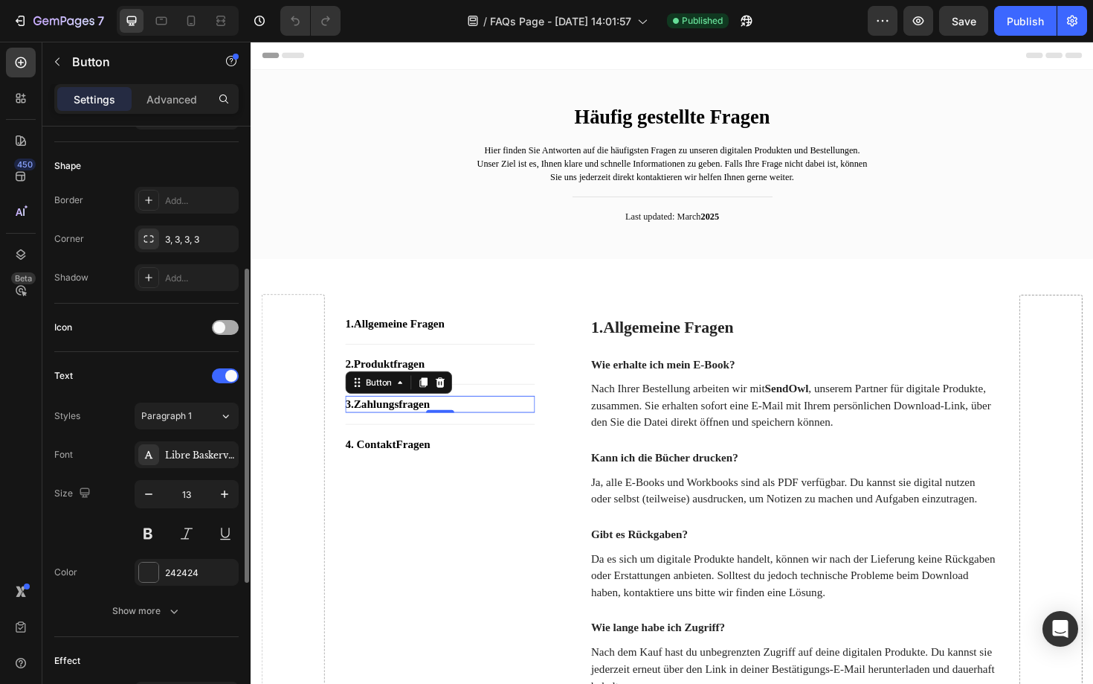
click at [226, 324] on div at bounding box center [225, 327] width 27 height 15
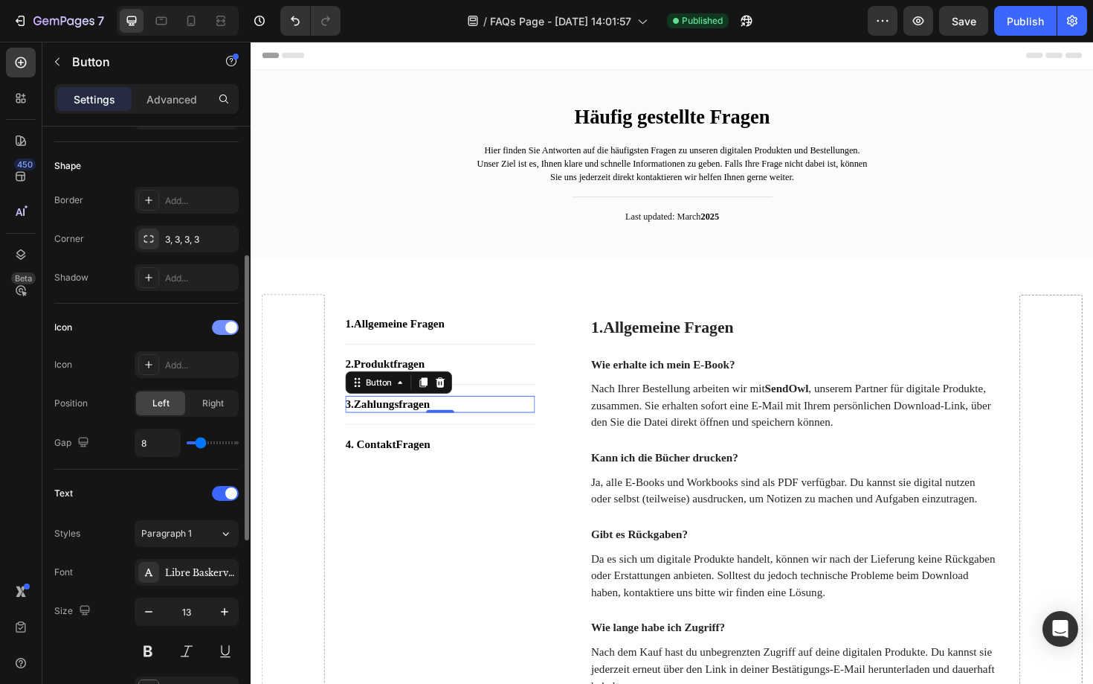
click at [226, 324] on span at bounding box center [231, 327] width 12 height 12
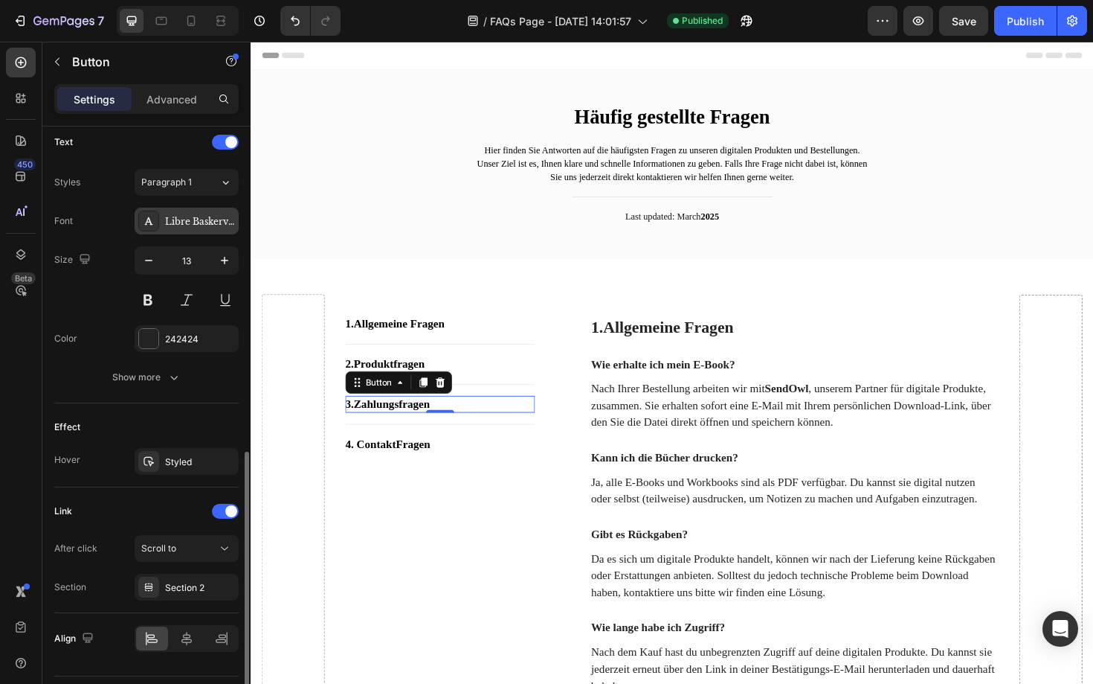
scroll to position [545, 0]
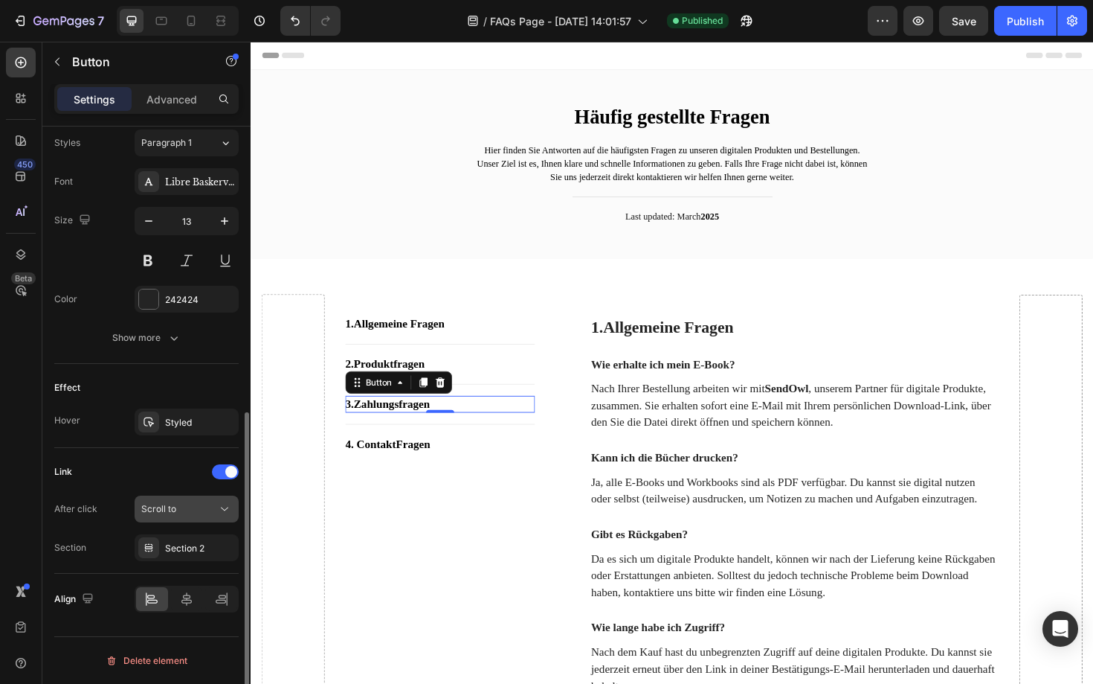
click at [201, 504] on div "Scroll to" at bounding box center [179, 508] width 76 height 13
click at [0, 488] on div "450 Beta" at bounding box center [21, 363] width 42 height 642
click at [201, 542] on div "Section 2" at bounding box center [186, 548] width 43 height 13
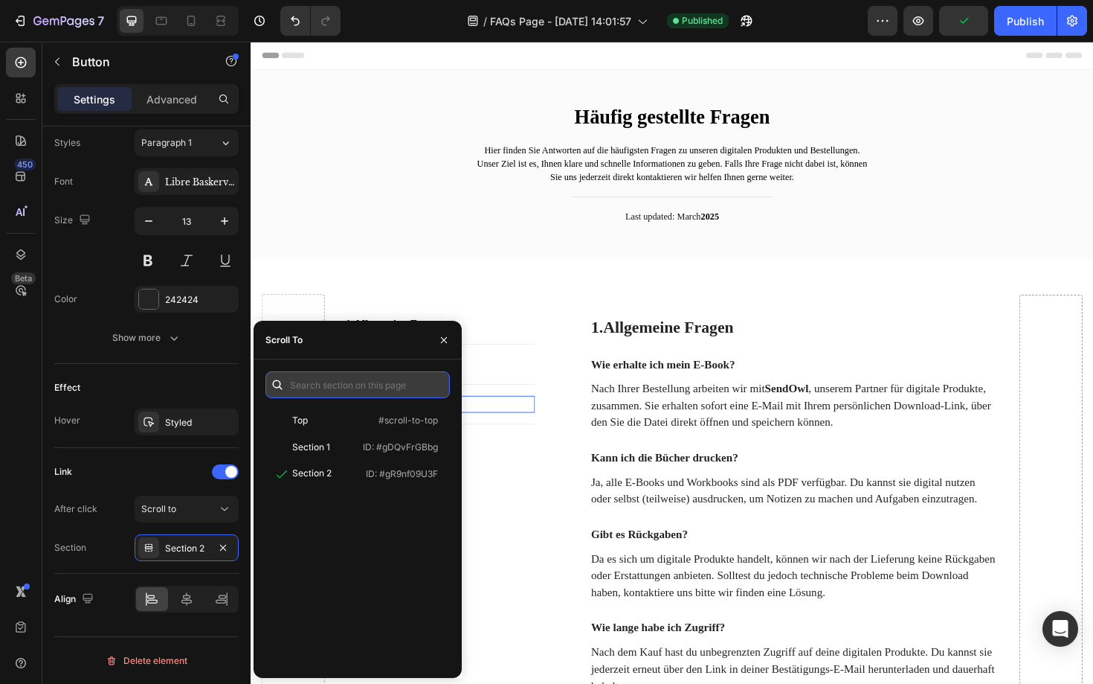
click at [388, 388] on input "text" at bounding box center [358, 384] width 184 height 27
type input "3"
click at [115, 492] on div "Link After click Scroll to Section Section 2" at bounding box center [146, 510] width 184 height 101
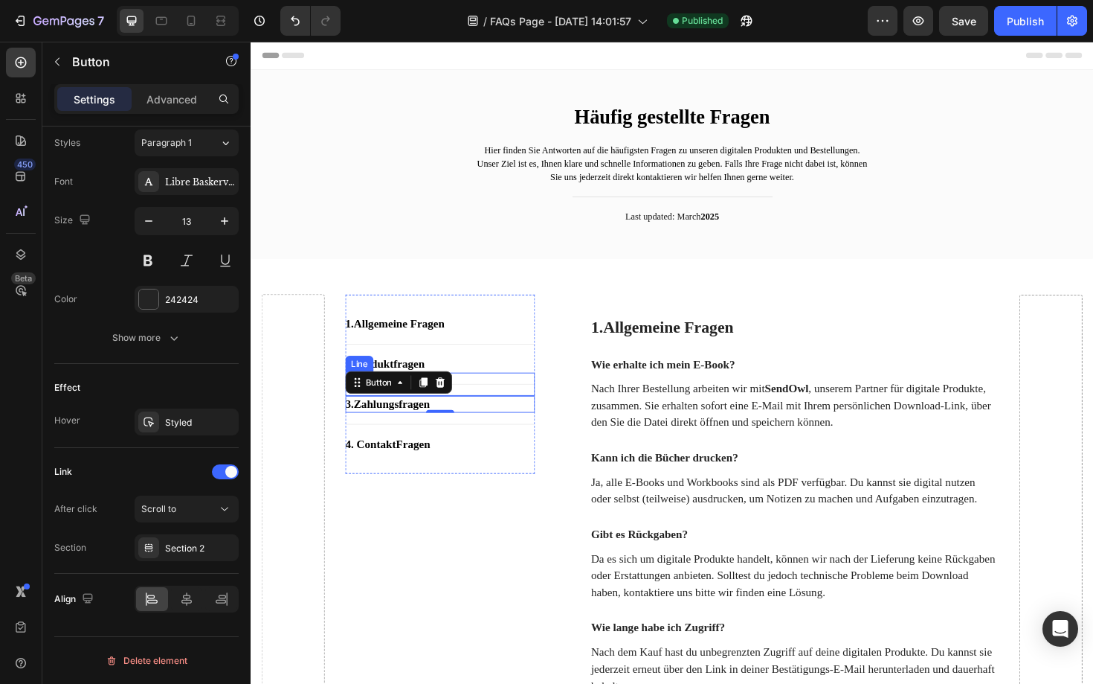
scroll to position [1, 0]
click at [17, 18] on icon "button" at bounding box center [20, 20] width 15 height 15
